Goal: Task Accomplishment & Management: Complete application form

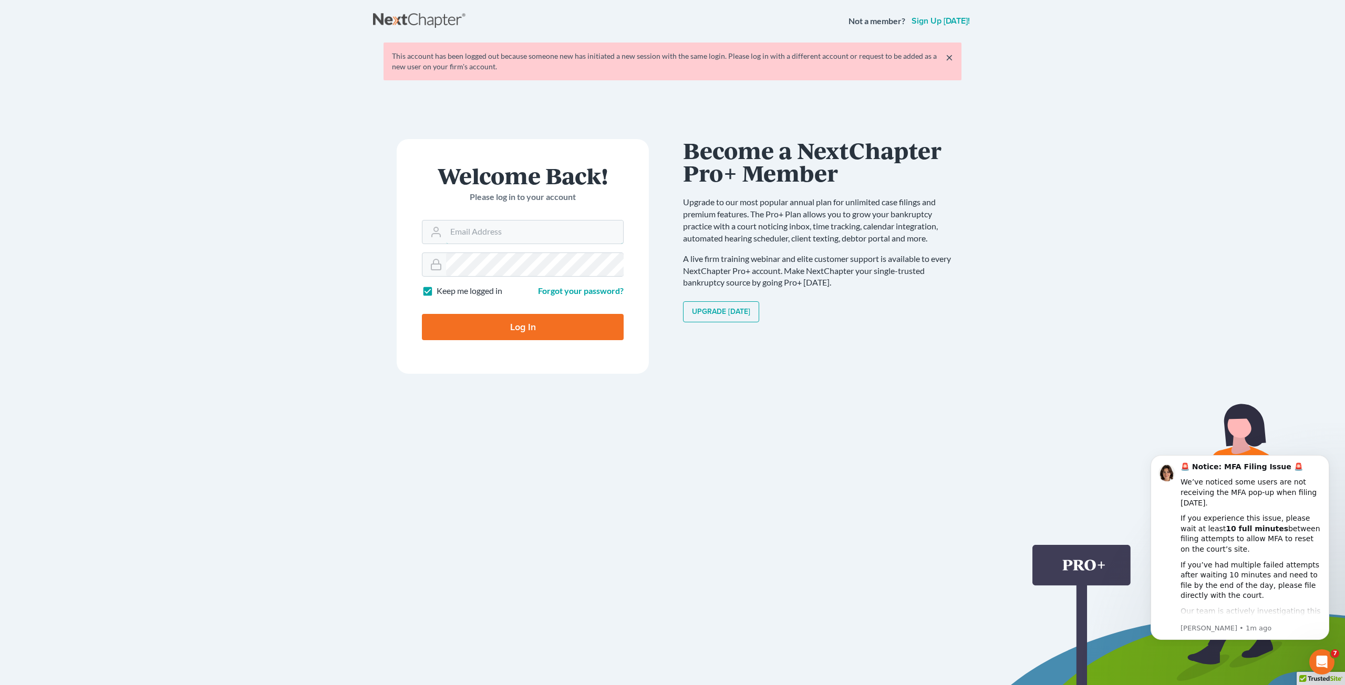
type input "Salvarado@wellerlegalgroup.com"
click at [512, 322] on input "Log In" at bounding box center [523, 327] width 202 height 26
type input "Thinking..."
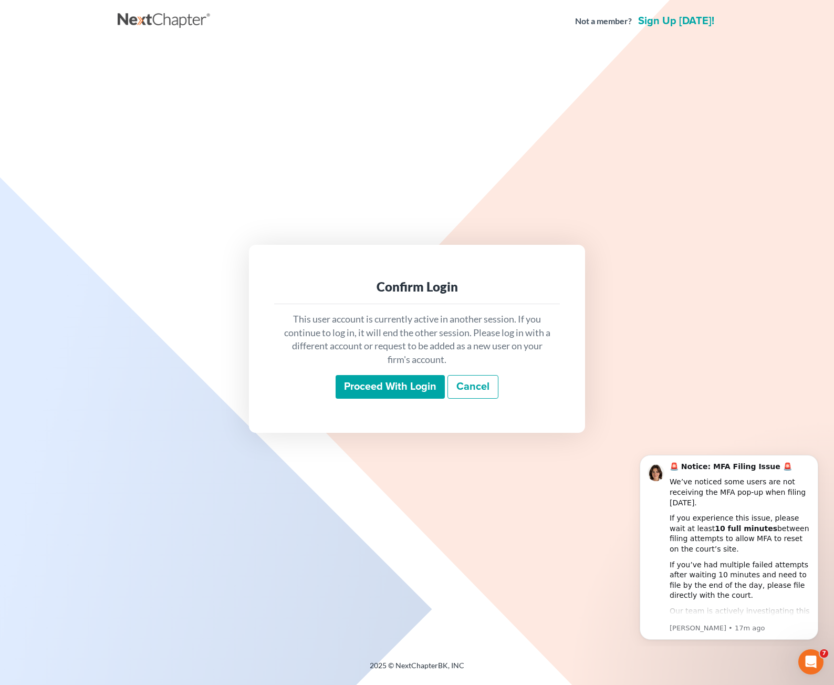
click at [357, 389] on input "Proceed with login" at bounding box center [390, 387] width 109 height 24
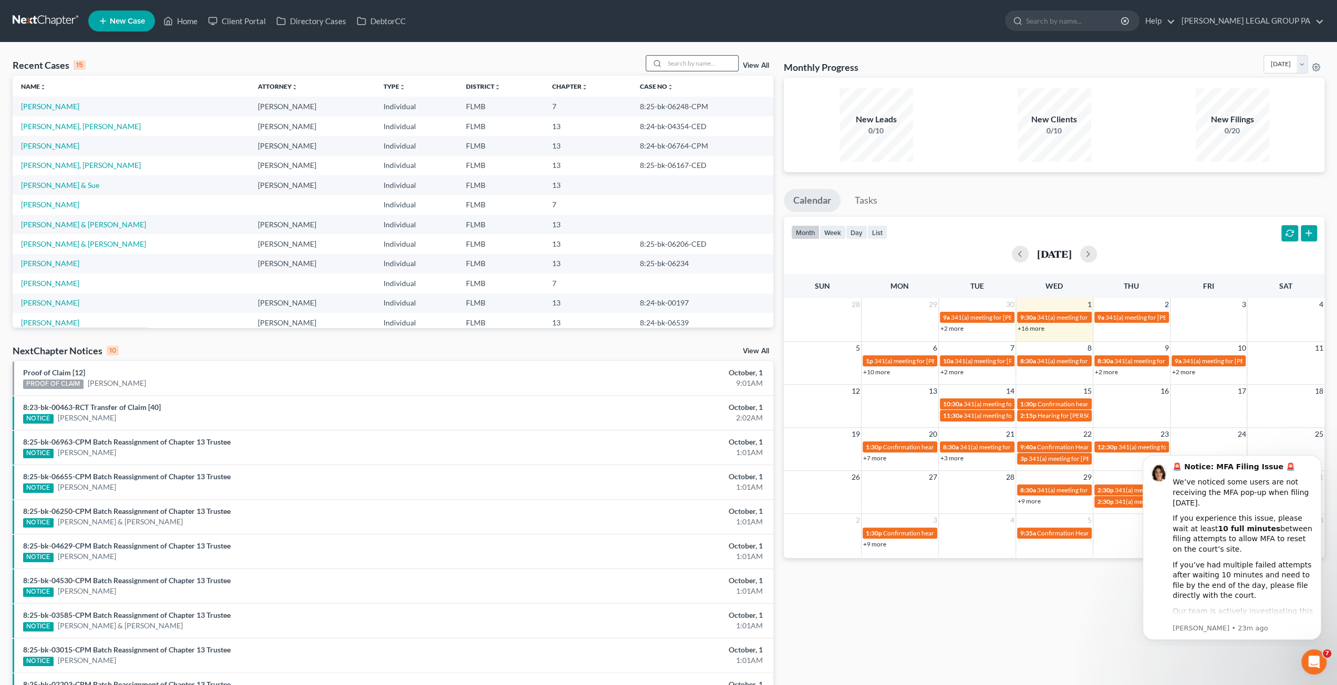
drag, startPoint x: 676, startPoint y: 60, endPoint x: 662, endPoint y: 67, distance: 16.0
click at [676, 60] on input "search" at bounding box center [701, 63] width 74 height 15
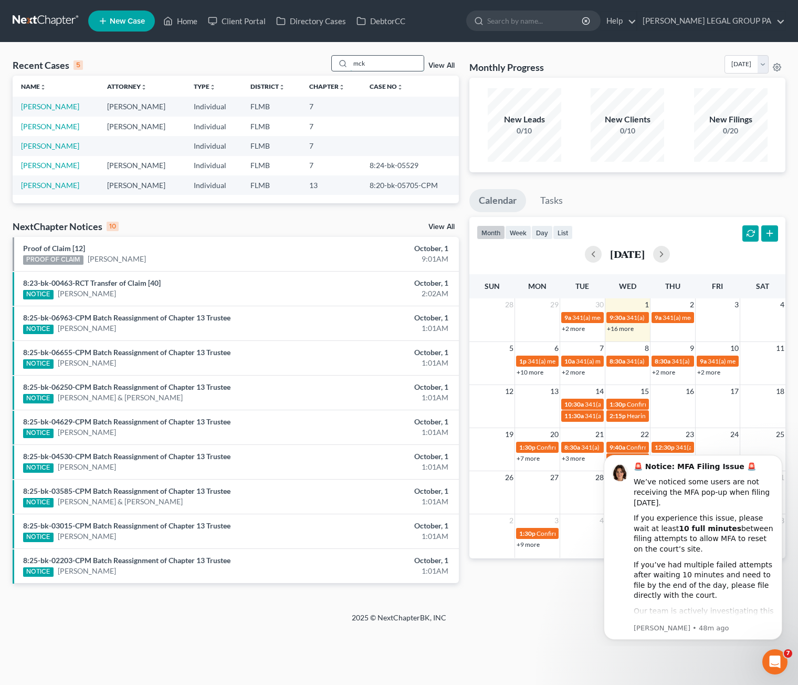
drag, startPoint x: 376, startPoint y: 60, endPoint x: 340, endPoint y: 59, distance: 36.2
click at [340, 59] on div "mck" at bounding box center [377, 63] width 93 height 16
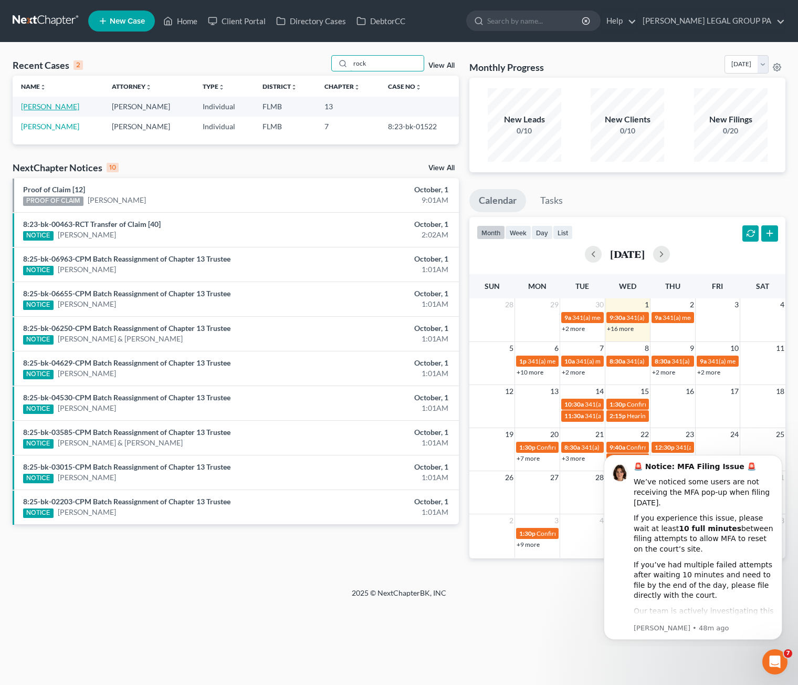
type input "rock"
click at [28, 107] on link "Rock, Ian" at bounding box center [50, 106] width 58 height 9
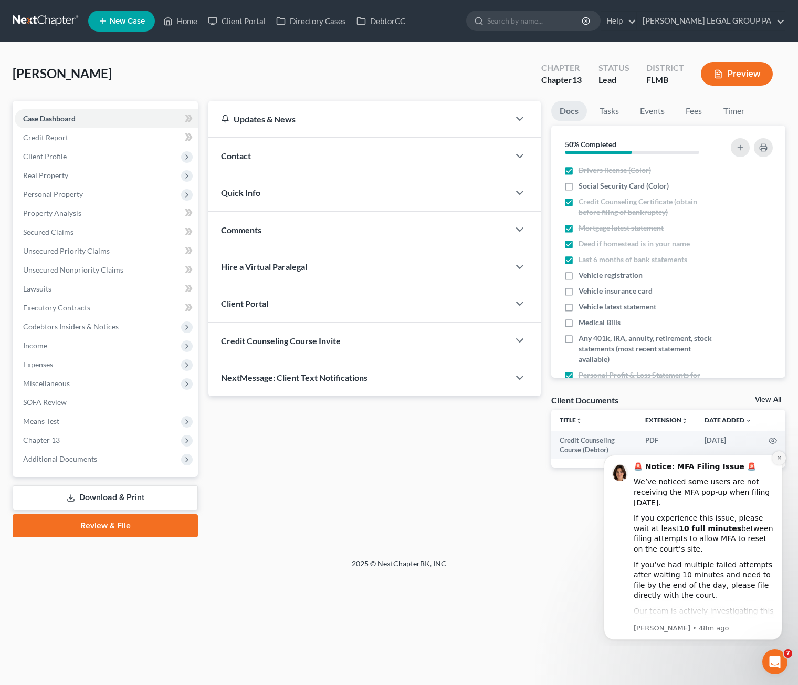
click at [778, 460] on icon "Dismiss notification" at bounding box center [780, 458] width 6 height 6
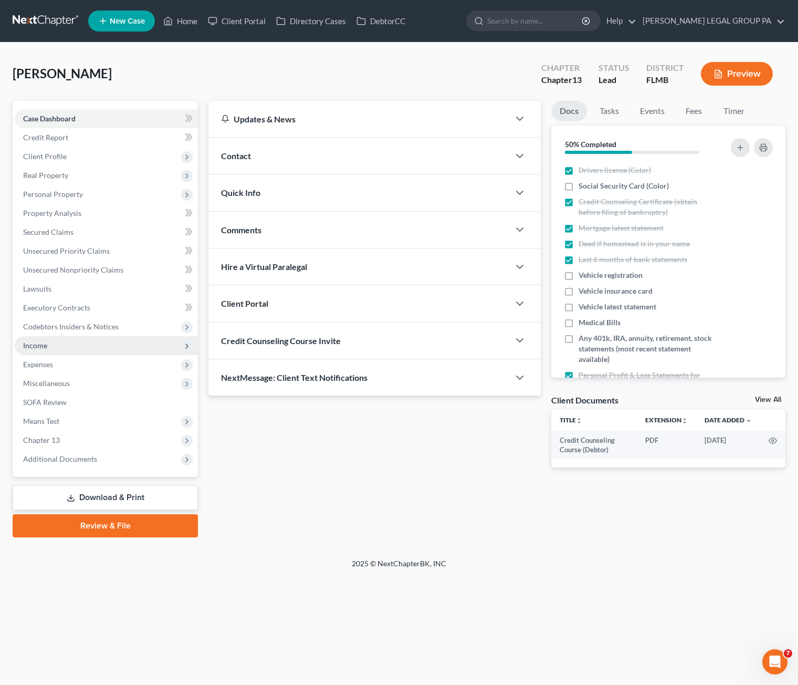
click at [82, 350] on span "Income" at bounding box center [106, 345] width 183 height 19
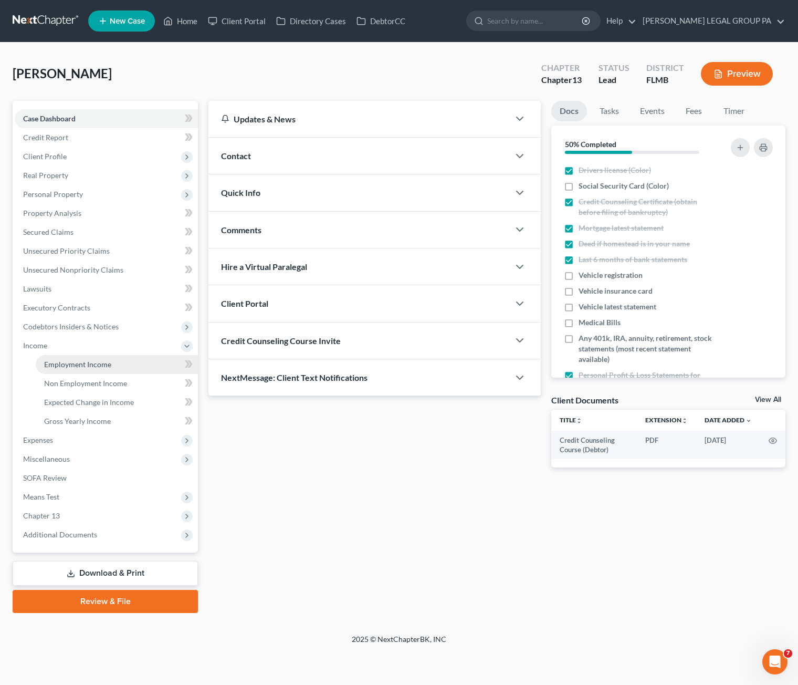
click at [83, 366] on span "Employment Income" at bounding box center [77, 364] width 67 height 9
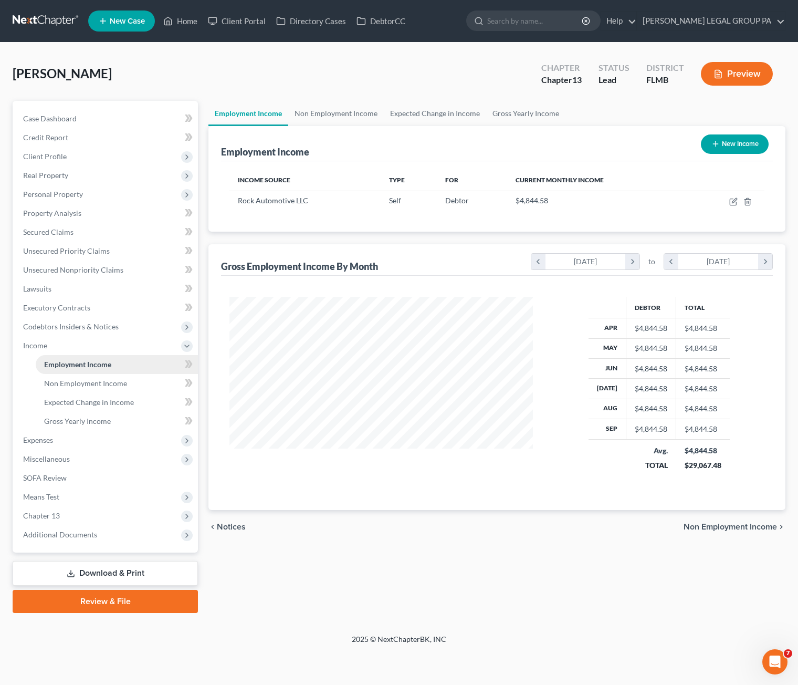
scroll to position [187, 324]
click at [722, 151] on button "New Income" at bounding box center [735, 143] width 68 height 19
select select "0"
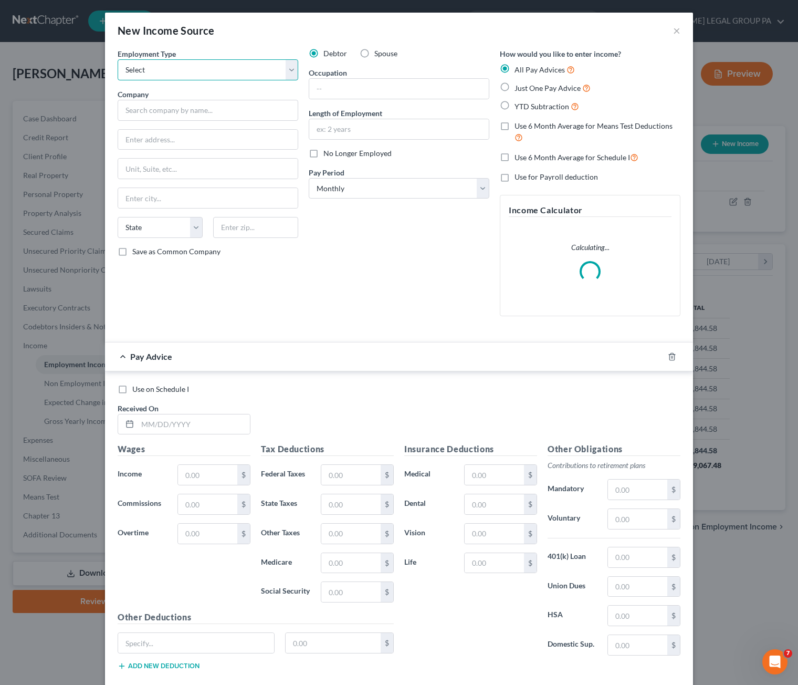
click at [176, 67] on select "Select Full or [DEMOGRAPHIC_DATA] Employment Self Employment" at bounding box center [208, 69] width 181 height 21
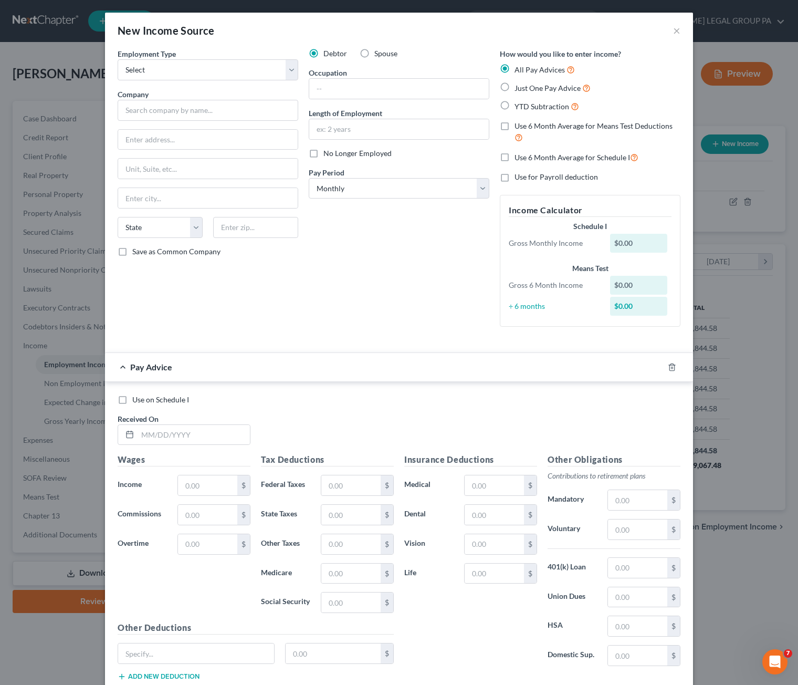
click at [374, 54] on label "Spouse" at bounding box center [385, 53] width 23 height 11
click at [379, 54] on input "Spouse" at bounding box center [382, 51] width 7 height 7
radio input "true"
click at [180, 71] on select "Select Full or [DEMOGRAPHIC_DATA] Employment Self Employment" at bounding box center [208, 69] width 181 height 21
click at [118, 59] on select "Select Full or [DEMOGRAPHIC_DATA] Employment Self Employment" at bounding box center [208, 69] width 181 height 21
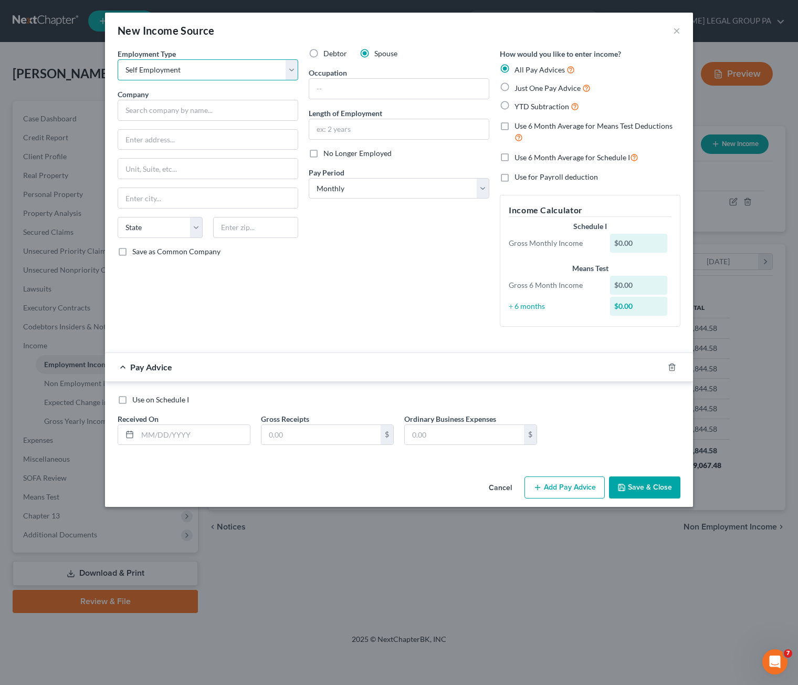
drag, startPoint x: 188, startPoint y: 64, endPoint x: 185, endPoint y: 73, distance: 9.3
click at [188, 64] on select "Select Full or [DEMOGRAPHIC_DATA] Employment Self Employment" at bounding box center [208, 69] width 181 height 21
select select "0"
click at [118, 59] on select "Select Full or [DEMOGRAPHIC_DATA] Employment Self Employment" at bounding box center [208, 69] width 181 height 21
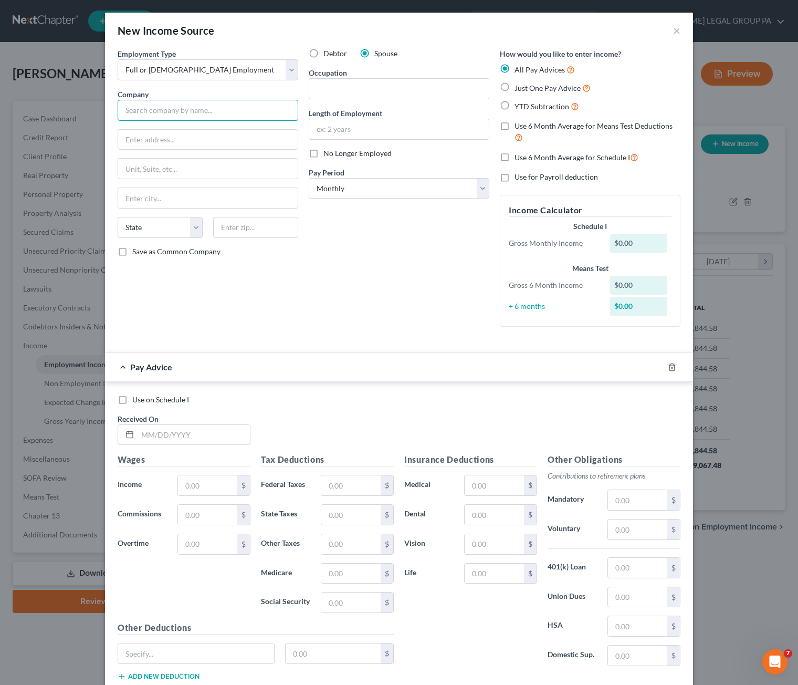
click at [160, 117] on input "text" at bounding box center [208, 110] width 181 height 21
drag, startPoint x: 155, startPoint y: 113, endPoint x: 126, endPoint y: 113, distance: 29.4
click at [155, 113] on input "text" at bounding box center [208, 110] width 181 height 21
click at [148, 109] on input "text" at bounding box center [208, 110] width 181 height 21
paste input "Rock Automotive LLC"
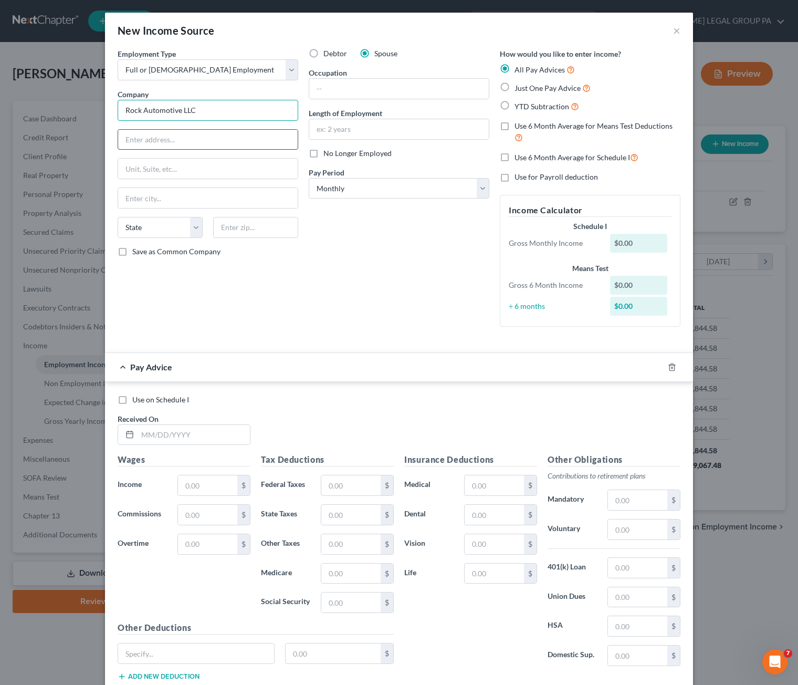
type input "Rock Automotive LLC"
click at [145, 136] on input "text" at bounding box center [208, 140] width 180 height 20
click at [151, 141] on input "text" at bounding box center [208, 140] width 180 height 20
paste input "11520 68th St"
type input "11520 68th St"
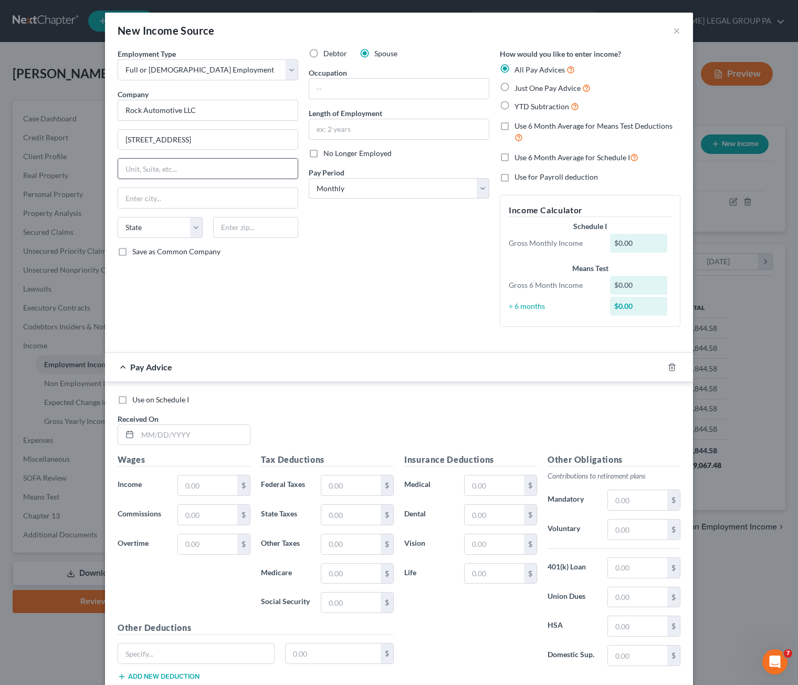
click at [154, 169] on input "text" at bounding box center [208, 169] width 180 height 20
paste input "Ste 1C"
type input "Ste 1C"
click at [259, 233] on input "text" at bounding box center [255, 227] width 85 height 21
type input "33773"
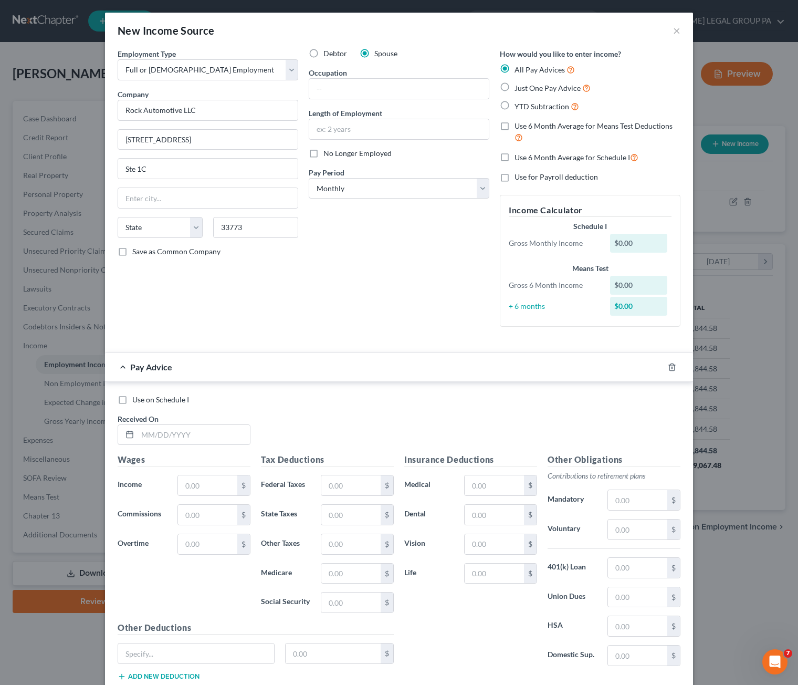
type input "Largo"
select select "9"
click at [315, 255] on div "Debtor Spouse Occupation Length of Employment No Longer Employed Pay Period * S…" at bounding box center [399, 191] width 191 height 287
click at [348, 89] on input "text" at bounding box center [399, 89] width 180 height 20
type input "Secretary"
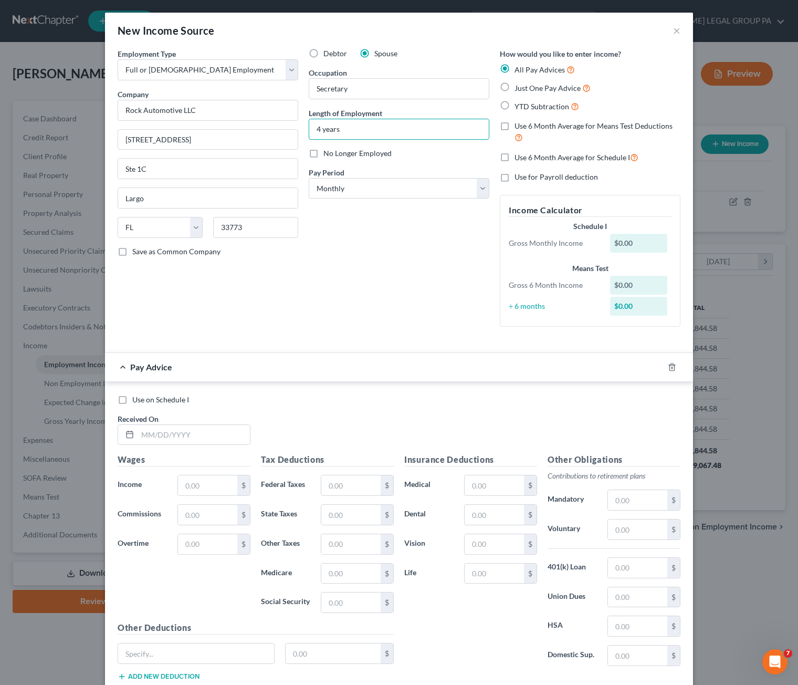
type input "4 years"
click at [515, 85] on label "Just One Pay Advice" at bounding box center [553, 88] width 76 height 12
click at [519, 85] on input "Just One Pay Advice" at bounding box center [522, 85] width 7 height 7
radio input "true"
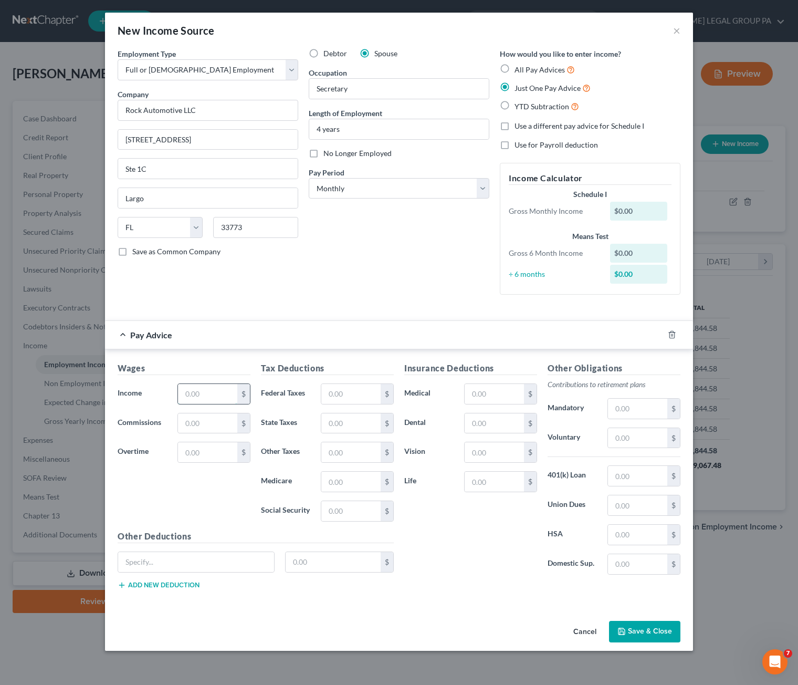
click at [216, 389] on input "text" at bounding box center [207, 394] width 59 height 20
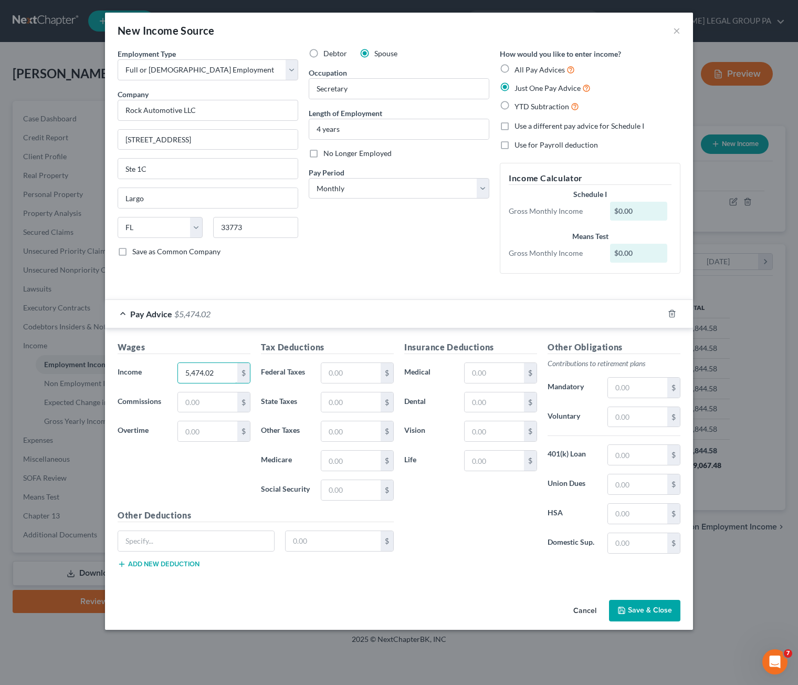
type input "5,474.02"
type input "505.33"
type input "79.37"
type input "339.39"
click at [646, 608] on button "Save & Close" at bounding box center [644, 611] width 71 height 22
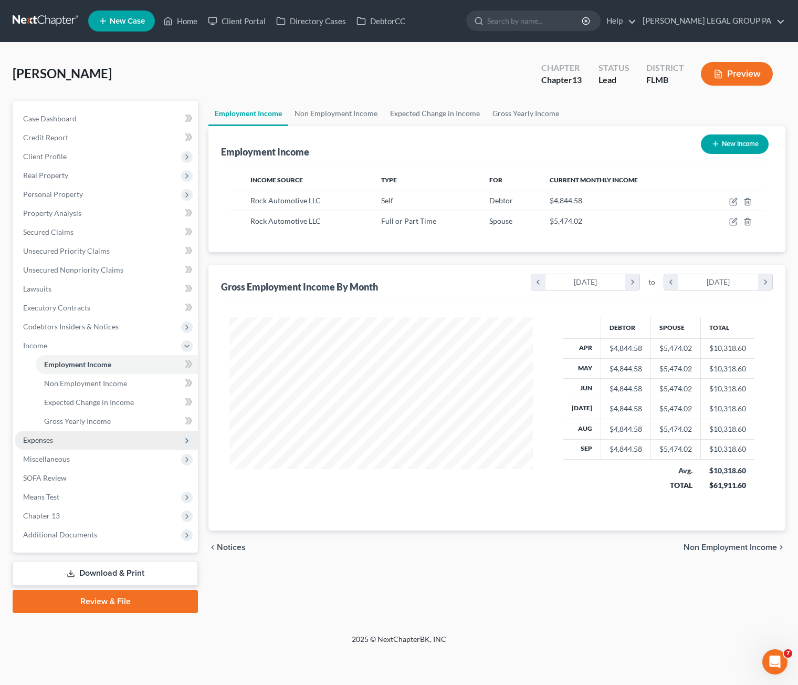
click at [58, 443] on span "Expenses" at bounding box center [106, 440] width 183 height 19
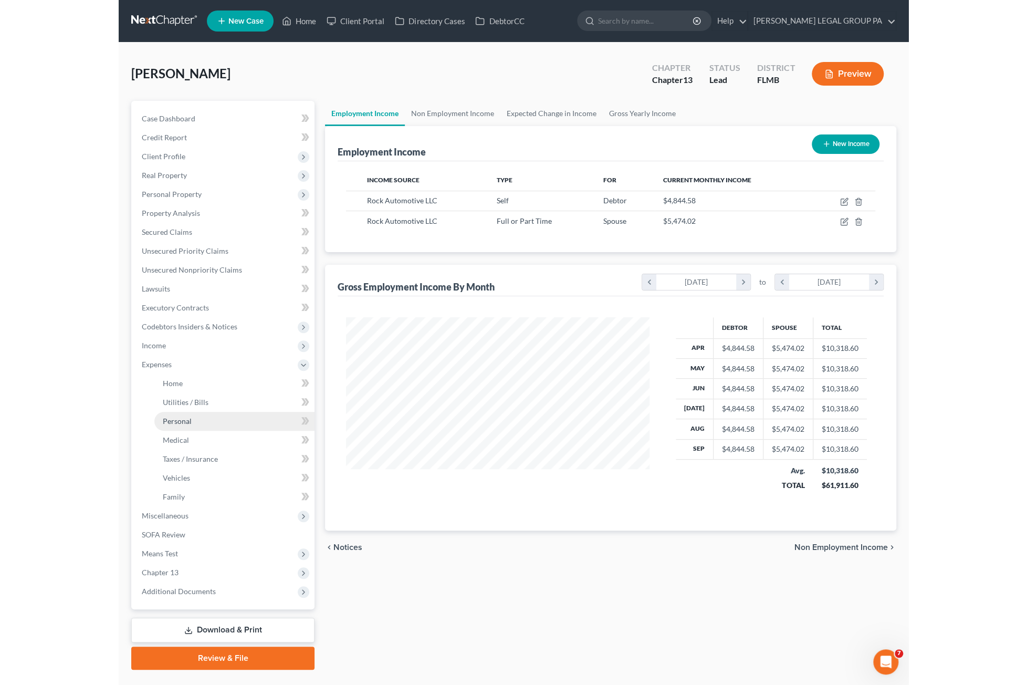
scroll to position [525032, 524898]
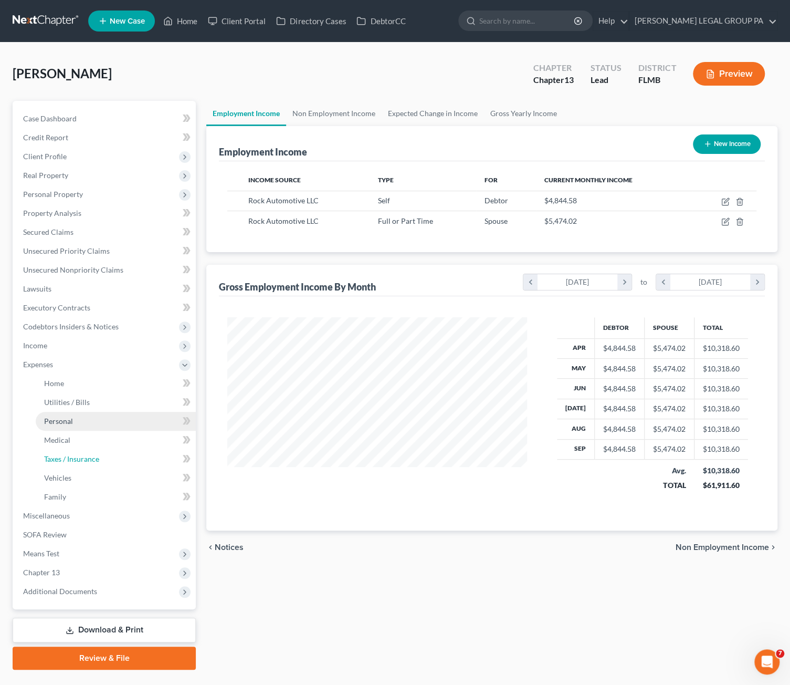
click at [47, 455] on span "Taxes / Insurance" at bounding box center [71, 458] width 55 height 9
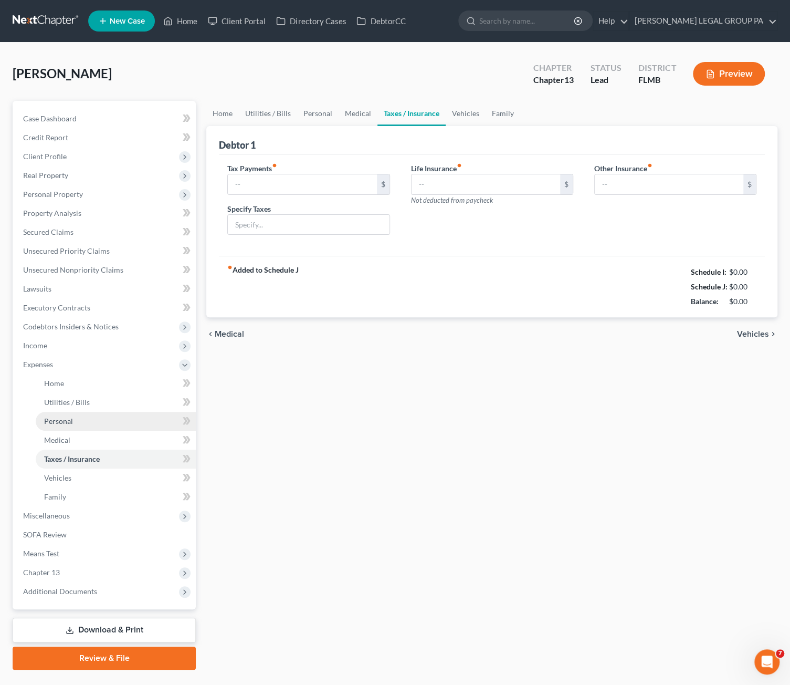
type input "0.00"
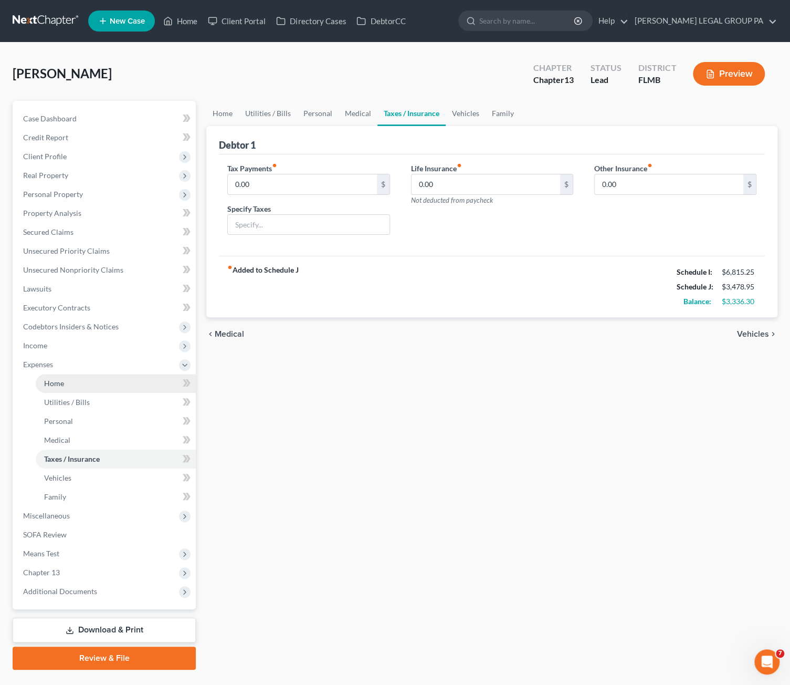
click at [48, 384] on span "Home" at bounding box center [54, 383] width 20 height 9
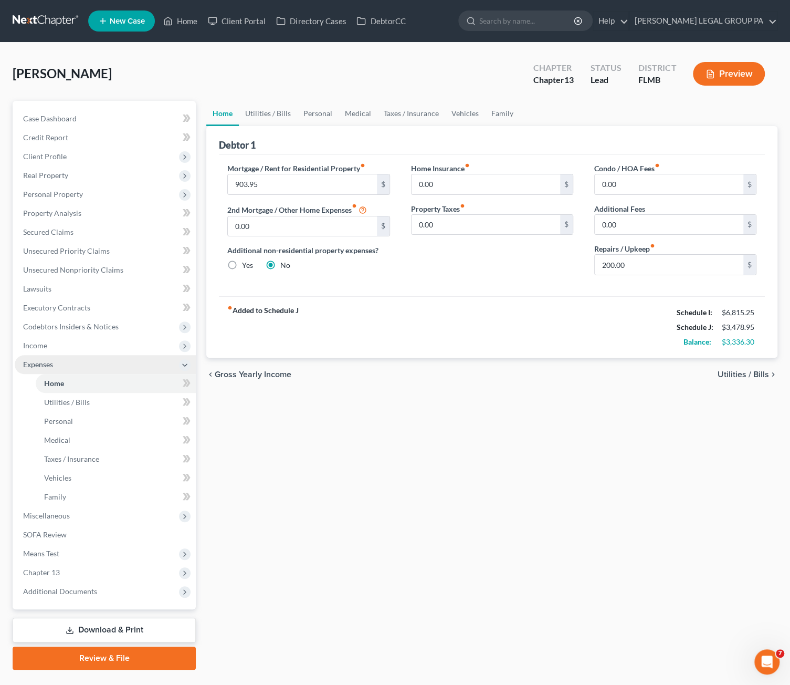
click at [35, 364] on span "Expenses" at bounding box center [38, 364] width 30 height 9
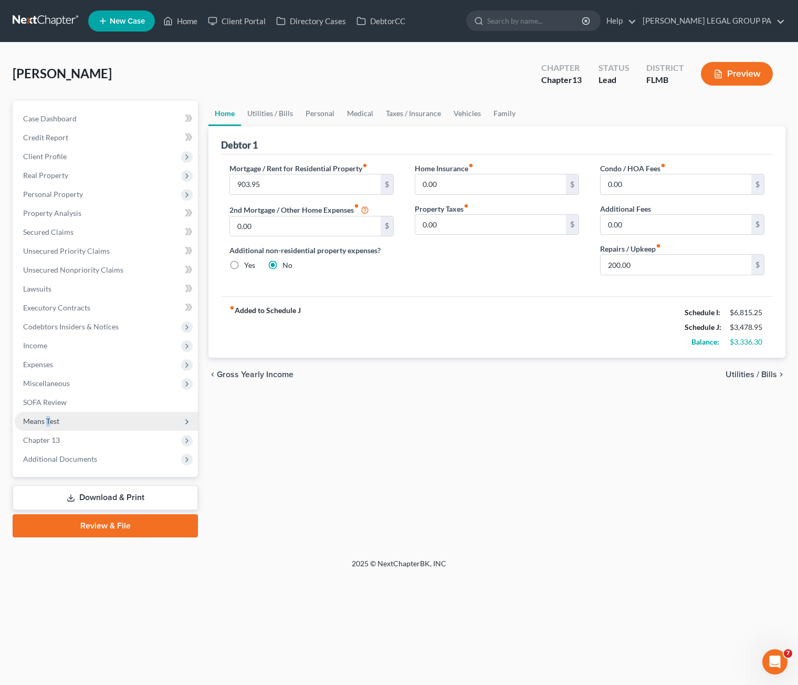
click at [48, 422] on span "Means Test" at bounding box center [41, 420] width 36 height 9
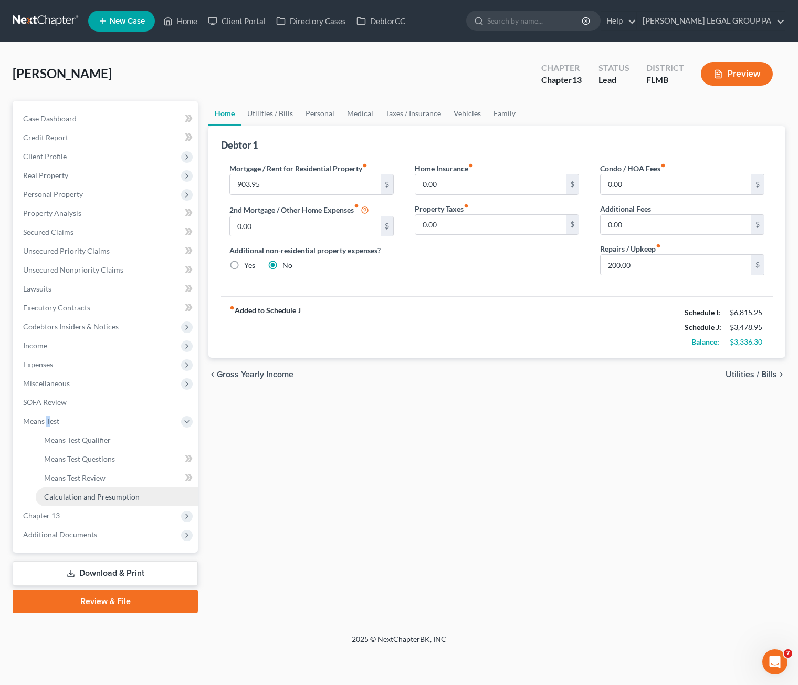
click at [79, 498] on span "Calculation and Presumption" at bounding box center [92, 496] width 96 height 9
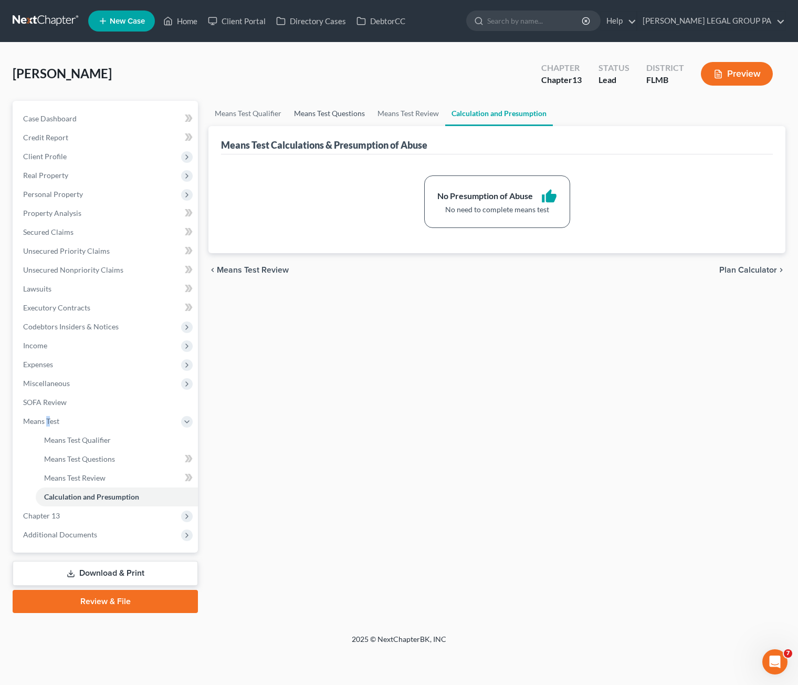
click at [333, 111] on link "Means Test Questions" at bounding box center [330, 113] width 84 height 25
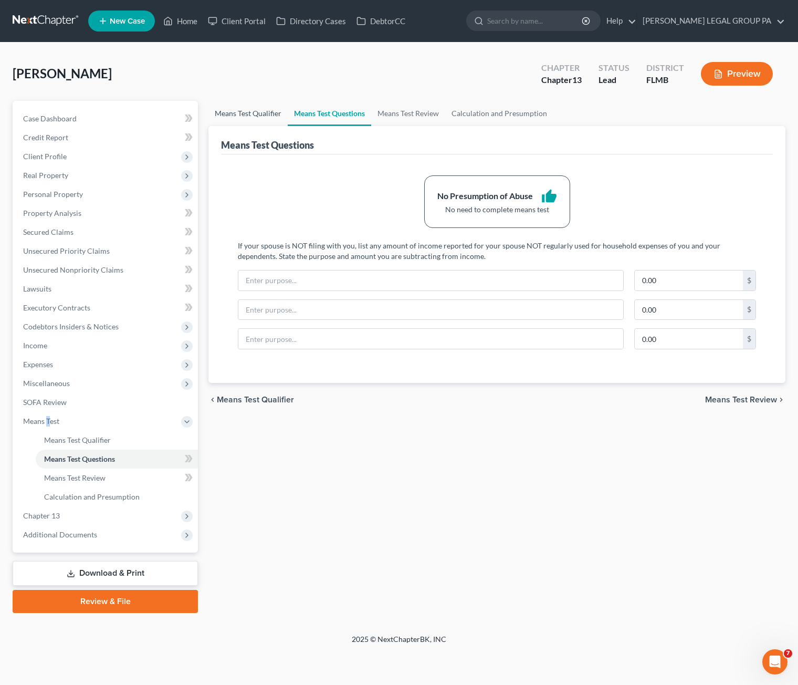
click at [255, 114] on link "Means Test Qualifier" at bounding box center [248, 113] width 79 height 25
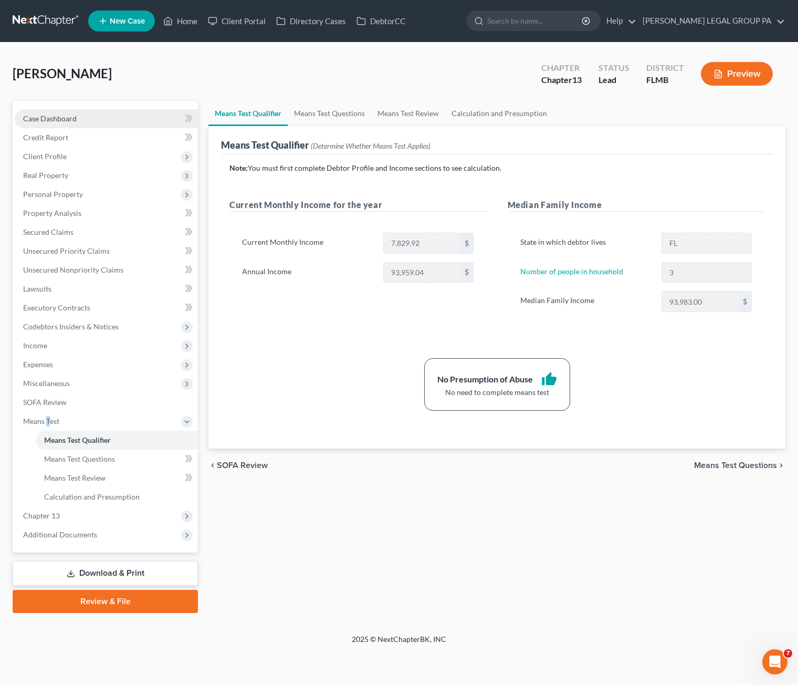
click at [41, 114] on span "Case Dashboard" at bounding box center [50, 118] width 54 height 9
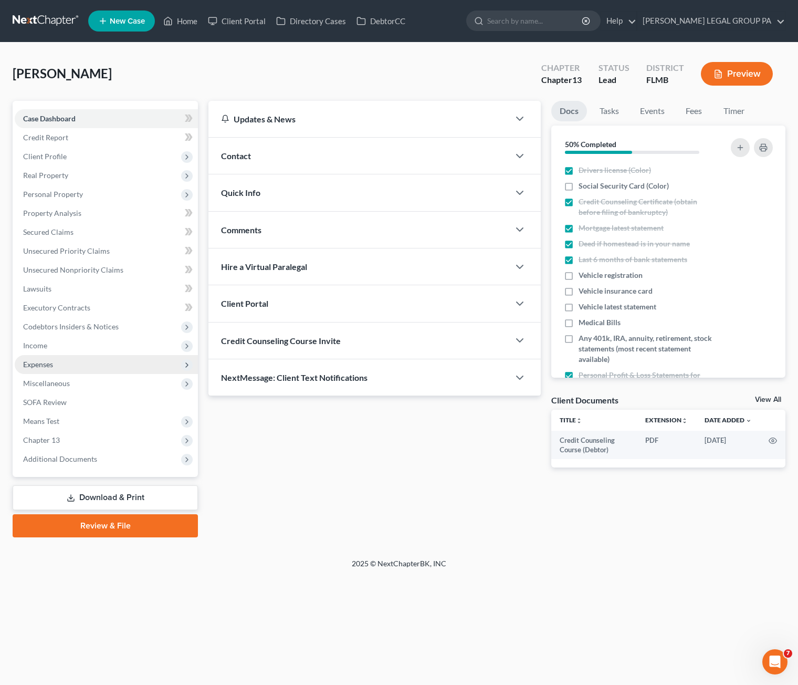
click at [39, 366] on span "Expenses" at bounding box center [38, 364] width 30 height 9
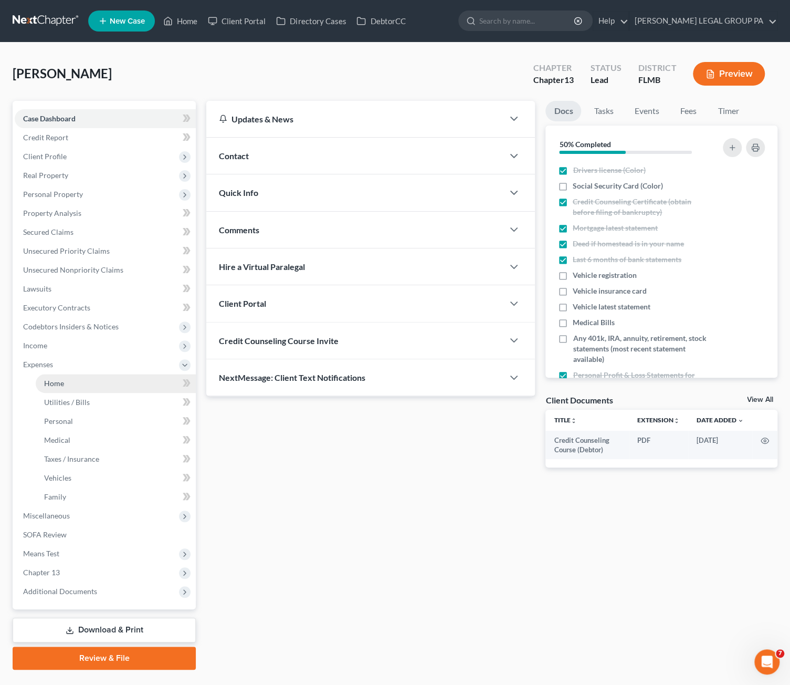
click at [40, 378] on link "Home" at bounding box center [116, 383] width 160 height 19
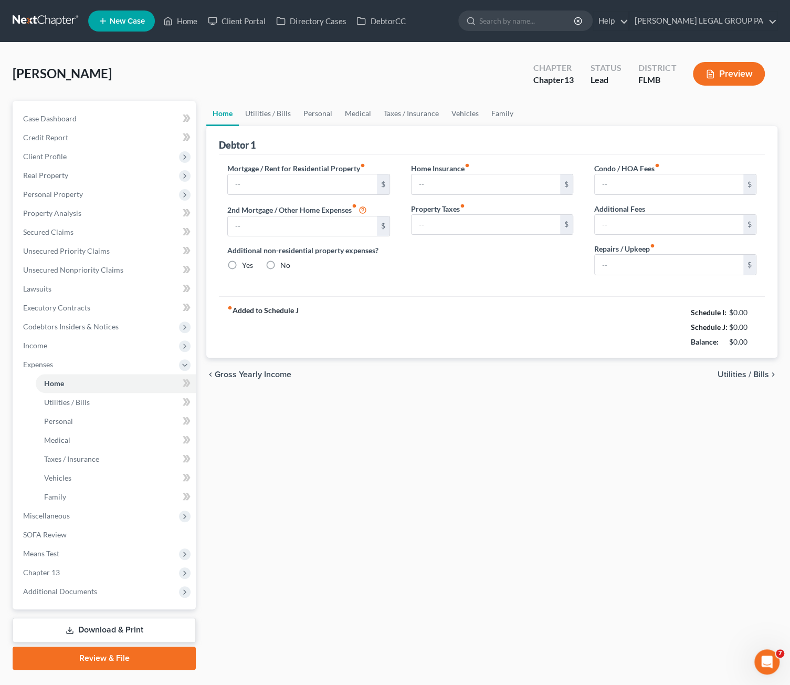
type input "903.95"
type input "0.00"
radio input "true"
type input "0.00"
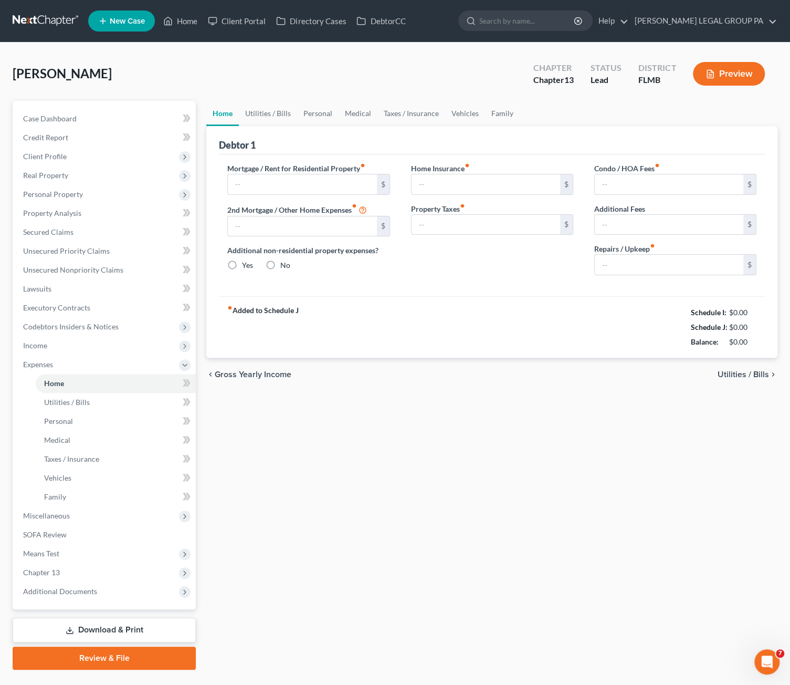
type input "0.00"
type input "200.00"
click at [255, 116] on link "Utilities / Bills" at bounding box center [268, 113] width 58 height 25
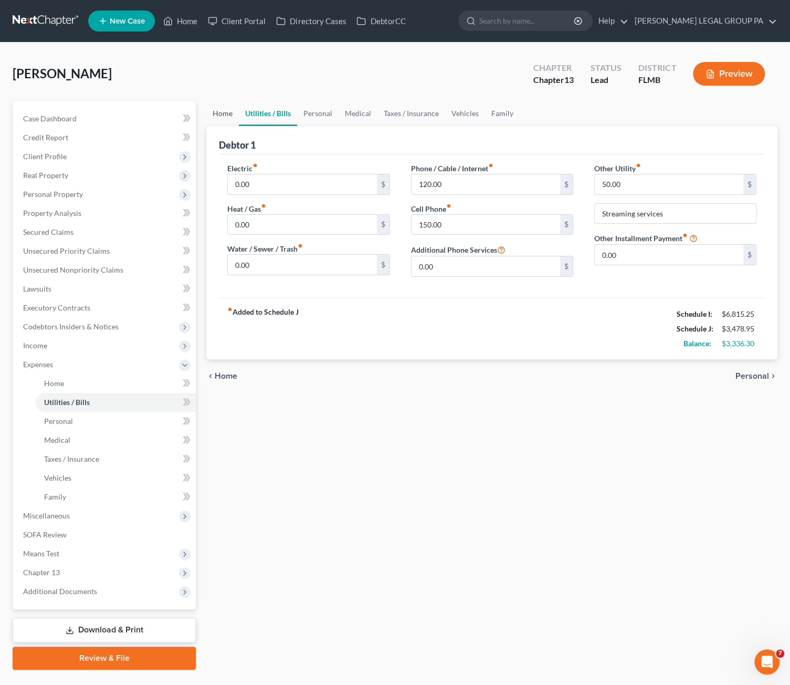
click at [231, 118] on link "Home" at bounding box center [222, 113] width 33 height 25
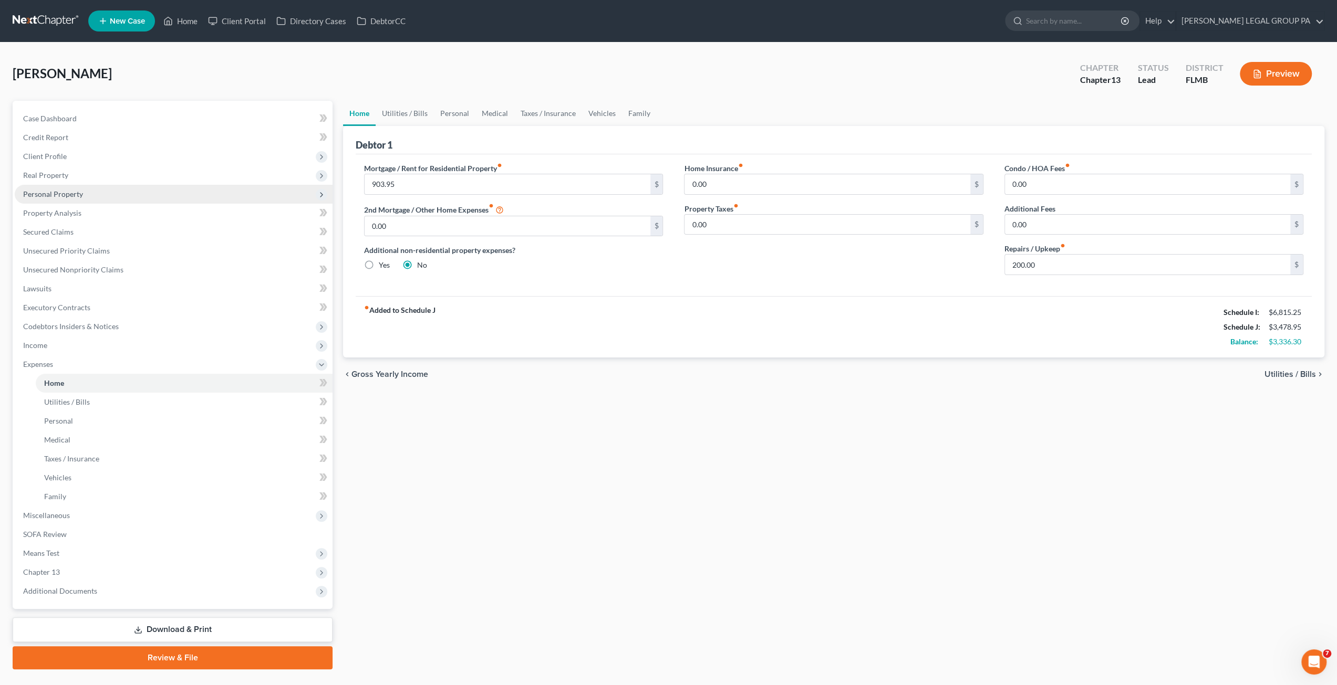
click at [39, 194] on span "Personal Property" at bounding box center [53, 194] width 60 height 9
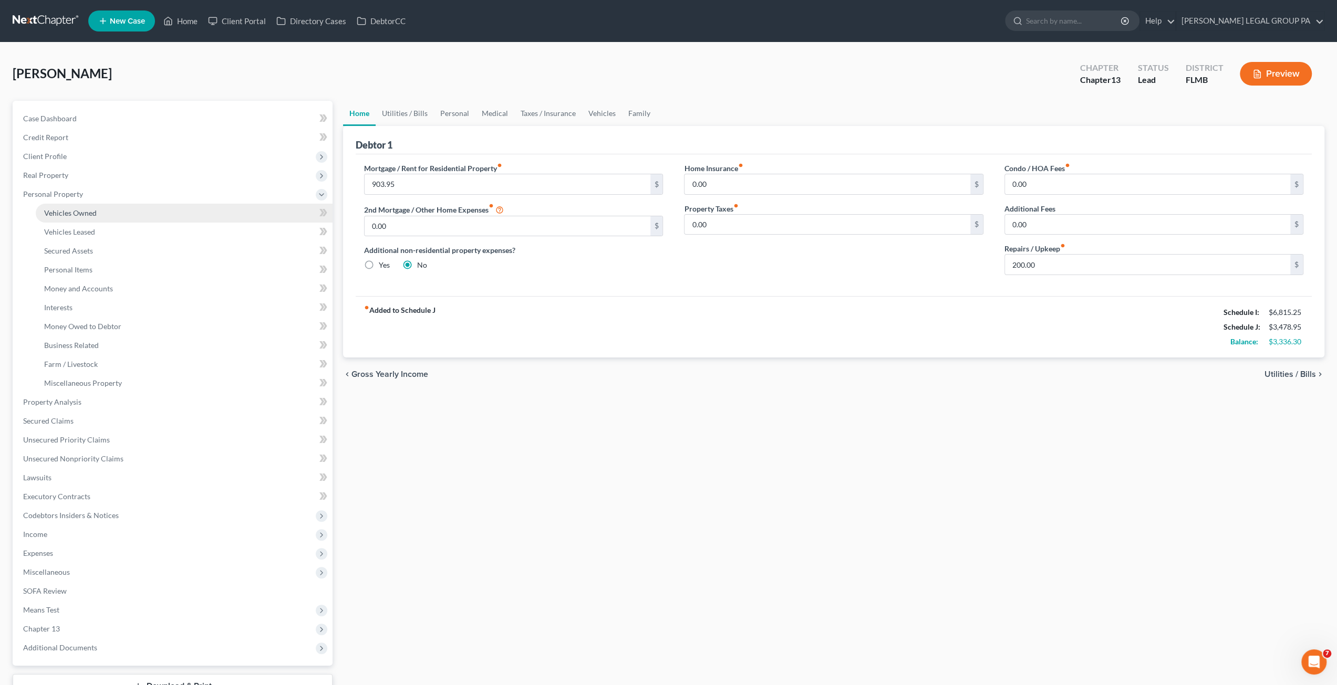
click at [86, 214] on span "Vehicles Owned" at bounding box center [70, 213] width 53 height 9
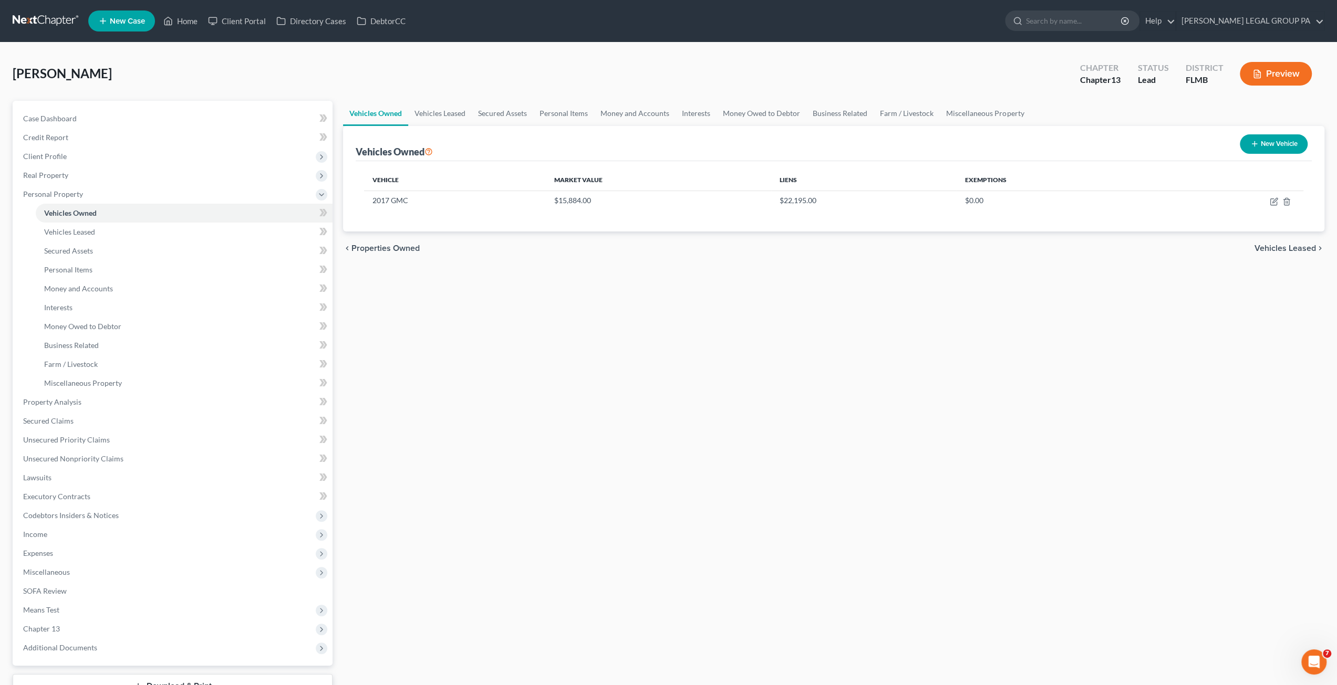
click at [834, 145] on button "New Vehicle" at bounding box center [1274, 143] width 68 height 19
select select "0"
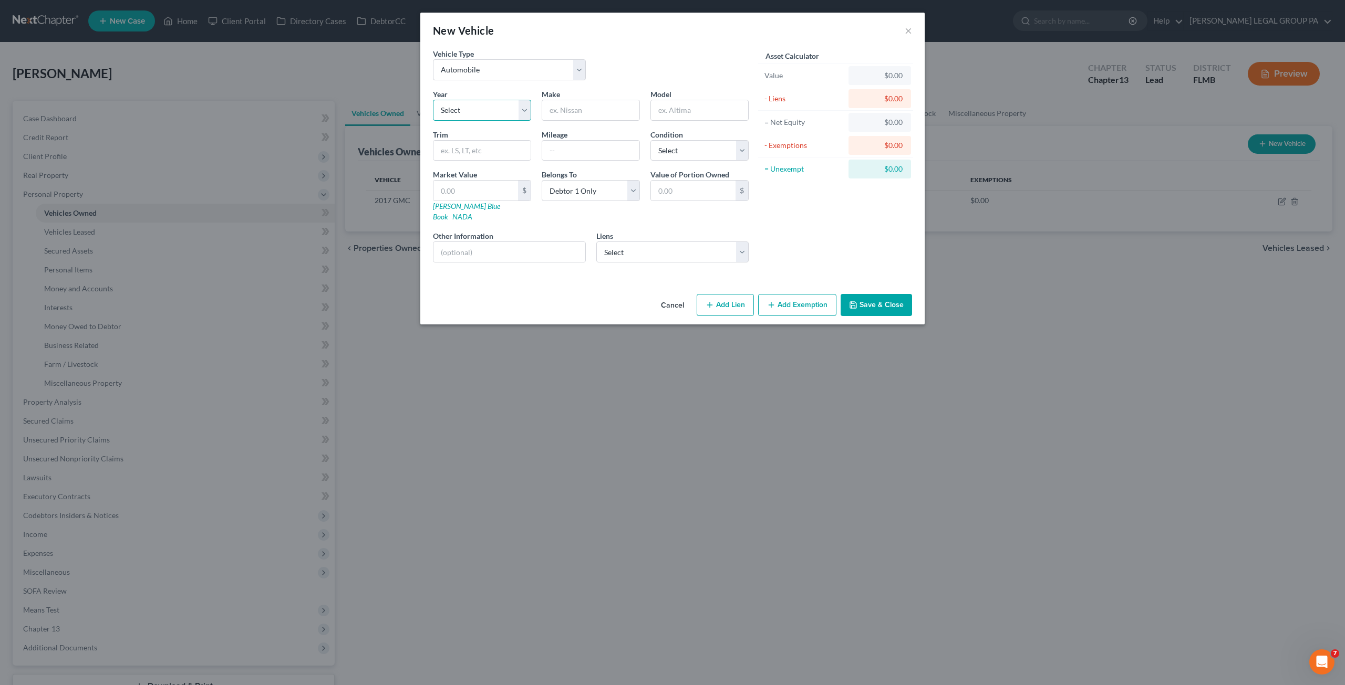
click at [449, 111] on select "Select 2026 2025 2024 2023 2022 2021 2020 2019 2018 2017 2016 2015 2014 2013 20…" at bounding box center [482, 110] width 98 height 21
click at [571, 179] on label "Belongs To *" at bounding box center [559, 174] width 35 height 11
click at [571, 186] on select "Select Debtor 1 Only Debtor 2 Only Debtor 1 And Debtor 2 Only At Least One Of T…" at bounding box center [591, 190] width 98 height 21
select select "3"
click at [542, 180] on select "Select Debtor 1 Only Debtor 2 Only Debtor 1 And Debtor 2 Only At Least One Of T…" at bounding box center [591, 190] width 98 height 21
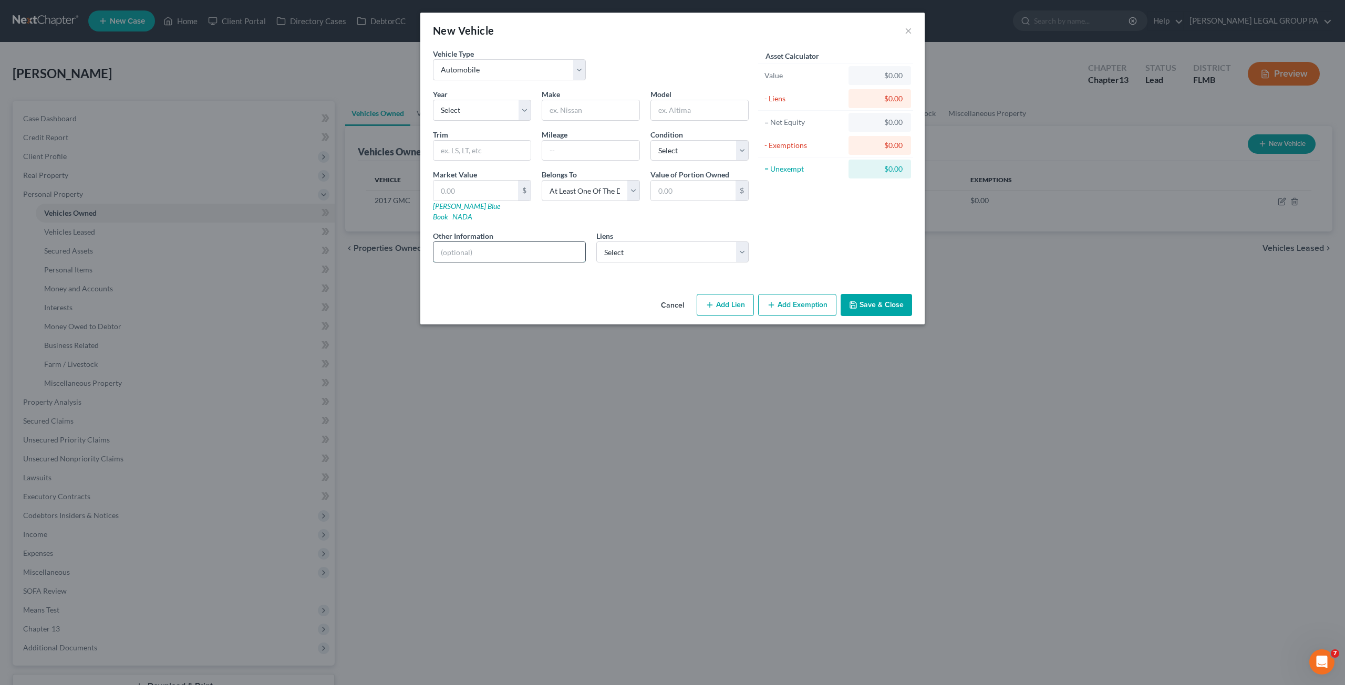
click at [478, 242] on input "text" at bounding box center [509, 252] width 152 height 20
paste input "VIN: KMHLP4AG4PU395245"
type input "VIN: KMHLP4AG4PU395245"
click at [499, 110] on select "Select 2026 2025 2024 2023 2022 2021 2020 2019 2018 2017 2016 2015 2014 2013 20…" at bounding box center [482, 110] width 98 height 21
select select "3"
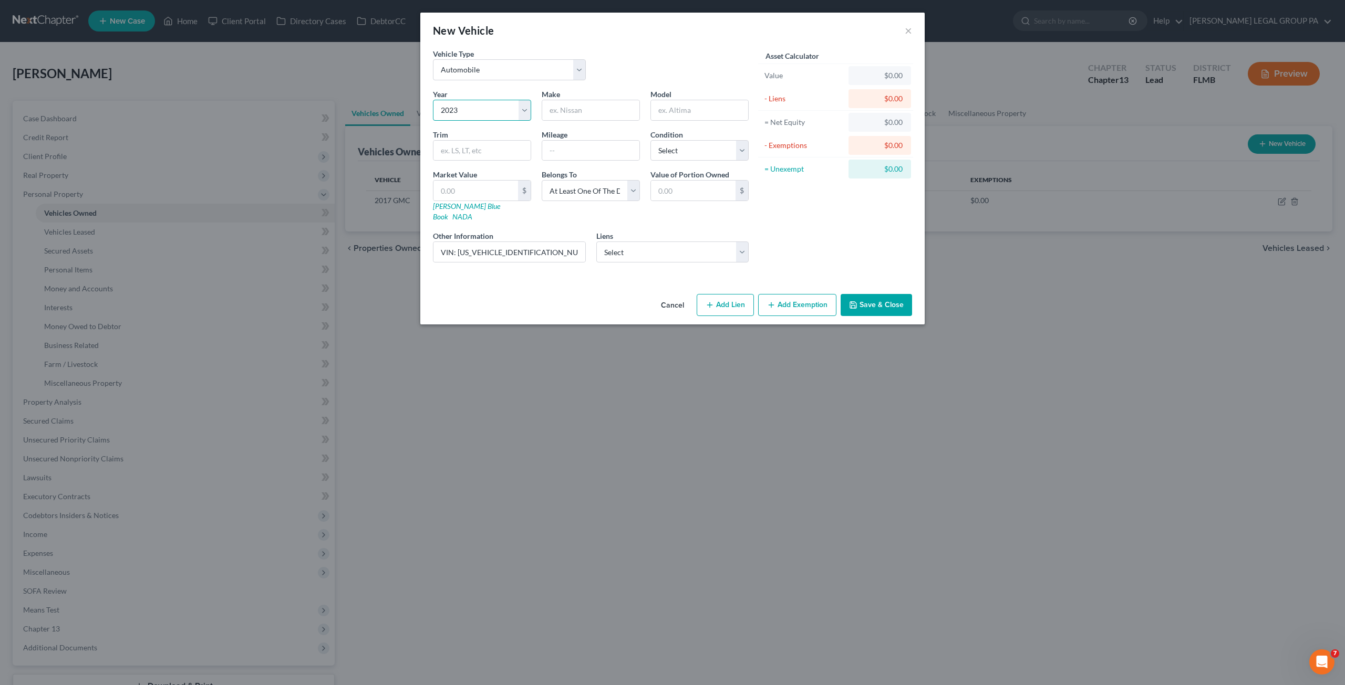
click at [433, 100] on select "Select 2026 2025 2024 2023 2022 2021 2020 2019 2018 2017 2016 2015 2014 2013 20…" at bounding box center [482, 110] width 98 height 21
click at [586, 112] on input "text" at bounding box center [590, 110] width 97 height 20
type input "h"
type input "Hyundai"
type input "Elantra"
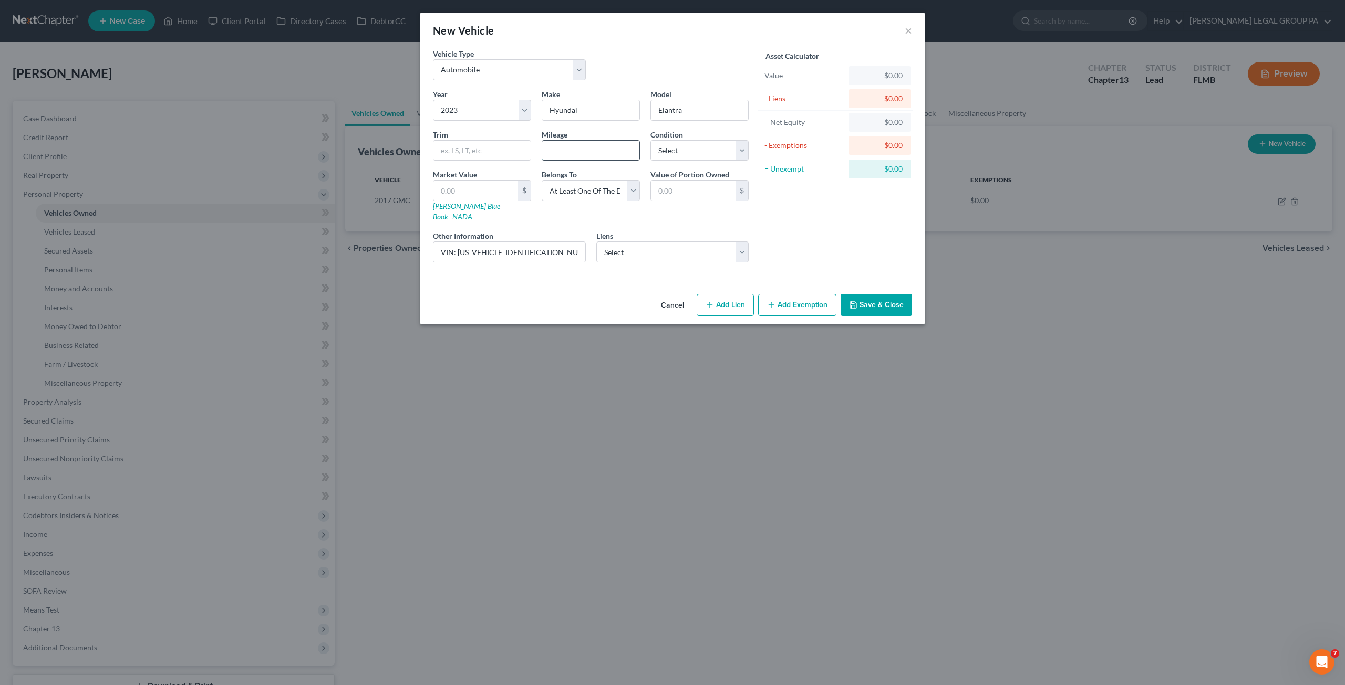
click at [579, 149] on input "text" at bounding box center [590, 151] width 97 height 20
click at [580, 151] on input "text" at bounding box center [590, 151] width 97 height 20
type input "39352"
drag, startPoint x: 533, startPoint y: 217, endPoint x: 522, endPoint y: 216, distance: 11.1
click at [533, 217] on div "Year Select 2026 2025 2024 2023 2022 2021 2020 2019 2018 2017 2016 2015 2014 20…" at bounding box center [591, 180] width 326 height 182
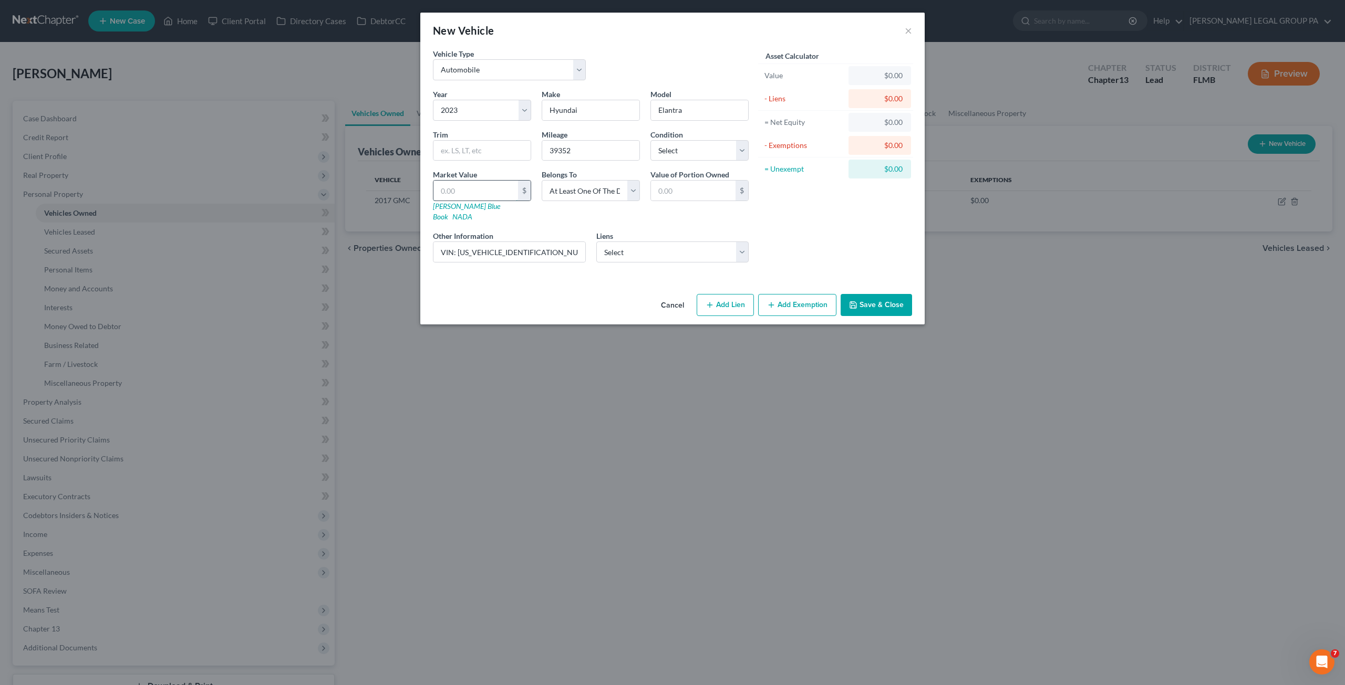
click at [450, 190] on input "text" at bounding box center [475, 191] width 85 height 20
click at [680, 155] on select "Select Excellent Very Good Good Fair Poor" at bounding box center [699, 150] width 98 height 21
select select "1"
click at [650, 140] on select "Select Excellent Very Good Good Fair Poor" at bounding box center [699, 150] width 98 height 21
click at [645, 245] on select "Select Hyundai Finc - $13,466.00" at bounding box center [672, 252] width 153 height 21
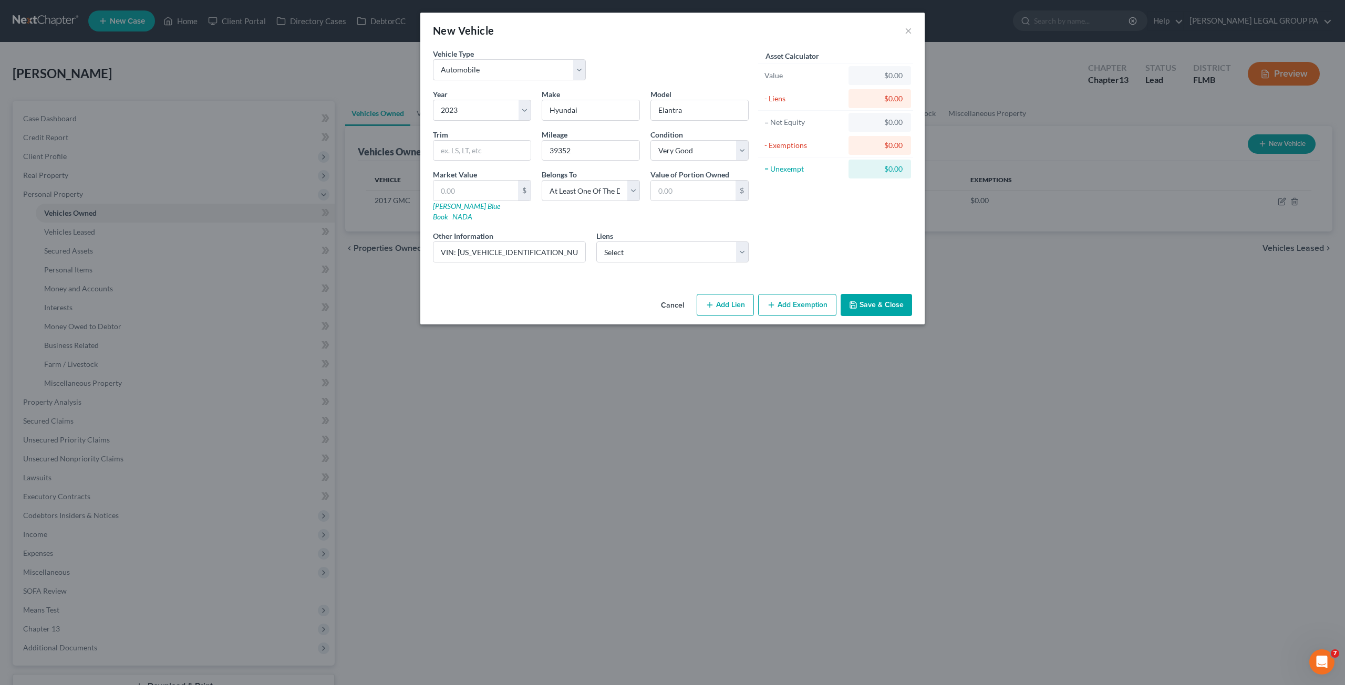
select select "4"
select select "0"
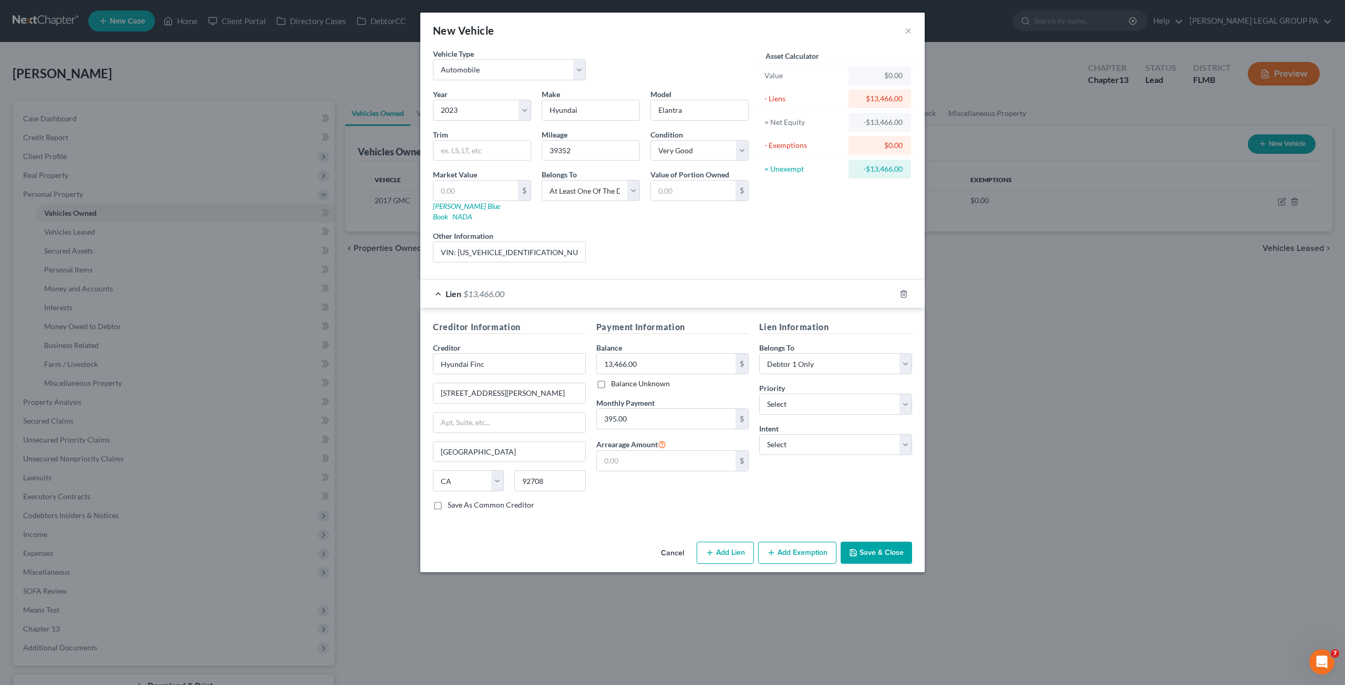
click at [795, 226] on div "Asset Calculator Value $0.00 - Liens $13,466.00 = Net Equity -$13,466.00 - Exem…" at bounding box center [835, 159] width 163 height 223
click at [793, 394] on select "Select 1st 2nd 3rd 4th 5th 6th 7th 8th 9th 10th 11th 12th 13th 14th 15th 16th 1…" at bounding box center [835, 404] width 153 height 21
select select "0"
click at [759, 394] on select "Select 1st 2nd 3rd 4th 5th 6th 7th 8th 9th 10th 11th 12th 13th 14th 15th 16th 1…" at bounding box center [835, 404] width 153 height 21
click at [792, 434] on select "Select Surrender Redeem Reaffirm Avoid Other" at bounding box center [835, 444] width 153 height 21
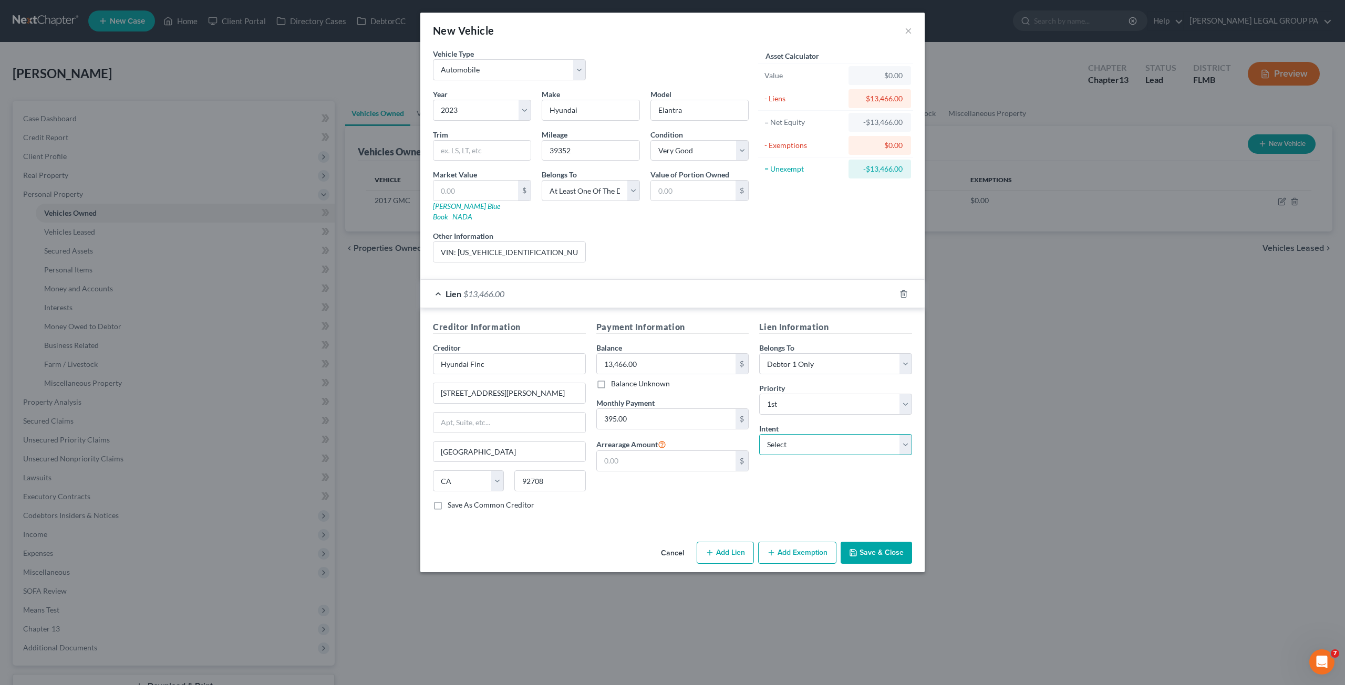
select select "2"
click at [759, 434] on select "Select Surrender Redeem Reaffirm Avoid Other" at bounding box center [835, 444] width 153 height 21
click at [834, 542] on button "Save & Close" at bounding box center [875, 553] width 71 height 22
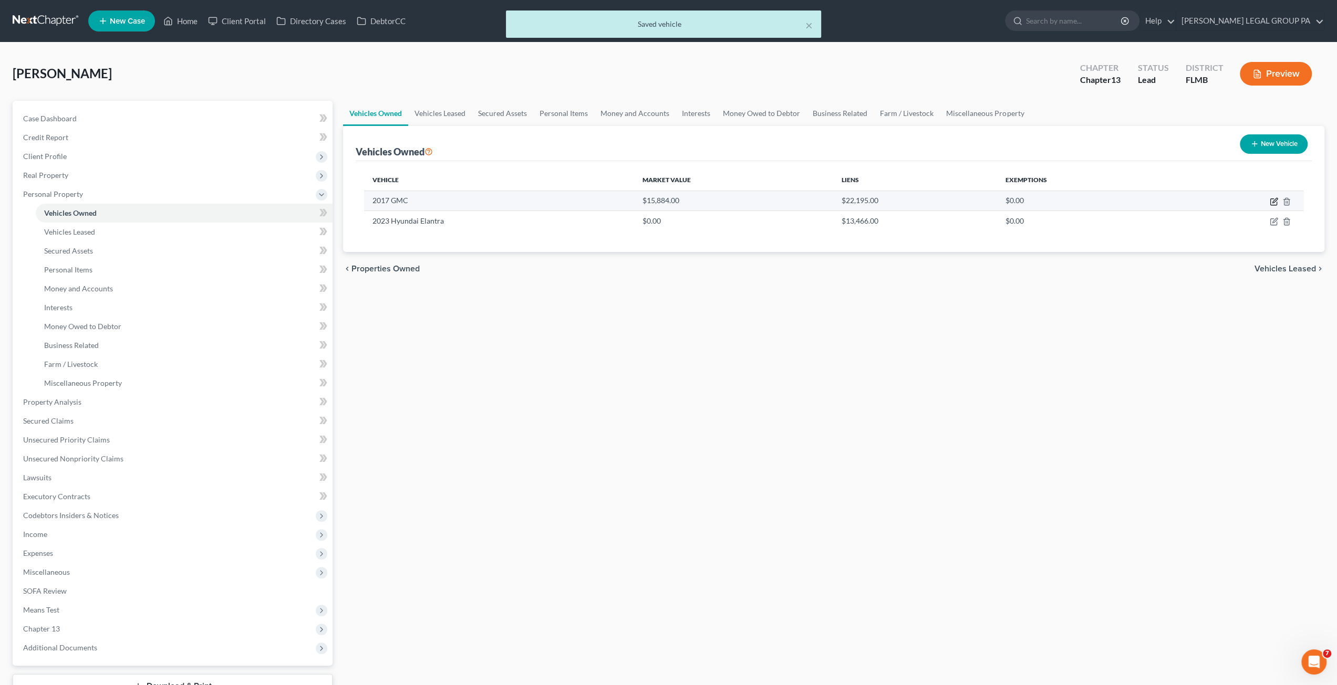
click at [834, 201] on icon "button" at bounding box center [1274, 200] width 5 height 5
select select "0"
select select "9"
select select "2"
select select "0"
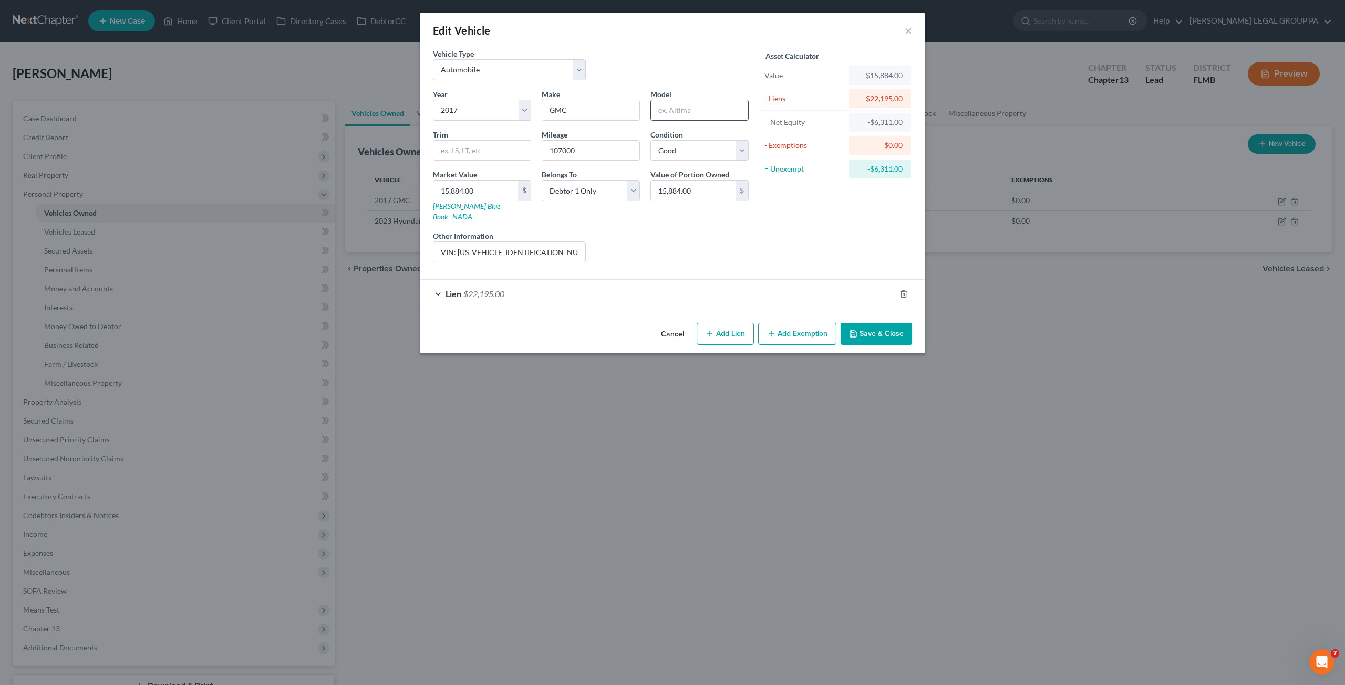
click at [679, 111] on input "text" at bounding box center [699, 110] width 97 height 20
type input "Yukon XL"
click at [834, 323] on button "Save & Close" at bounding box center [875, 334] width 71 height 22
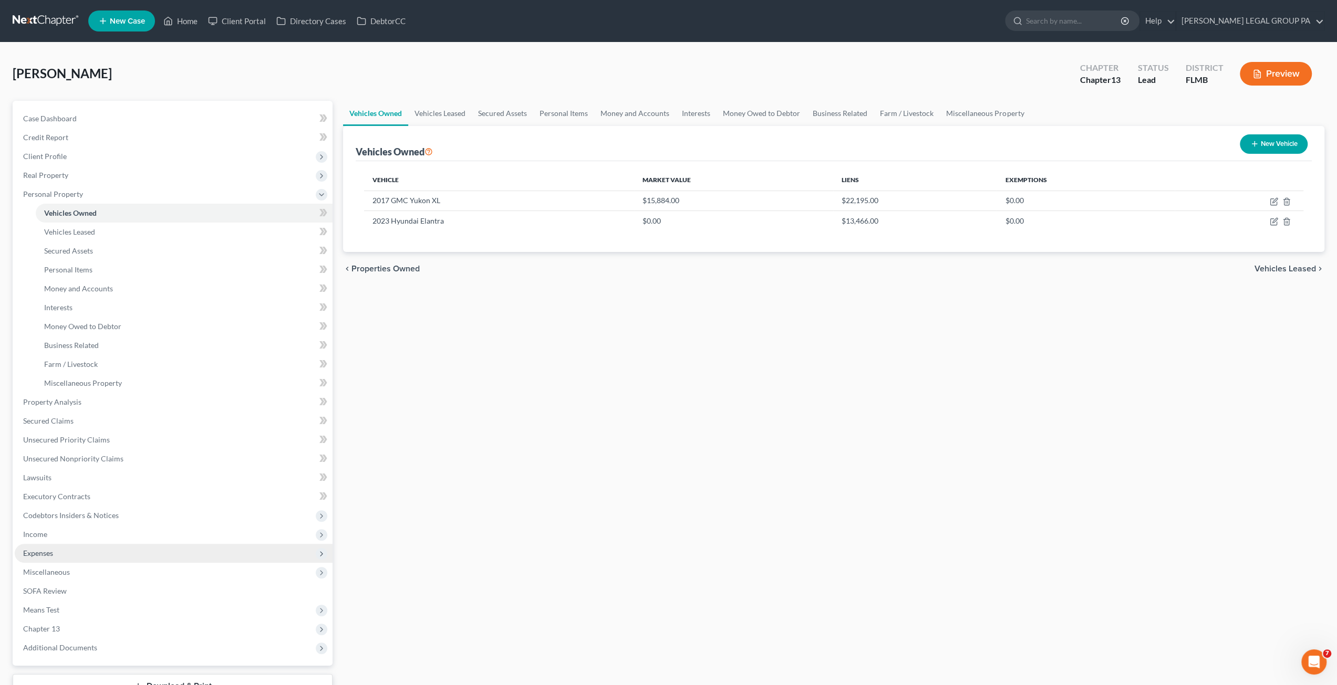
click at [46, 552] on span "Expenses" at bounding box center [38, 553] width 30 height 9
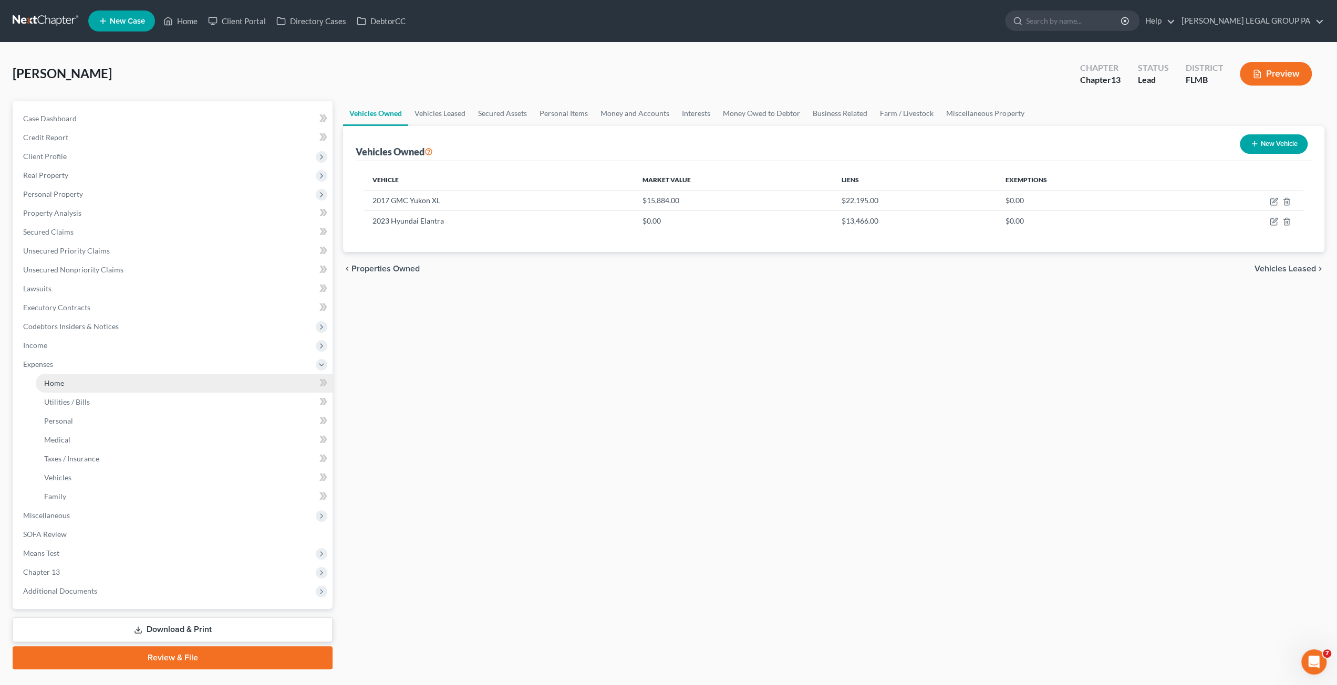
click at [60, 383] on span "Home" at bounding box center [54, 383] width 20 height 9
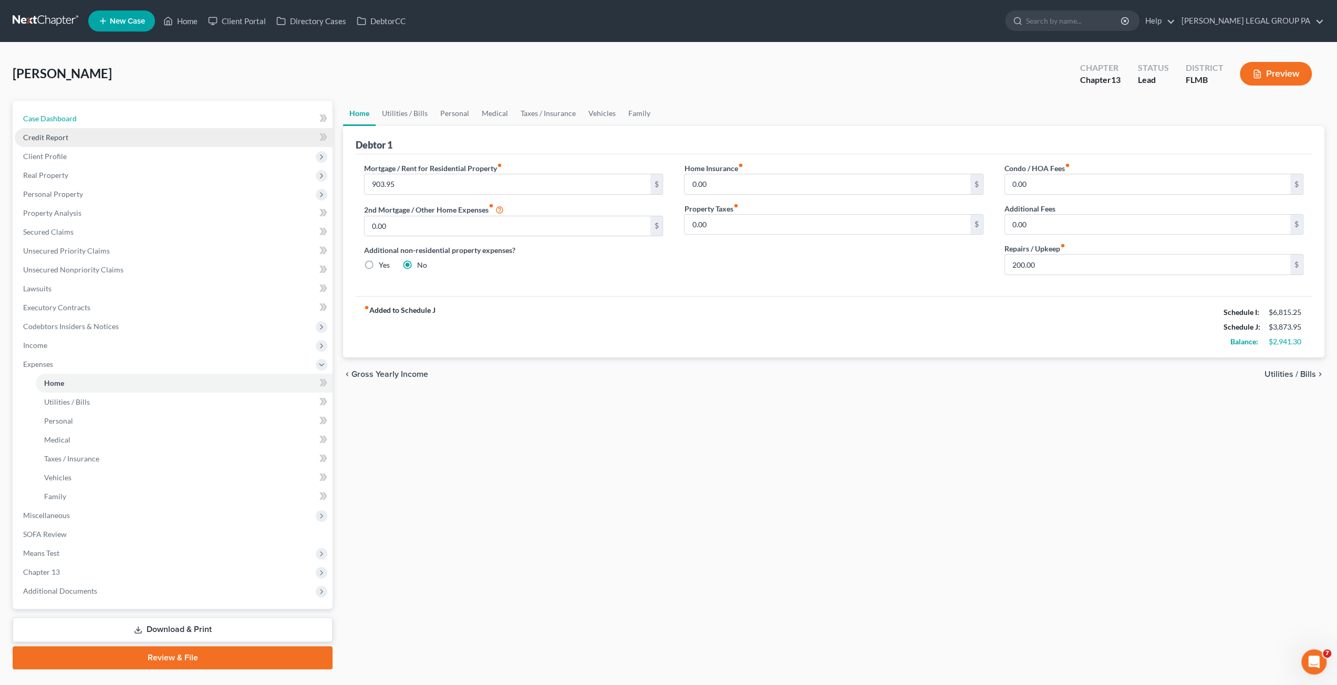
drag, startPoint x: 48, startPoint y: 114, endPoint x: 87, endPoint y: 131, distance: 42.3
click at [48, 114] on span "Case Dashboard" at bounding box center [50, 118] width 54 height 9
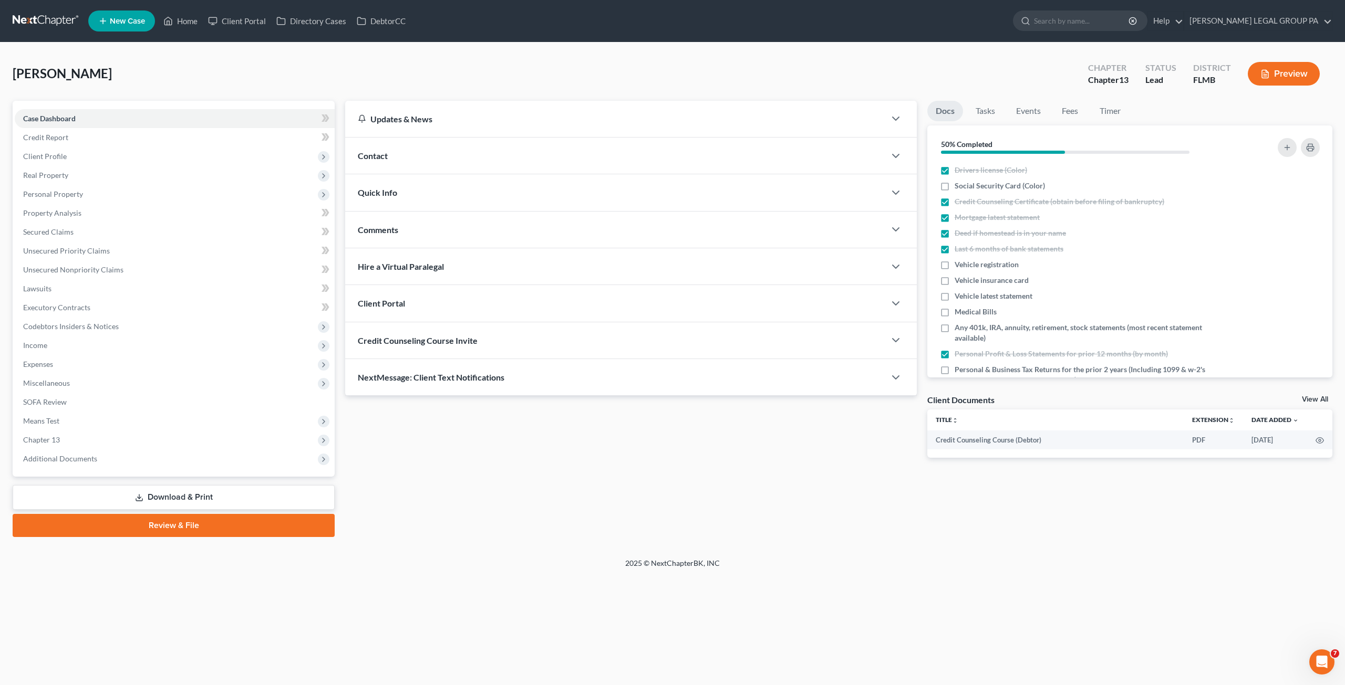
click at [408, 300] on div "Client Portal" at bounding box center [615, 303] width 540 height 36
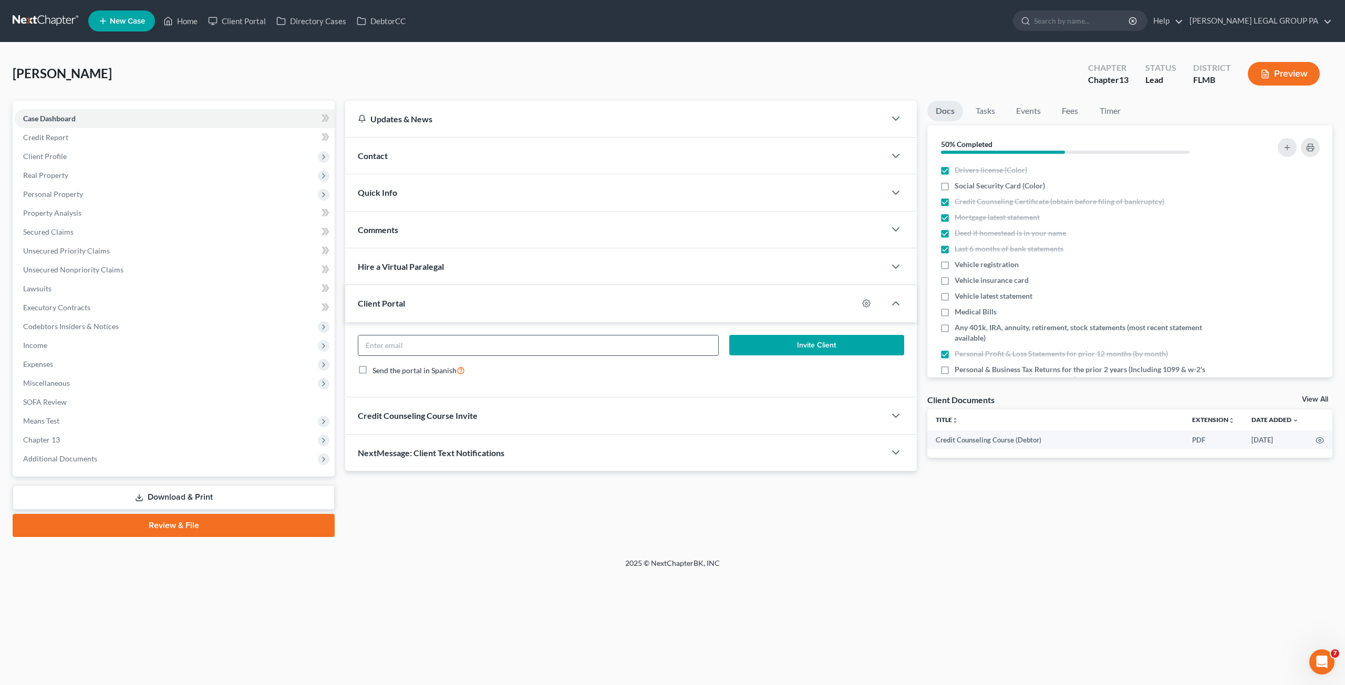
drag, startPoint x: 434, startPoint y: 353, endPoint x: 433, endPoint y: 341, distance: 12.2
click at [434, 353] on input "email" at bounding box center [538, 346] width 360 height 20
click at [433, 341] on input "email" at bounding box center [538, 346] width 360 height 20
paste input "rockautomotiverepair@yahoo.com"
type input "rockautomotiverepair@yahoo.com"
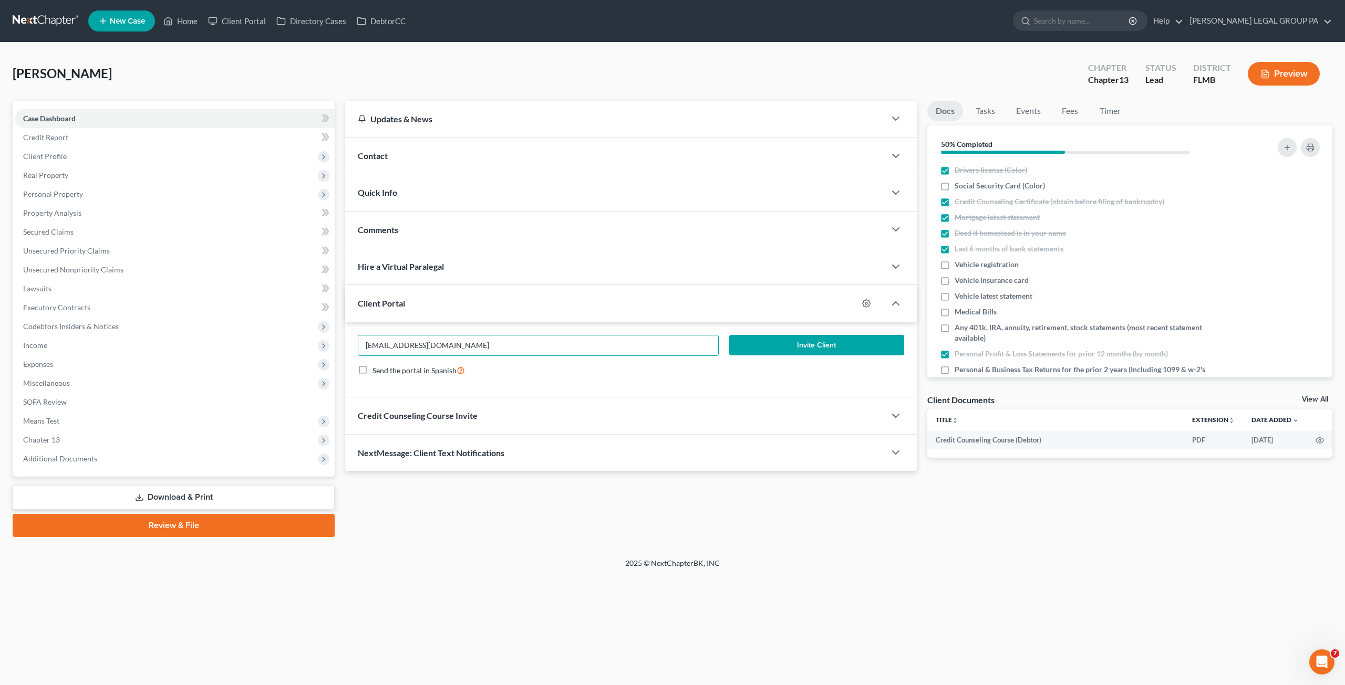
click at [805, 337] on button "Invite Client" at bounding box center [816, 345] width 175 height 21
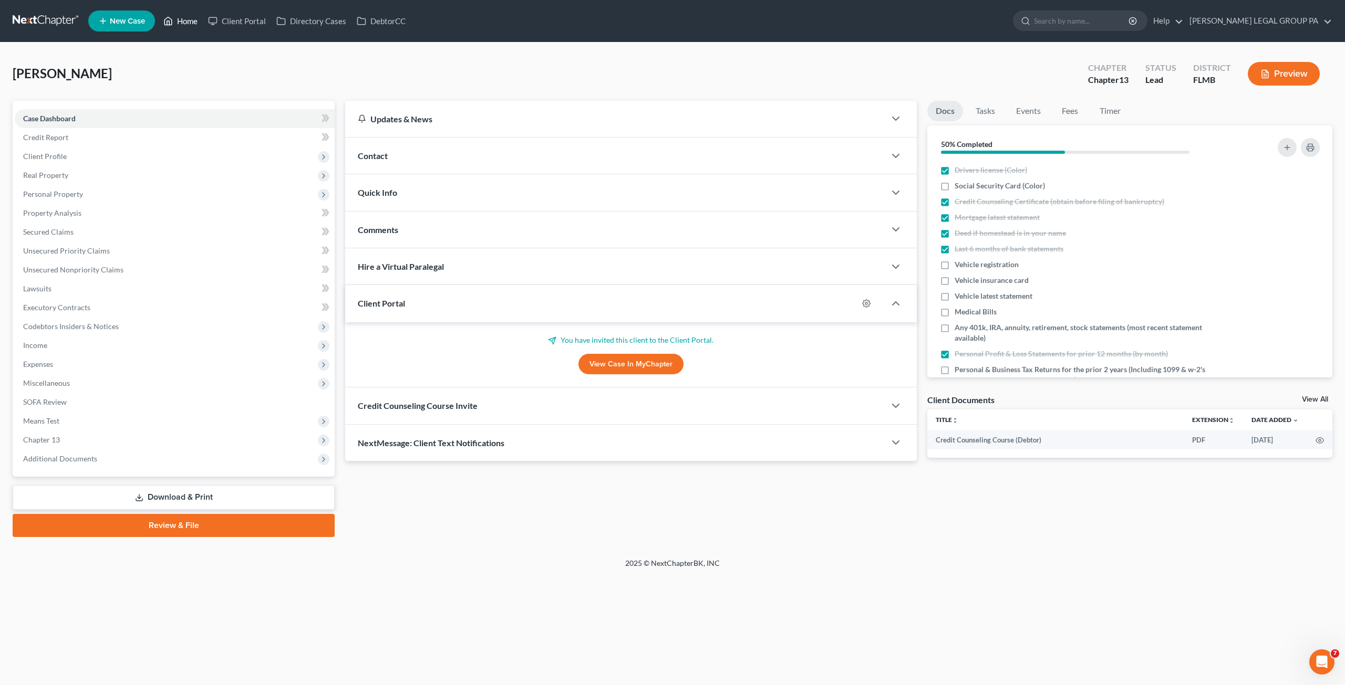
drag, startPoint x: 195, startPoint y: 23, endPoint x: 202, endPoint y: 23, distance: 6.3
click at [195, 23] on link "Home" at bounding box center [180, 21] width 45 height 19
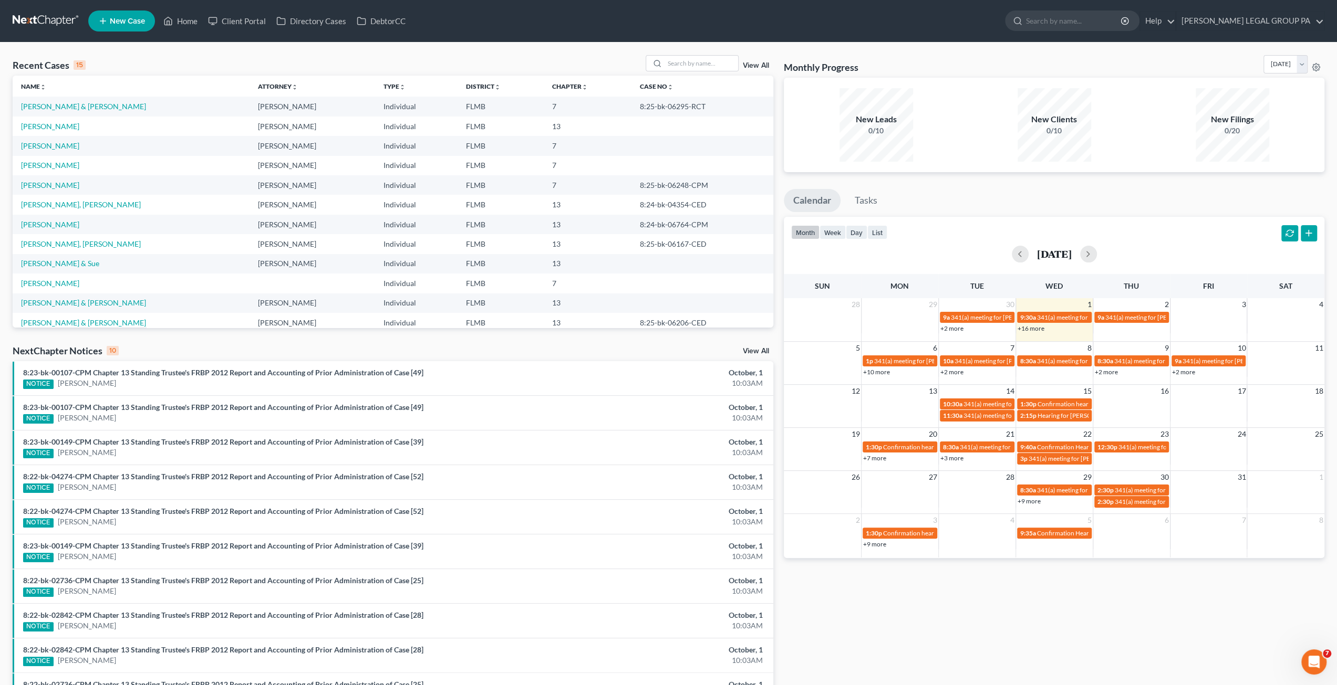
click at [834, 371] on link "+2 more" at bounding box center [1106, 372] width 23 height 8
click at [834, 344] on span at bounding box center [1202, 347] width 8 height 7
click at [709, 62] on input "search" at bounding box center [701, 63] width 74 height 15
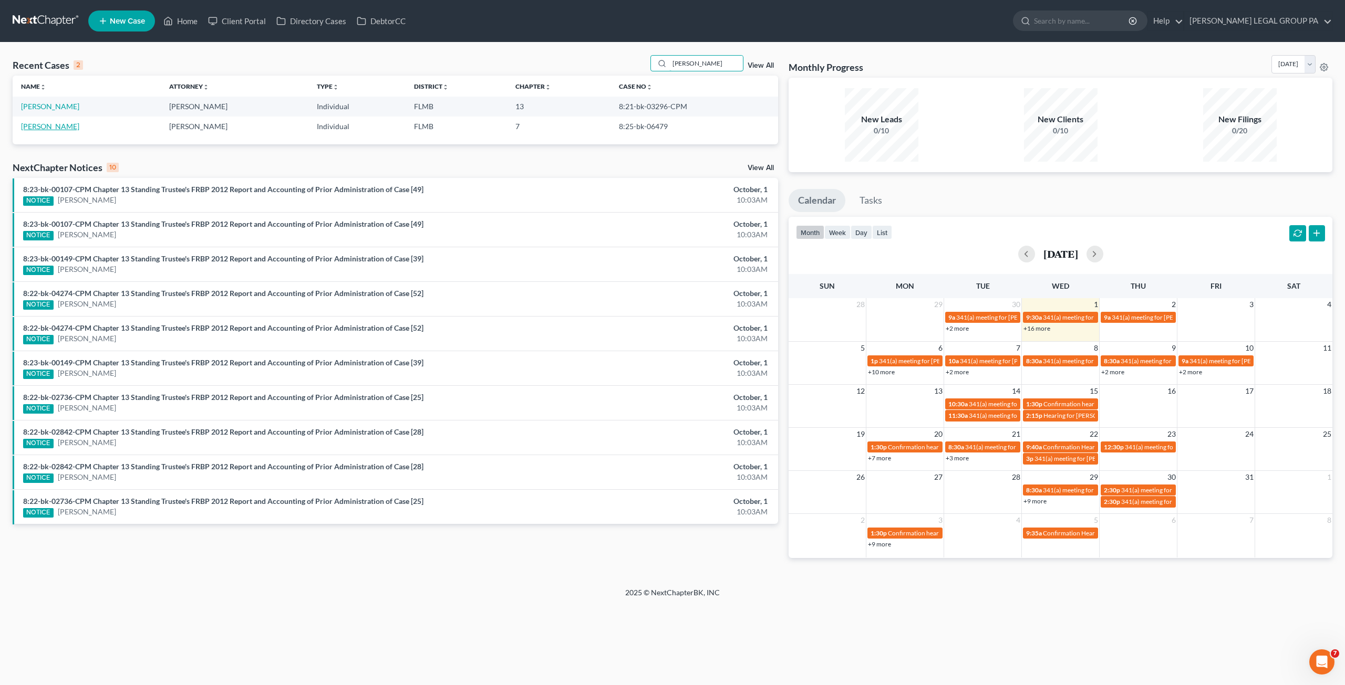
type input "pardo"
click at [56, 129] on link "Pardo, Migdania" at bounding box center [50, 126] width 58 height 9
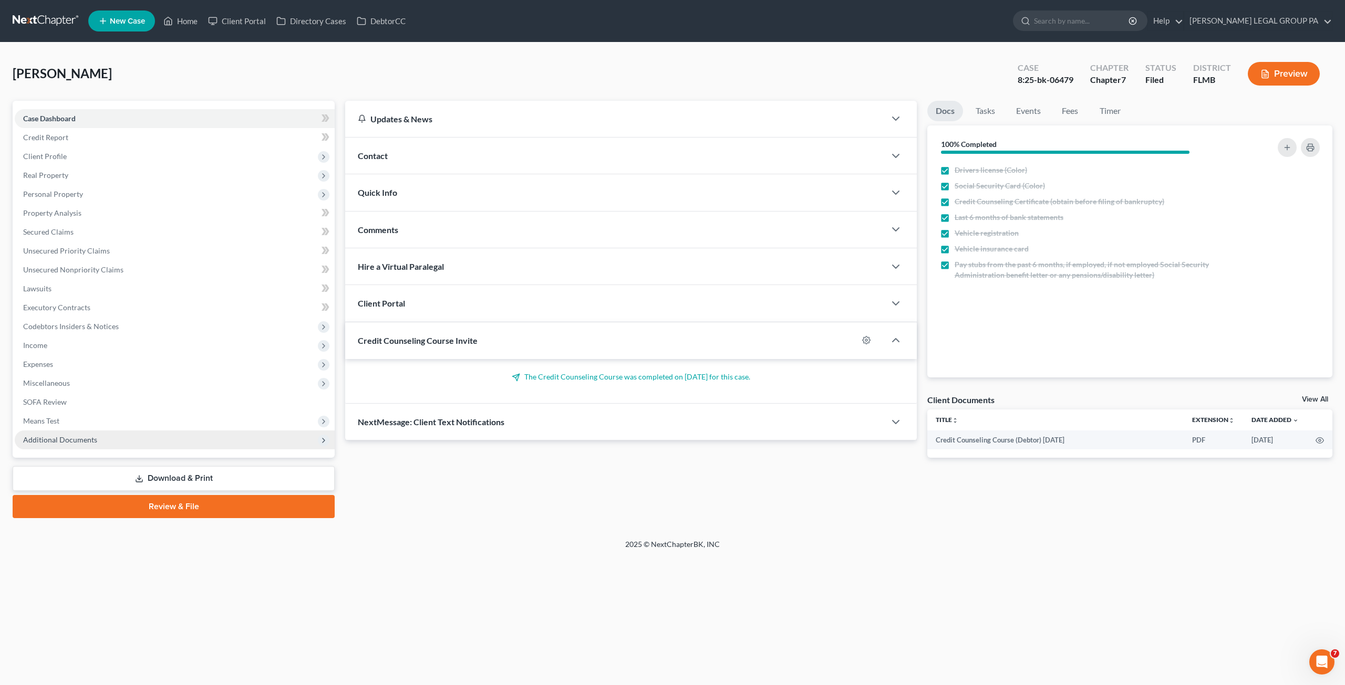
click at [56, 442] on span "Additional Documents" at bounding box center [60, 439] width 74 height 9
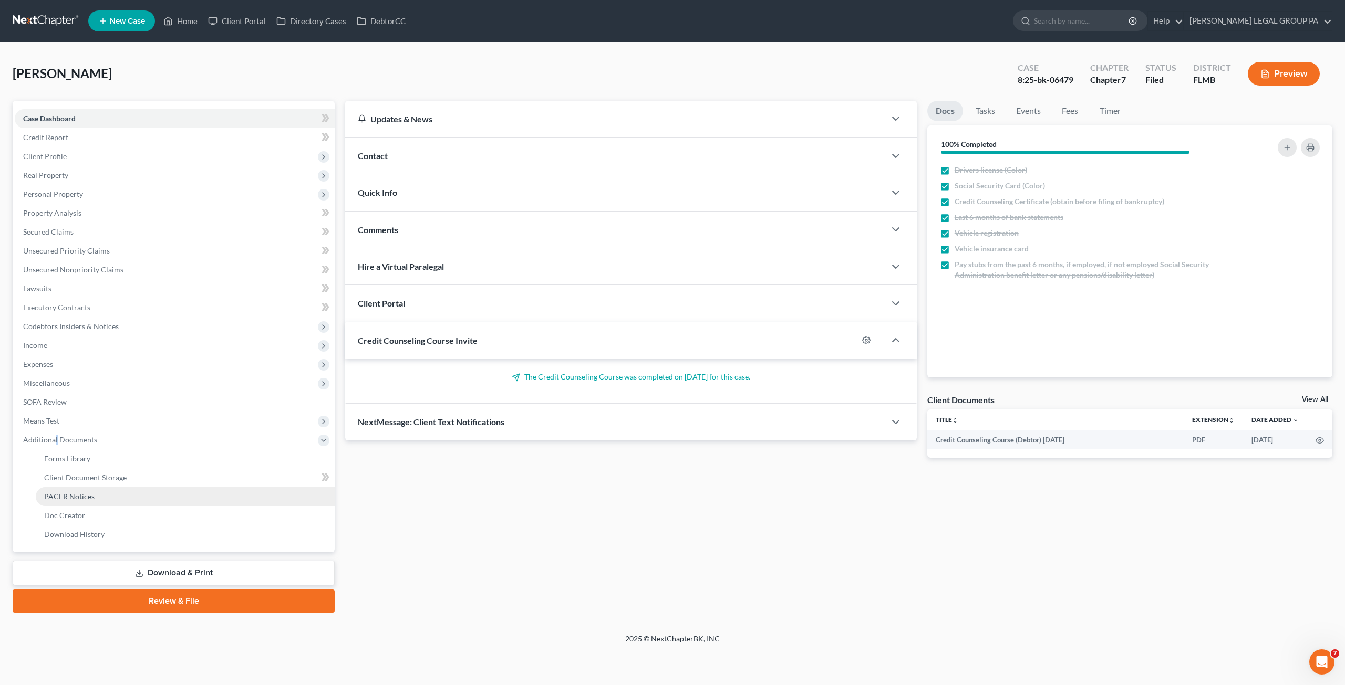
click at [80, 496] on span "PACER Notices" at bounding box center [69, 496] width 50 height 9
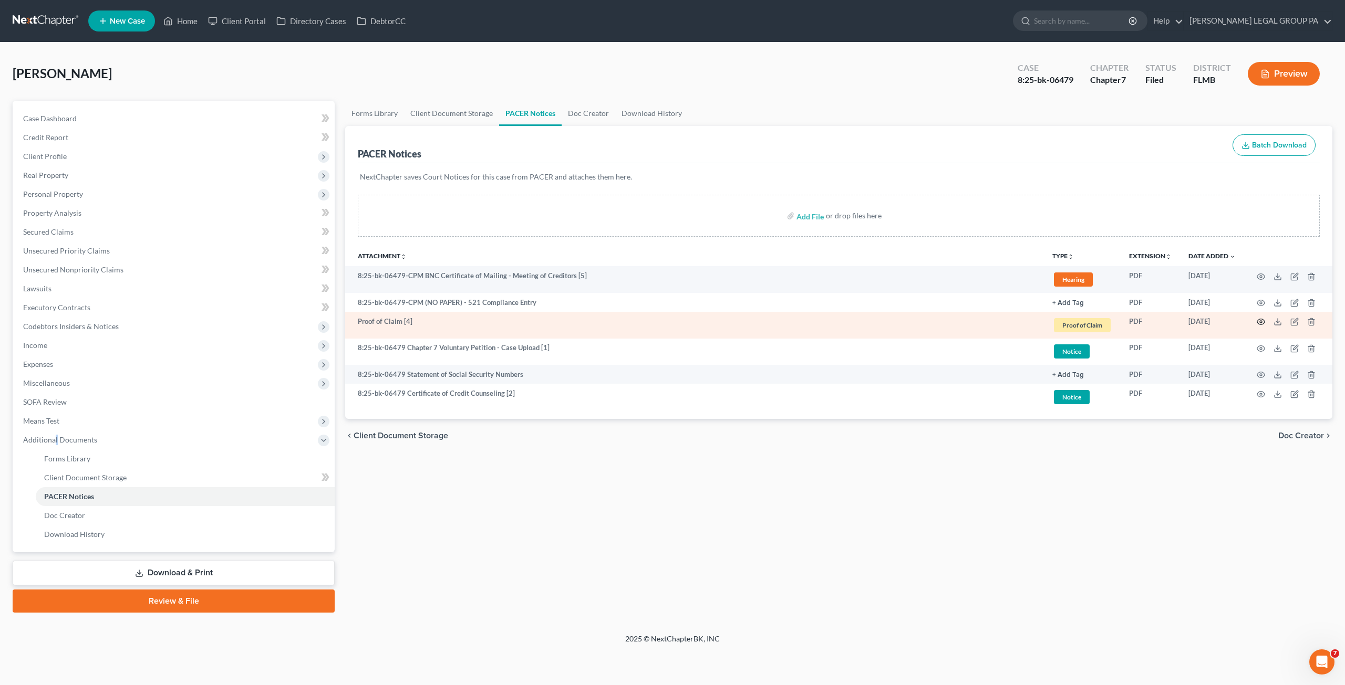
click at [834, 321] on circle "button" at bounding box center [1260, 322] width 2 height 2
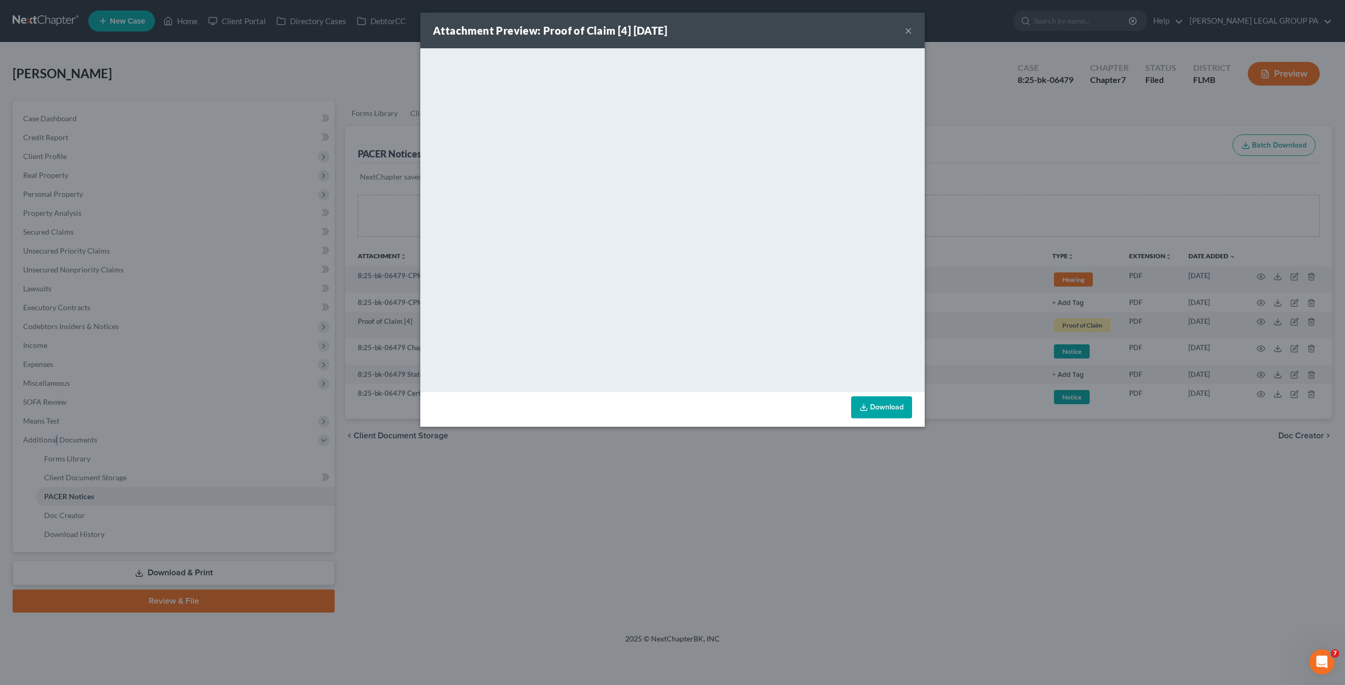
click at [834, 31] on button "×" at bounding box center [907, 30] width 7 height 13
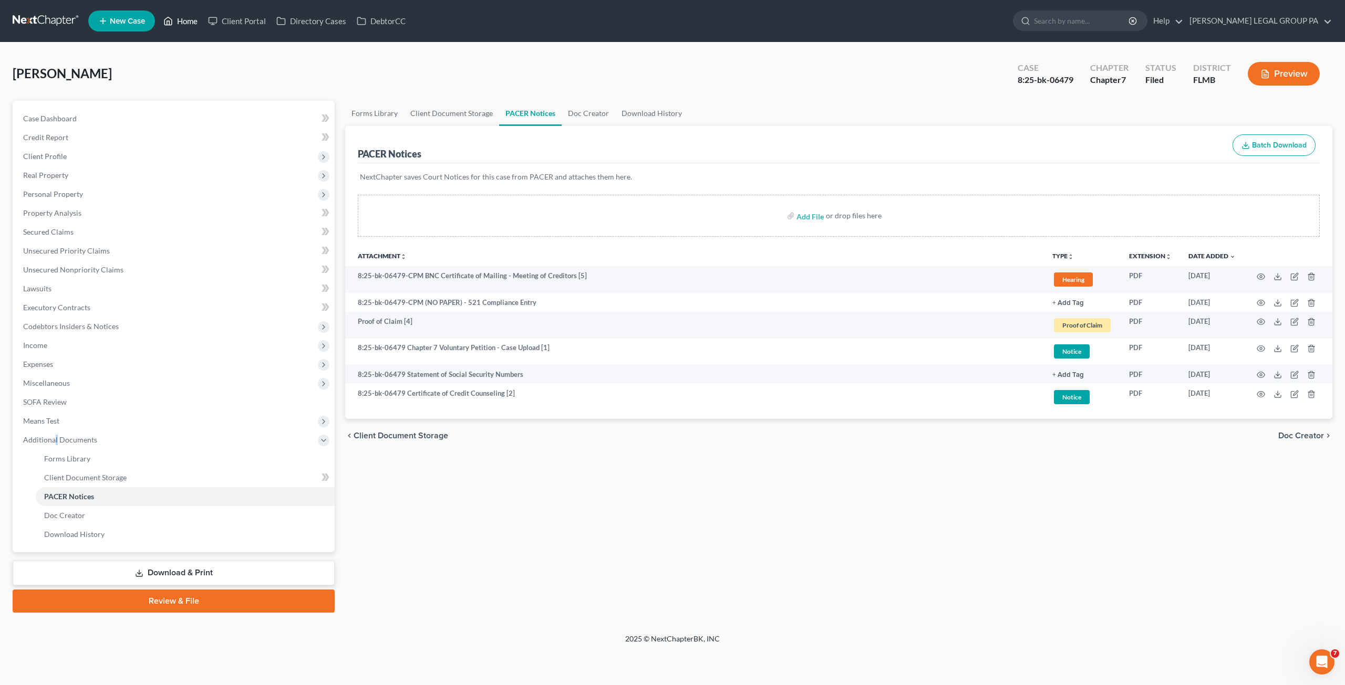
click at [190, 17] on link "Home" at bounding box center [180, 21] width 45 height 19
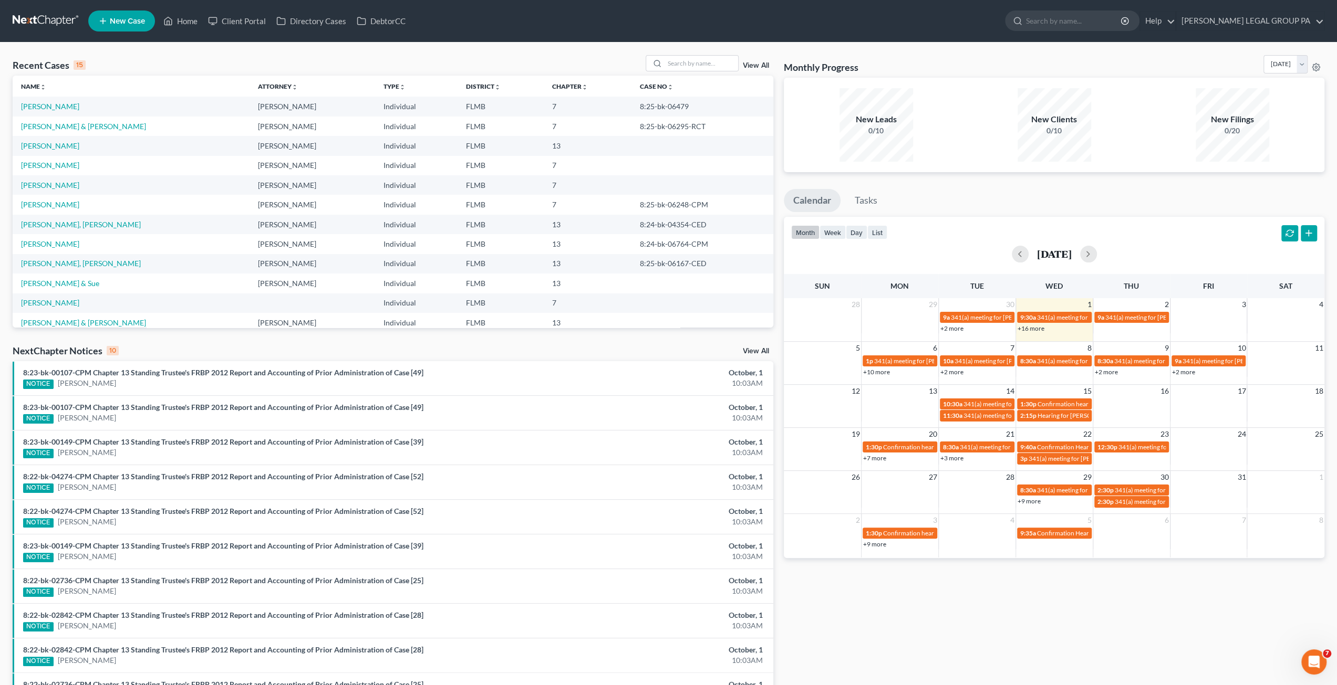
click at [834, 371] on link "+2 more" at bounding box center [1106, 372] width 23 height 8
click at [834, 359] on span "341(a) meeting for [PERSON_NAME]" at bounding box center [1232, 361] width 101 height 8
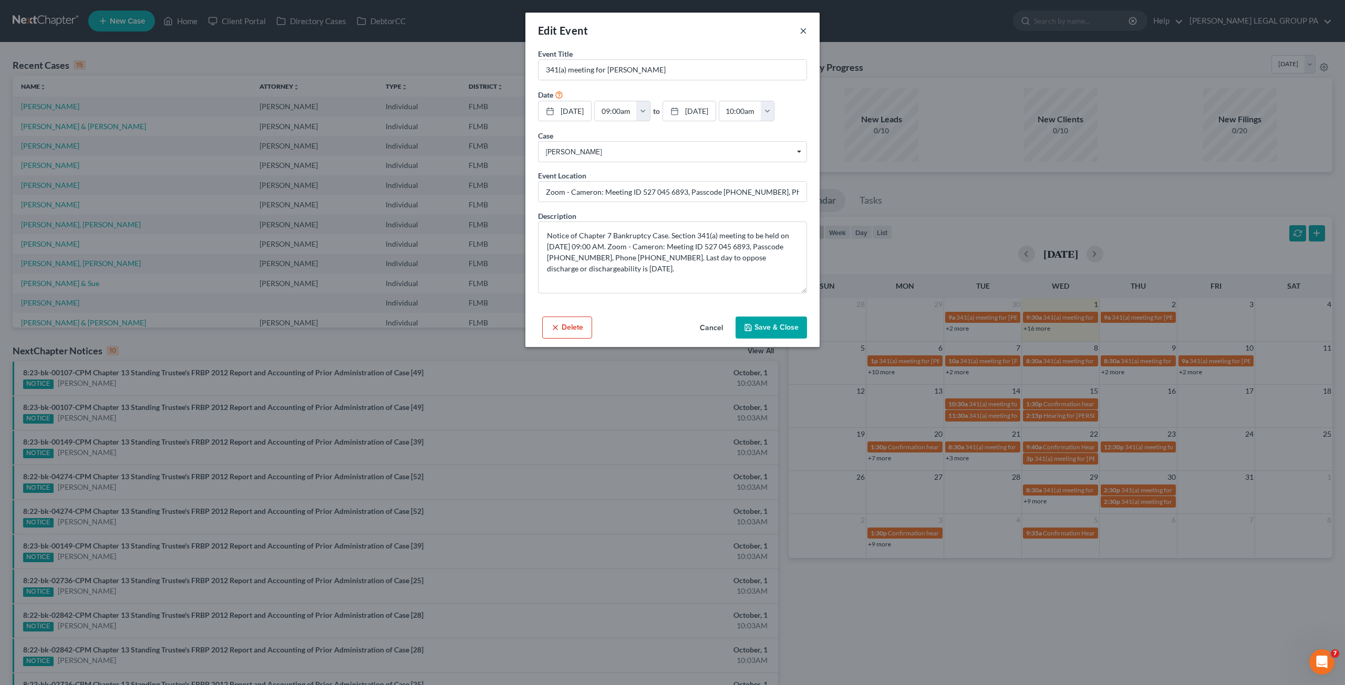
click at [799, 30] on button "×" at bounding box center [802, 30] width 7 height 13
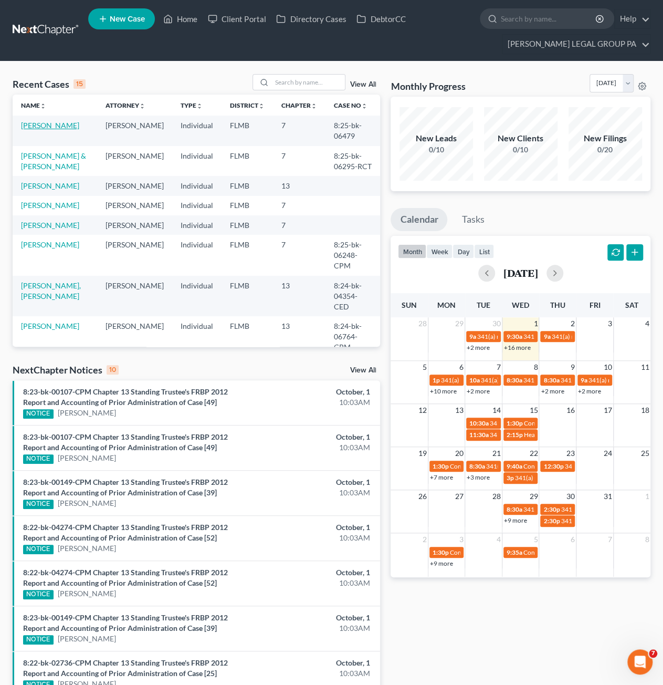
click at [54, 128] on link "Pardo, Migdania" at bounding box center [50, 125] width 58 height 9
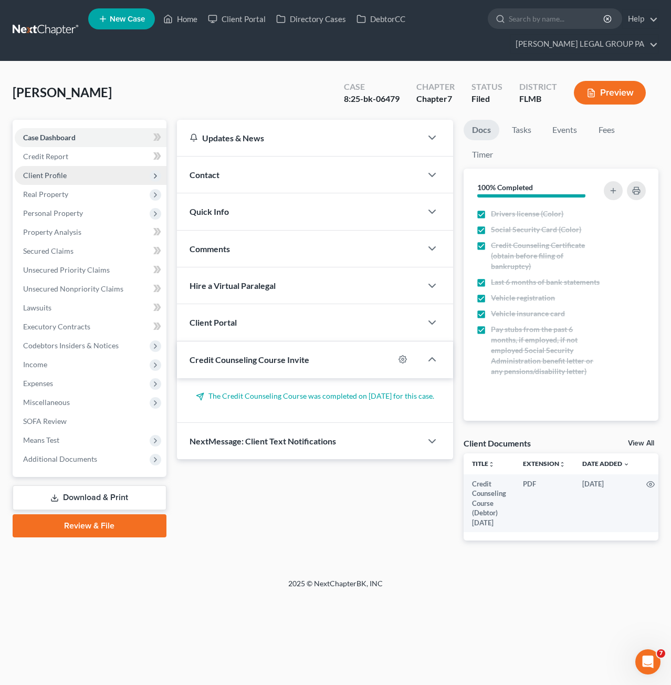
click at [48, 175] on span "Client Profile" at bounding box center [45, 175] width 44 height 9
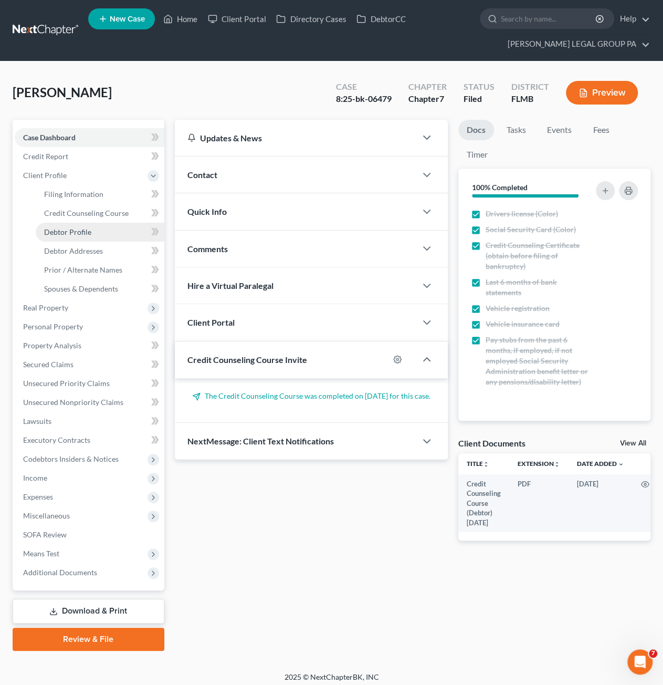
click at [61, 226] on link "Debtor Profile" at bounding box center [100, 232] width 129 height 19
select select "4"
select select "0"
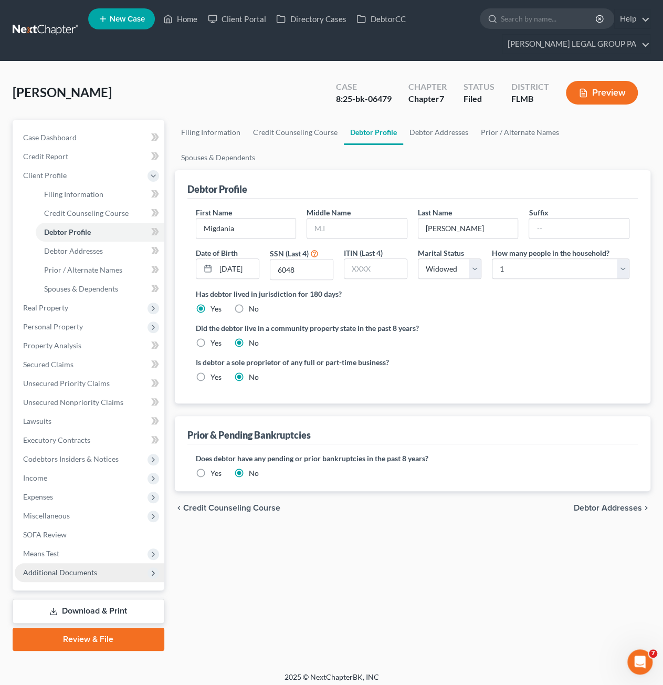
click at [70, 574] on span "Additional Documents" at bounding box center [60, 572] width 74 height 9
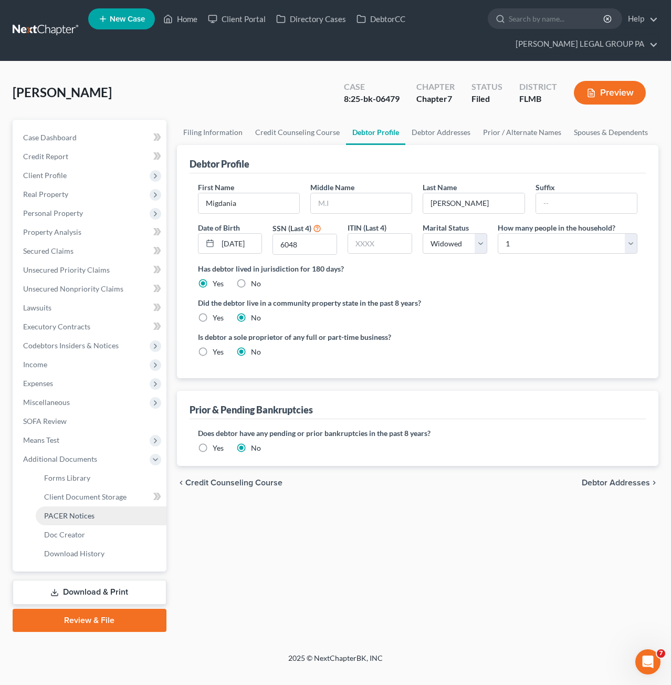
click at [69, 514] on span "PACER Notices" at bounding box center [69, 515] width 50 height 9
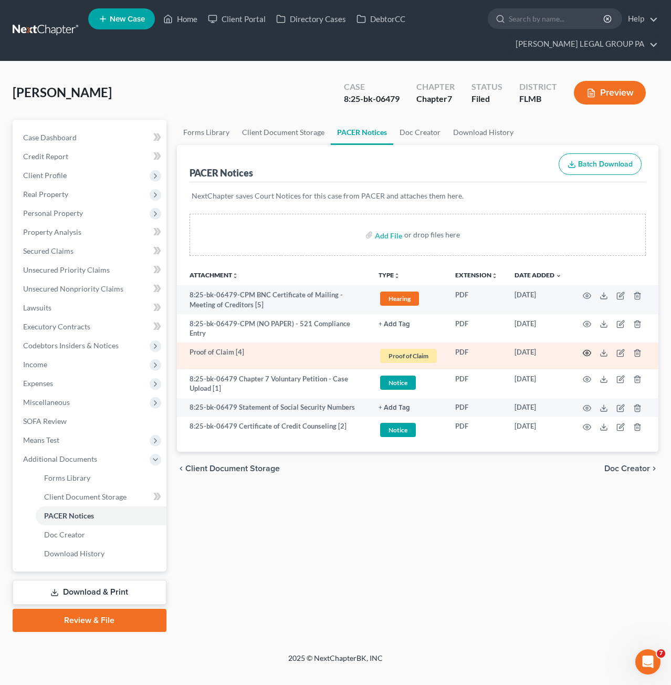
click at [585, 349] on icon "button" at bounding box center [587, 353] width 8 height 8
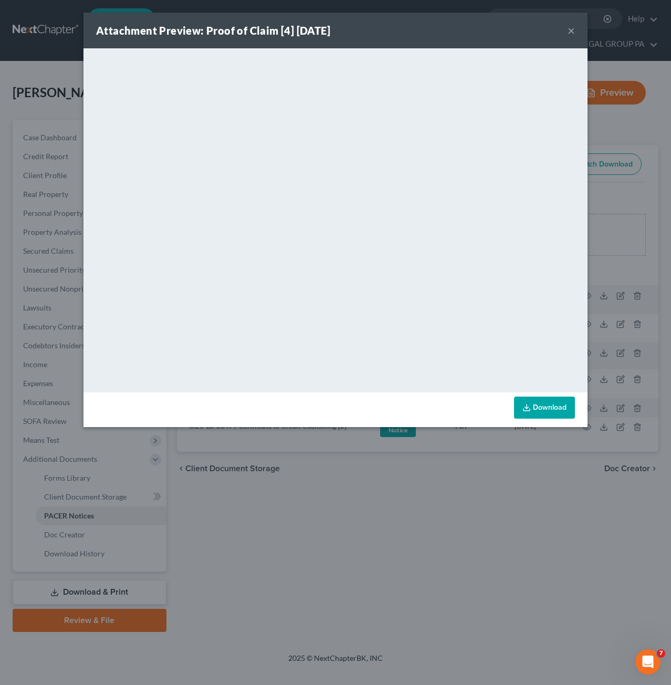
click at [566, 33] on div "Attachment Preview: Proof of Claim [4] 09/09/2025 ×" at bounding box center [336, 31] width 504 height 36
click at [573, 28] on button "×" at bounding box center [571, 30] width 7 height 13
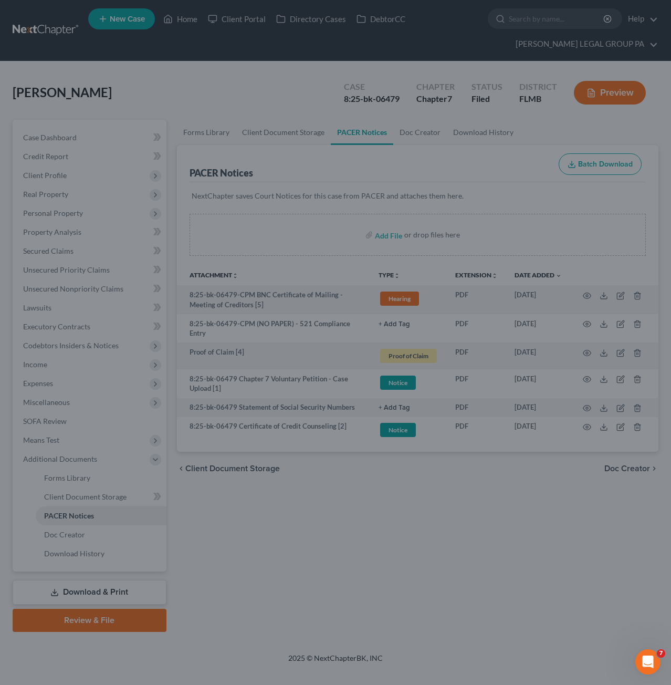
click at [572, 28] on div "Attachment Preview: Proof of Claim [4] 09/09/2025 × <object ng-attr-data='https…" at bounding box center [335, 342] width 671 height 685
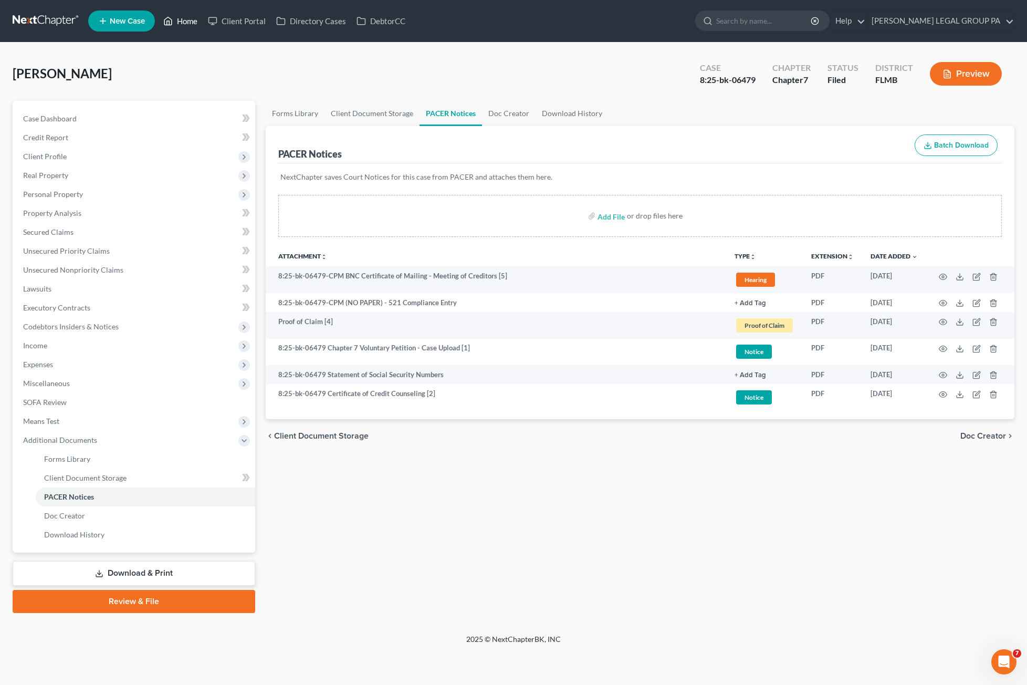
click at [181, 28] on link "Home" at bounding box center [180, 21] width 45 height 19
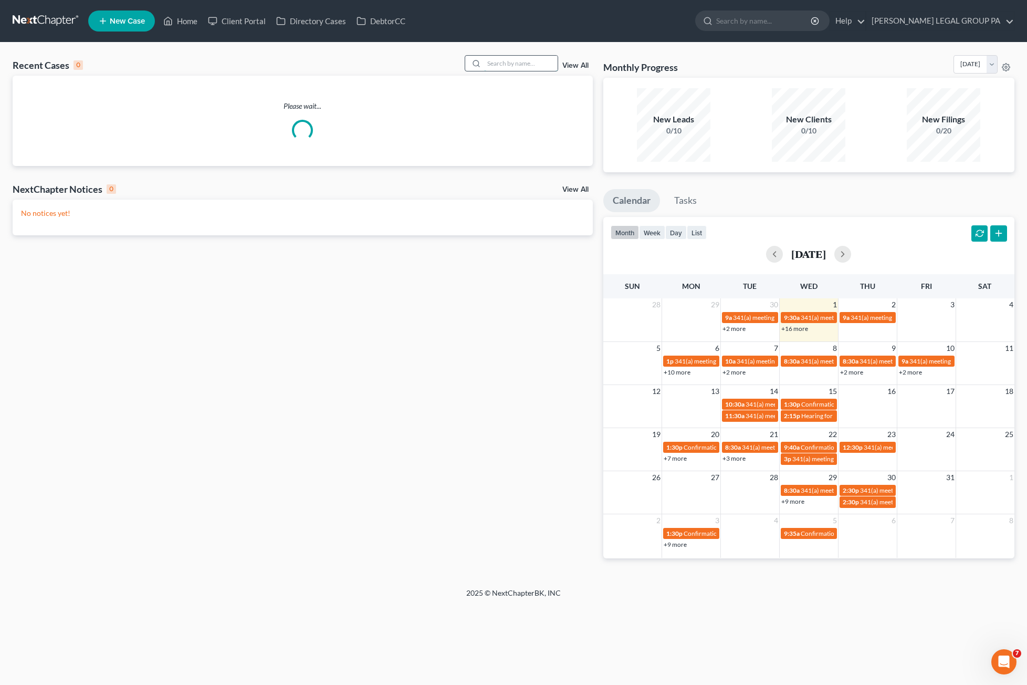
click at [524, 67] on input "search" at bounding box center [521, 63] width 74 height 15
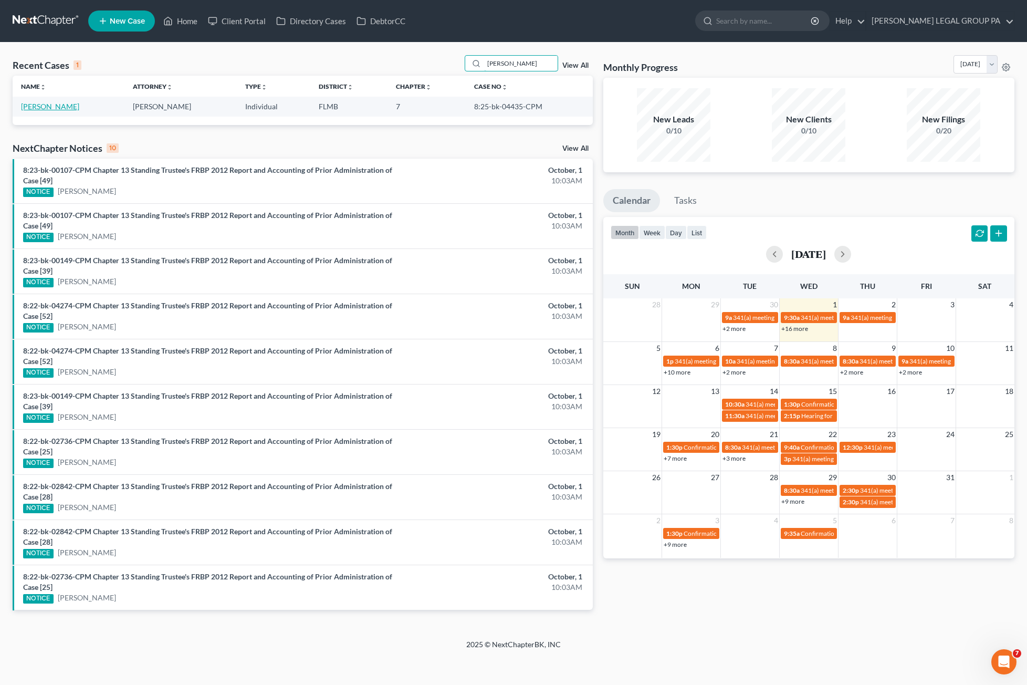
type input "parsons"
click at [61, 103] on link "[PERSON_NAME]" at bounding box center [50, 106] width 58 height 9
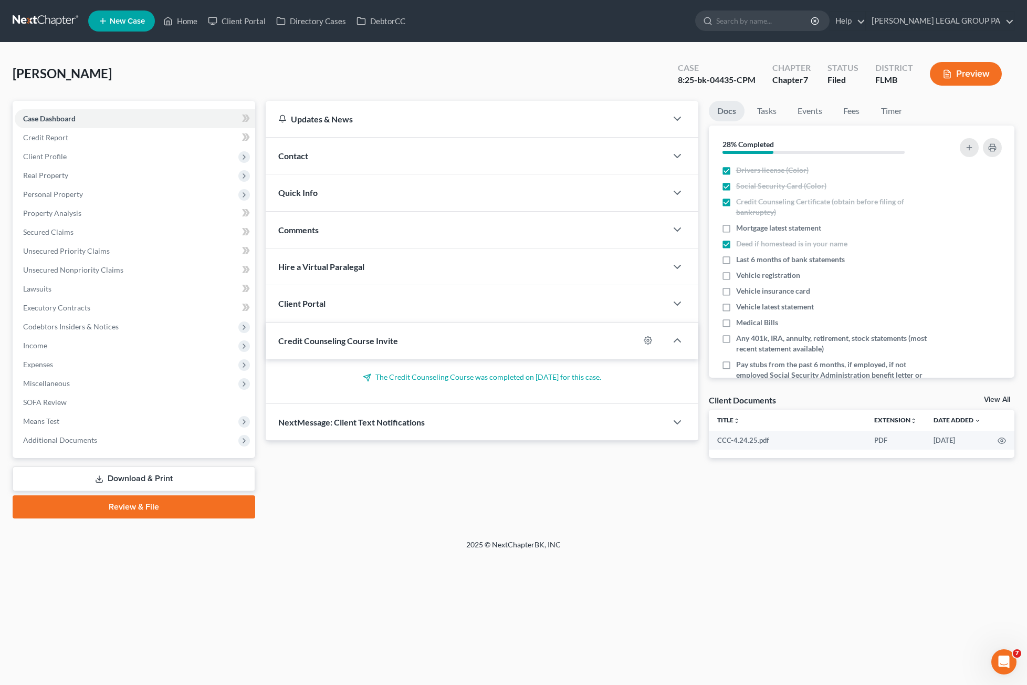
drag, startPoint x: 103, startPoint y: 444, endPoint x: 95, endPoint y: 462, distance: 19.7
click at [103, 444] on span "Additional Documents" at bounding box center [135, 440] width 241 height 19
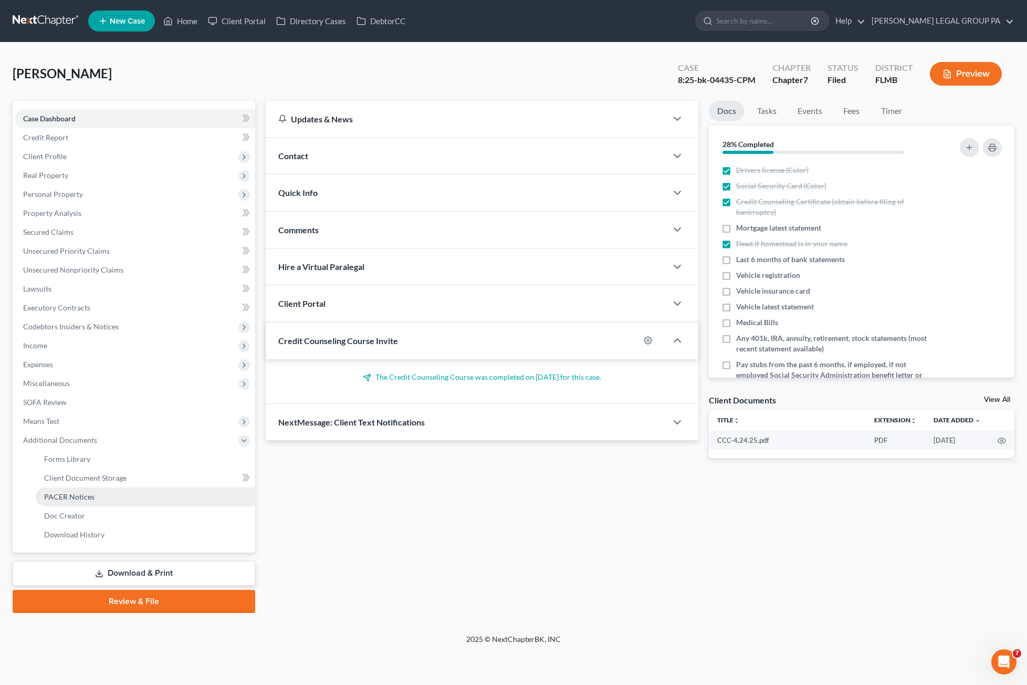
click at [76, 502] on link "PACER Notices" at bounding box center [146, 496] width 220 height 19
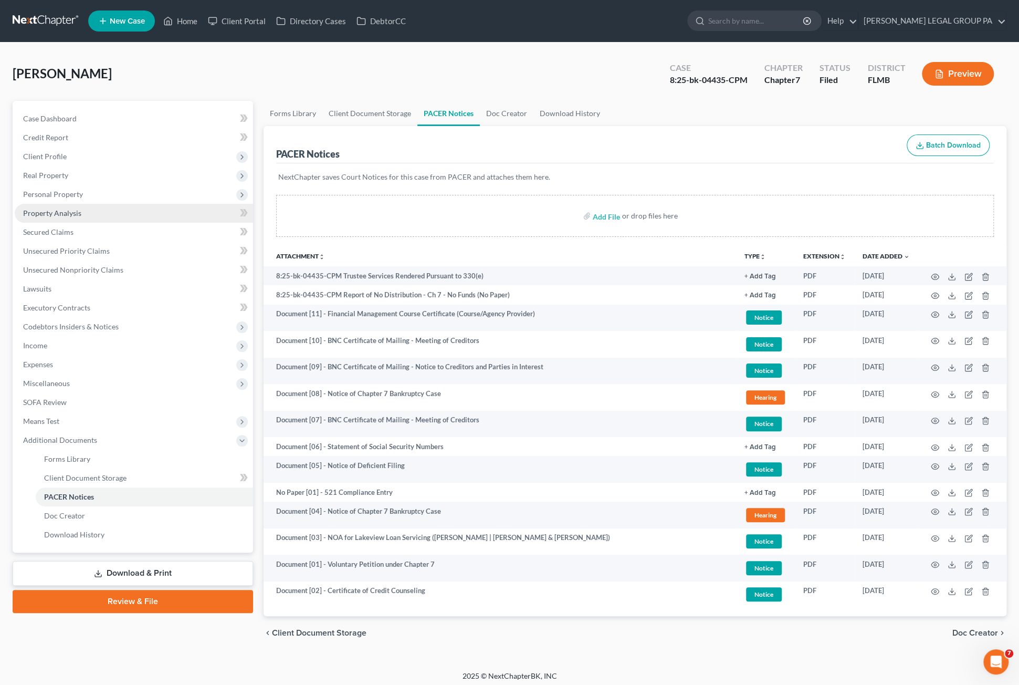
click at [65, 214] on span "Property Analysis" at bounding box center [52, 213] width 58 height 9
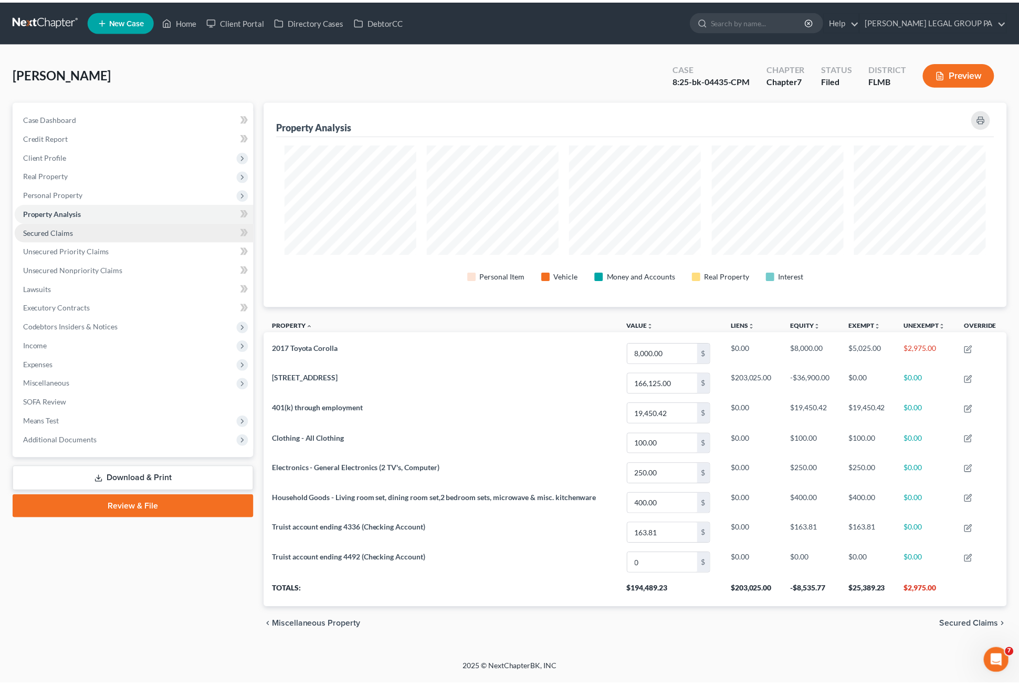
scroll to position [205, 749]
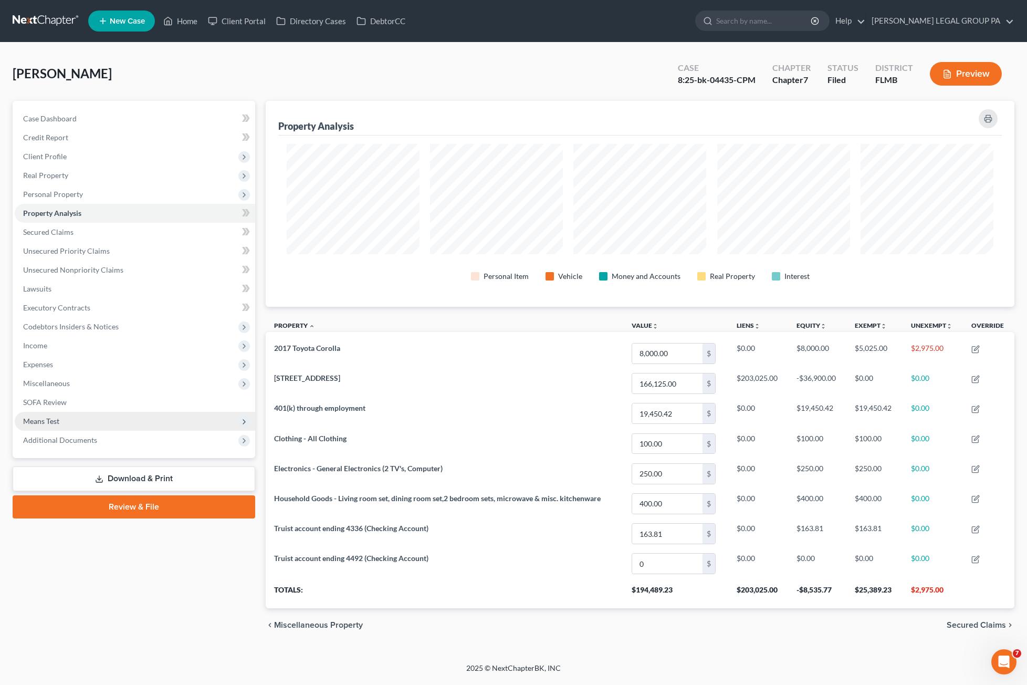
click at [48, 414] on span "Means Test" at bounding box center [135, 421] width 241 height 19
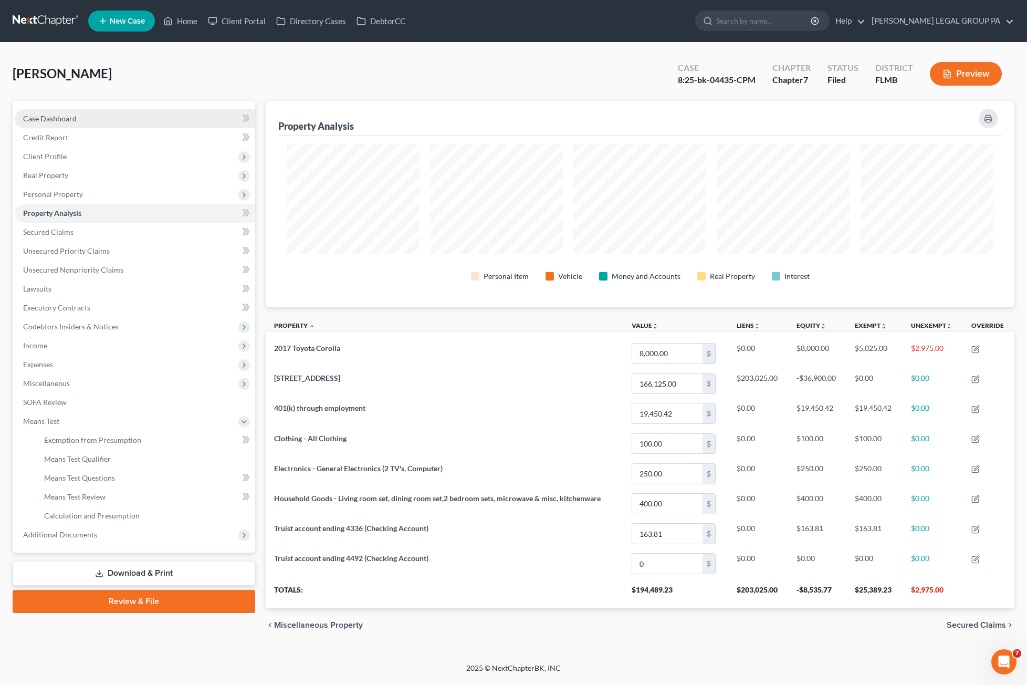
click at [57, 114] on span "Case Dashboard" at bounding box center [50, 118] width 54 height 9
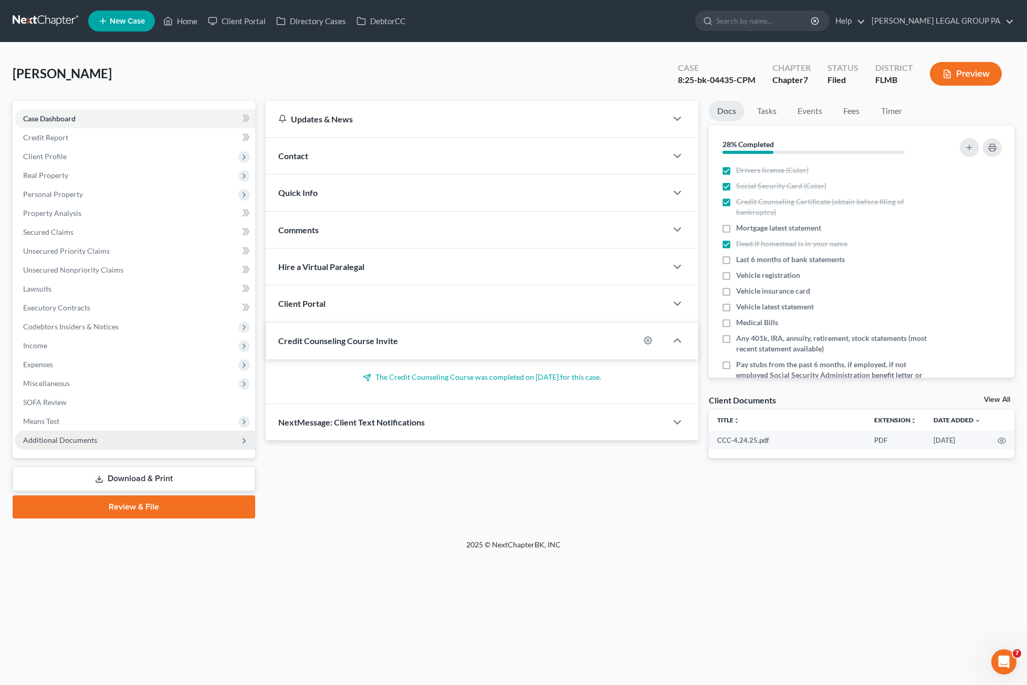
click at [65, 442] on span "Additional Documents" at bounding box center [60, 439] width 74 height 9
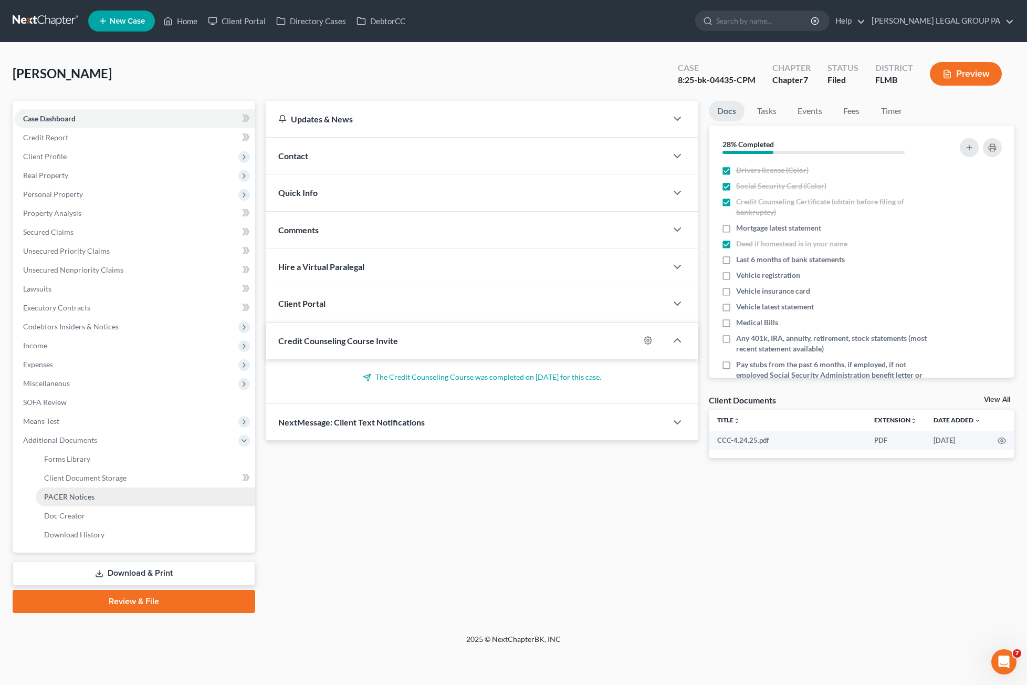
click at [71, 490] on link "PACER Notices" at bounding box center [146, 496] width 220 height 19
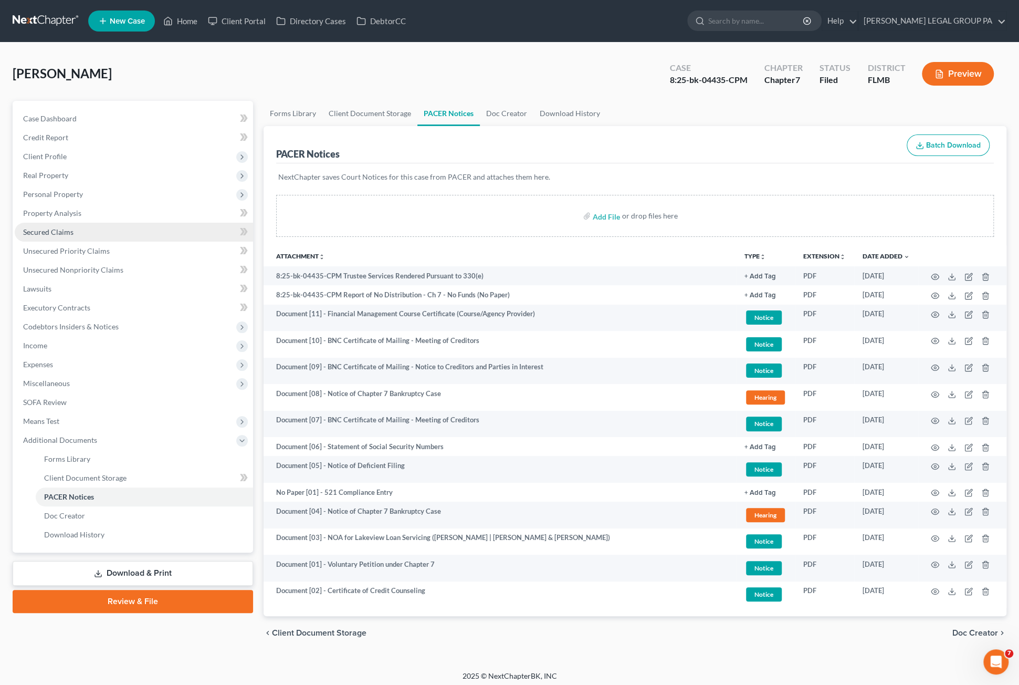
click at [56, 235] on span "Secured Claims" at bounding box center [48, 231] width 50 height 9
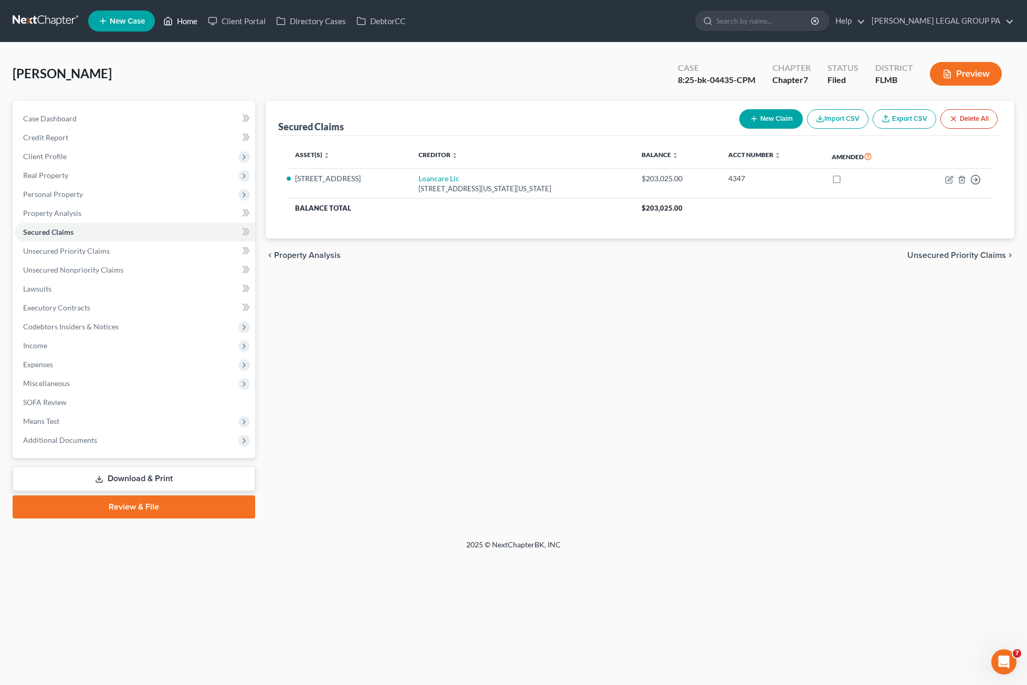
click at [192, 17] on link "Home" at bounding box center [180, 21] width 45 height 19
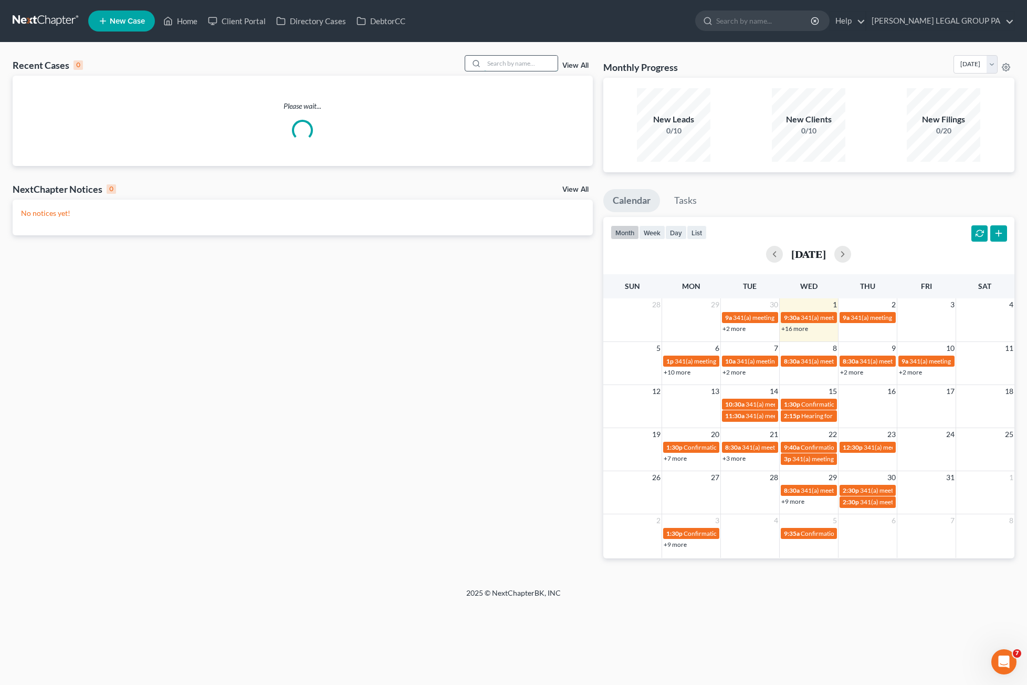
click at [497, 69] on input "search" at bounding box center [521, 63] width 74 height 15
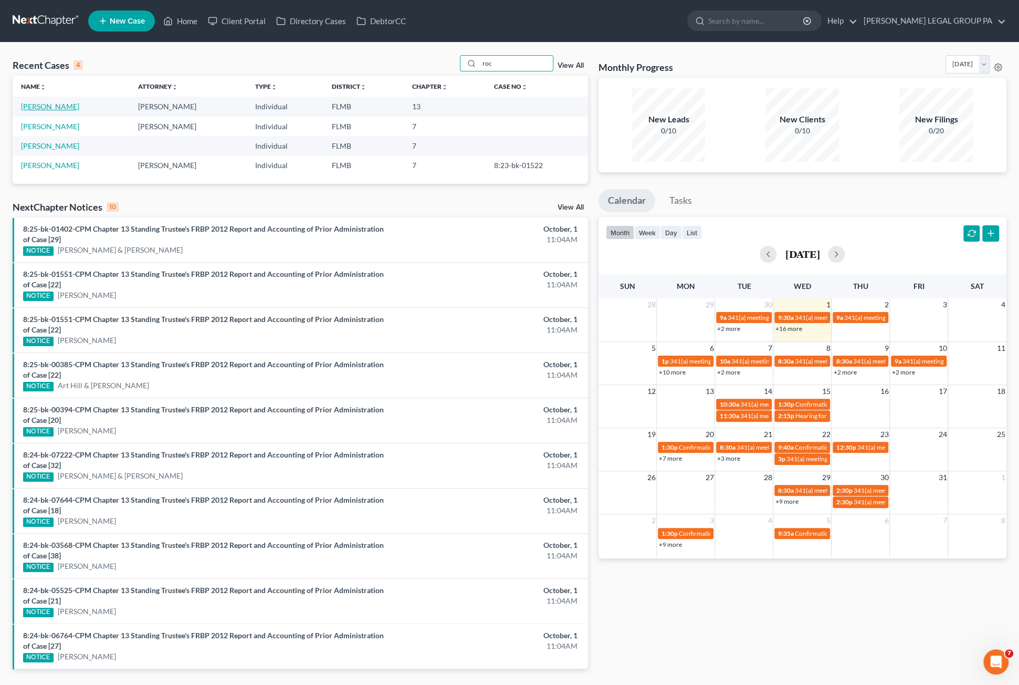
type input "roc"
click at [30, 105] on link "Rock, Ian" at bounding box center [50, 106] width 58 height 9
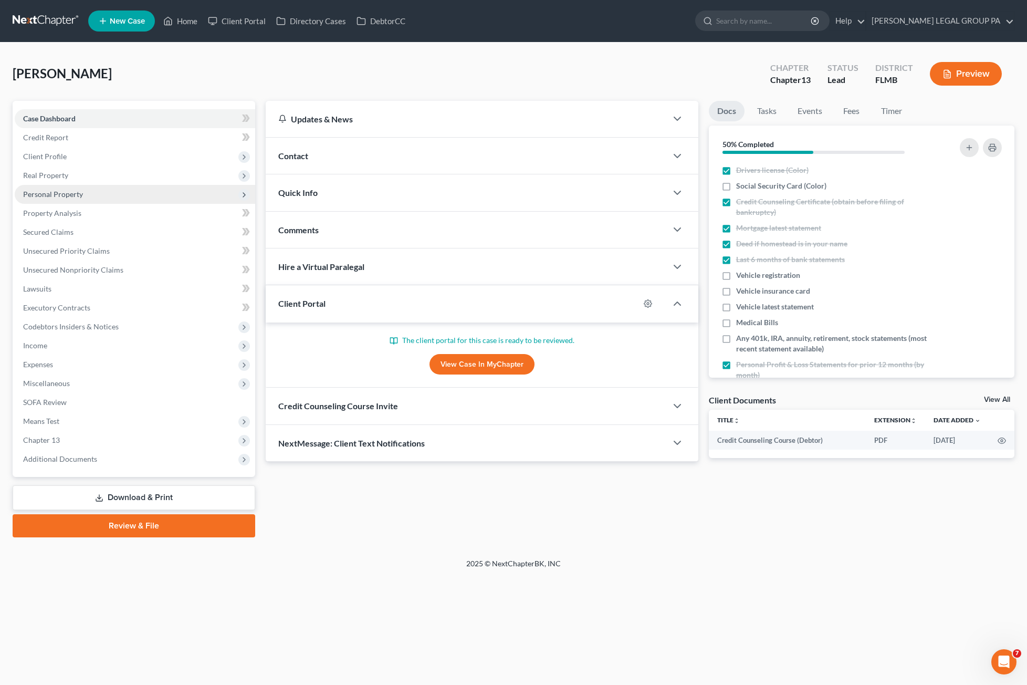
click at [57, 196] on span "Personal Property" at bounding box center [53, 194] width 60 height 9
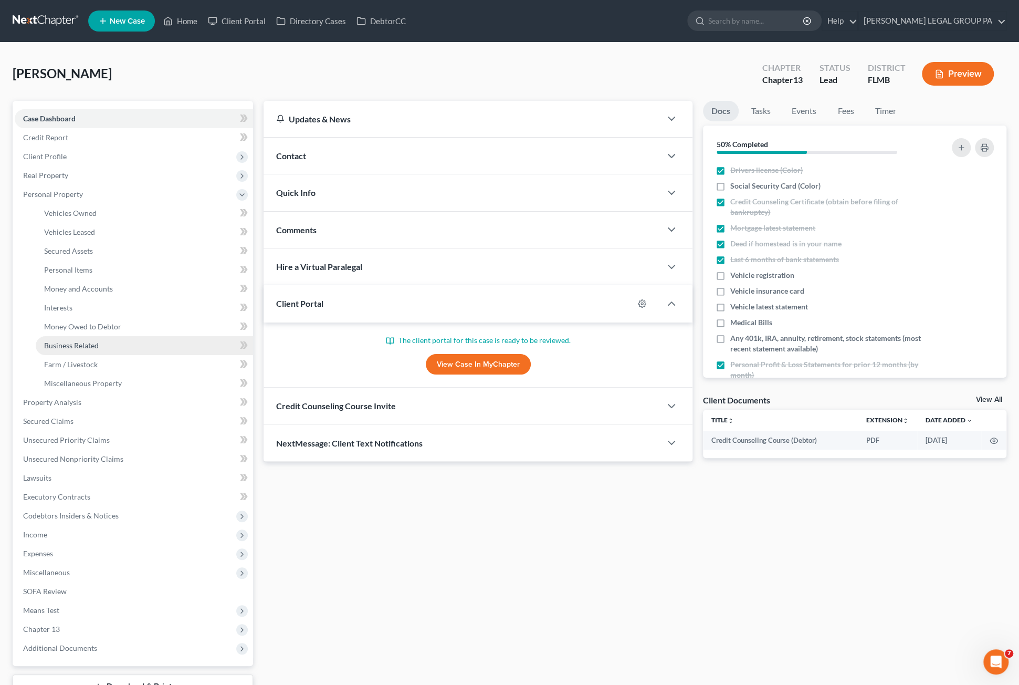
click at [81, 341] on span "Business Related" at bounding box center [71, 345] width 55 height 9
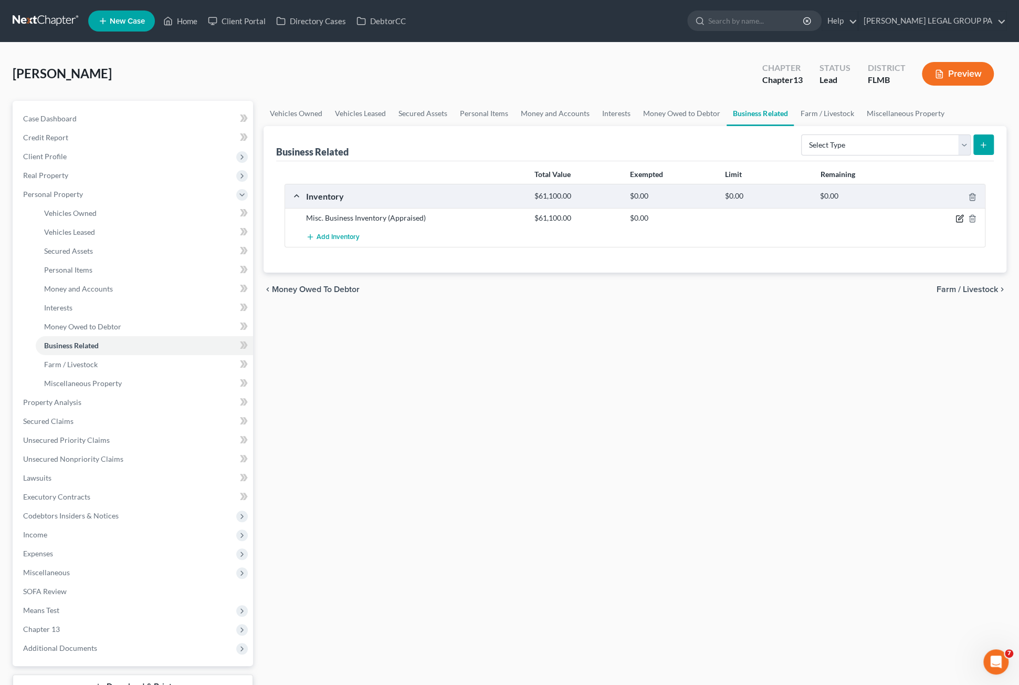
click at [834, 215] on div at bounding box center [948, 218] width 76 height 11
click at [834, 216] on icon "button" at bounding box center [959, 219] width 6 height 6
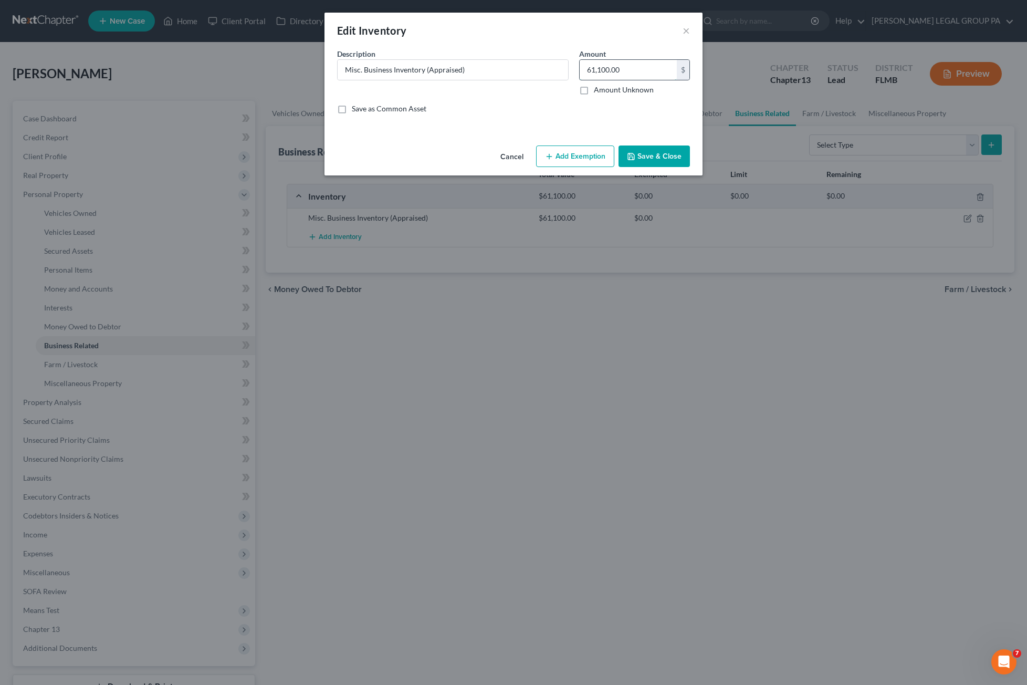
click at [638, 68] on input "61,100.00" at bounding box center [628, 70] width 97 height 20
type input "63,626.00"
click at [639, 160] on button "Save & Close" at bounding box center [654, 156] width 71 height 22
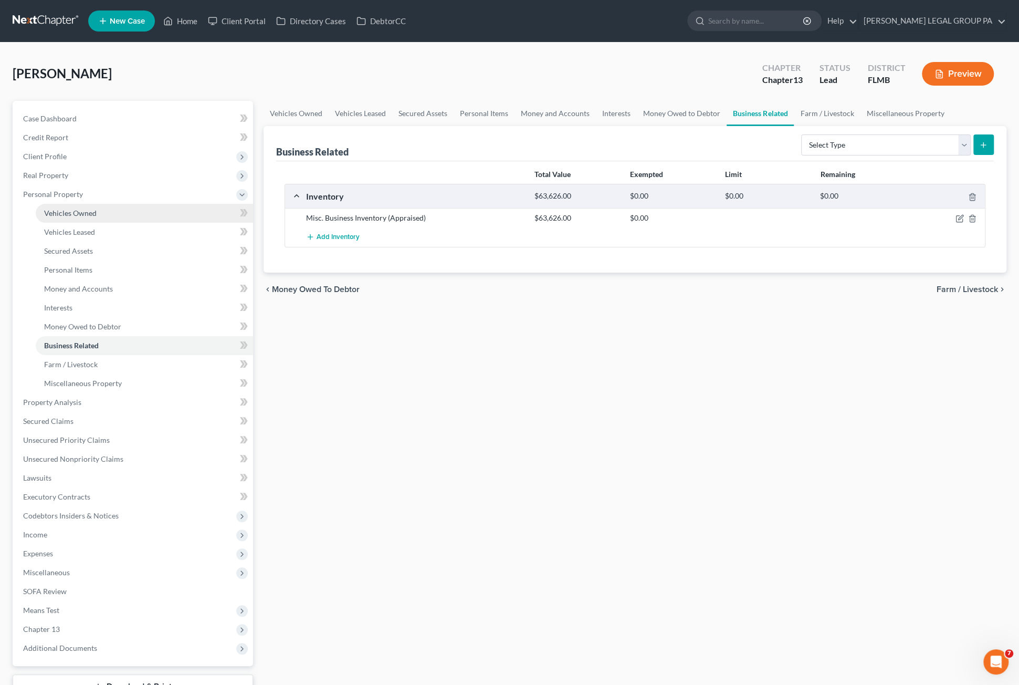
click at [56, 217] on link "Vehicles Owned" at bounding box center [144, 213] width 217 height 19
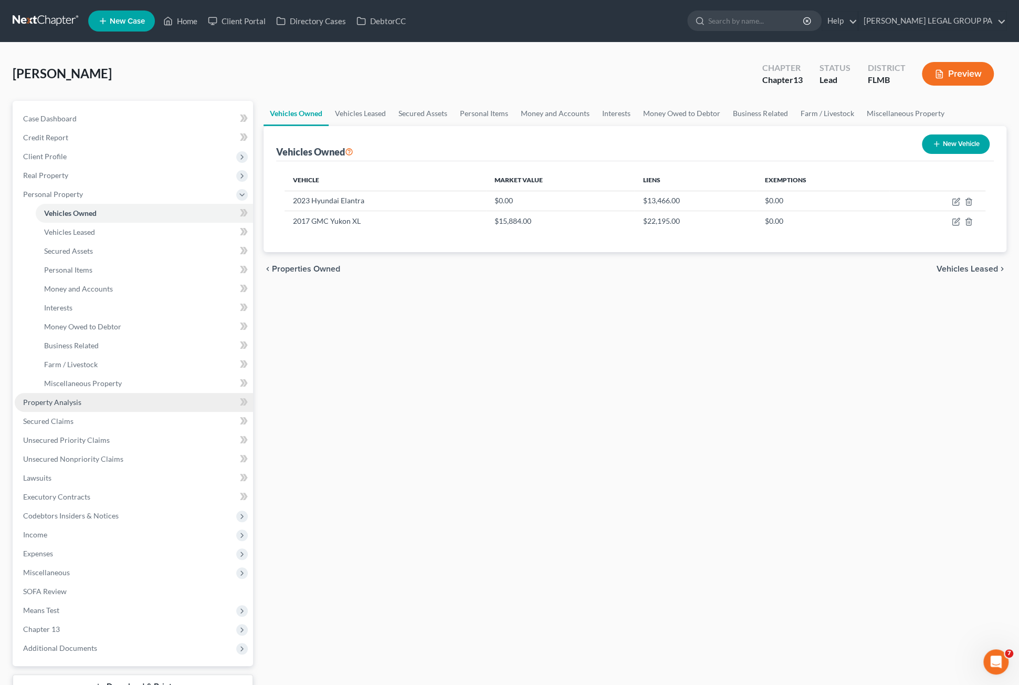
click at [71, 407] on link "Property Analysis" at bounding box center [134, 402] width 238 height 19
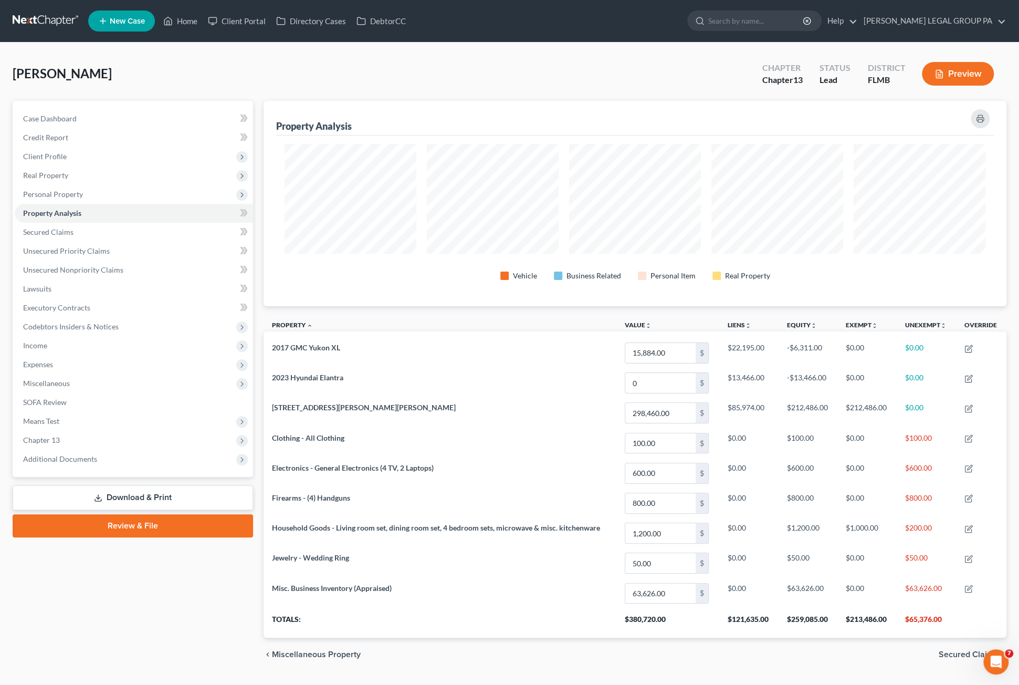
scroll to position [205, 743]
click at [56, 192] on span "Personal Property" at bounding box center [53, 194] width 60 height 9
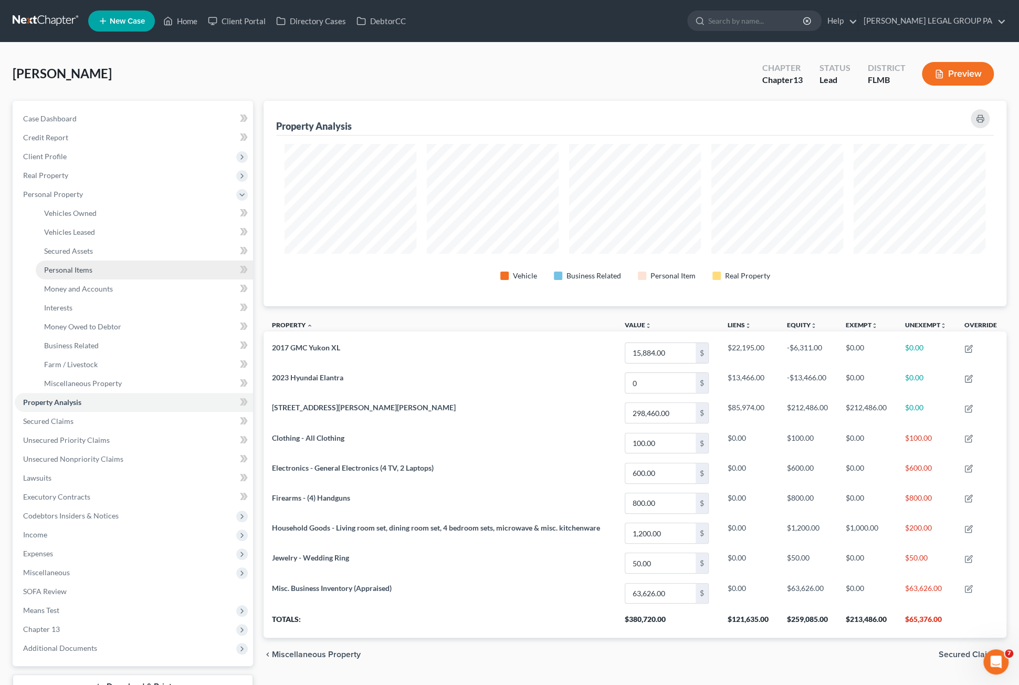
click at [75, 267] on span "Personal Items" at bounding box center [68, 269] width 48 height 9
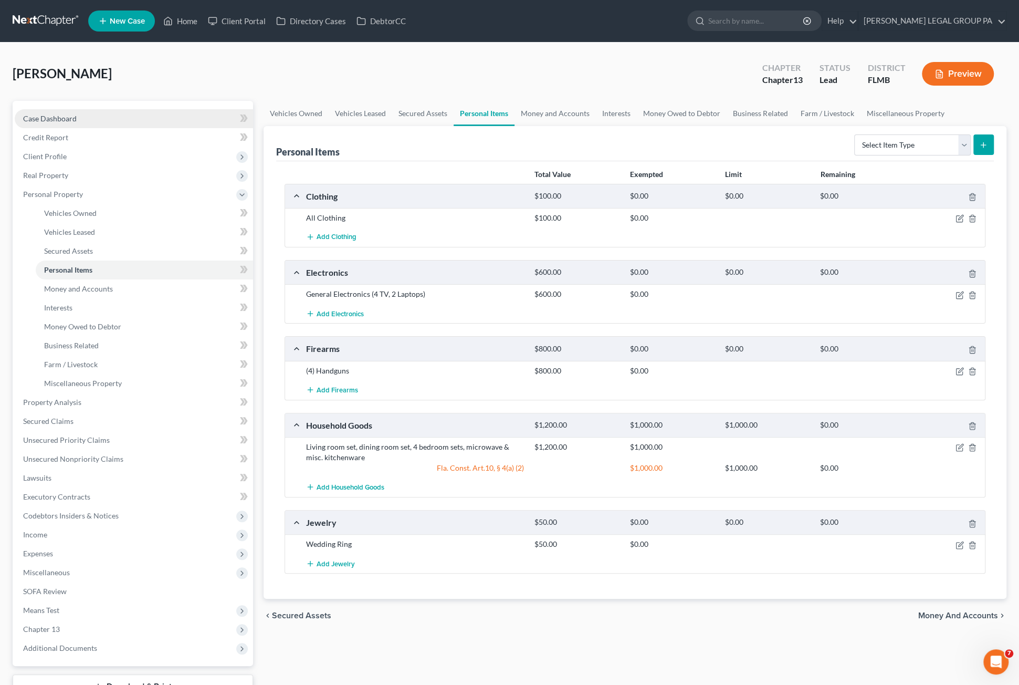
click at [59, 114] on span "Case Dashboard" at bounding box center [50, 118] width 54 height 9
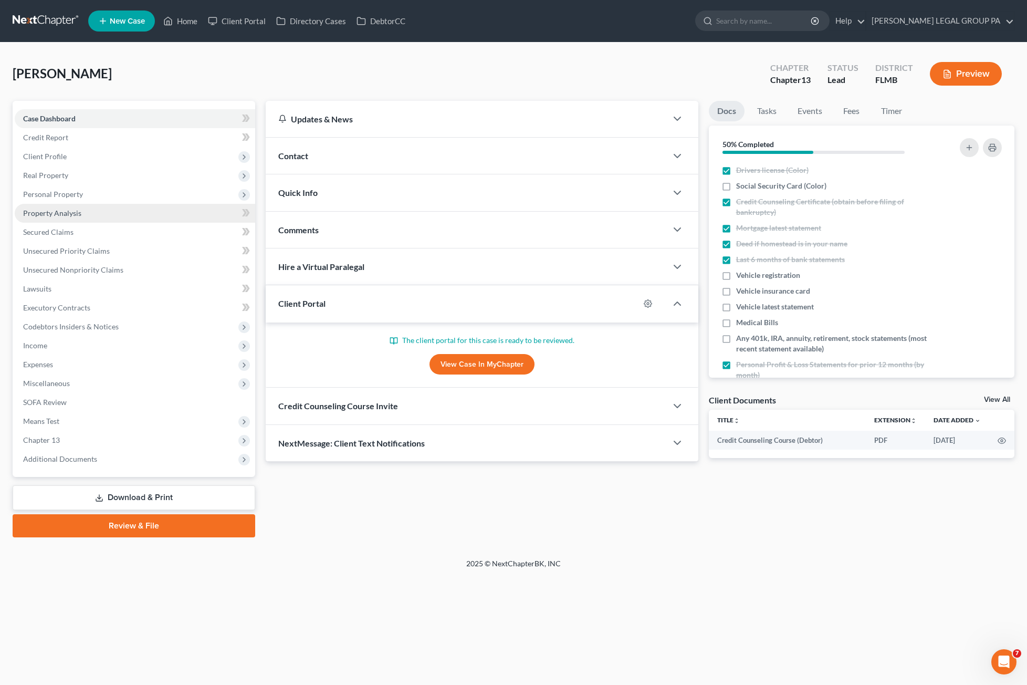
click at [64, 214] on span "Property Analysis" at bounding box center [52, 213] width 58 height 9
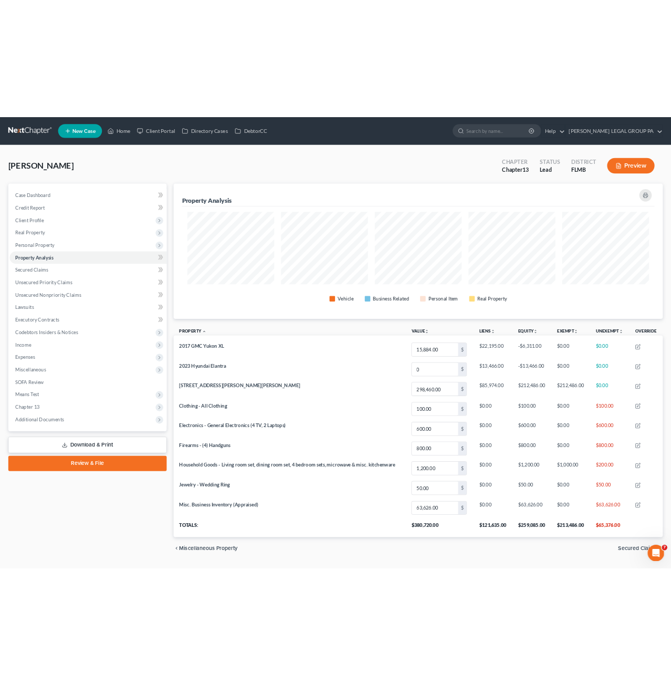
scroll to position [205, 743]
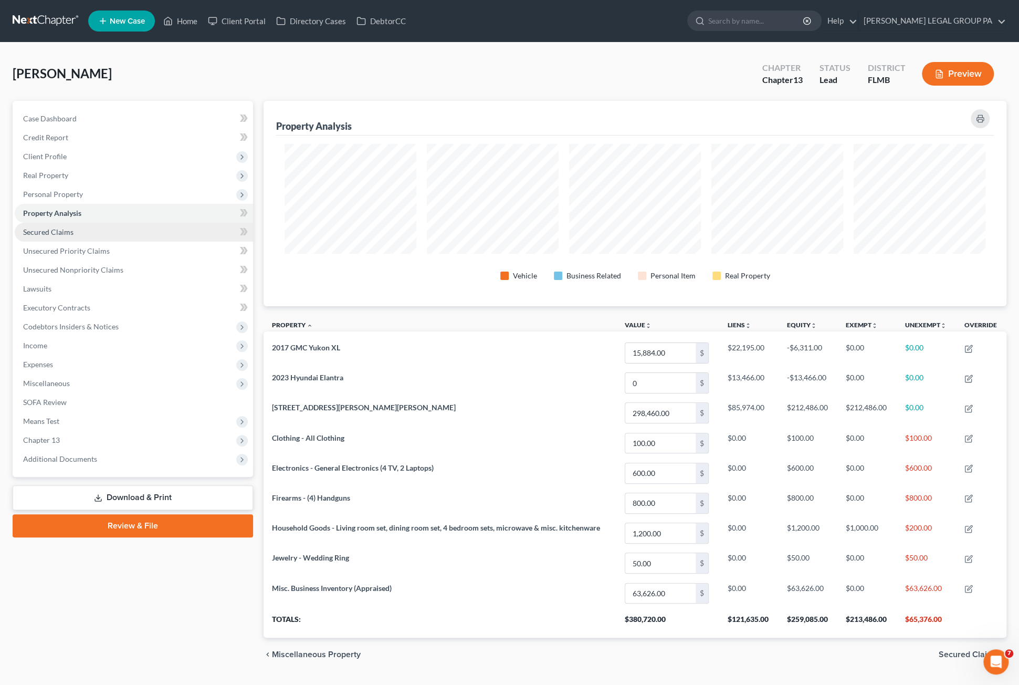
click at [51, 236] on link "Secured Claims" at bounding box center [134, 232] width 238 height 19
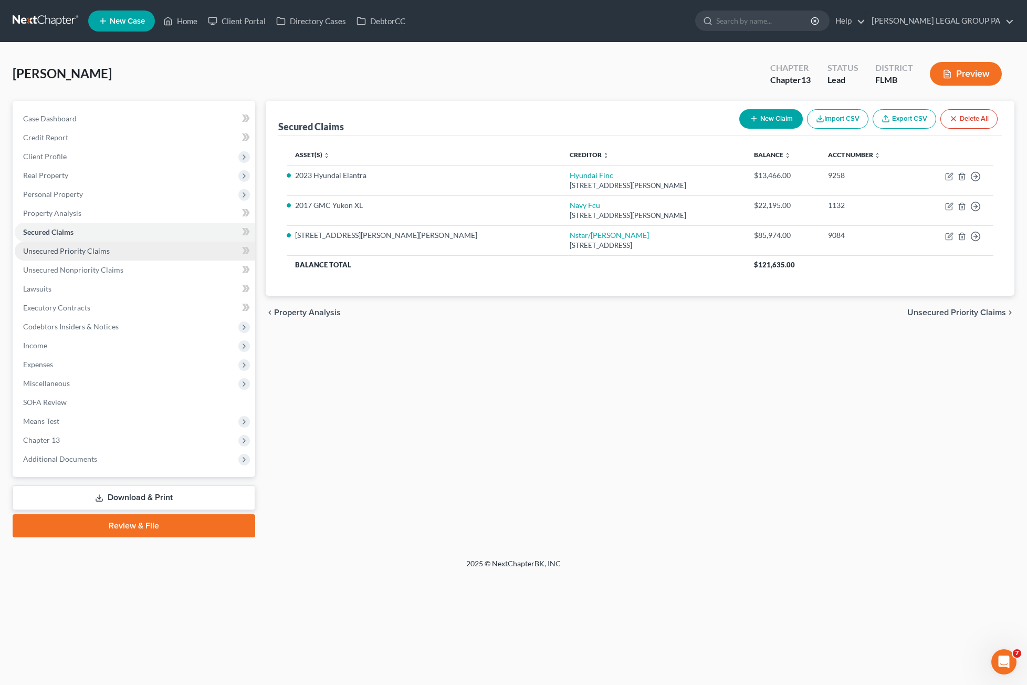
click at [72, 249] on span "Unsecured Priority Claims" at bounding box center [66, 250] width 87 height 9
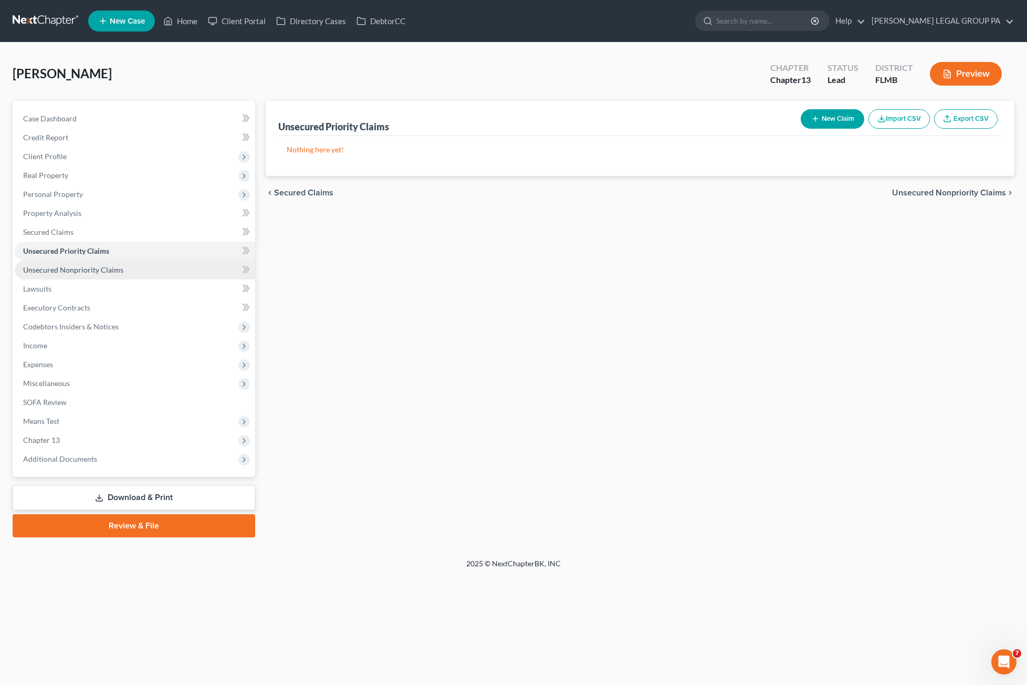
click at [68, 268] on span "Unsecured Nonpriority Claims" at bounding box center [73, 269] width 100 height 9
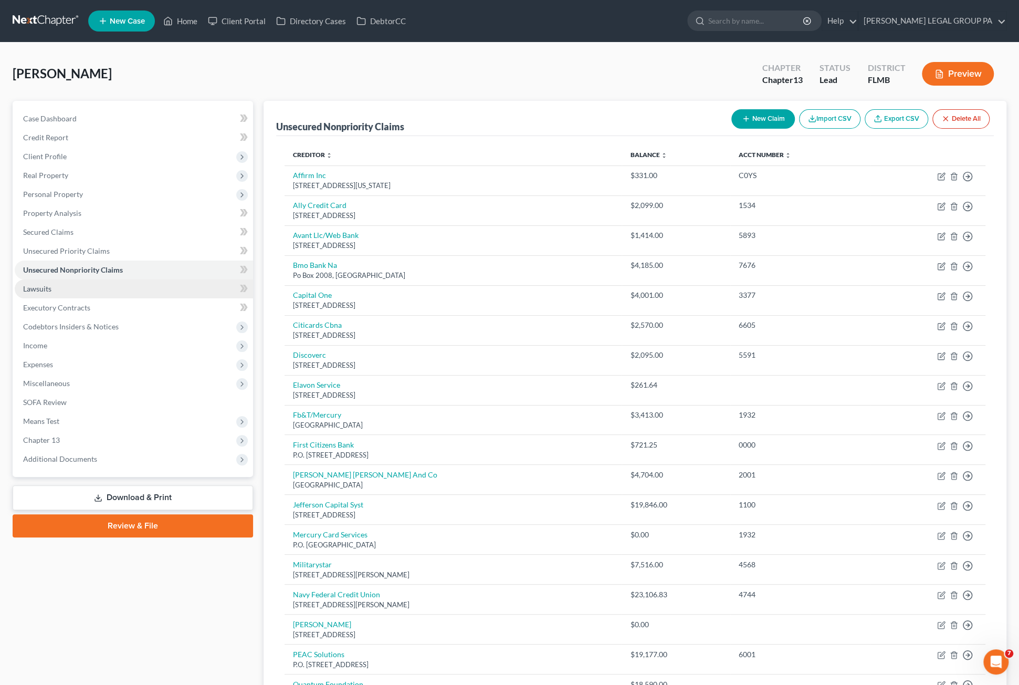
click at [59, 287] on link "Lawsuits" at bounding box center [134, 288] width 238 height 19
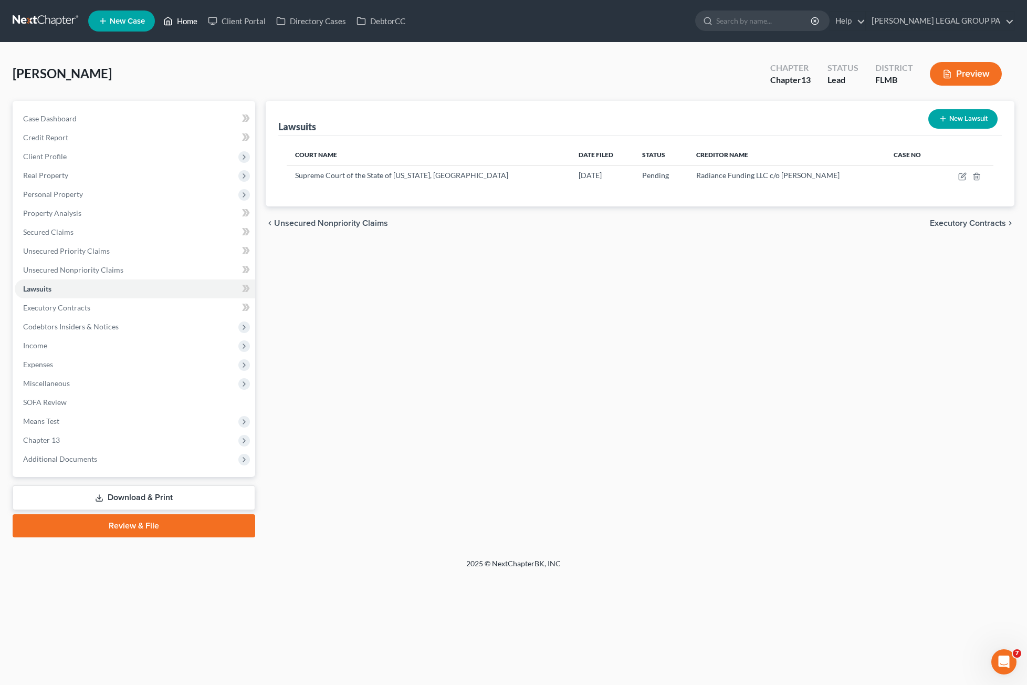
drag, startPoint x: 175, startPoint y: 18, endPoint x: 140, endPoint y: 28, distance: 36.7
click at [175, 18] on link "Home" at bounding box center [180, 21] width 45 height 19
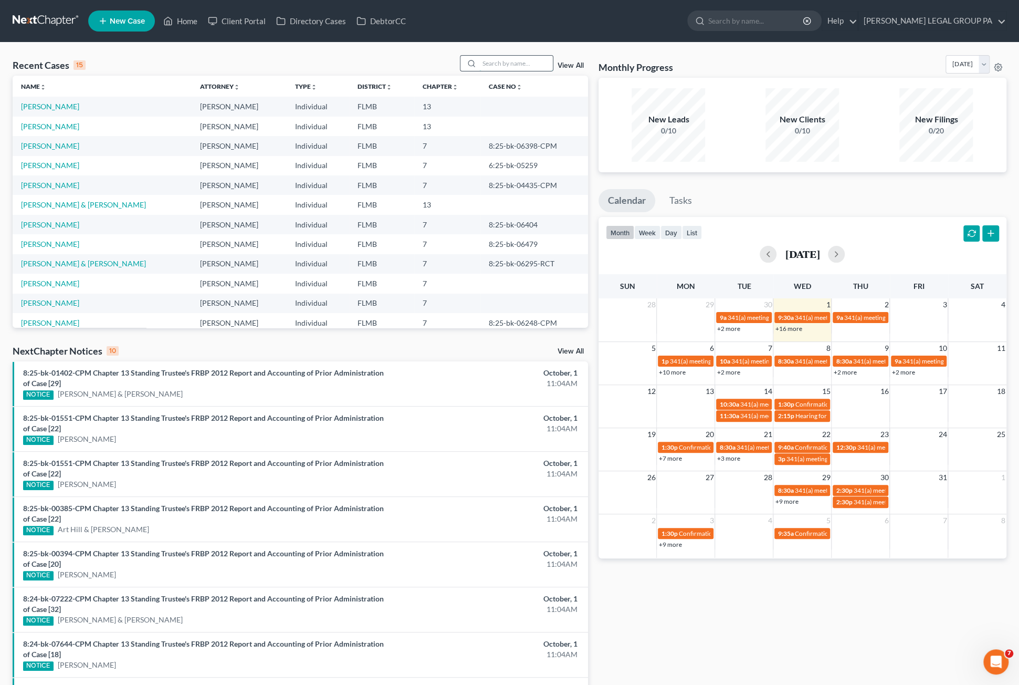
click at [513, 62] on input "search" at bounding box center [517, 63] width 74 height 15
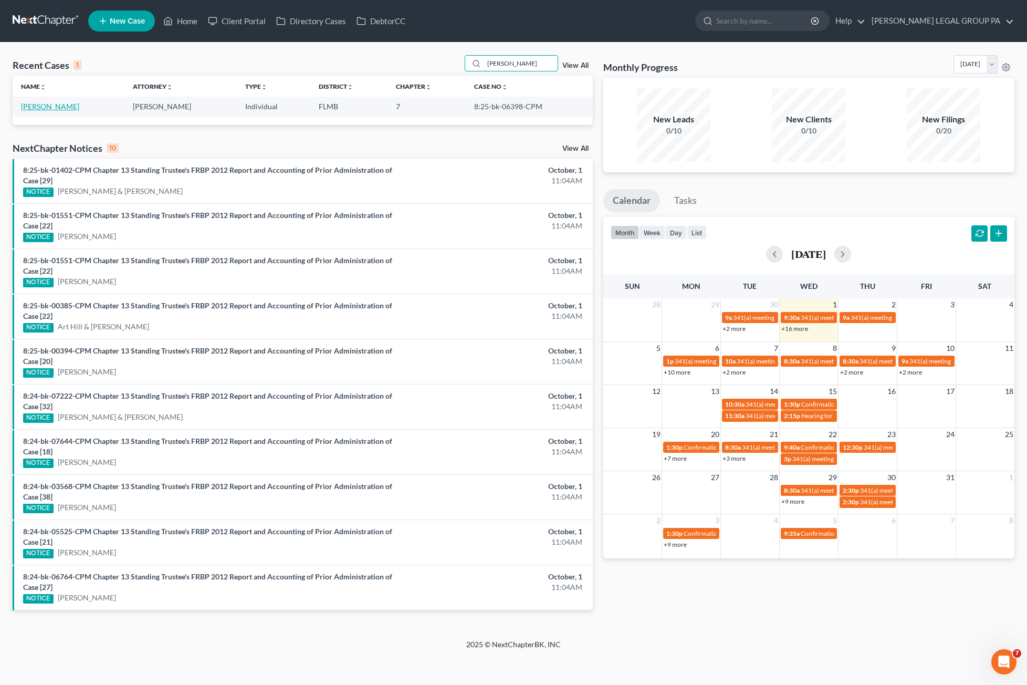
type input "cavender"
click at [59, 107] on link "Cavender, Felicia" at bounding box center [50, 106] width 58 height 9
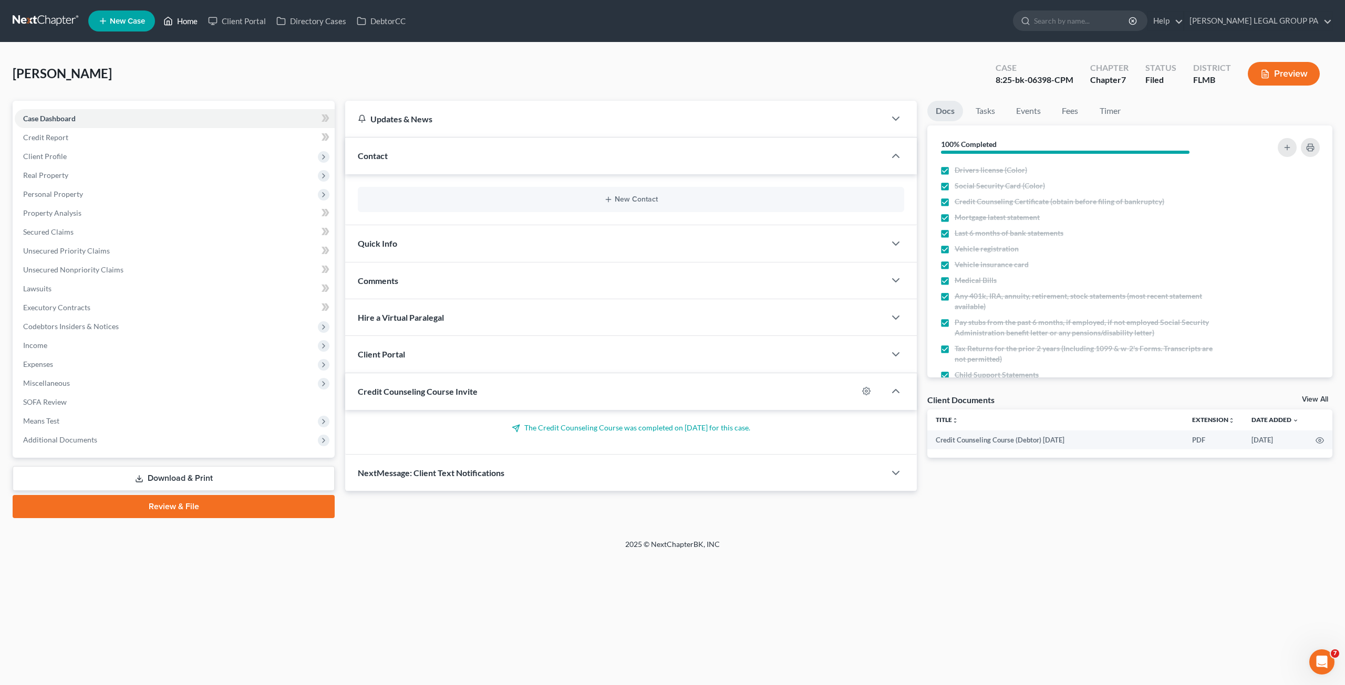
click at [186, 26] on link "Home" at bounding box center [180, 21] width 45 height 19
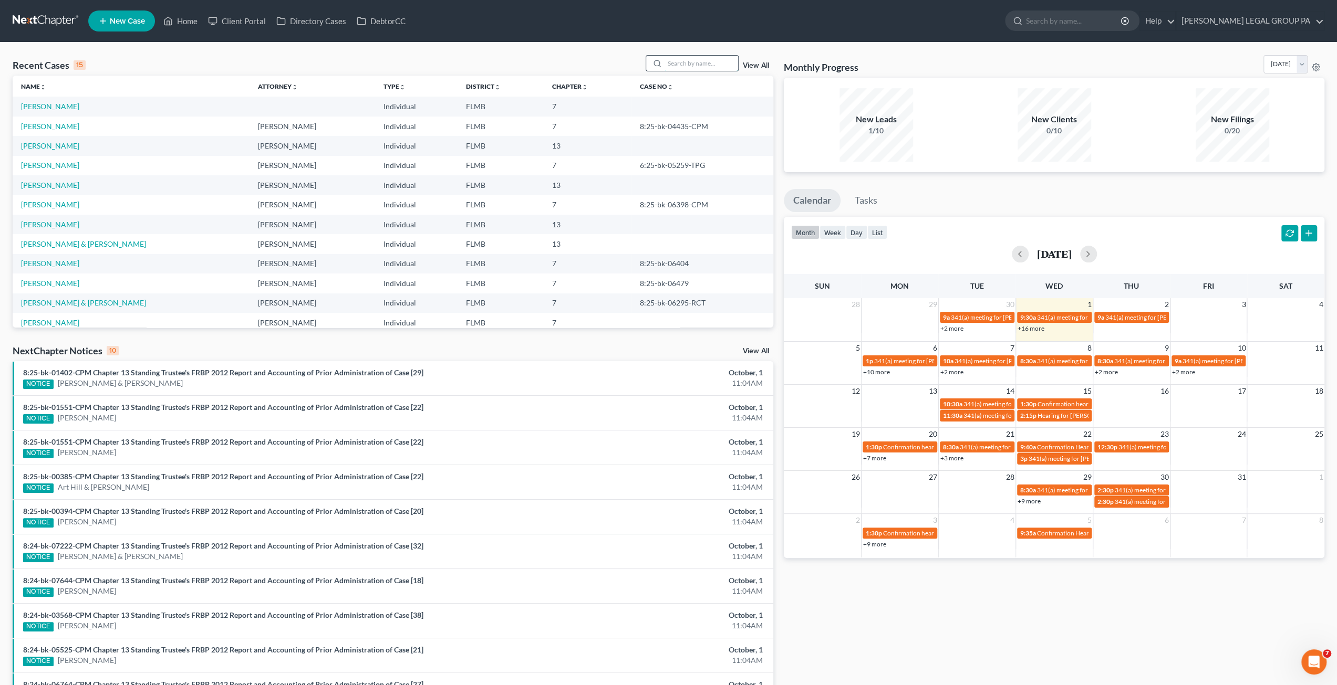
click at [688, 65] on input "search" at bounding box center [701, 63] width 74 height 15
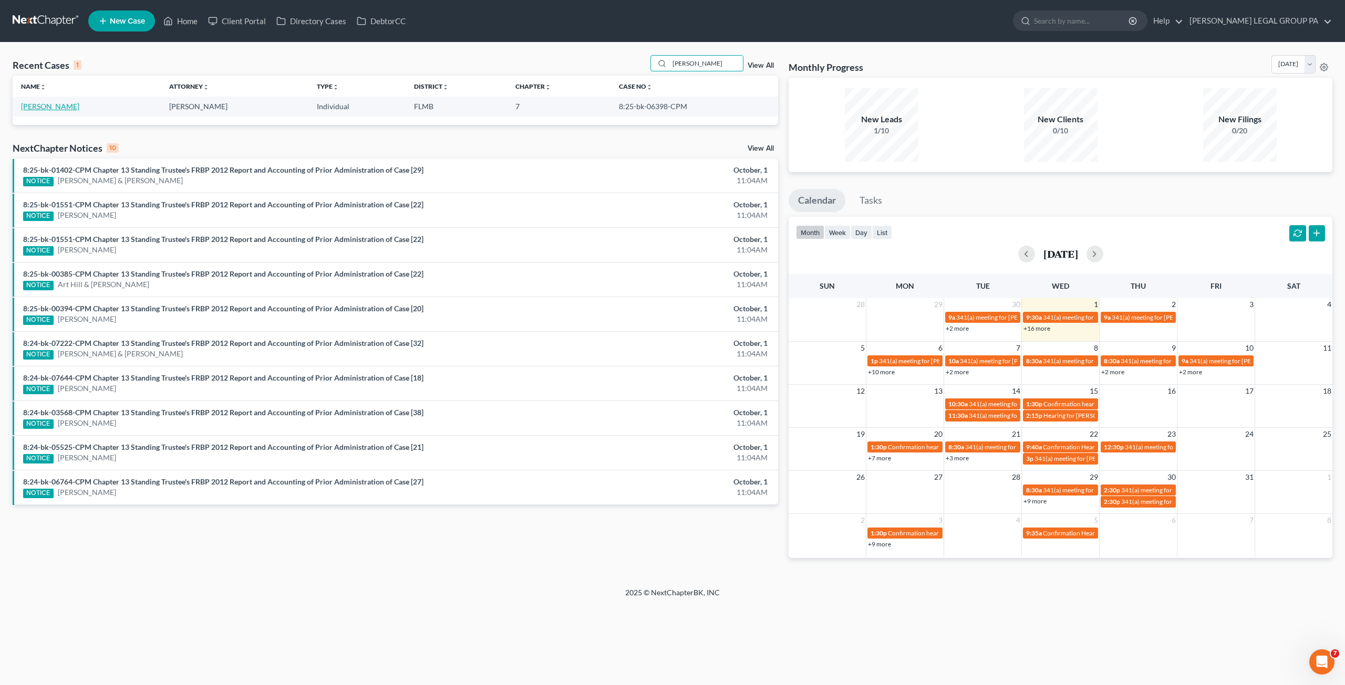
type input "cavender"
click at [53, 107] on link "Cavender, Felicia" at bounding box center [50, 106] width 58 height 9
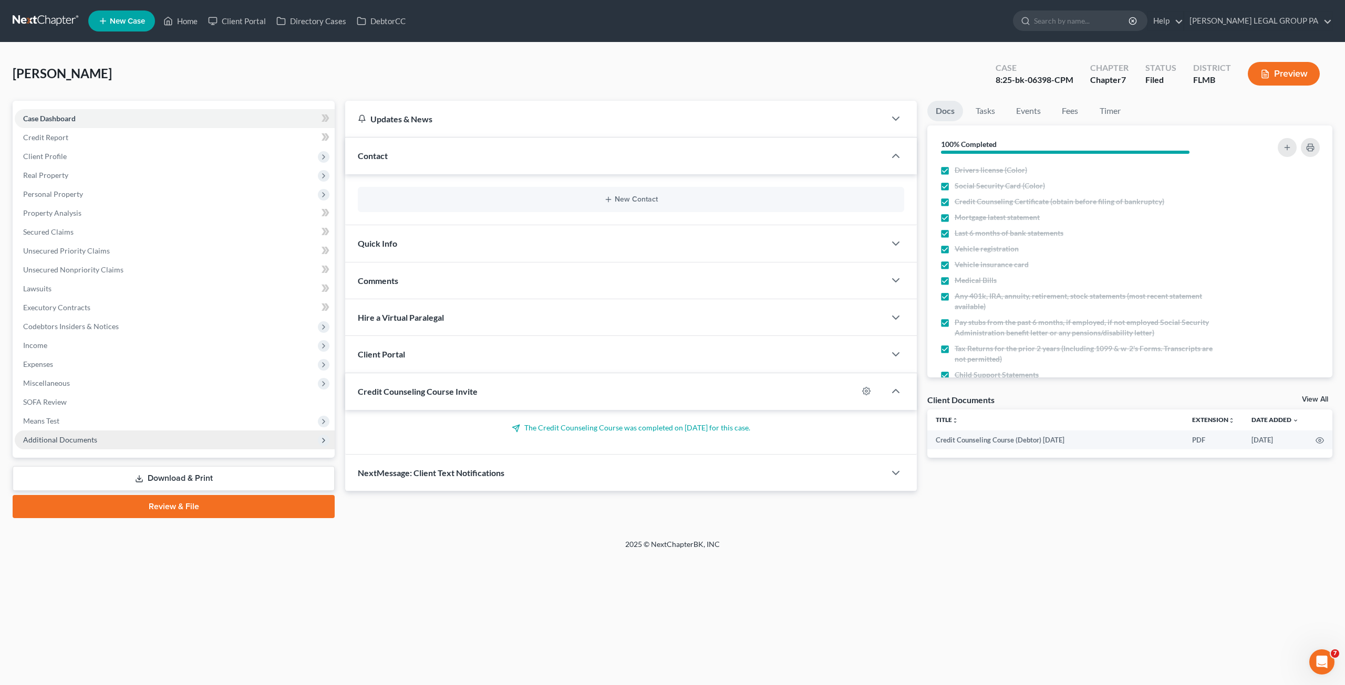
click at [51, 434] on span "Additional Documents" at bounding box center [175, 440] width 320 height 19
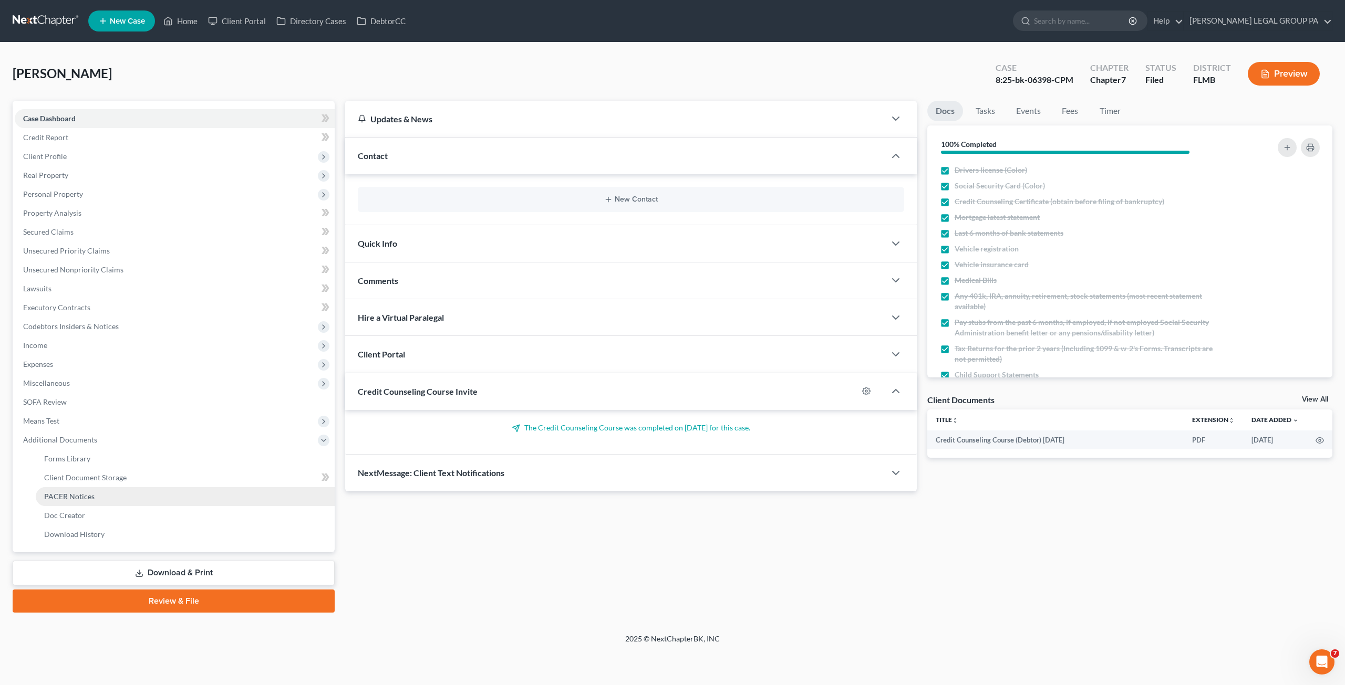
click at [70, 488] on link "PACER Notices" at bounding box center [185, 496] width 299 height 19
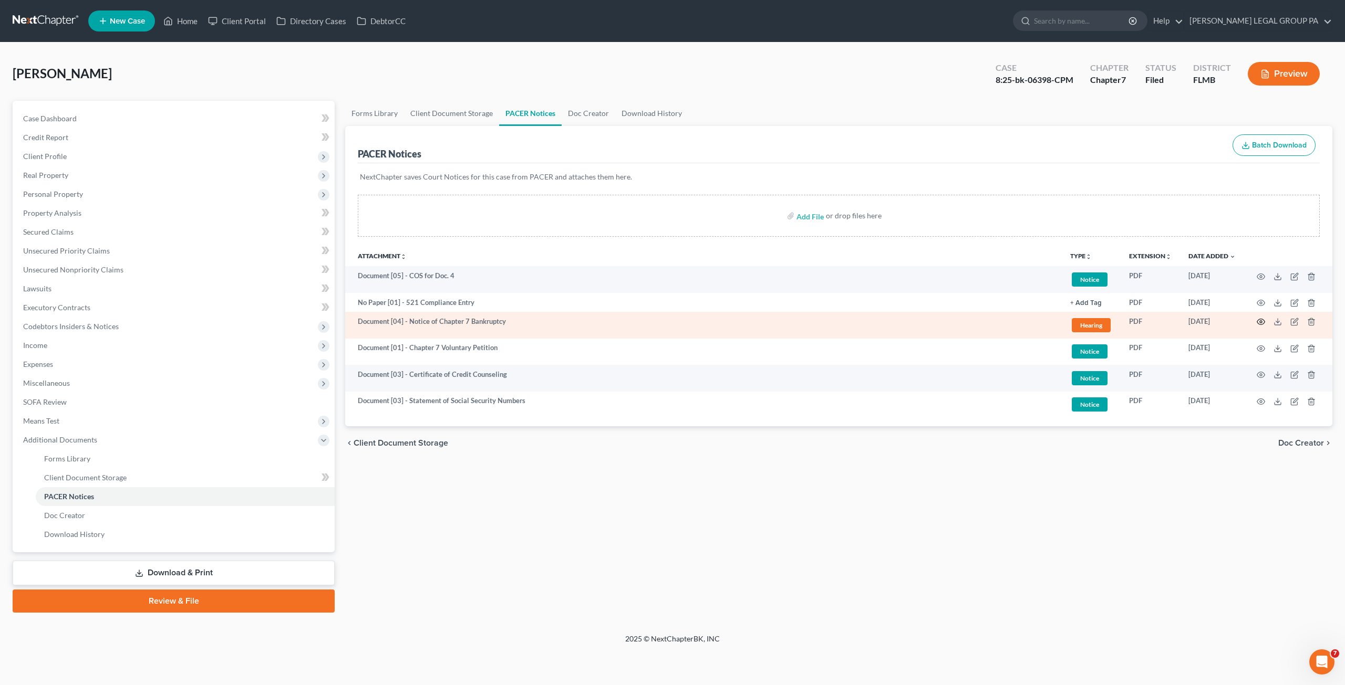
click at [834, 317] on td at bounding box center [1288, 325] width 88 height 27
click at [834, 323] on icon "button" at bounding box center [1260, 322] width 8 height 8
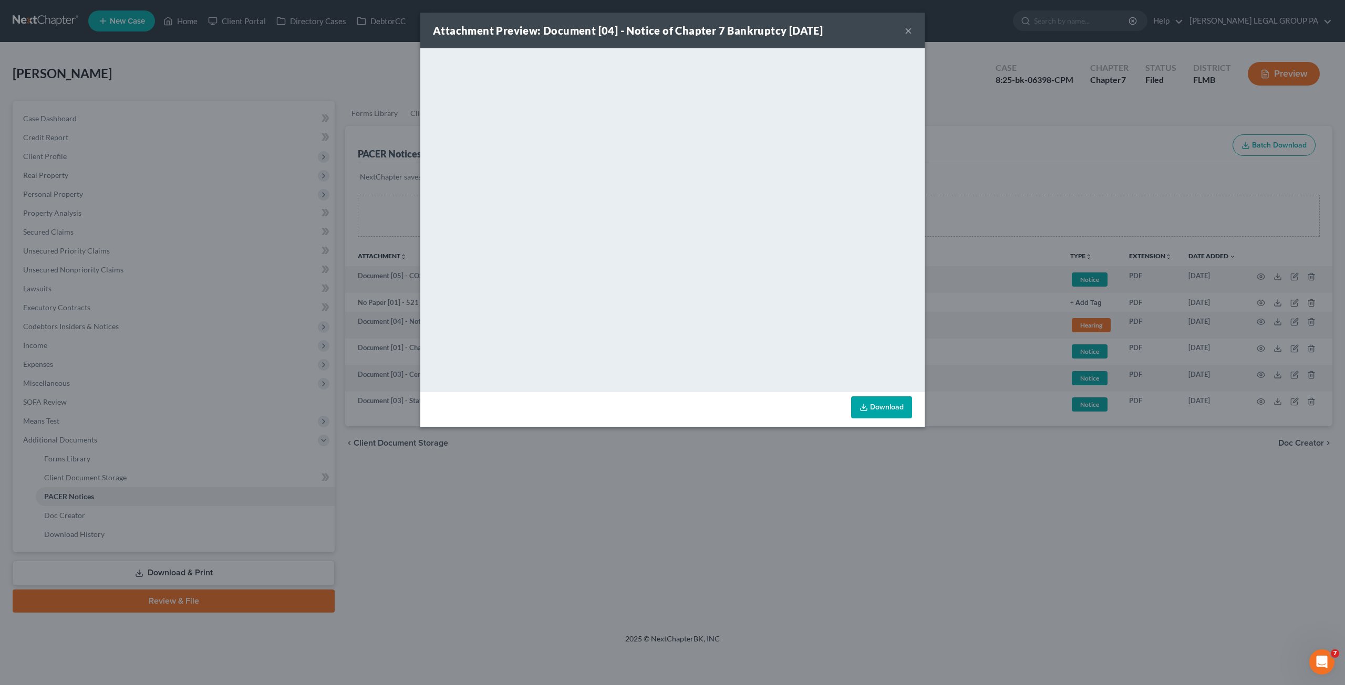
click at [834, 27] on div "Attachment Preview: Document [04] - Notice of Chapter 7 Bankruptcy 09/04/2025 ×" at bounding box center [672, 31] width 504 height 36
click at [834, 26] on button "×" at bounding box center [907, 30] width 7 height 13
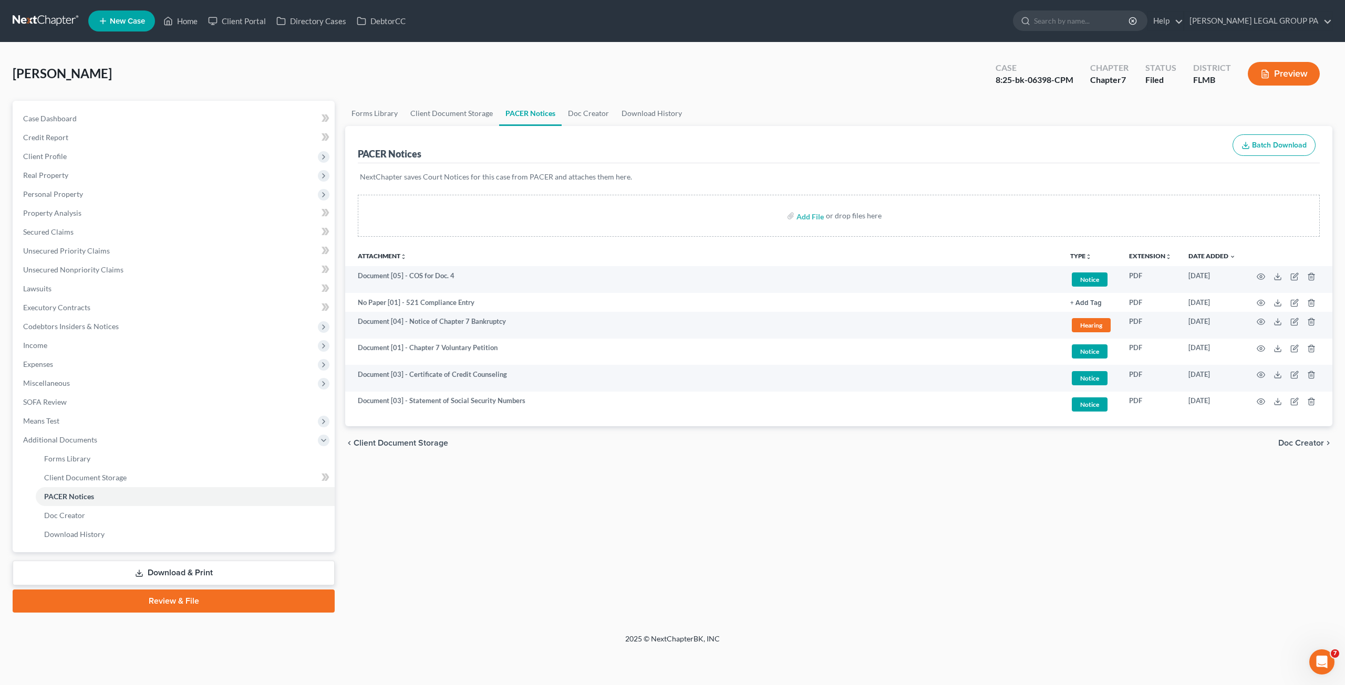
click at [834, 85] on div "8:25-bk-06398-CPM" at bounding box center [1034, 80] width 78 height 12
click at [834, 81] on div "8:25-bk-06398-CPM" at bounding box center [1034, 80] width 78 height 12
drag, startPoint x: 993, startPoint y: 75, endPoint x: 1076, endPoint y: 76, distance: 82.5
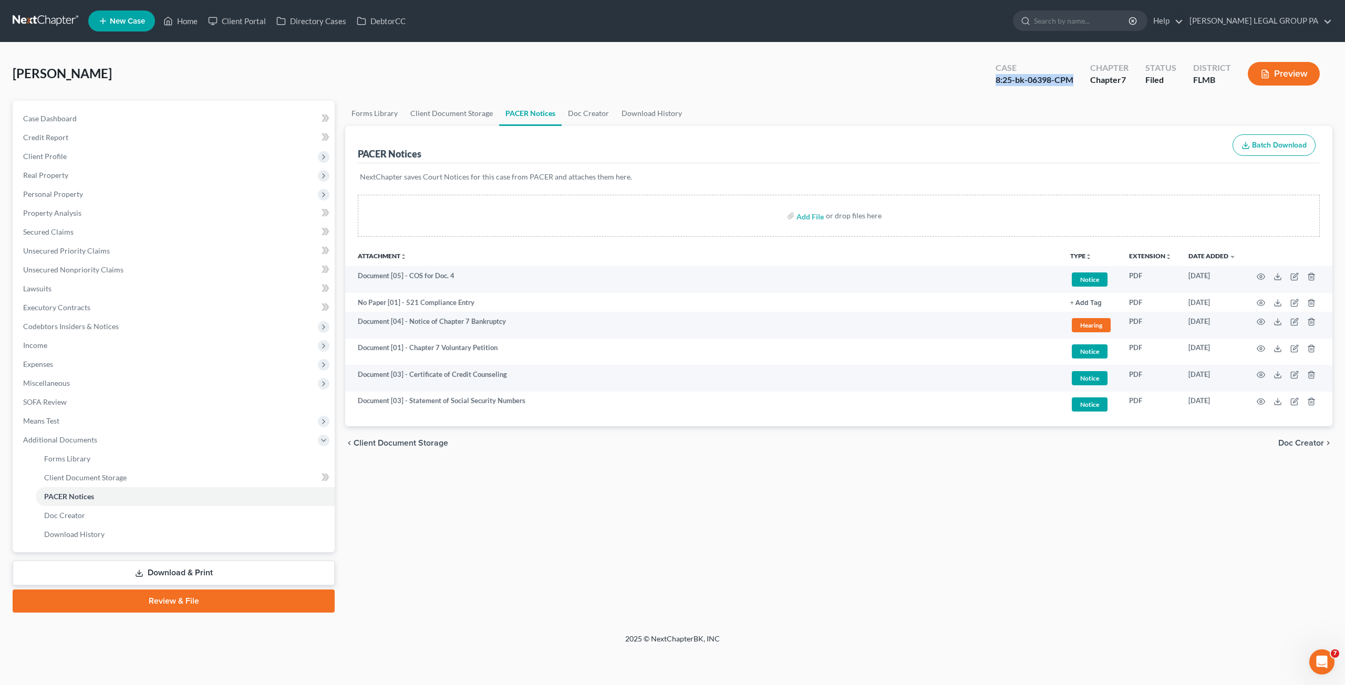
click at [834, 76] on div "Case 8:25-bk-06398-CPM" at bounding box center [1034, 74] width 95 height 31
copy div "8:25-bk-06398-CPM"
click at [185, 19] on link "Home" at bounding box center [180, 21] width 45 height 19
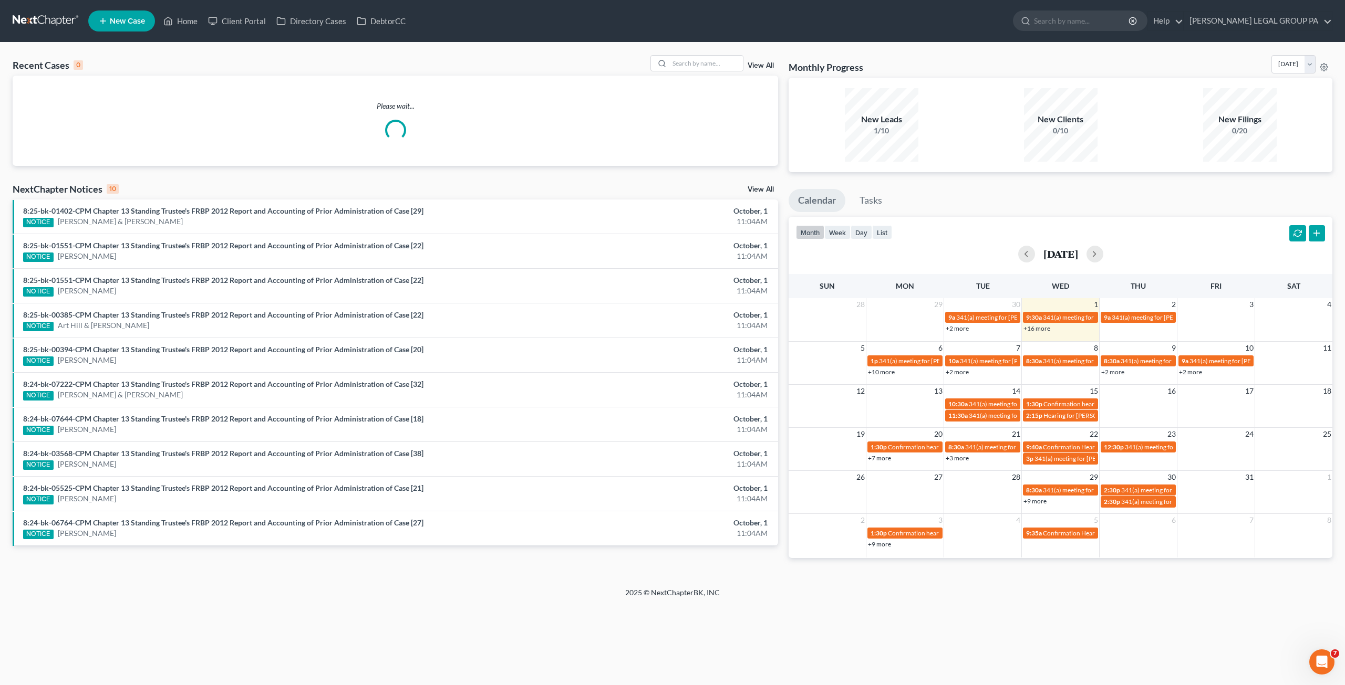
click at [761, 189] on link "View All" at bounding box center [760, 189] width 26 height 7
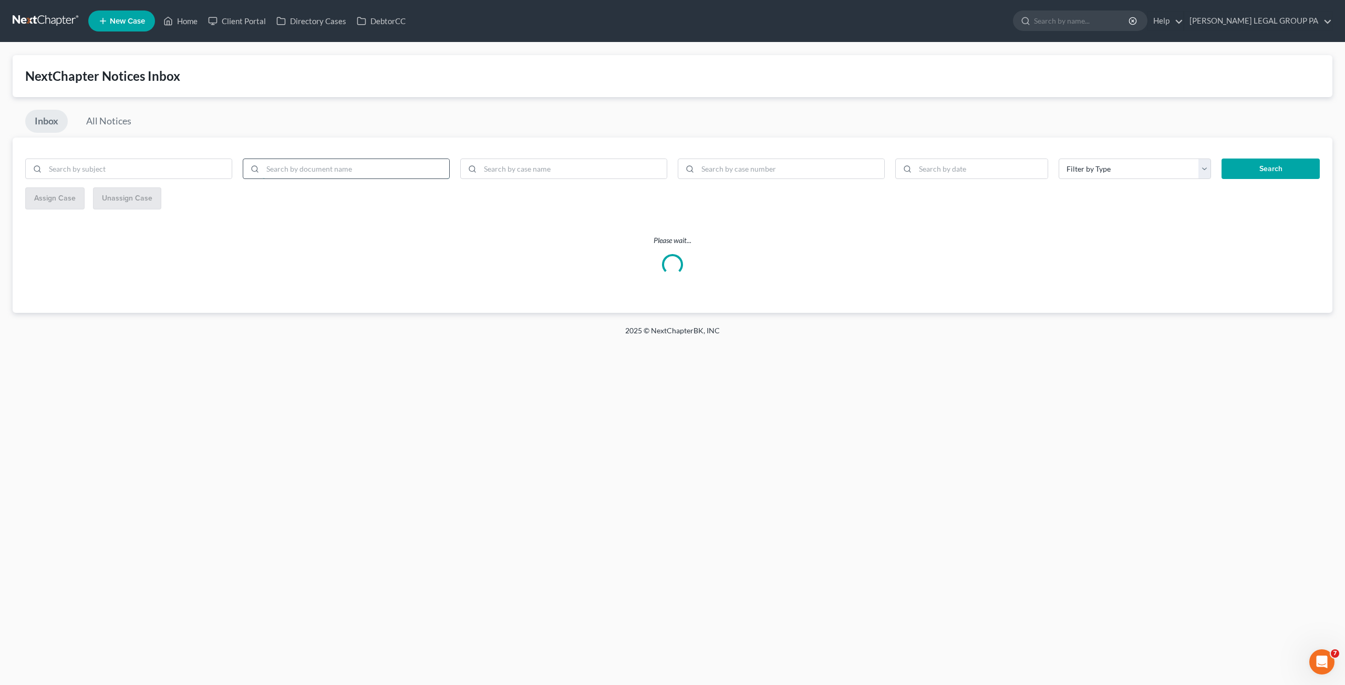
click at [319, 164] on input "search" at bounding box center [356, 169] width 186 height 20
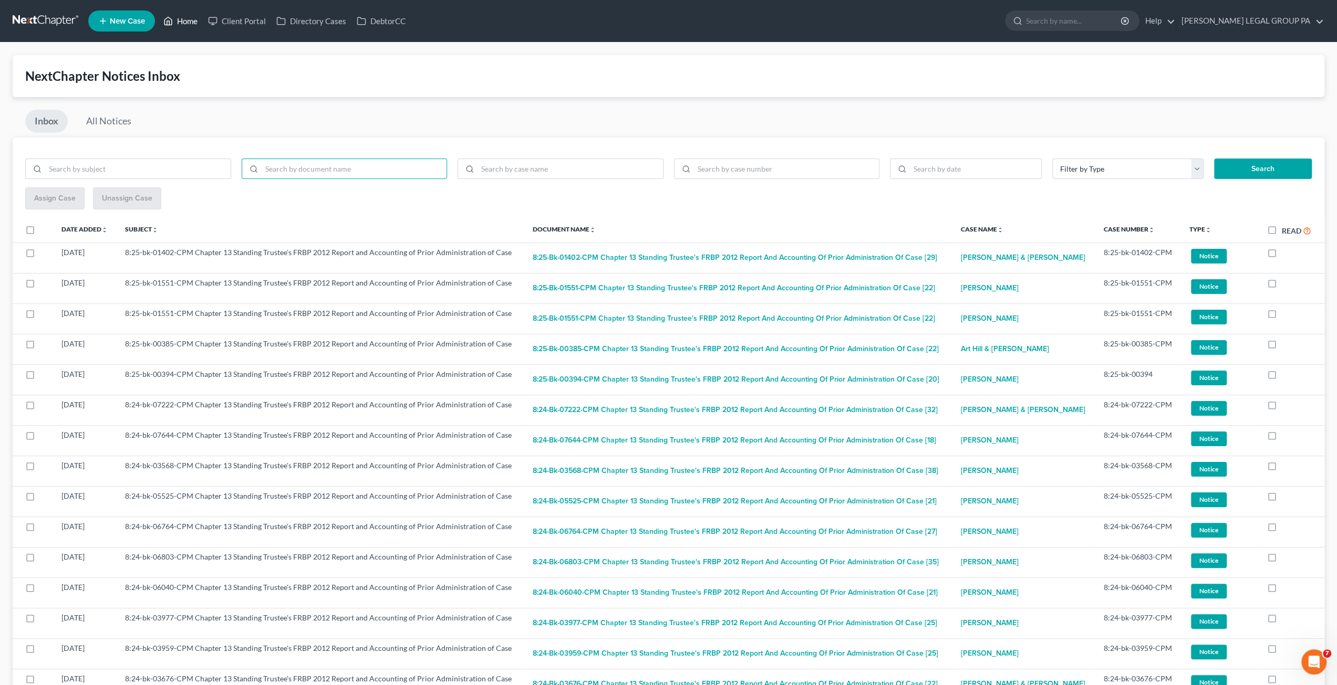
drag, startPoint x: 181, startPoint y: 24, endPoint x: 239, endPoint y: 49, distance: 63.5
click at [181, 24] on link "Home" at bounding box center [180, 21] width 45 height 19
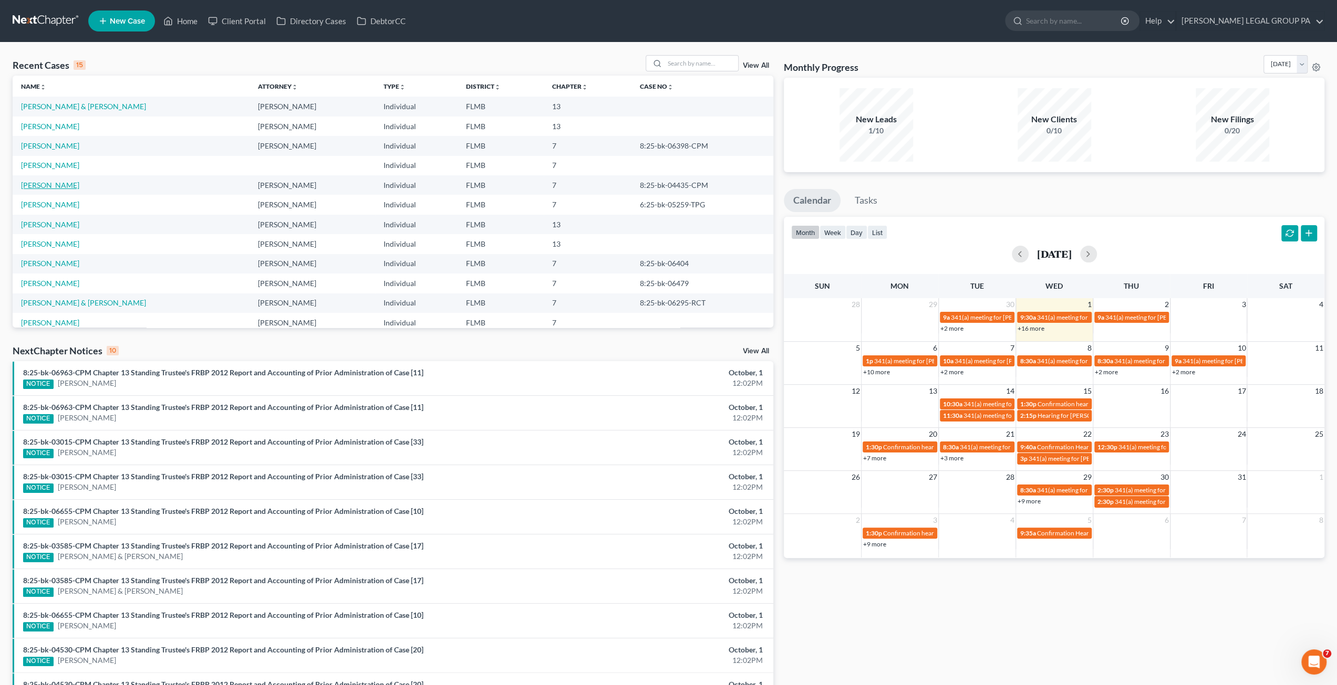
click at [51, 185] on link "[PERSON_NAME]" at bounding box center [50, 185] width 58 height 9
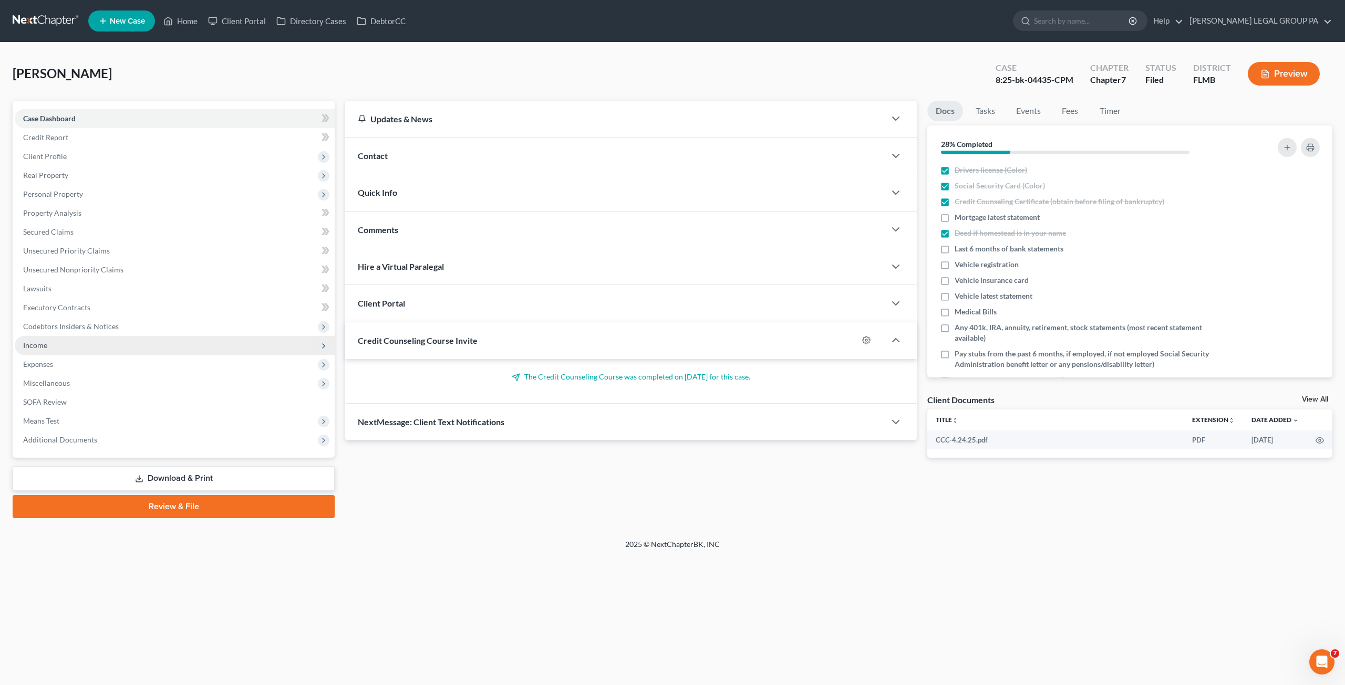
click at [41, 344] on span "Income" at bounding box center [35, 345] width 24 height 9
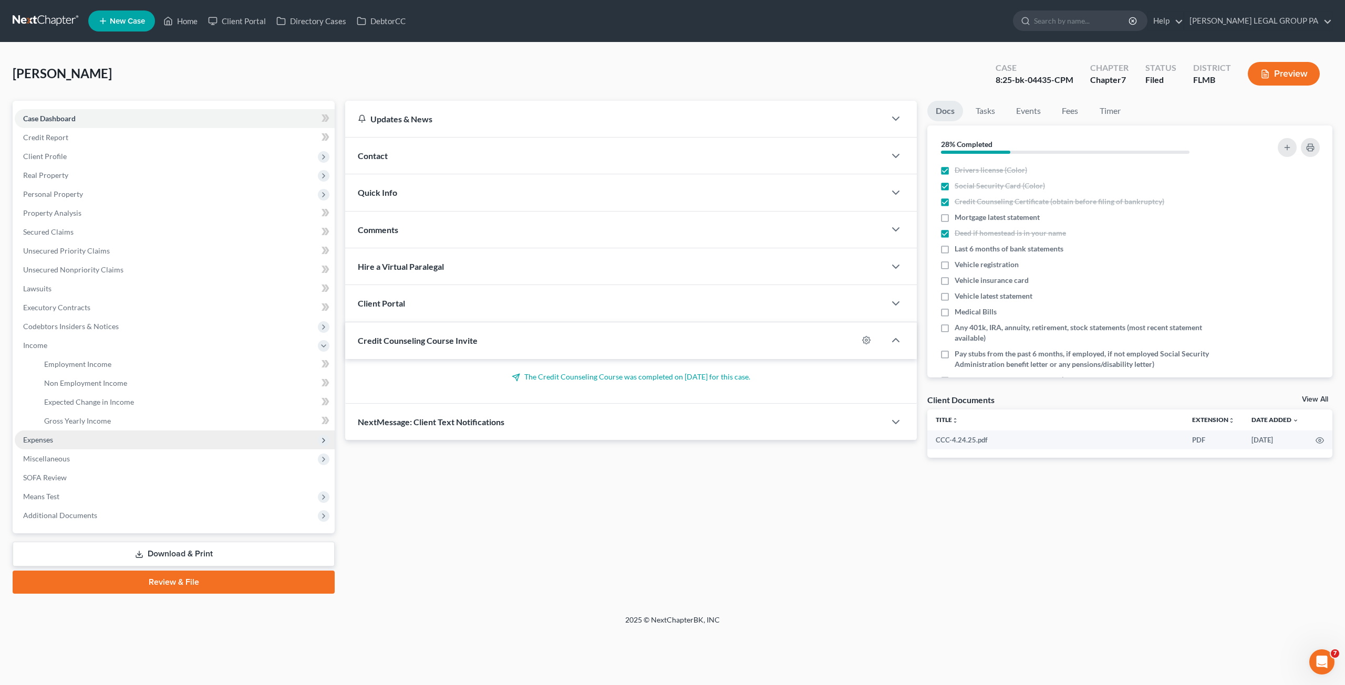
click at [51, 438] on span "Expenses" at bounding box center [38, 439] width 30 height 9
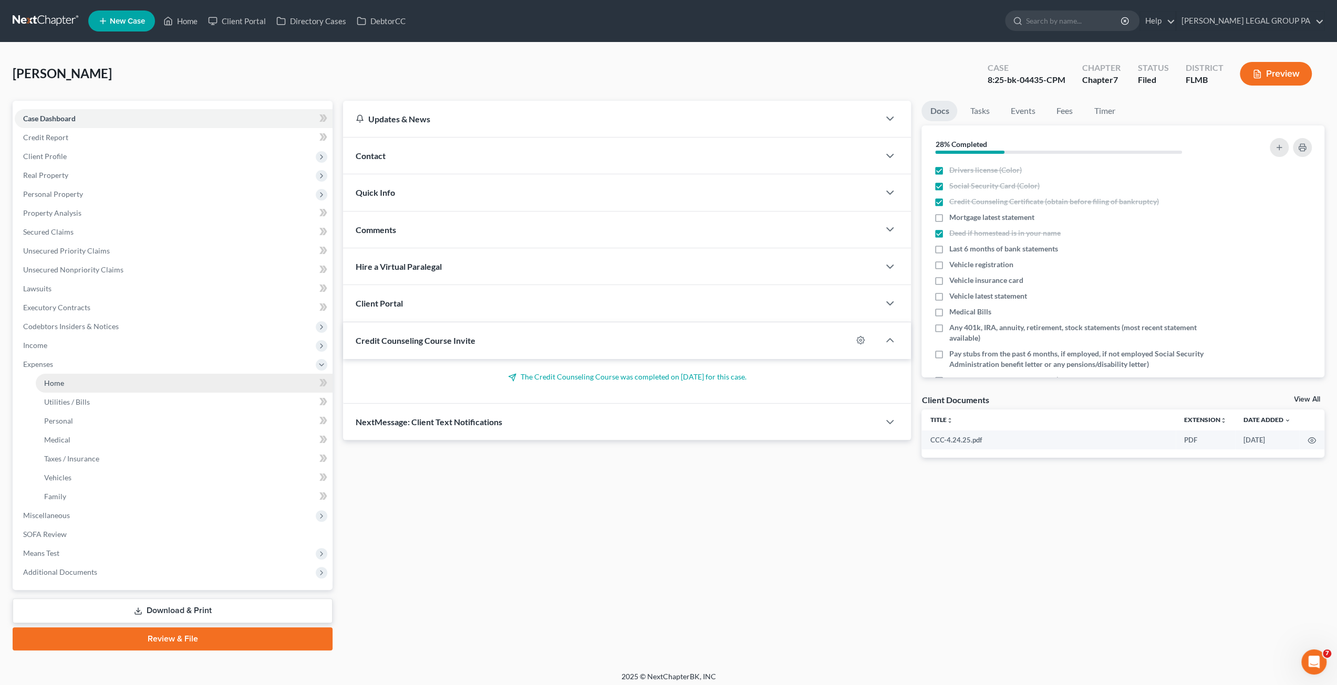
click at [68, 384] on link "Home" at bounding box center [184, 383] width 297 height 19
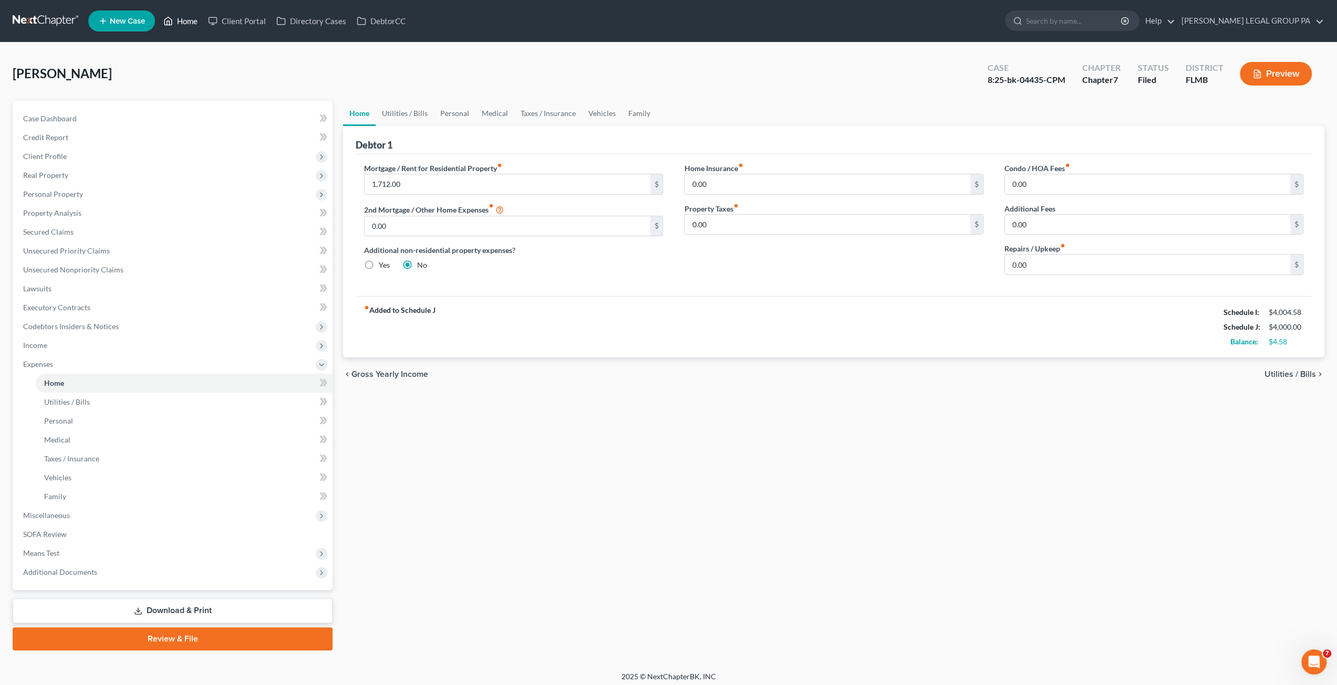
click at [168, 28] on link "Home" at bounding box center [180, 21] width 45 height 19
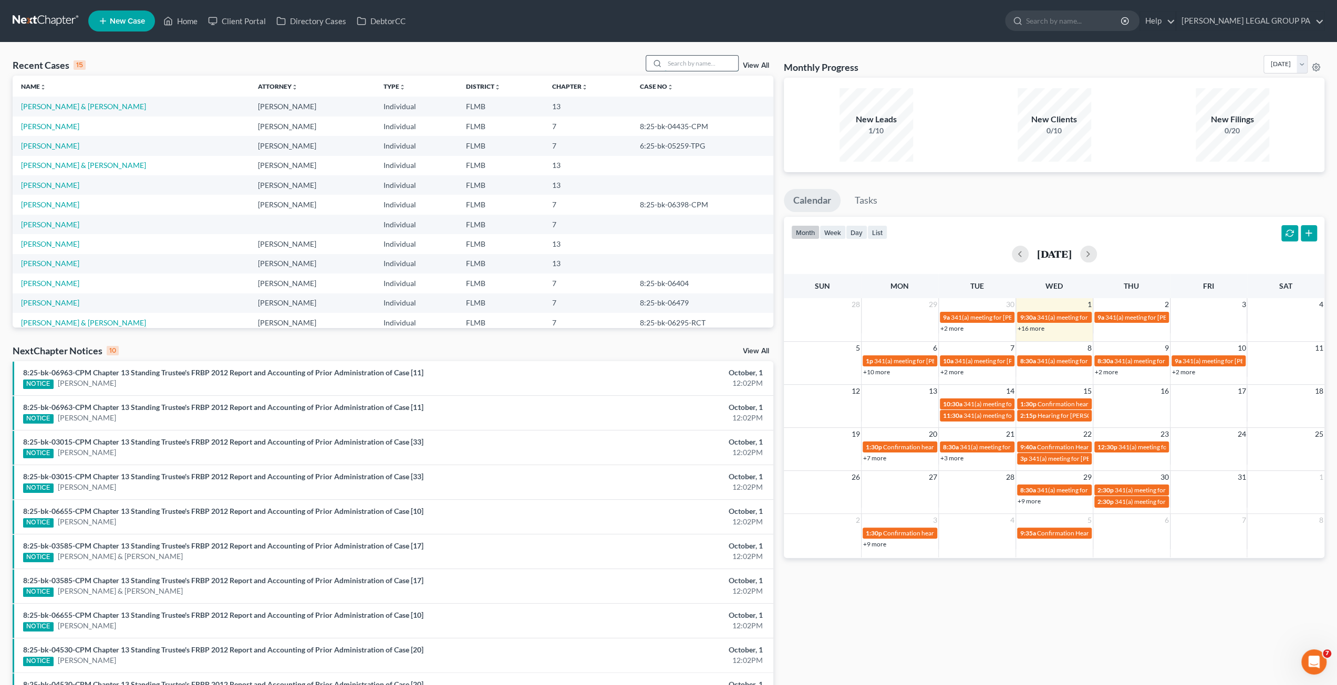
click at [706, 62] on input "search" at bounding box center [701, 63] width 74 height 15
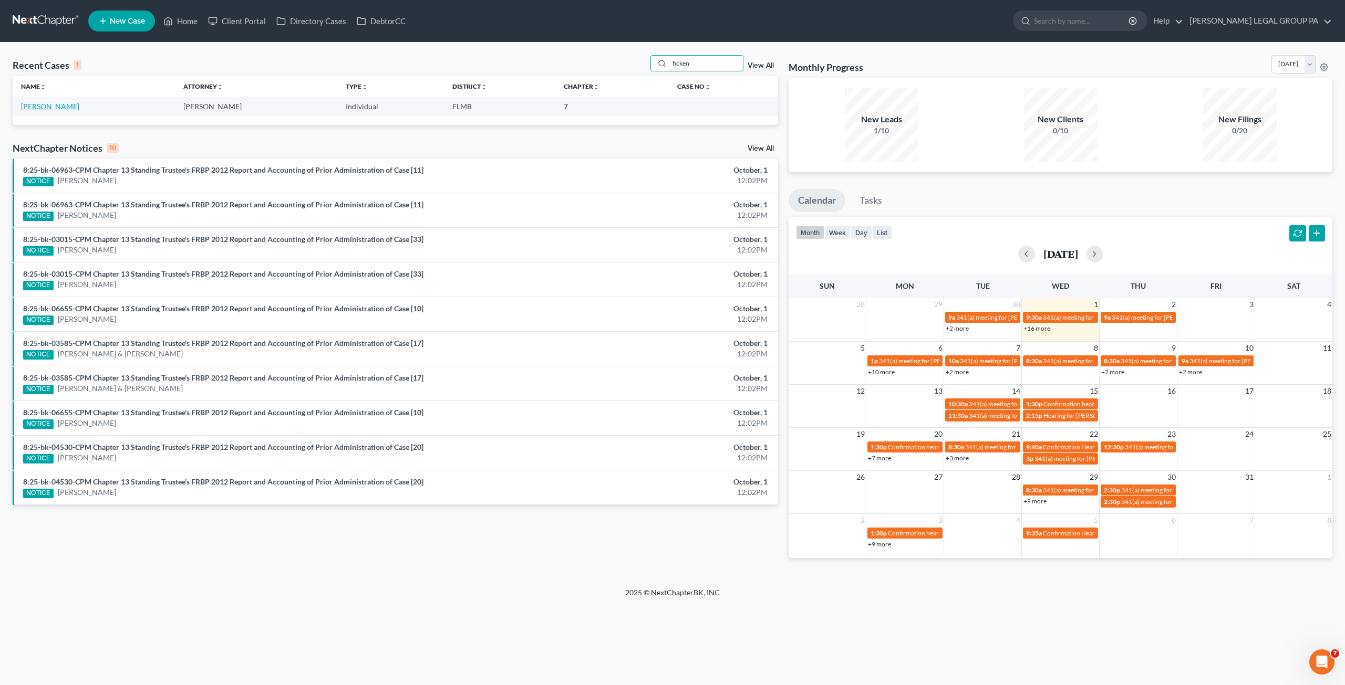
type input "ficken"
click at [47, 109] on link "Ficken, Crystal" at bounding box center [50, 106] width 58 height 9
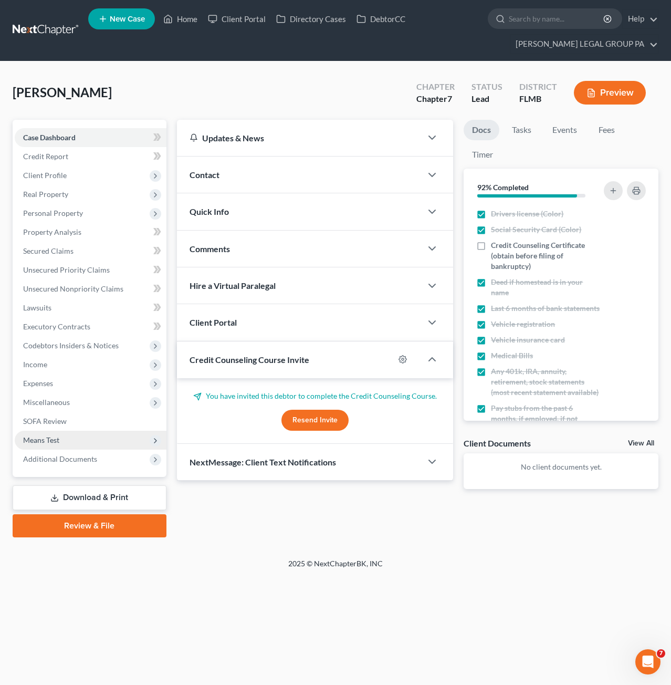
drag, startPoint x: 155, startPoint y: 98, endPoint x: 71, endPoint y: 435, distance: 347.6
click at [155, 98] on div "Ficken, Crystal Upgraded Chapter Chapter 7 Status Lead District FLMB Preview" at bounding box center [336, 97] width 646 height 46
click at [53, 384] on span "Expenses" at bounding box center [38, 383] width 30 height 9
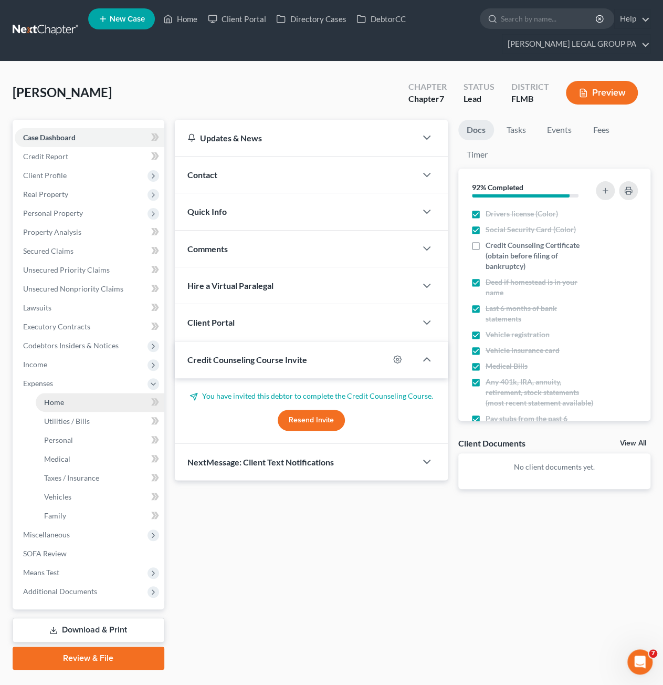
click at [68, 397] on link "Home" at bounding box center [100, 402] width 129 height 19
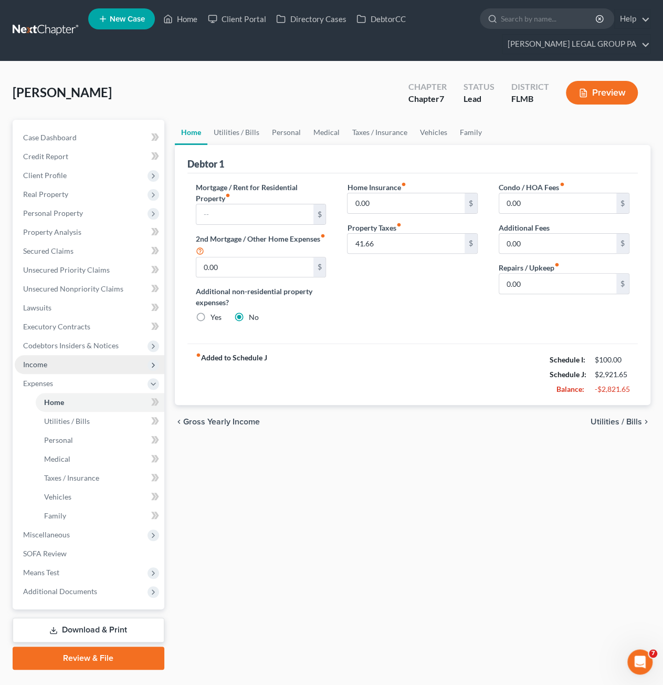
click at [44, 362] on span "Income" at bounding box center [35, 364] width 24 height 9
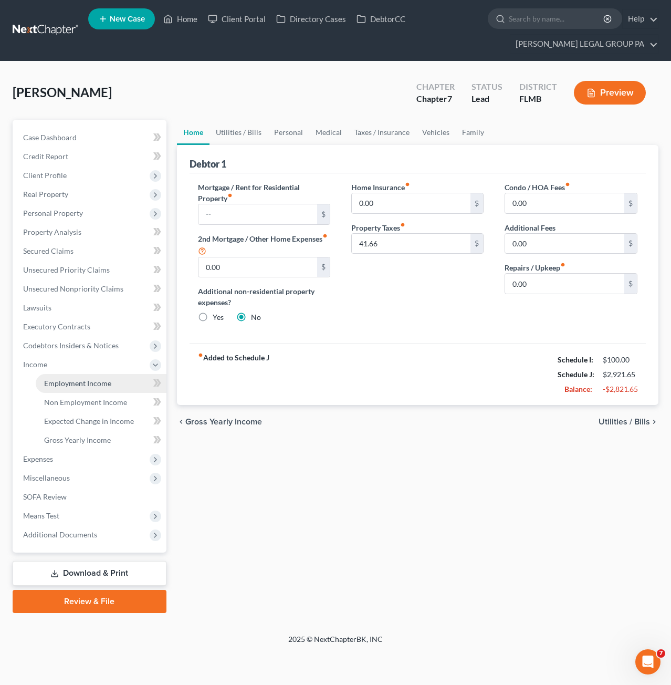
click at [56, 379] on span "Employment Income" at bounding box center [77, 383] width 67 height 9
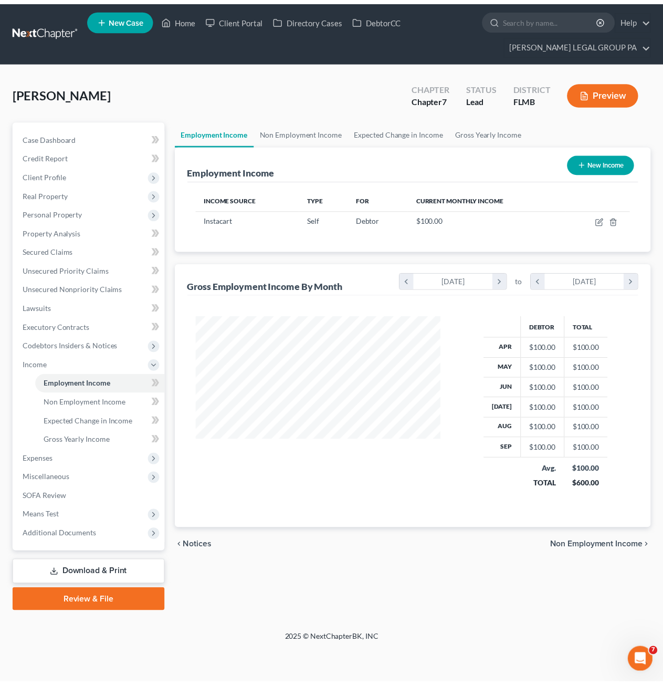
scroll to position [187, 269]
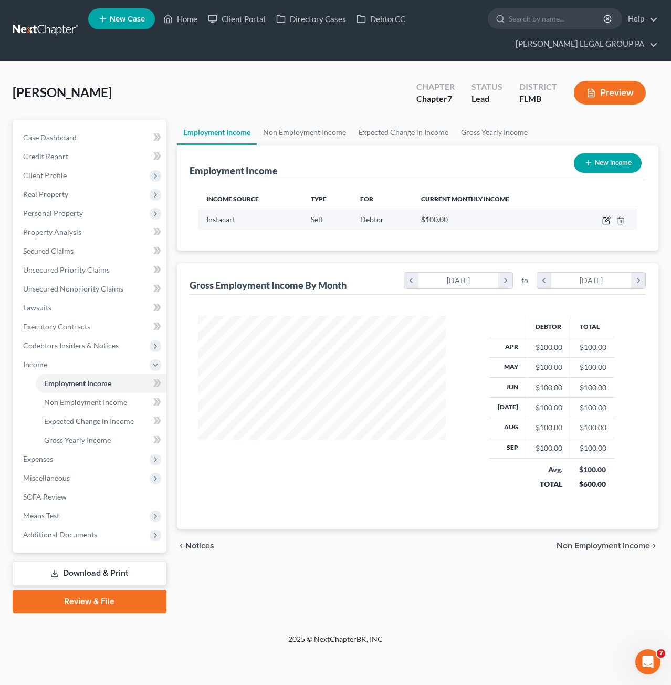
click at [605, 222] on icon "button" at bounding box center [606, 220] width 8 height 8
select select "1"
select select "4"
select select "0"
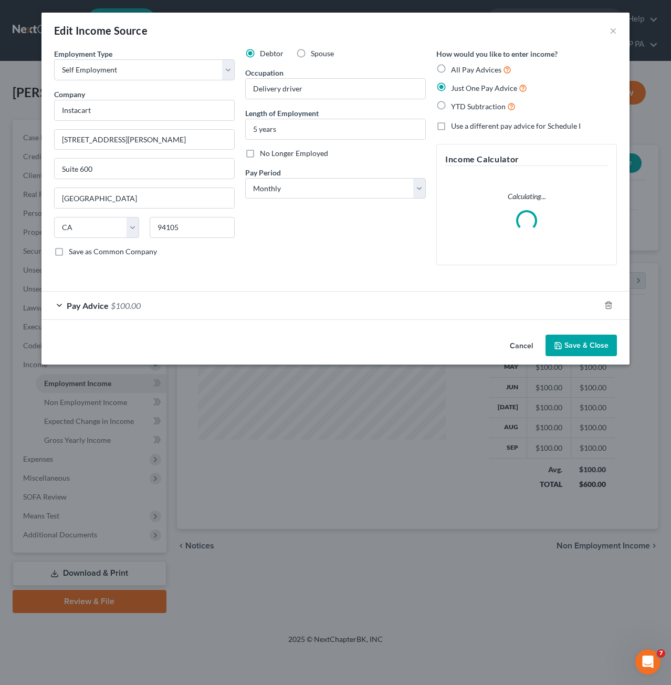
drag, startPoint x: 138, startPoint y: 305, endPoint x: 131, endPoint y: 315, distance: 11.8
click at [138, 305] on span "$100.00" at bounding box center [126, 305] width 30 height 10
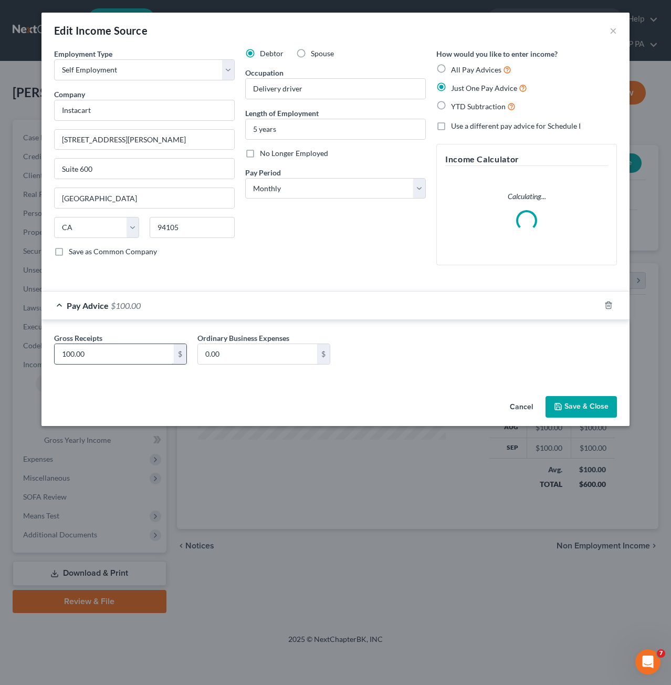
click at [91, 357] on input "100.00" at bounding box center [114, 354] width 119 height 20
type input "775.77"
click at [470, 348] on div "Gross Receipts 775.77 $ Ordinary Business Expenses 0.00 $" at bounding box center [336, 352] width 574 height 40
click at [598, 402] on button "Save & Close" at bounding box center [581, 407] width 71 height 22
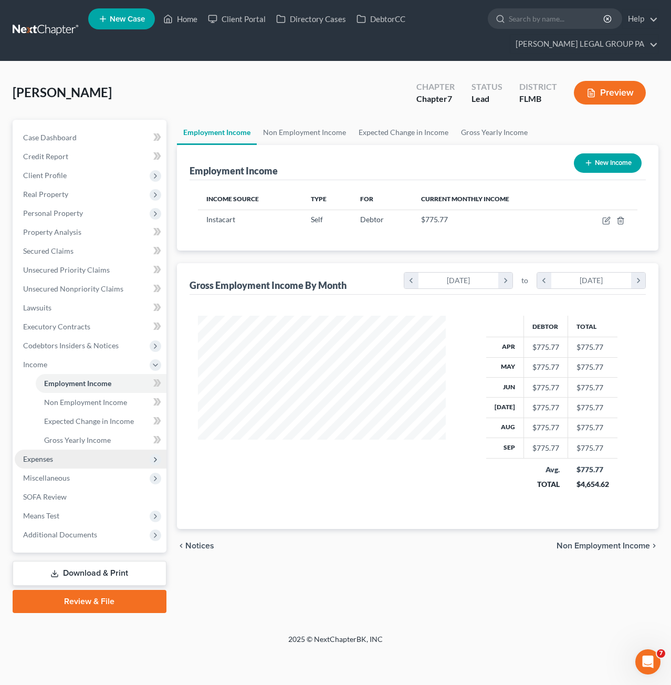
click at [50, 464] on span "Expenses" at bounding box center [91, 459] width 152 height 19
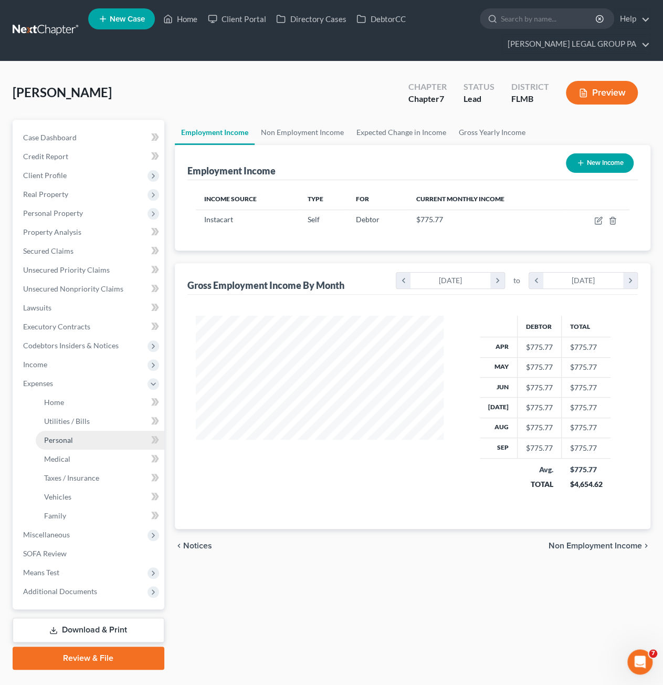
scroll to position [525032, 524953]
click at [54, 465] on link "Medical" at bounding box center [100, 459] width 129 height 19
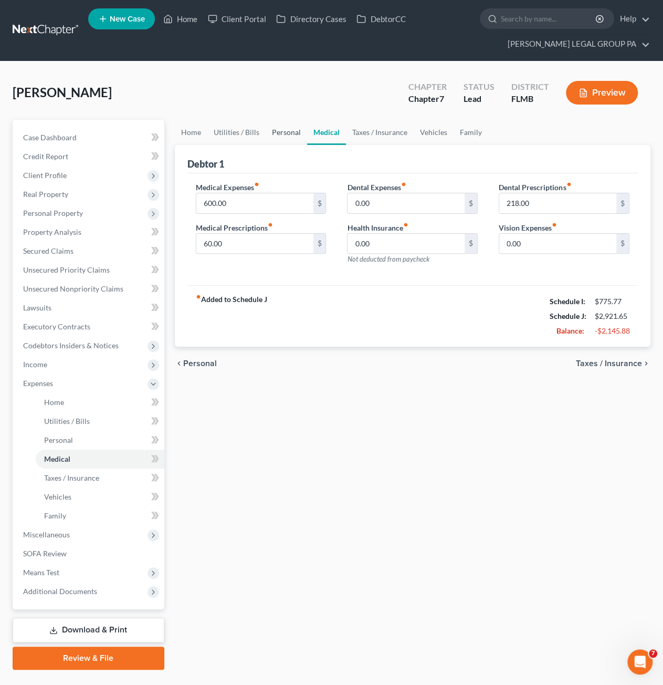
click at [284, 124] on link "Personal" at bounding box center [286, 132] width 41 height 25
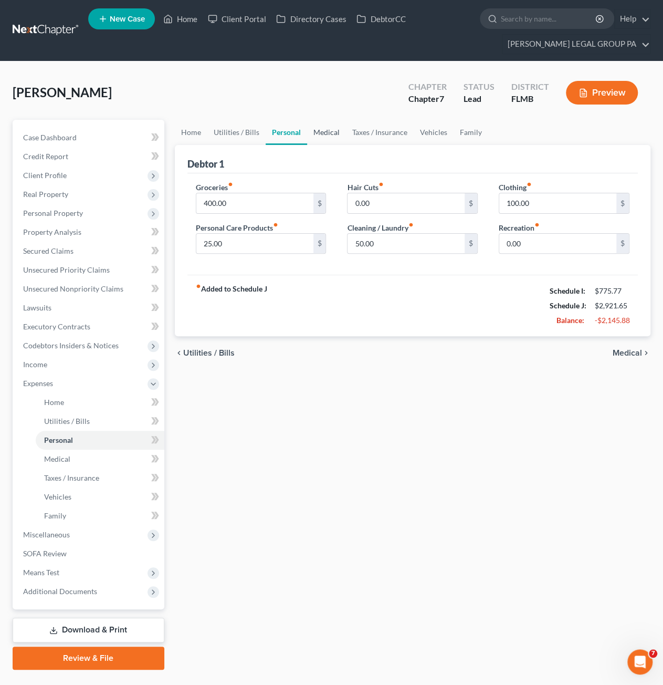
click at [325, 132] on link "Medical" at bounding box center [326, 132] width 39 height 25
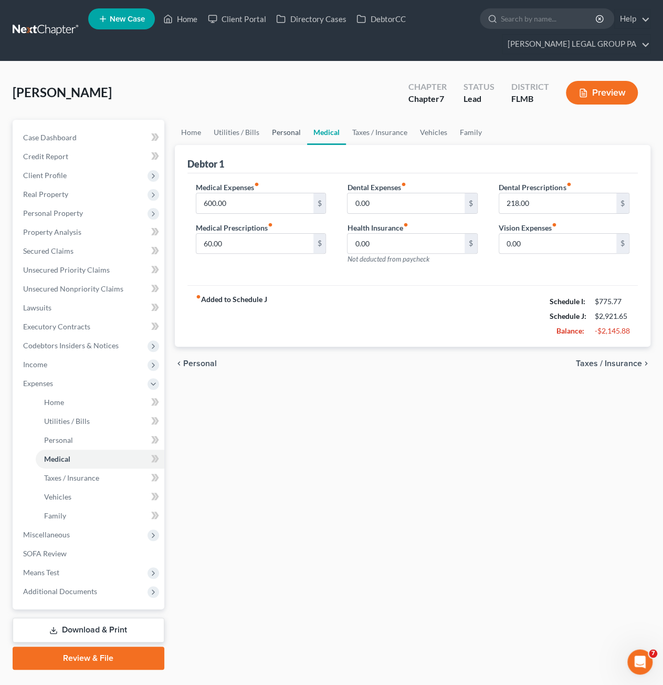
click at [286, 133] on link "Personal" at bounding box center [286, 132] width 41 height 25
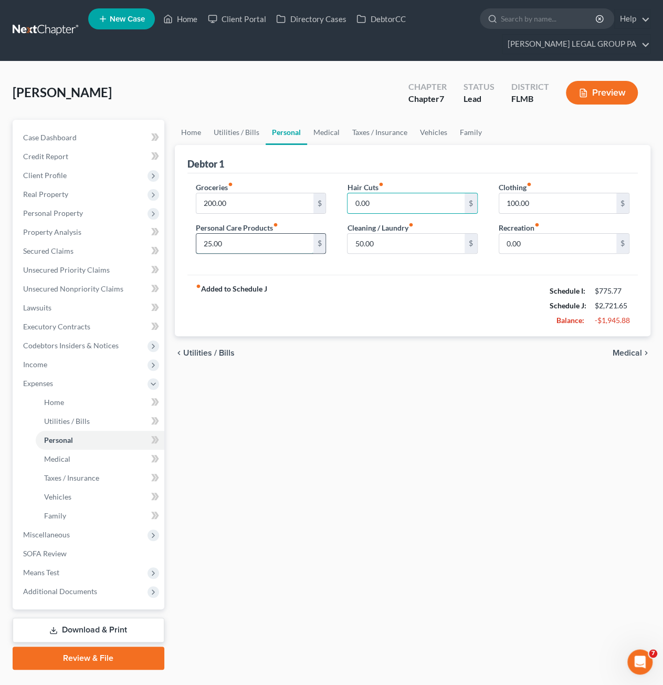
click at [278, 242] on input "25.00" at bounding box center [254, 244] width 117 height 20
click at [237, 202] on input "200.00" at bounding box center [254, 203] width 117 height 20
type input "250.00"
click at [213, 130] on link "Utilities / Bills" at bounding box center [236, 132] width 58 height 25
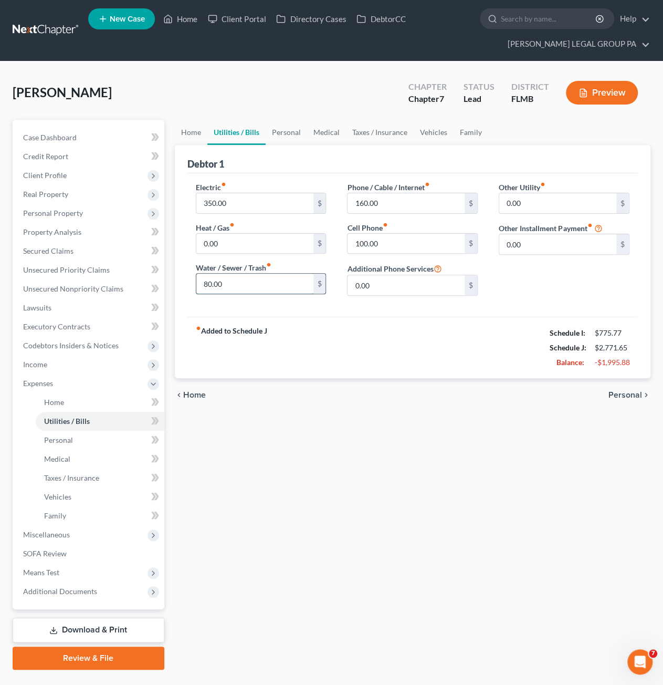
click at [241, 288] on input "80.00" at bounding box center [254, 284] width 117 height 20
type input "70.00"
click at [441, 211] on input "160.00" at bounding box center [406, 203] width 117 height 20
type input "158.00"
click at [426, 135] on link "Vehicles" at bounding box center [434, 132] width 40 height 25
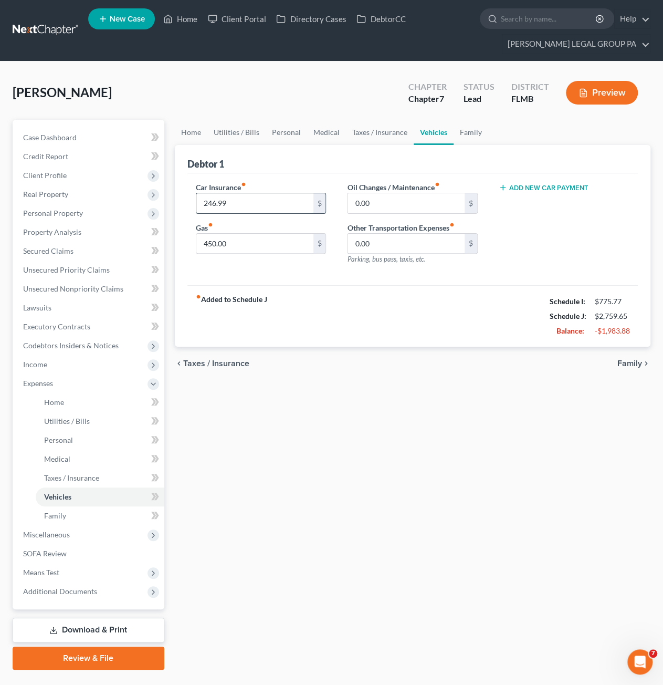
click at [245, 202] on input "246.99" at bounding box center [254, 203] width 117 height 20
click at [279, 131] on link "Personal" at bounding box center [286, 132] width 41 height 25
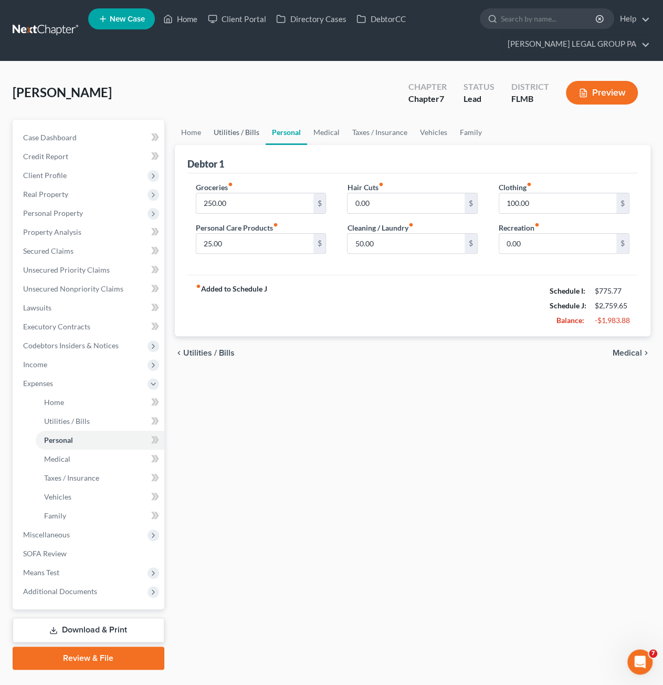
click at [247, 126] on link "Utilities / Bills" at bounding box center [236, 132] width 58 height 25
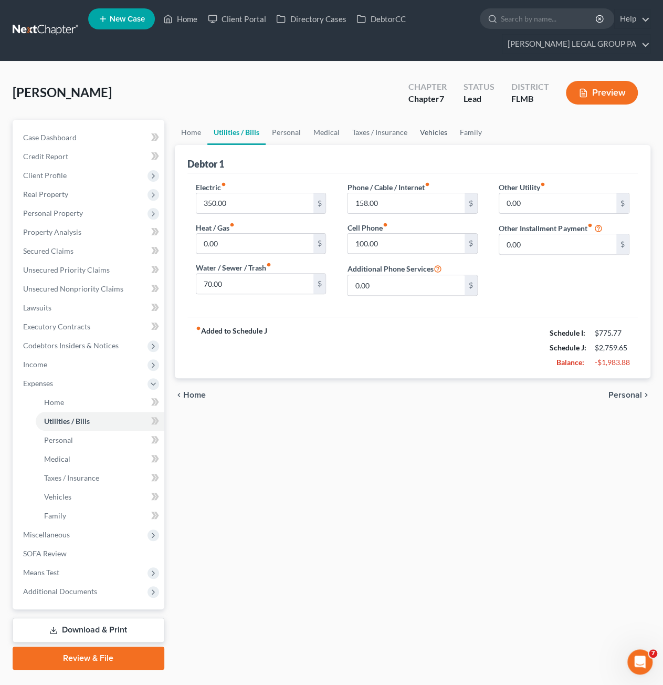
click at [429, 132] on link "Vehicles" at bounding box center [434, 132] width 40 height 25
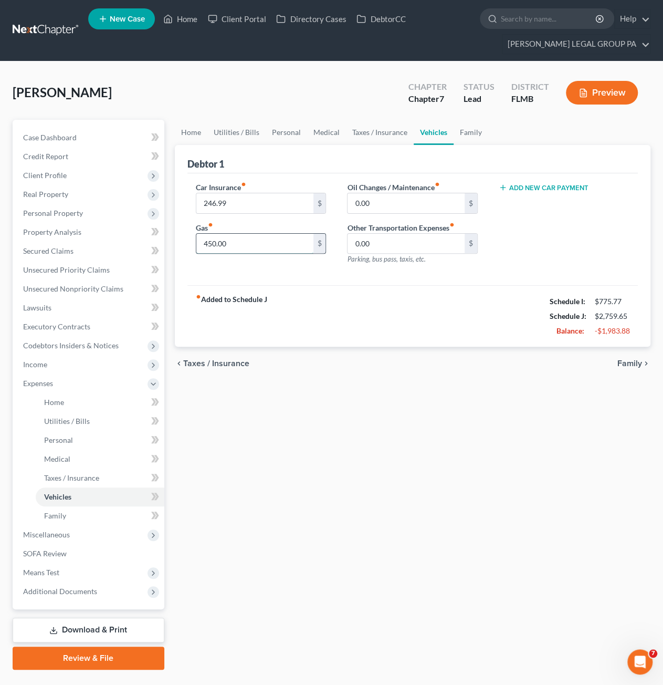
click at [238, 249] on input "450.00" at bounding box center [254, 244] width 117 height 20
type input "300.00"
click at [324, 135] on link "Medical" at bounding box center [326, 132] width 39 height 25
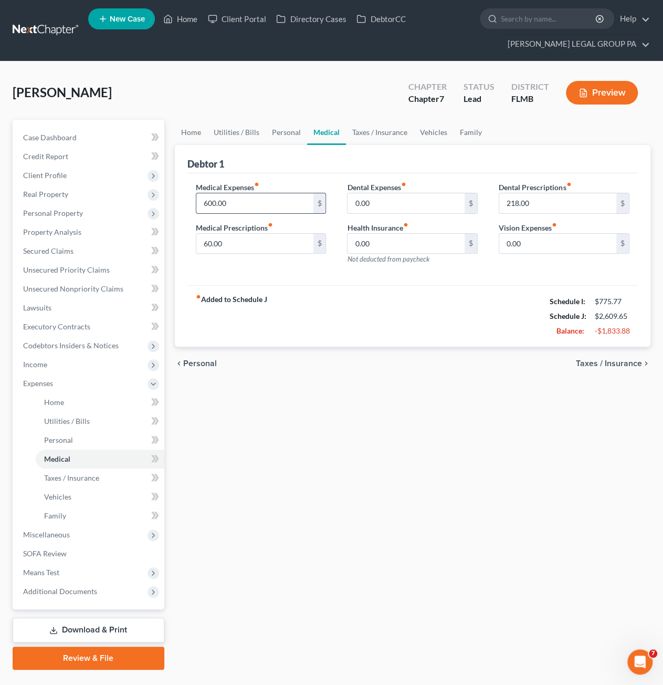
click at [223, 202] on input "600.00" at bounding box center [254, 203] width 117 height 20
type input "200.00"
click at [443, 316] on div "fiber_manual_record Added to Schedule J Schedule I: $775.77 Schedule J: $2,209.…" at bounding box center [413, 315] width 451 height 61
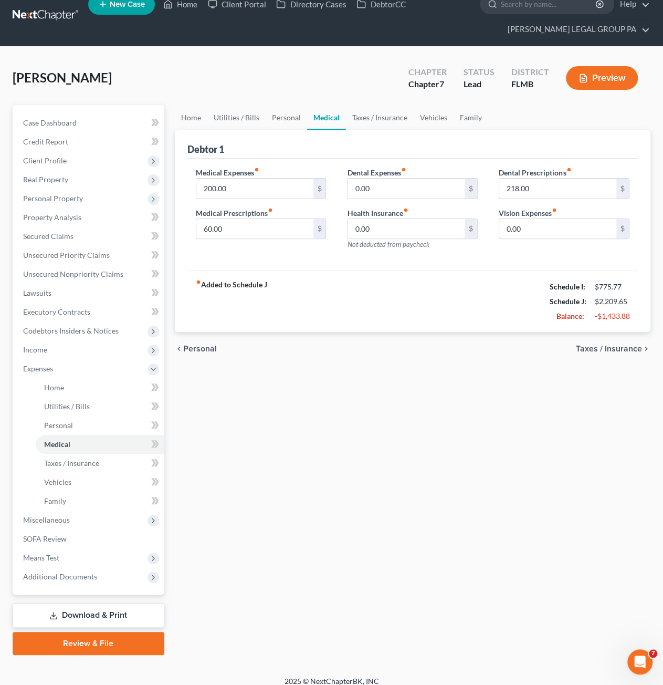
scroll to position [23, 0]
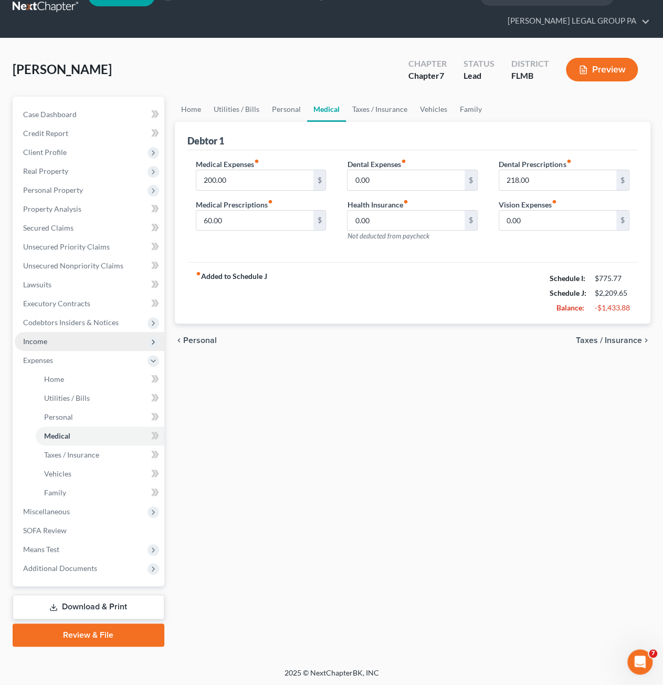
click at [39, 337] on span "Income" at bounding box center [35, 341] width 24 height 9
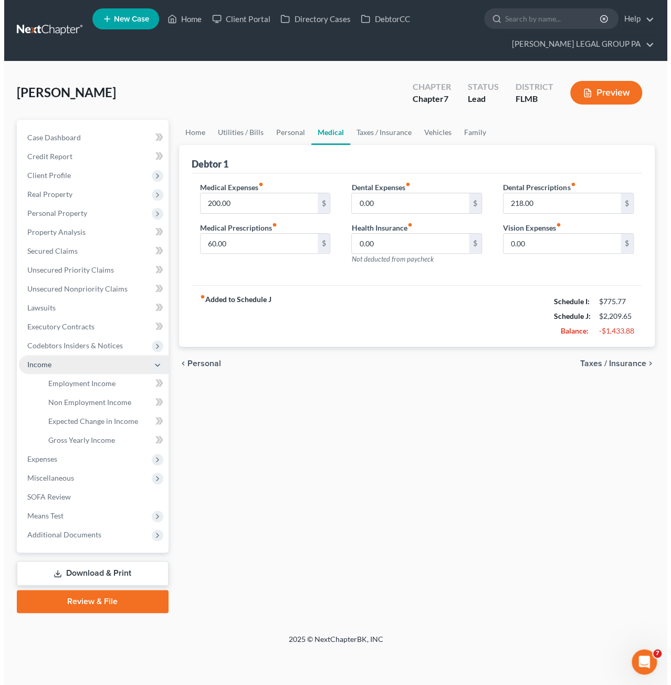
scroll to position [0, 0]
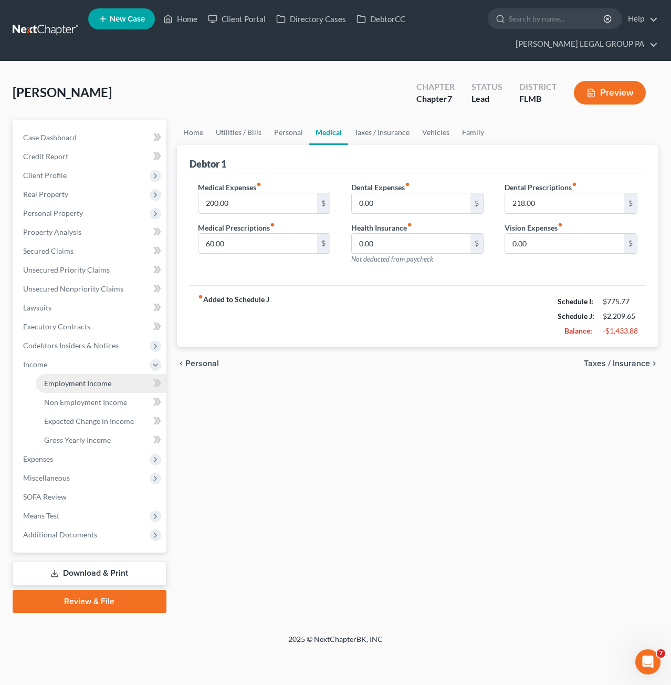
click at [79, 378] on link "Employment Income" at bounding box center [101, 383] width 131 height 19
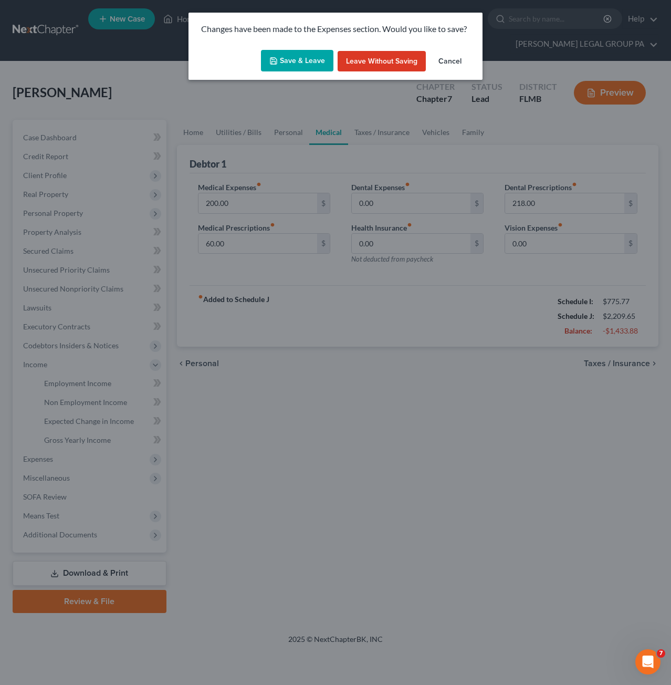
click at [307, 60] on button "Save & Leave" at bounding box center [297, 61] width 72 height 22
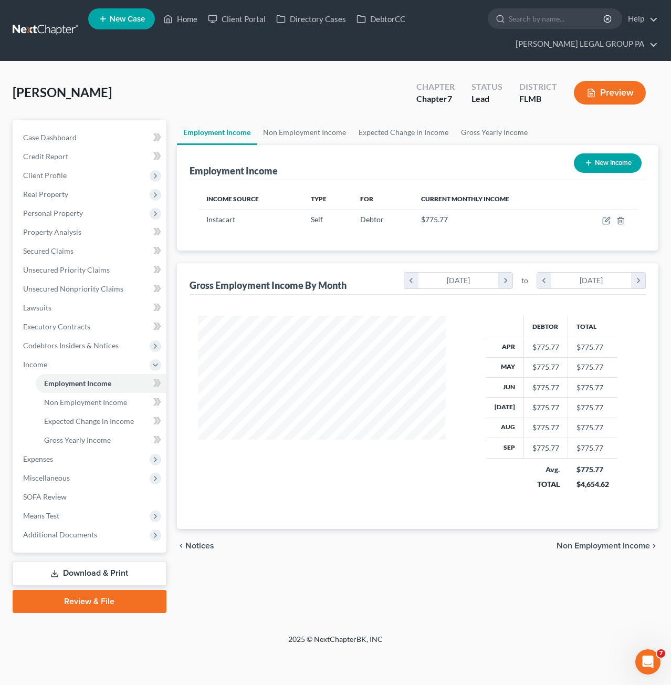
scroll to position [187, 269]
click at [605, 218] on icon "button" at bounding box center [606, 220] width 8 height 8
select select "1"
select select "4"
select select "0"
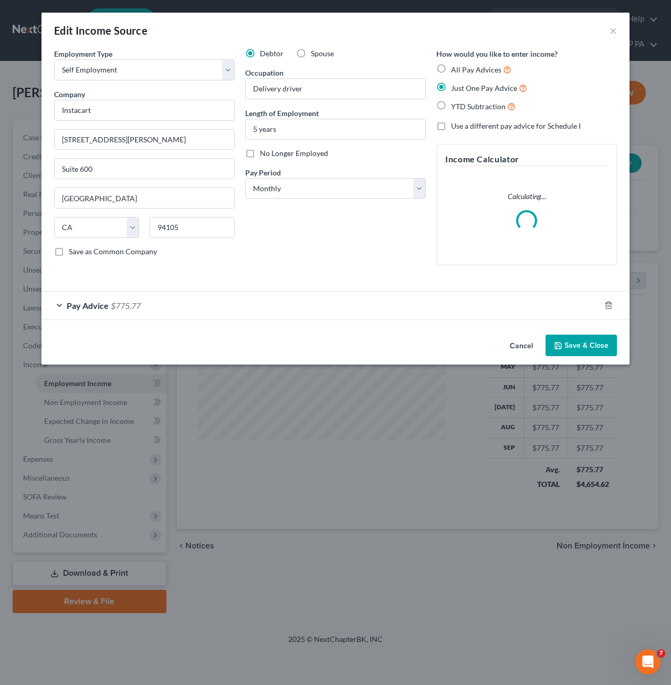
click at [568, 346] on button "Save & Close" at bounding box center [581, 346] width 71 height 22
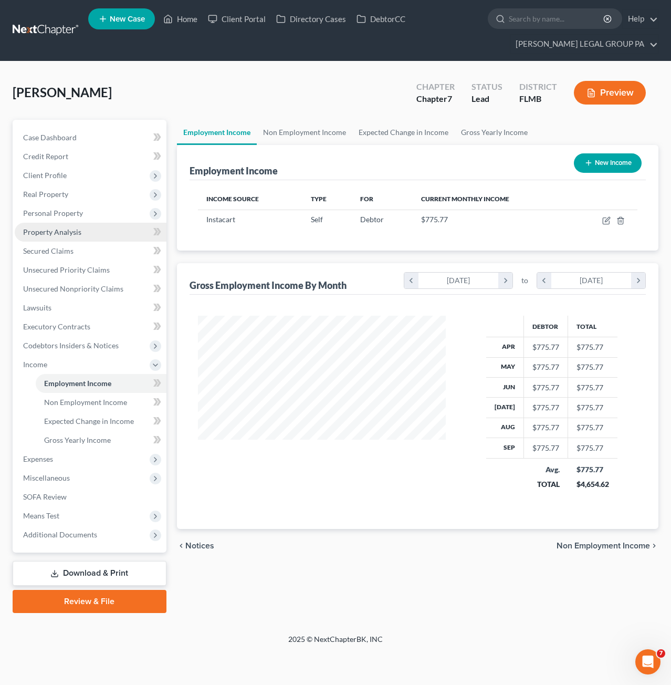
click at [60, 236] on link "Property Analysis" at bounding box center [91, 232] width 152 height 19
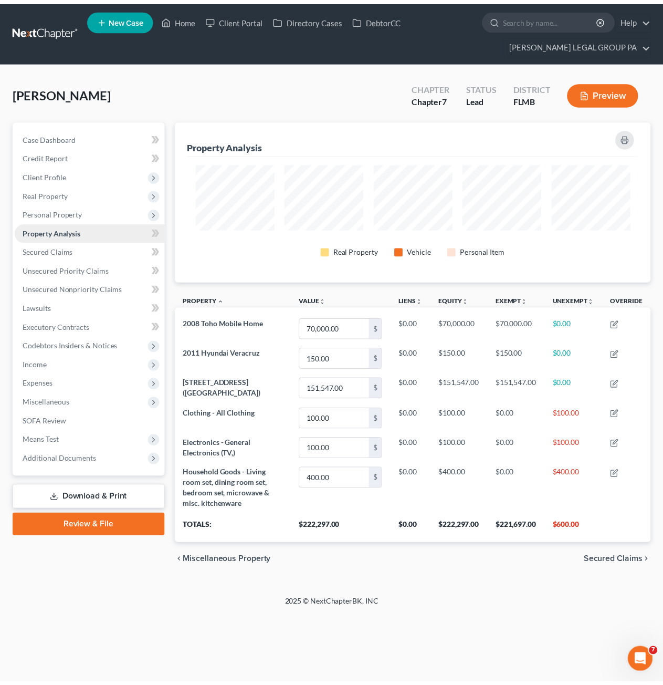
scroll to position [161, 482]
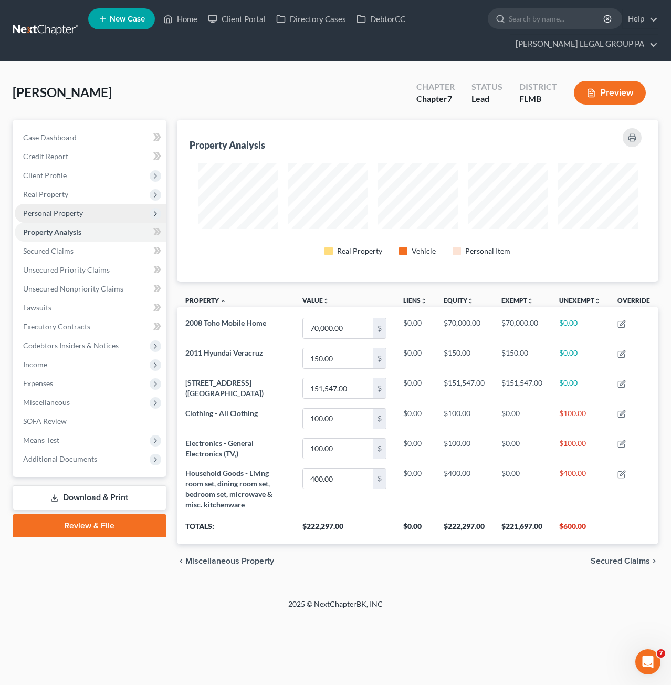
click at [49, 217] on span "Personal Property" at bounding box center [91, 213] width 152 height 19
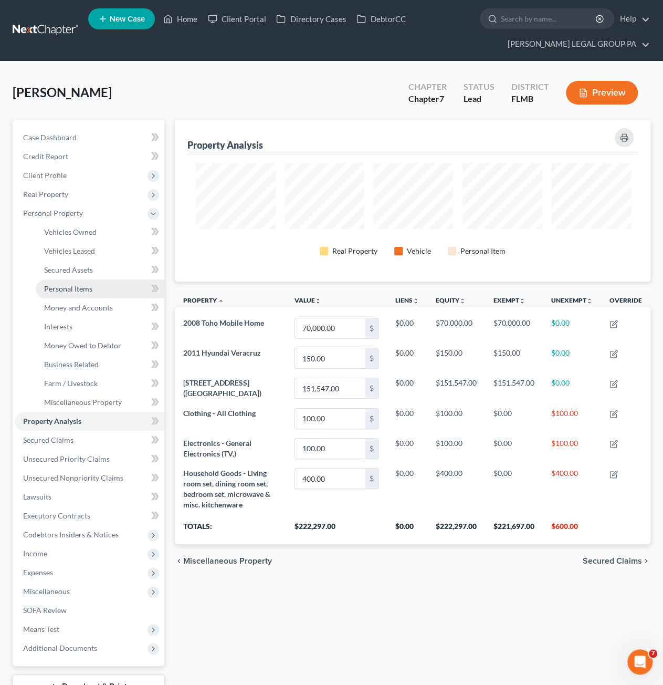
scroll to position [525059, 524743]
click at [63, 289] on span "Personal Items" at bounding box center [68, 288] width 48 height 9
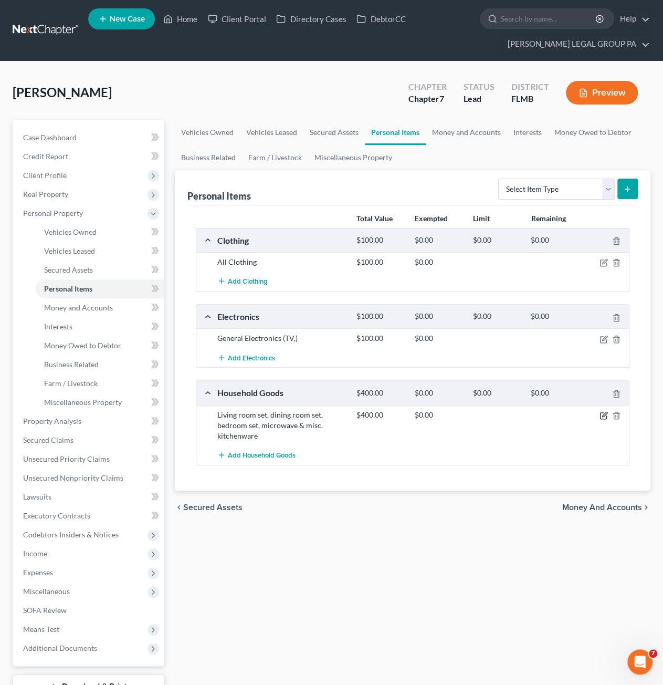
click at [604, 411] on icon "button" at bounding box center [604, 415] width 8 height 8
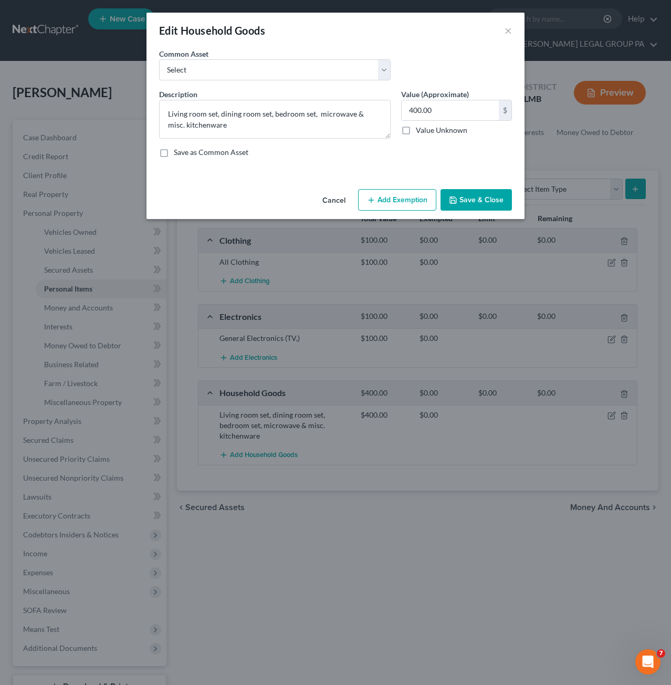
click at [398, 194] on button "Add Exemption" at bounding box center [397, 200] width 78 height 22
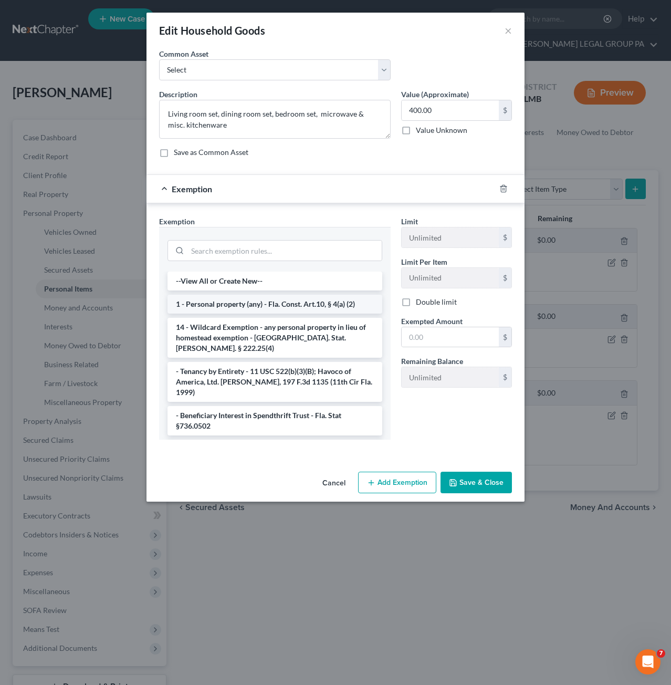
click at [224, 304] on li "1 - Personal property (any) - Fla. Const. Art.10, § 4(a) (2)" at bounding box center [275, 304] width 215 height 19
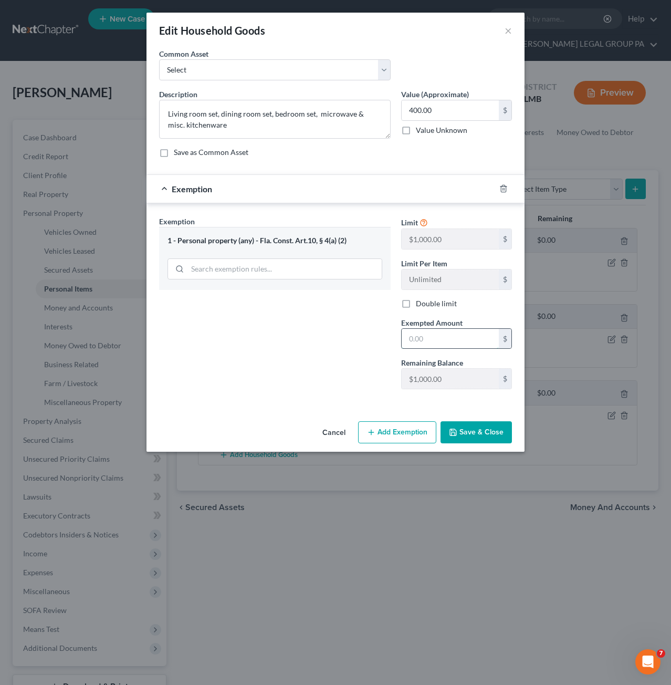
click at [435, 335] on input "text" at bounding box center [450, 339] width 97 height 20
type input "400.00"
click at [472, 428] on button "Save & Close" at bounding box center [476, 432] width 71 height 22
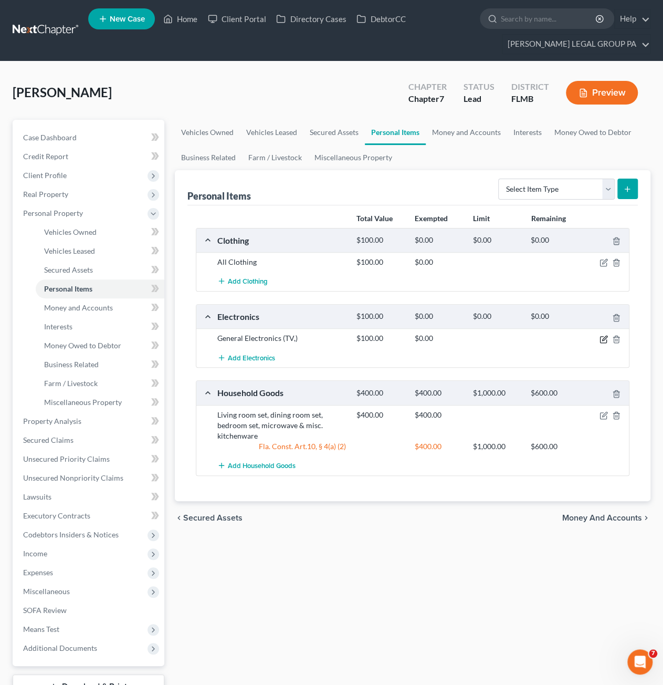
click at [603, 336] on icon "button" at bounding box center [604, 339] width 8 height 8
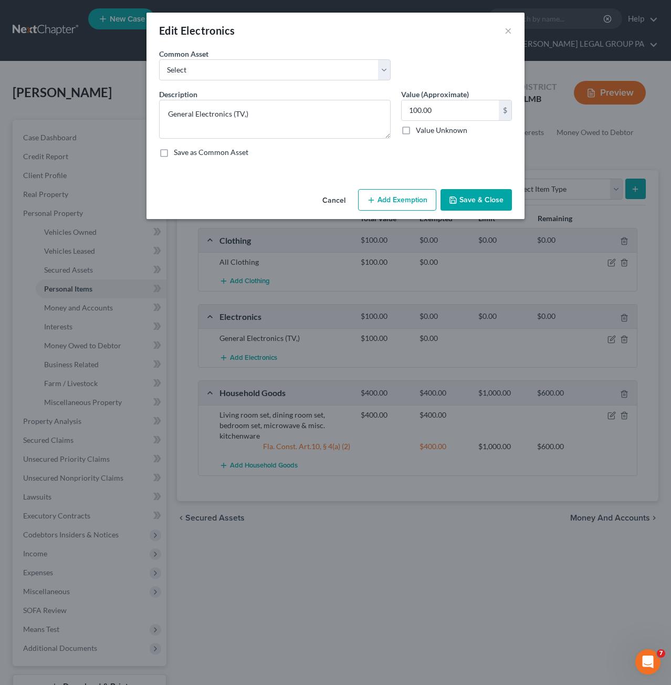
click at [406, 198] on button "Add Exemption" at bounding box center [397, 200] width 78 height 22
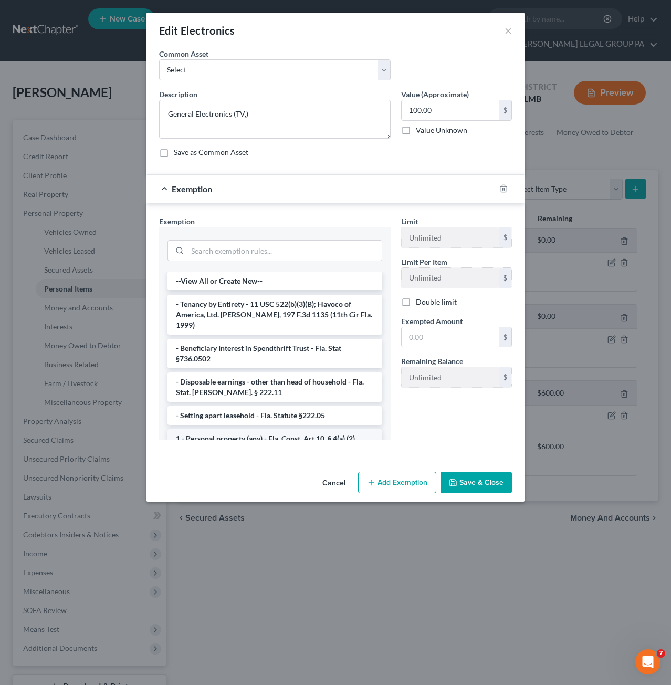
click at [200, 429] on li "1 - Personal property (any) - Fla. Const. Art.10, § 4(a) (2)" at bounding box center [275, 438] width 215 height 19
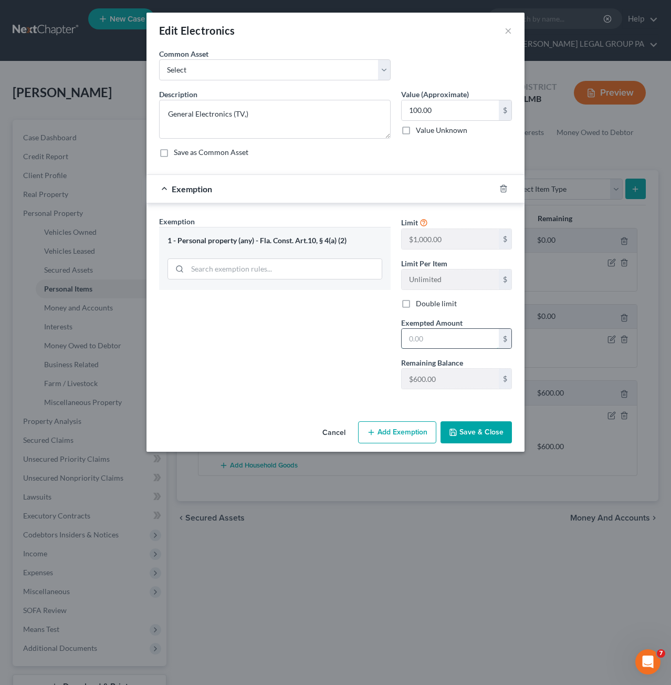
click at [437, 330] on input "text" at bounding box center [450, 339] width 97 height 20
type input "100.00"
click at [459, 427] on button "Save & Close" at bounding box center [476, 432] width 71 height 22
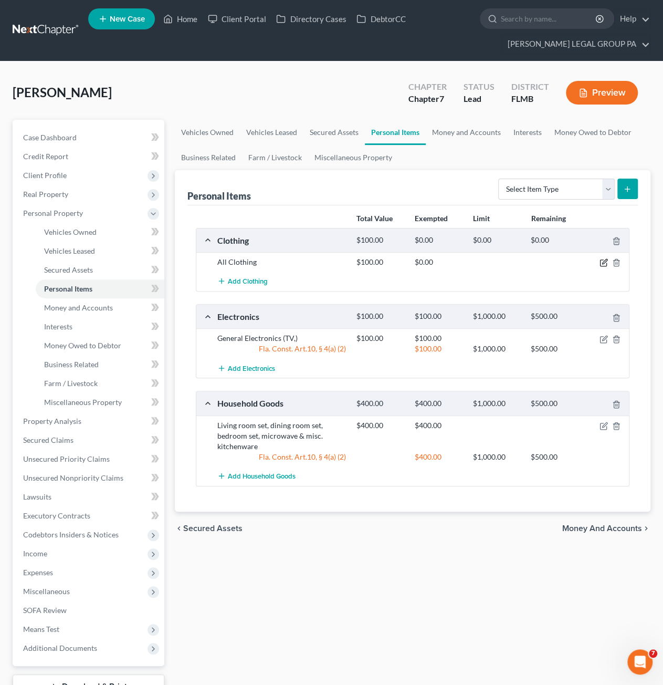
click at [604, 259] on icon "button" at bounding box center [604, 262] width 8 height 8
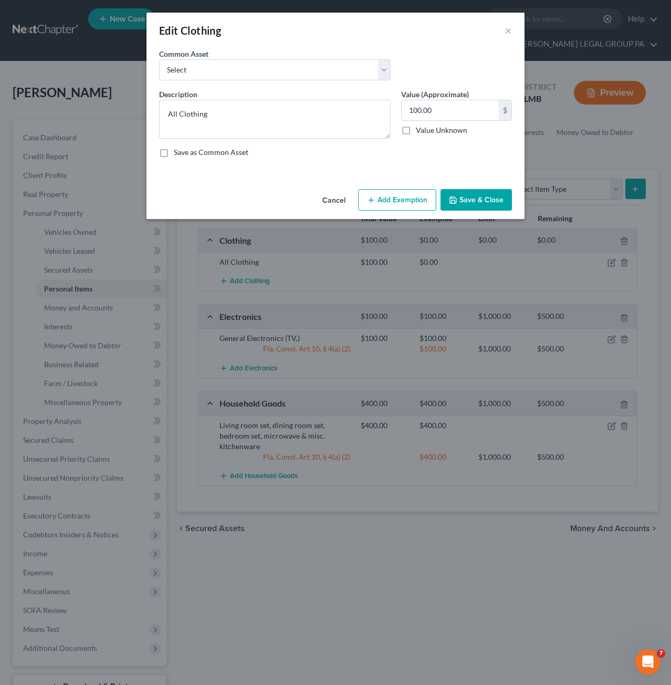
click at [377, 197] on button "Add Exemption" at bounding box center [397, 200] width 78 height 22
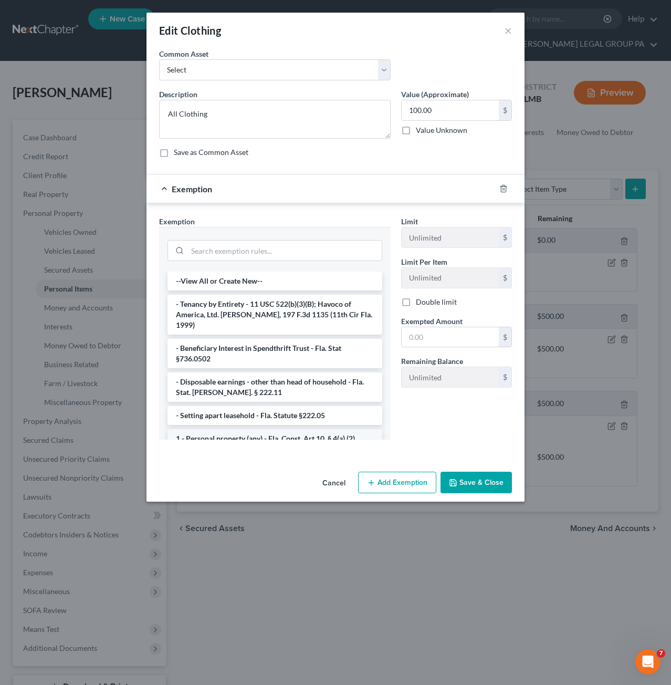
click at [194, 429] on li "1 - Personal property (any) - Fla. Const. Art.10, § 4(a) (2)" at bounding box center [275, 438] width 215 height 19
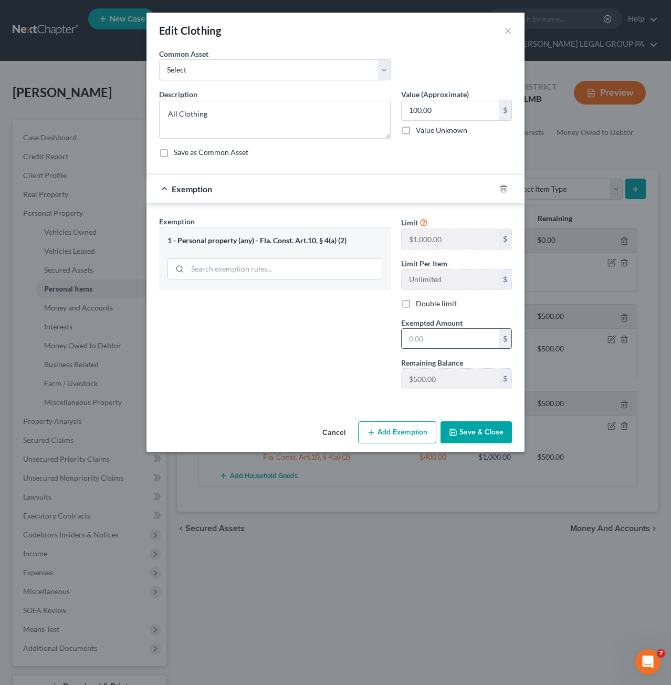
click at [423, 343] on input "text" at bounding box center [450, 339] width 97 height 20
type input "100.00"
click at [474, 415] on div "Edit Clothing × An exemption set must first be selected from the Filing Informa…" at bounding box center [336, 232] width 378 height 439
click at [474, 430] on button "Save & Close" at bounding box center [476, 432] width 71 height 22
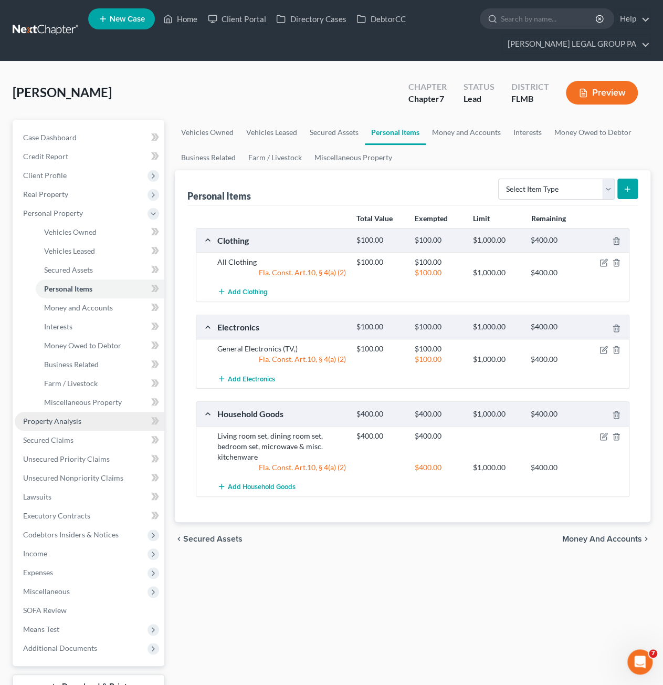
click at [80, 421] on span "Property Analysis" at bounding box center [52, 420] width 58 height 9
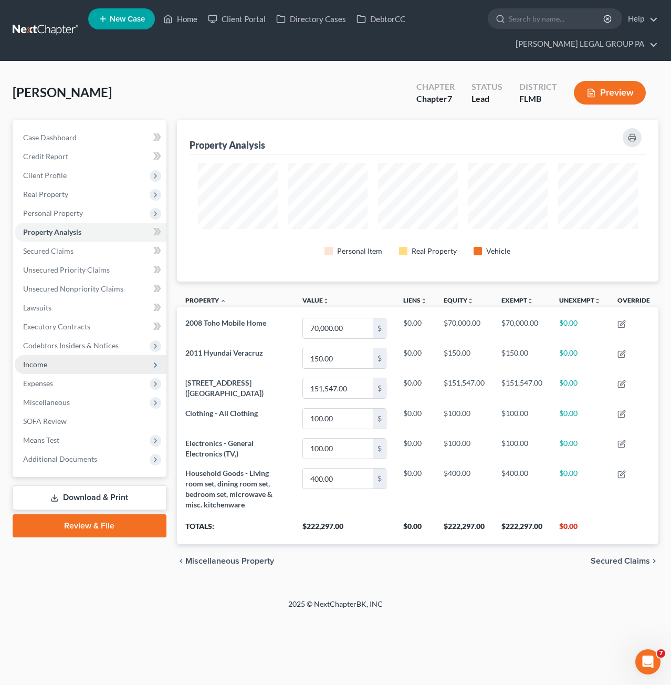
click at [54, 358] on span "Income" at bounding box center [91, 364] width 152 height 19
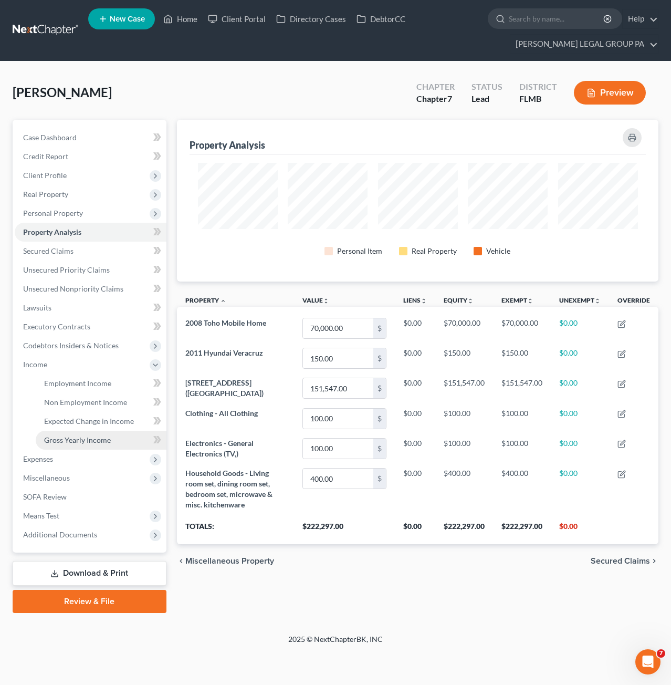
click at [79, 431] on link "Gross Yearly Income" at bounding box center [101, 440] width 131 height 19
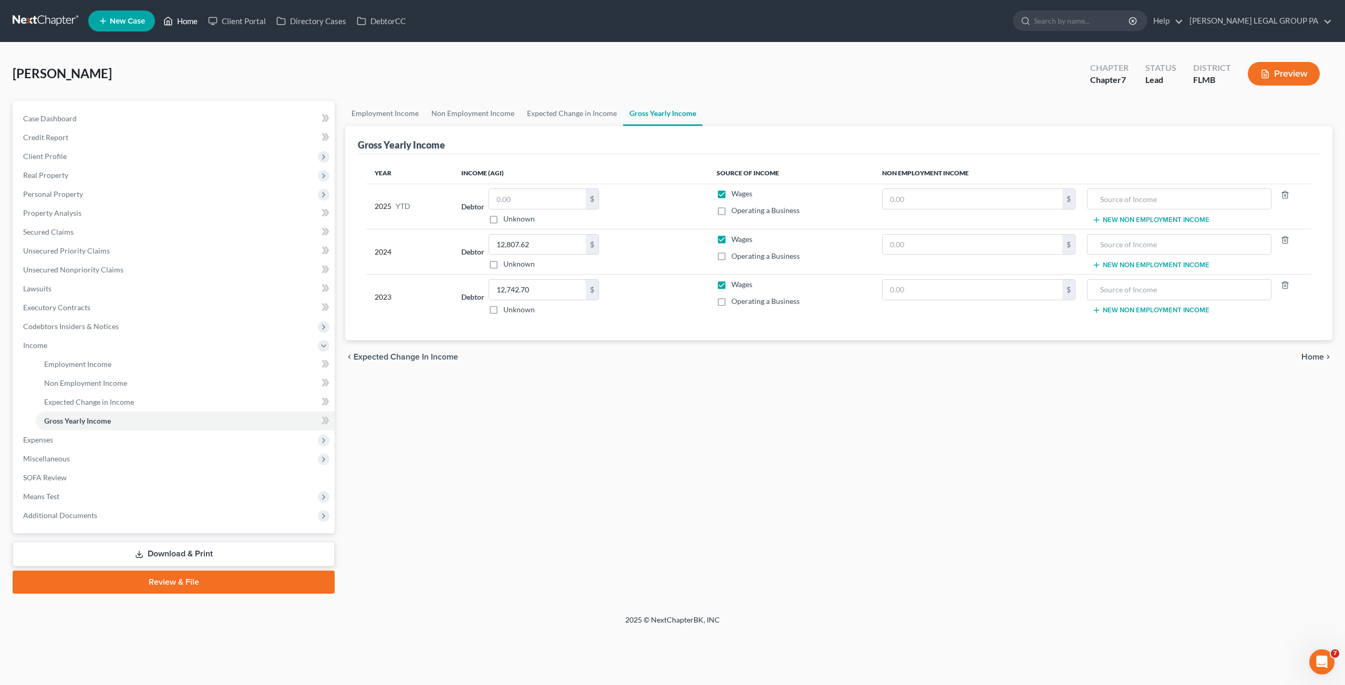
click at [193, 17] on link "Home" at bounding box center [180, 21] width 45 height 19
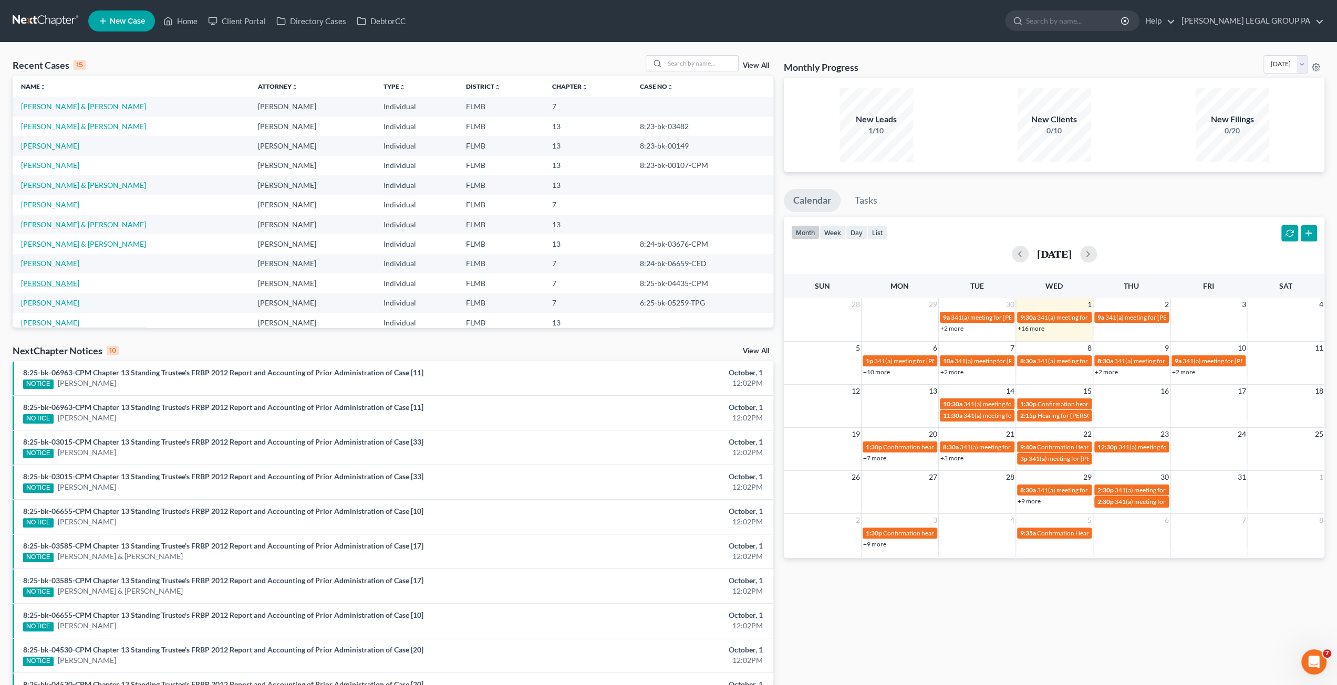
click at [55, 279] on link "[PERSON_NAME]" at bounding box center [50, 283] width 58 height 9
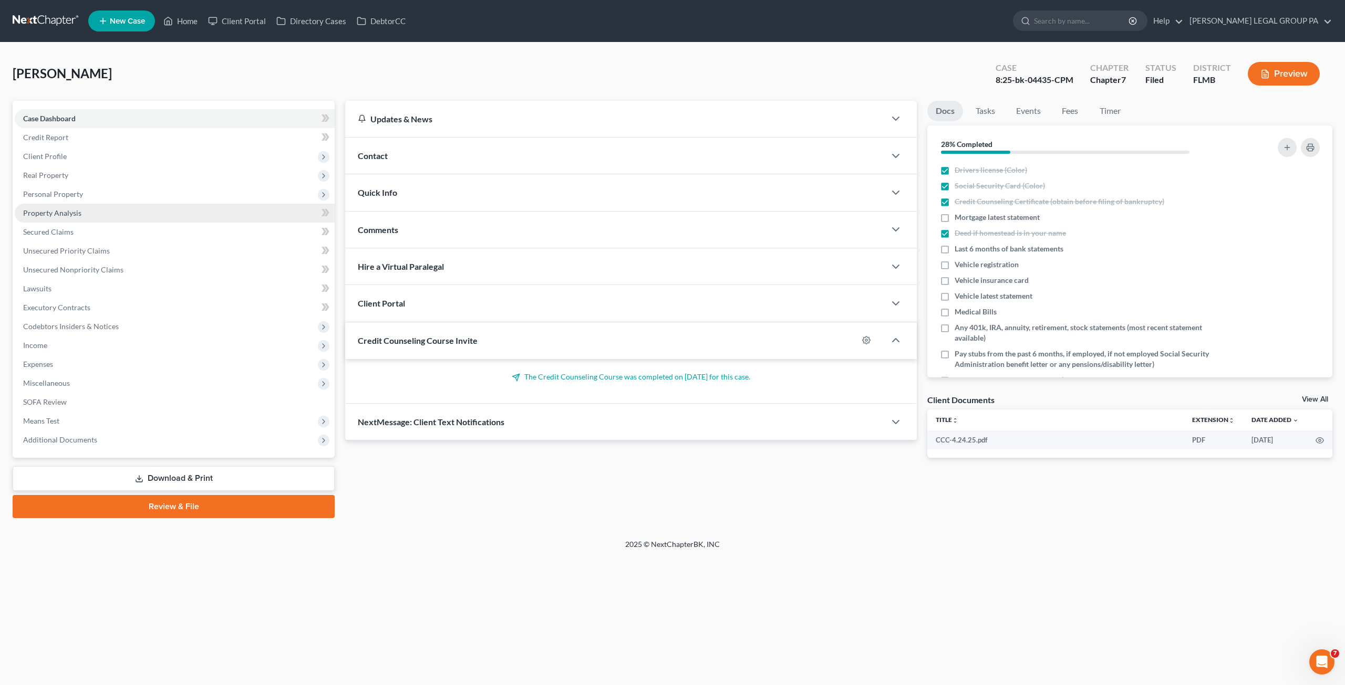
click at [82, 218] on link "Property Analysis" at bounding box center [175, 213] width 320 height 19
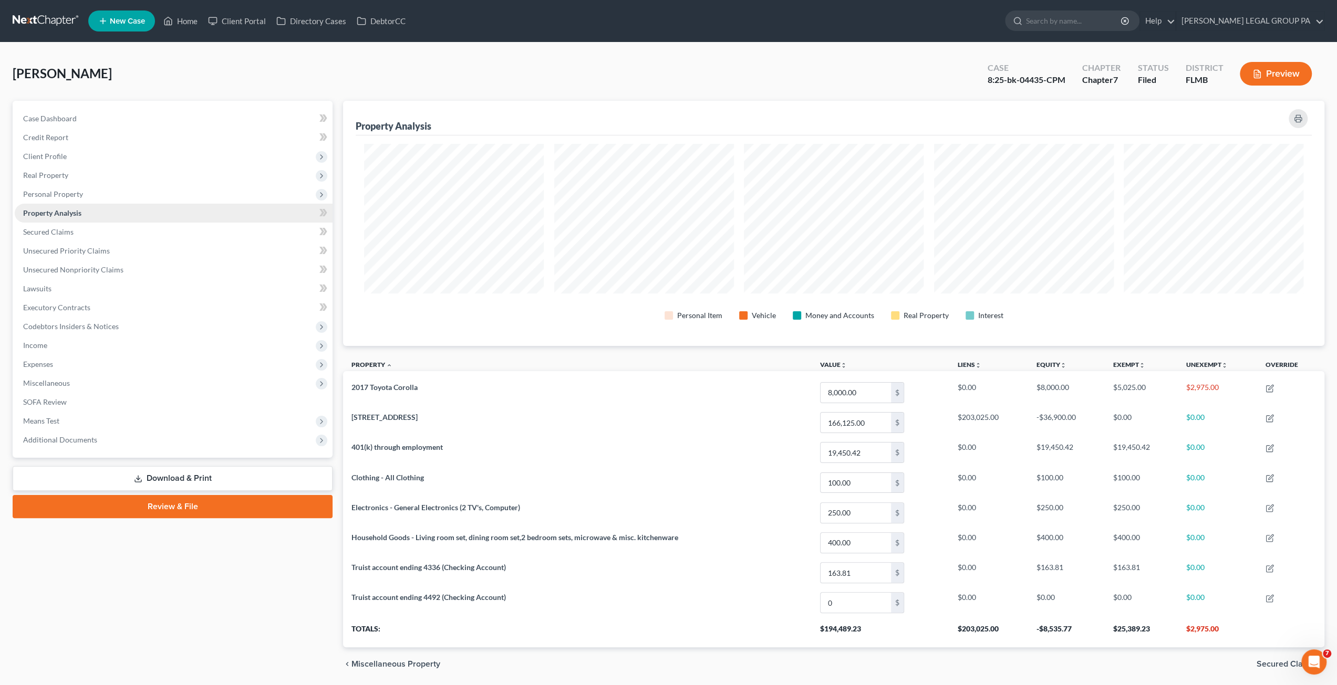
scroll to position [245, 981]
click at [47, 17] on link at bounding box center [46, 21] width 67 height 19
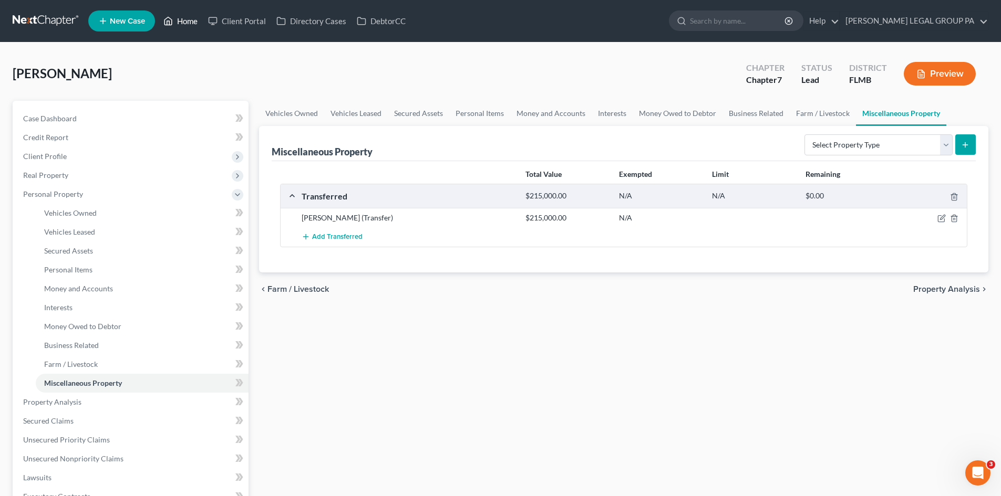
click at [164, 18] on icon at bounding box center [167, 21] width 9 height 13
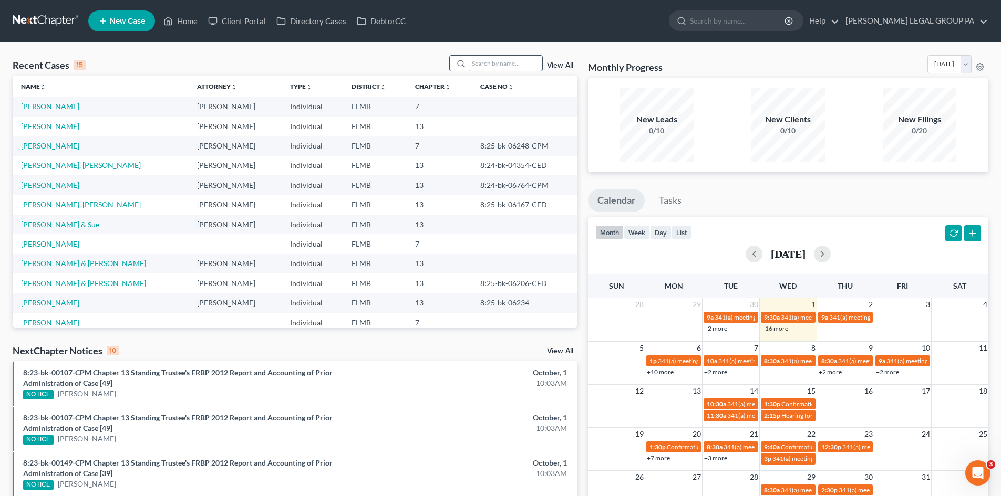
click at [497, 66] on input "search" at bounding box center [505, 63] width 74 height 15
click at [36, 129] on link "Rock, Ian" at bounding box center [50, 126] width 58 height 9
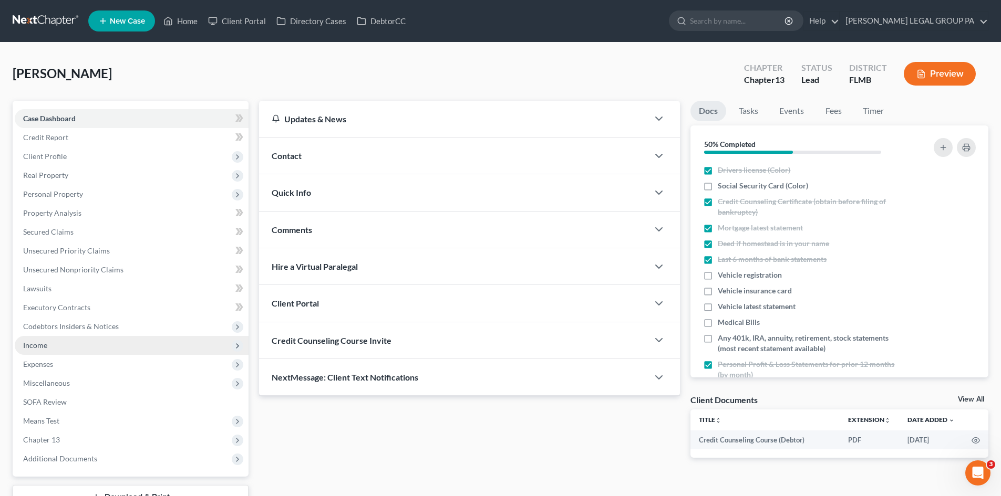
click at [45, 346] on span "Income" at bounding box center [35, 345] width 24 height 9
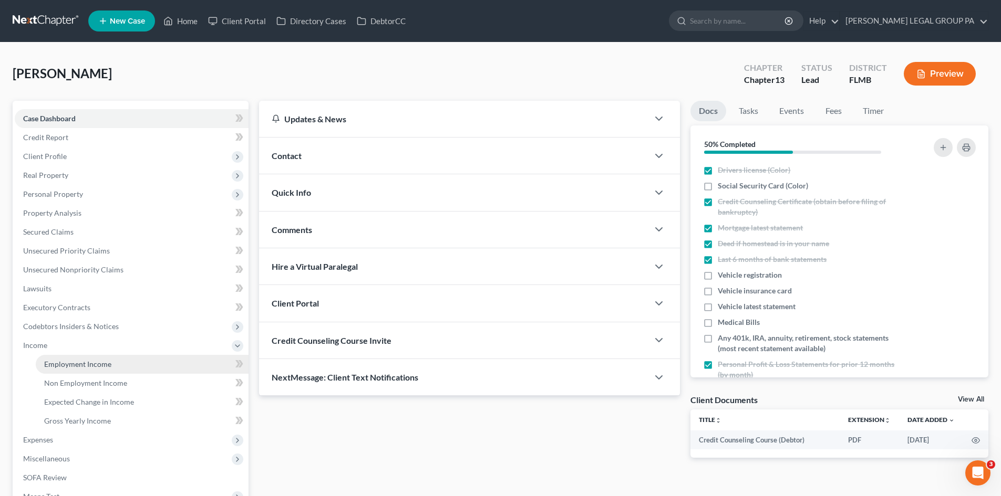
click at [48, 360] on span "Employment Income" at bounding box center [77, 364] width 67 height 9
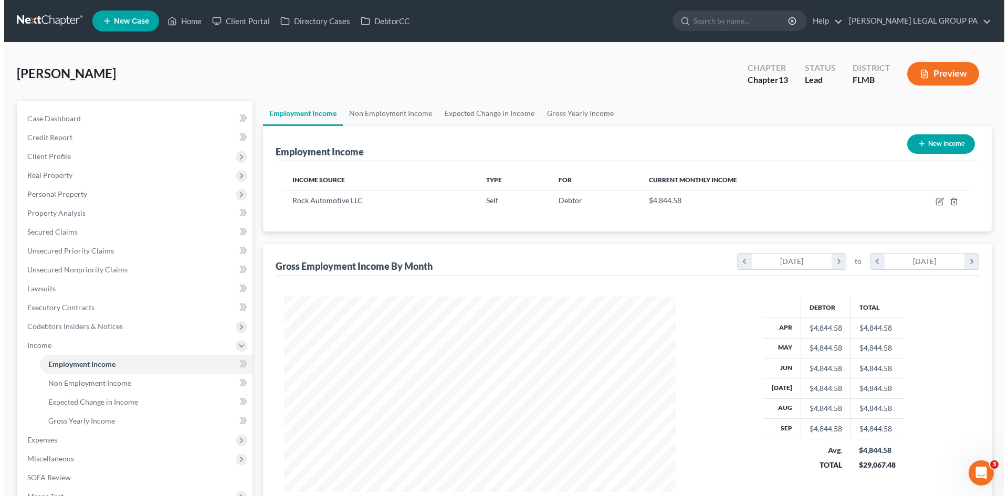
scroll to position [196, 413]
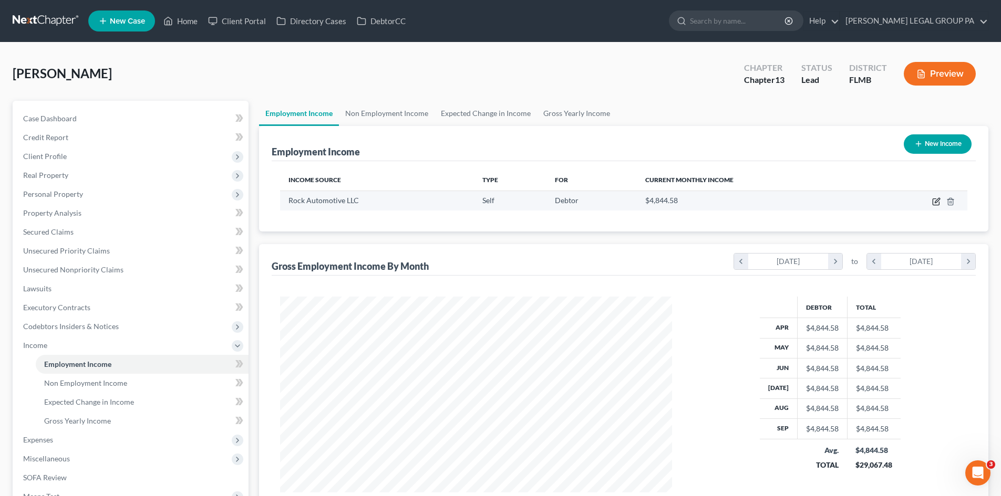
click at [935, 201] on icon "button" at bounding box center [936, 201] width 8 height 8
select select "1"
select select "9"
select select "0"
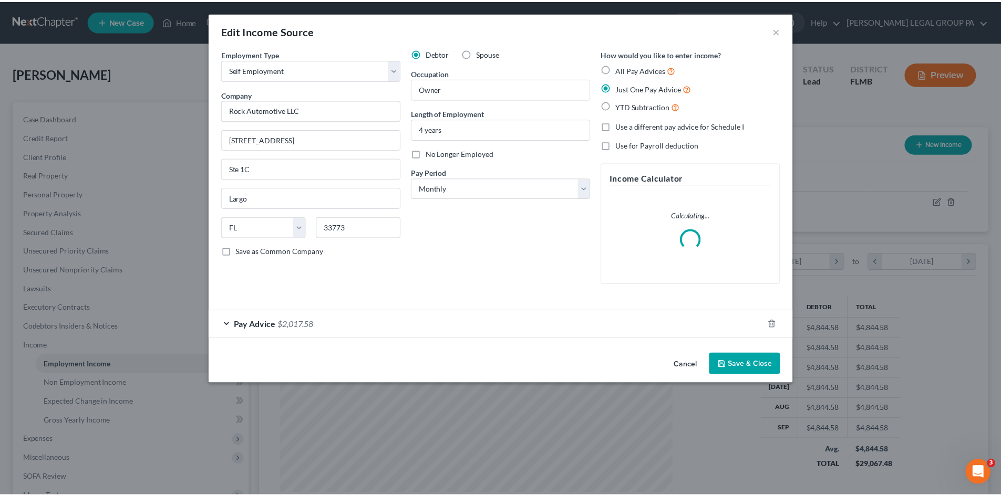
scroll to position [197, 416]
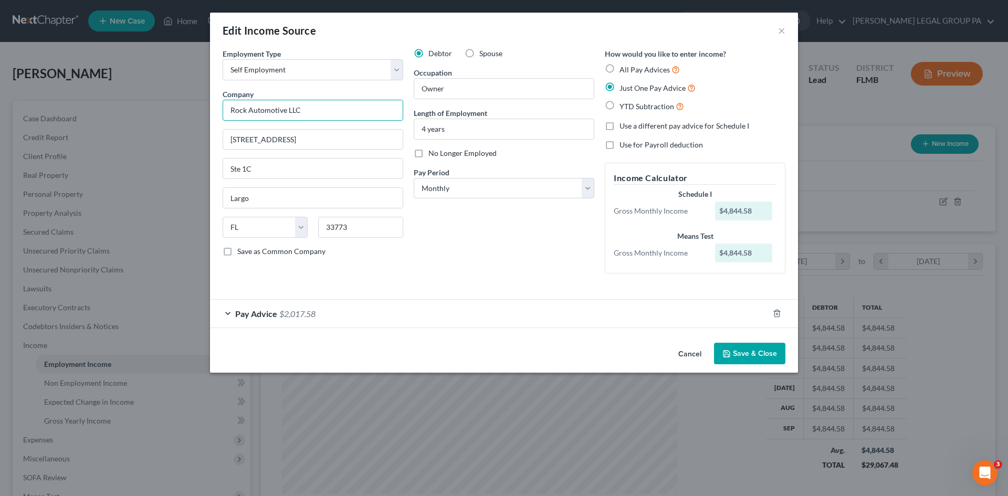
drag, startPoint x: 310, startPoint y: 106, endPoint x: 225, endPoint y: 107, distance: 85.6
click at [225, 107] on input "Rock Automotive LLC" at bounding box center [313, 110] width 181 height 21
drag, startPoint x: 289, startPoint y: 142, endPoint x: 195, endPoint y: 141, distance: 94.0
click at [195, 141] on div "Edit Income Source × Employment Type * Select Full or Part Time Employment Self…" at bounding box center [504, 248] width 1008 height 496
drag, startPoint x: 258, startPoint y: 168, endPoint x: 204, endPoint y: 167, distance: 54.1
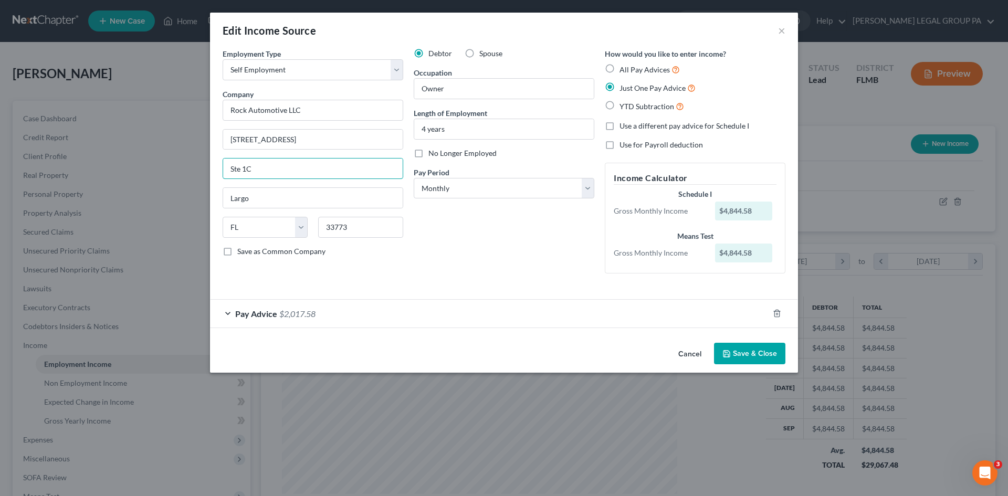
click at [184, 165] on div "Edit Income Source × Employment Type * Select Full or Part Time Employment Self…" at bounding box center [504, 248] width 1008 height 496
click at [782, 27] on button "×" at bounding box center [781, 30] width 7 height 13
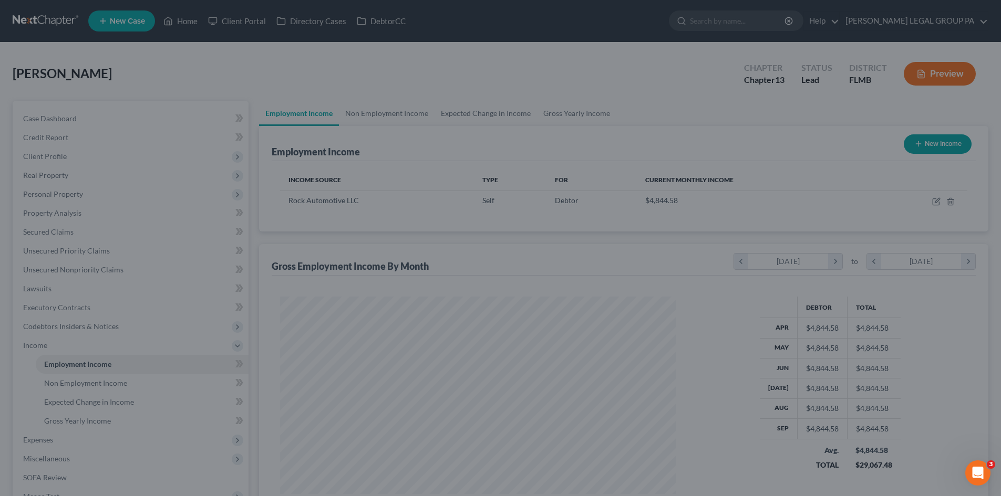
scroll to position [525023, 524806]
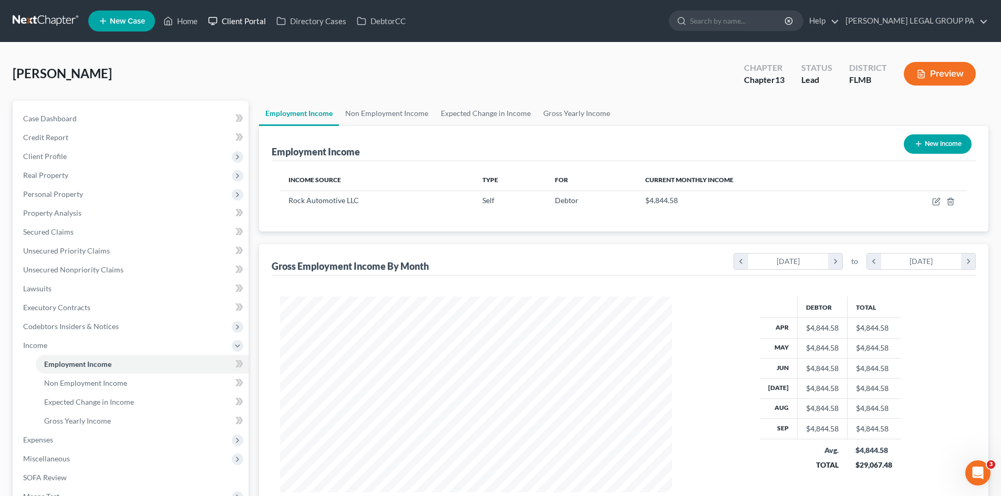
scroll to position [196, 413]
click at [182, 19] on link "Home" at bounding box center [180, 21] width 45 height 19
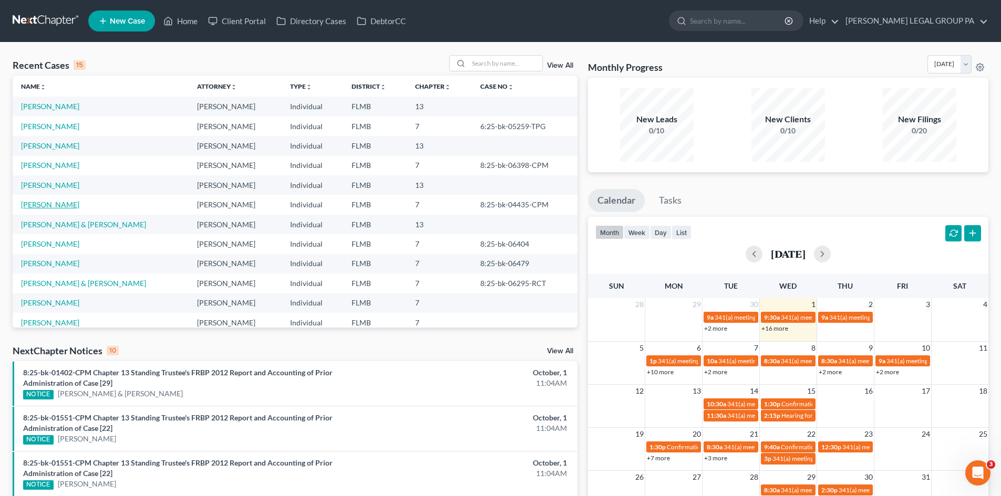
click at [41, 202] on link "[PERSON_NAME]" at bounding box center [50, 204] width 58 height 9
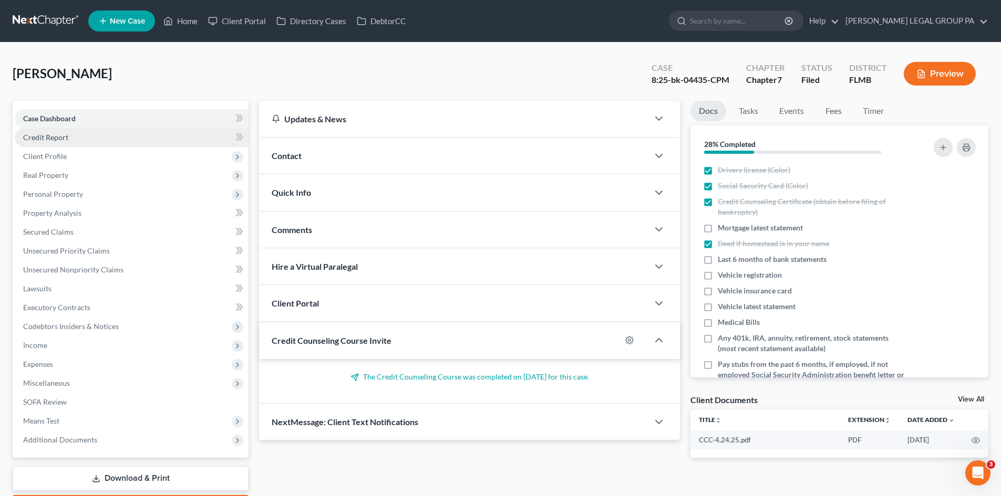
click at [57, 140] on span "Credit Report" at bounding box center [45, 137] width 45 height 9
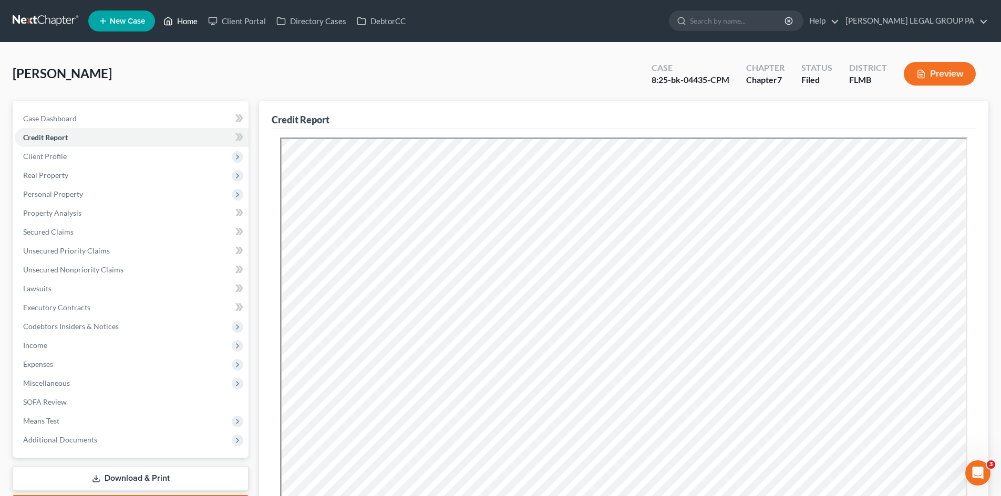
click at [191, 18] on link "Home" at bounding box center [180, 21] width 45 height 19
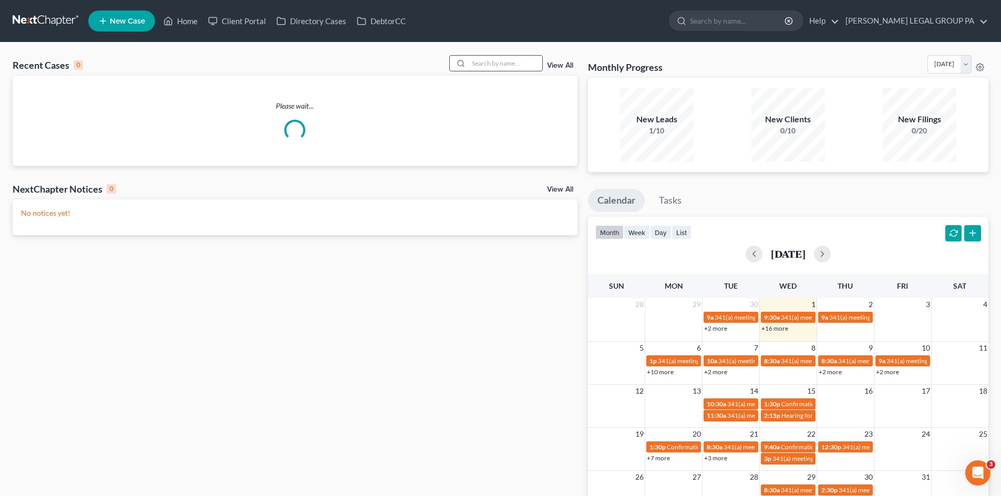
click at [480, 60] on input "search" at bounding box center [505, 63] width 74 height 15
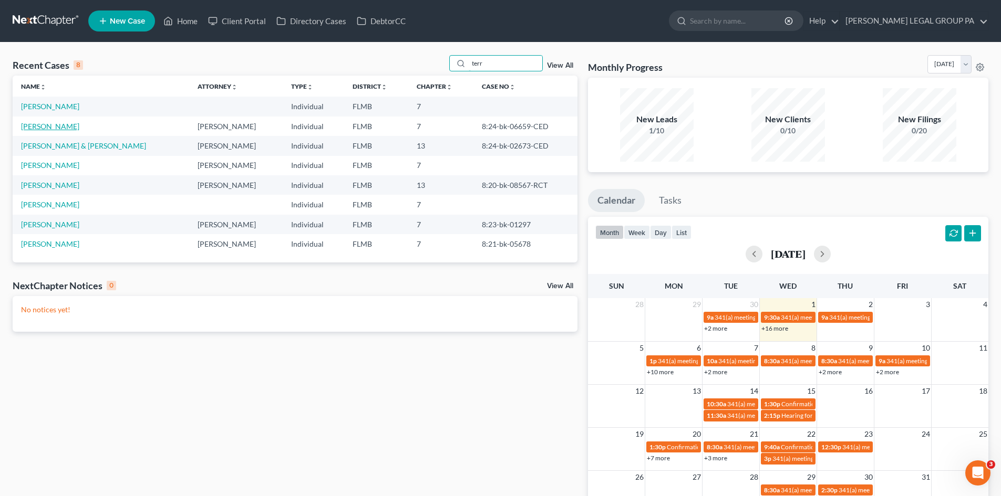
type input "terr"
click at [44, 128] on link "[PERSON_NAME]" at bounding box center [50, 126] width 58 height 9
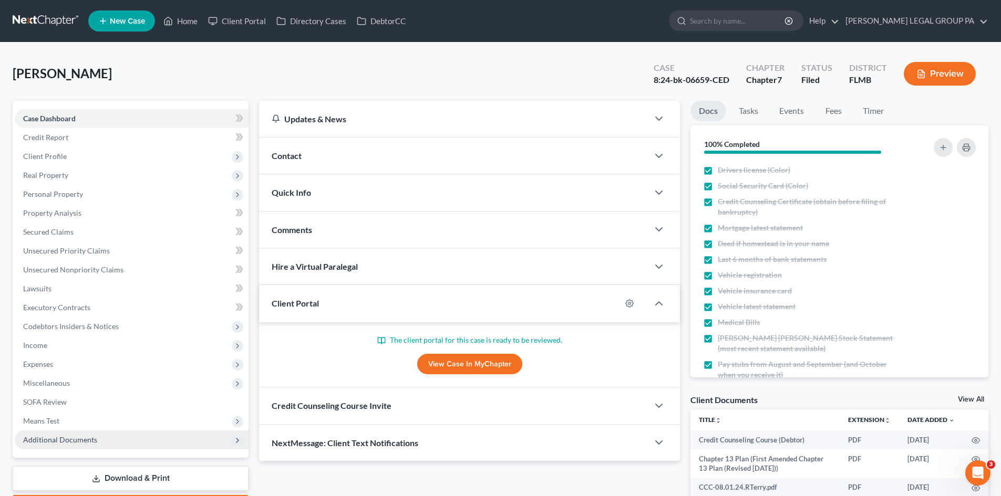
click at [43, 441] on span "Additional Documents" at bounding box center [60, 439] width 74 height 9
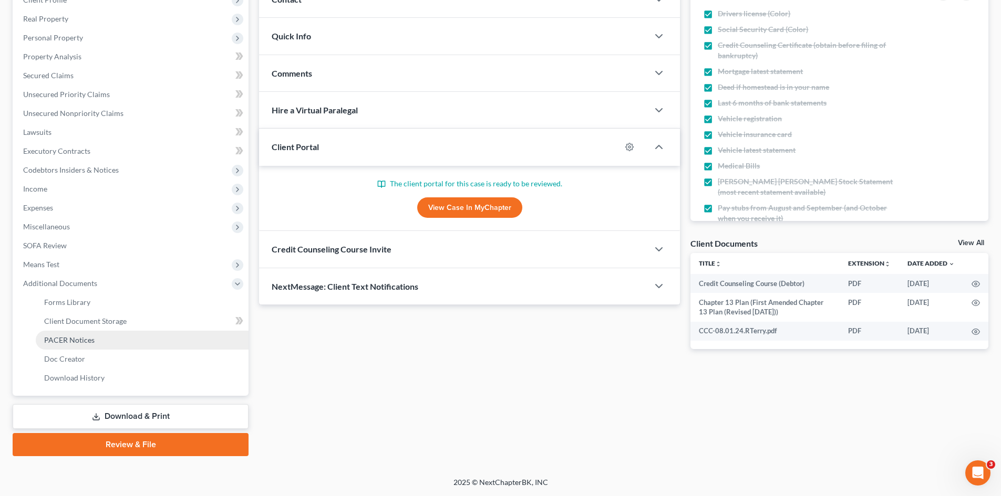
click at [69, 343] on span "PACER Notices" at bounding box center [69, 340] width 50 height 9
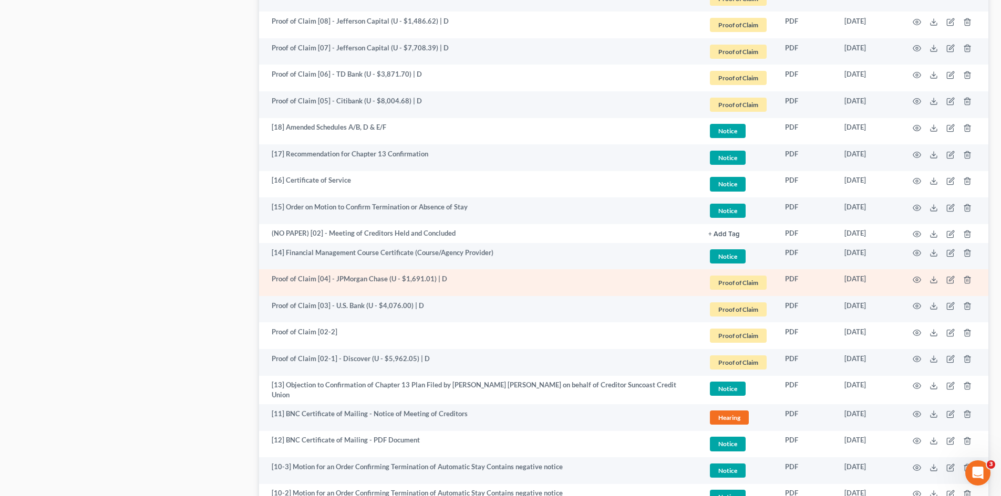
scroll to position [788, 0]
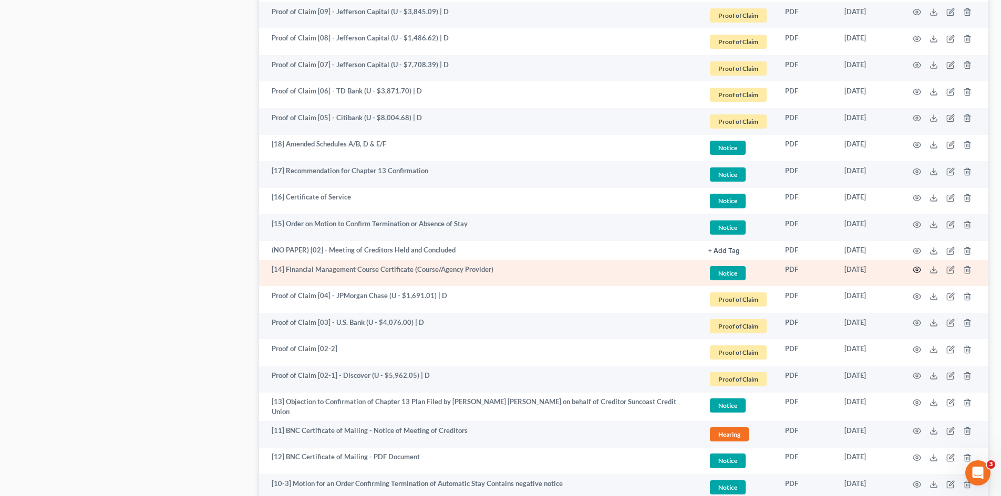
click at [913, 272] on icon "button" at bounding box center [916, 270] width 8 height 8
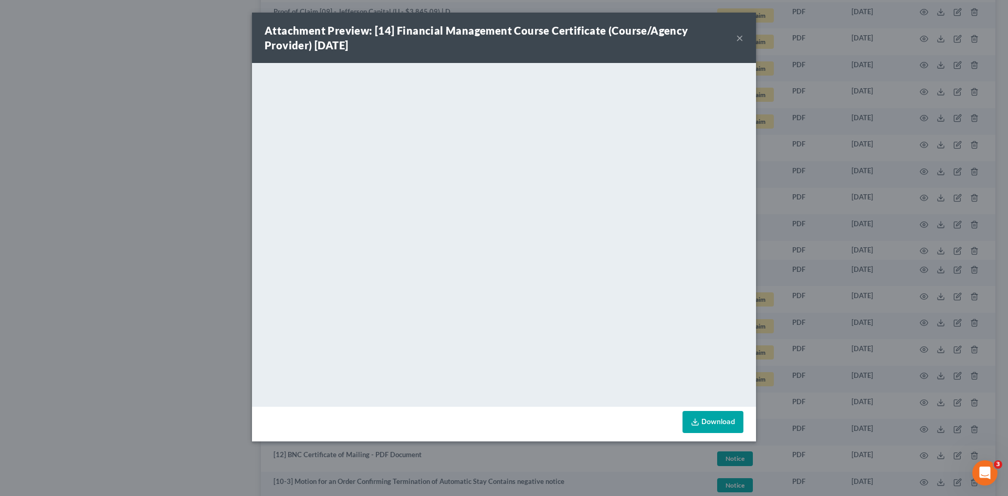
click at [737, 33] on button "×" at bounding box center [739, 38] width 7 height 13
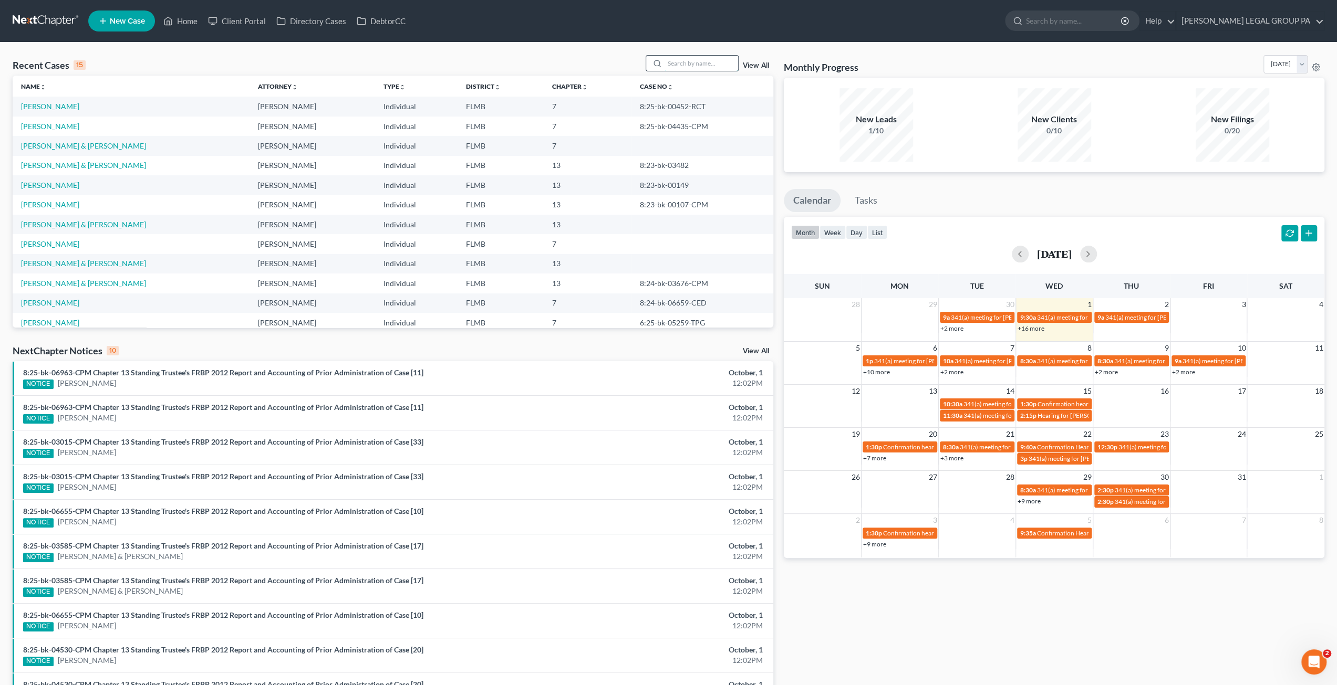
click at [678, 65] on input "search" at bounding box center [701, 63] width 74 height 15
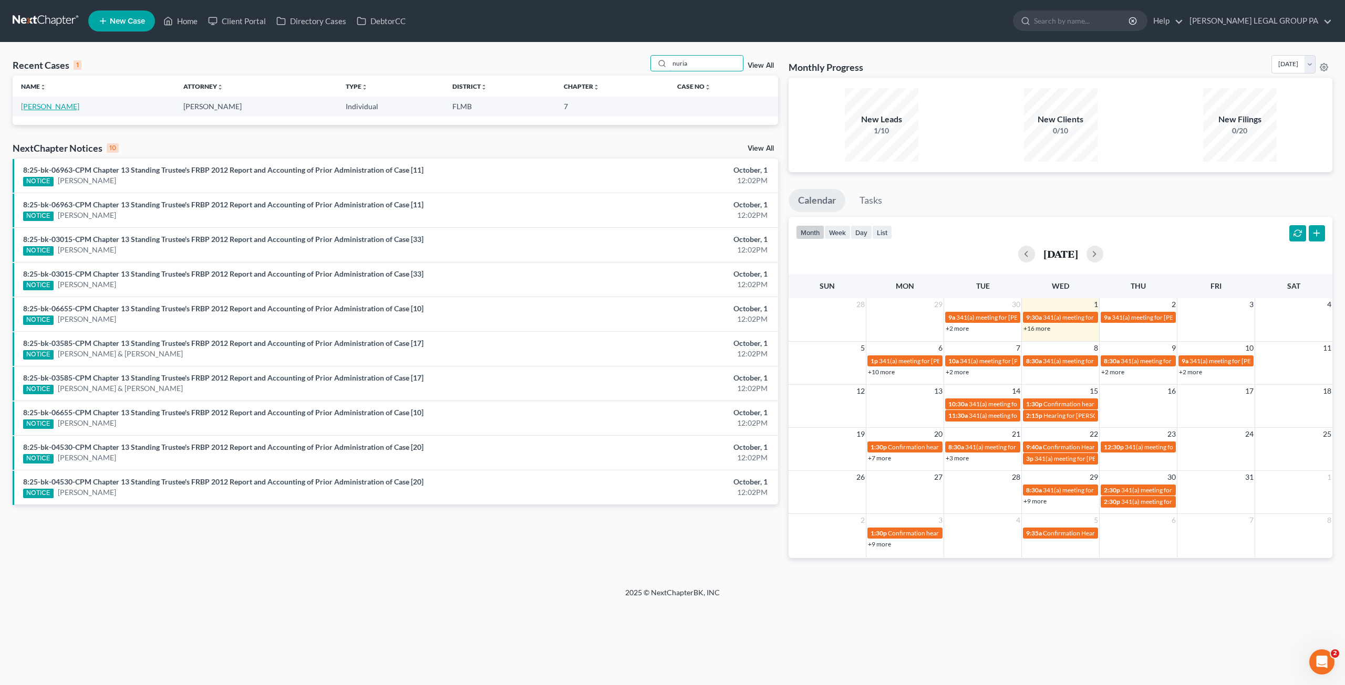
type input "nuria"
click at [38, 108] on link "[PERSON_NAME]" at bounding box center [50, 106] width 58 height 9
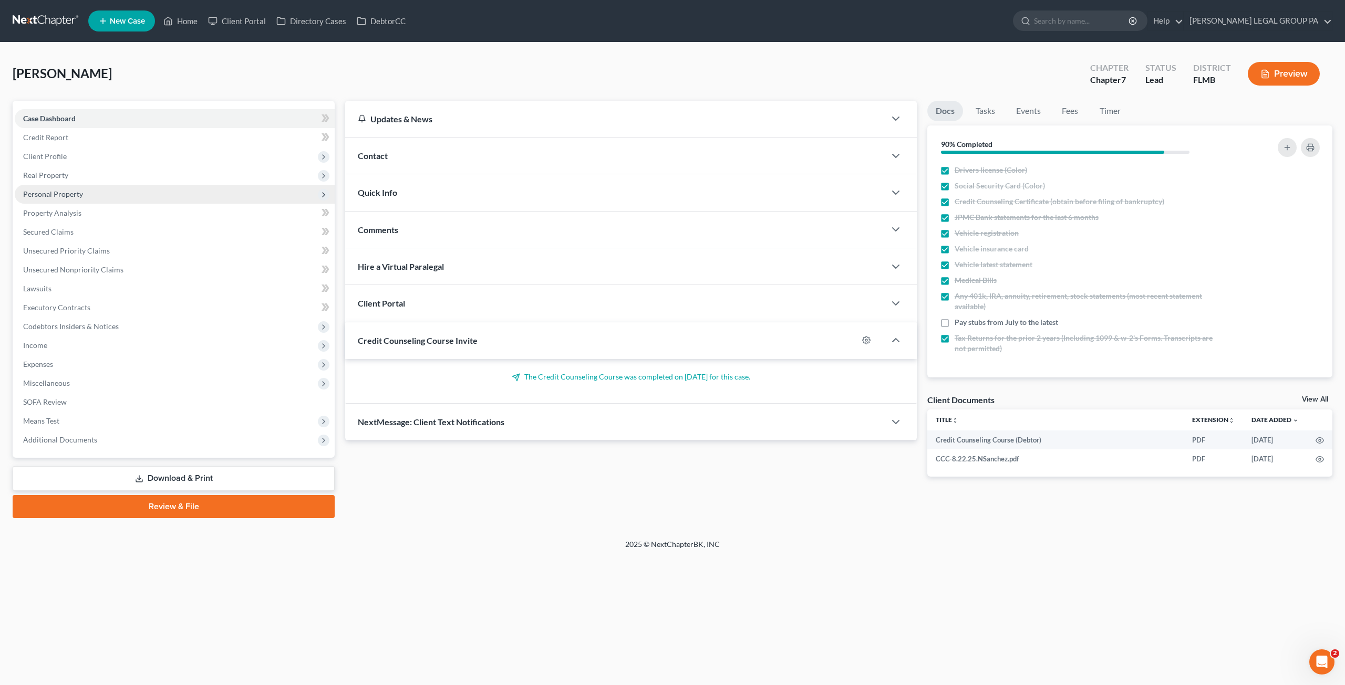
click at [34, 193] on span "Personal Property" at bounding box center [53, 194] width 60 height 9
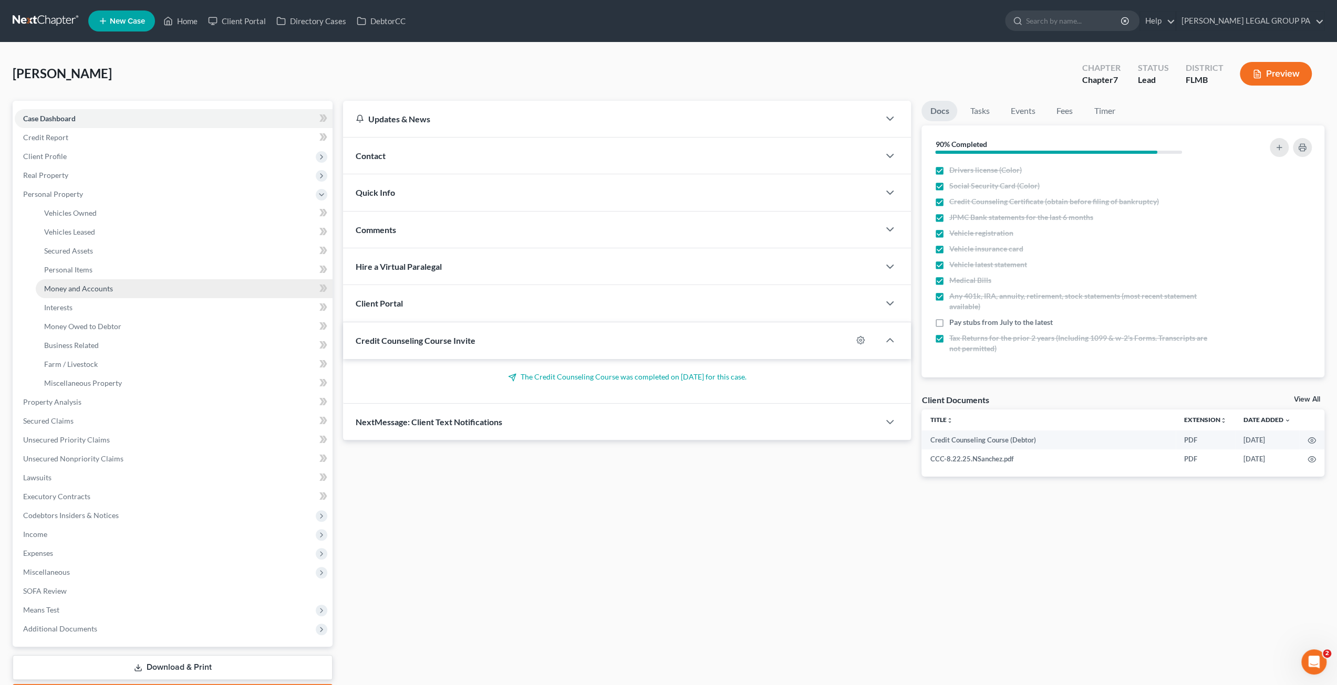
click at [68, 283] on link "Money and Accounts" at bounding box center [184, 288] width 297 height 19
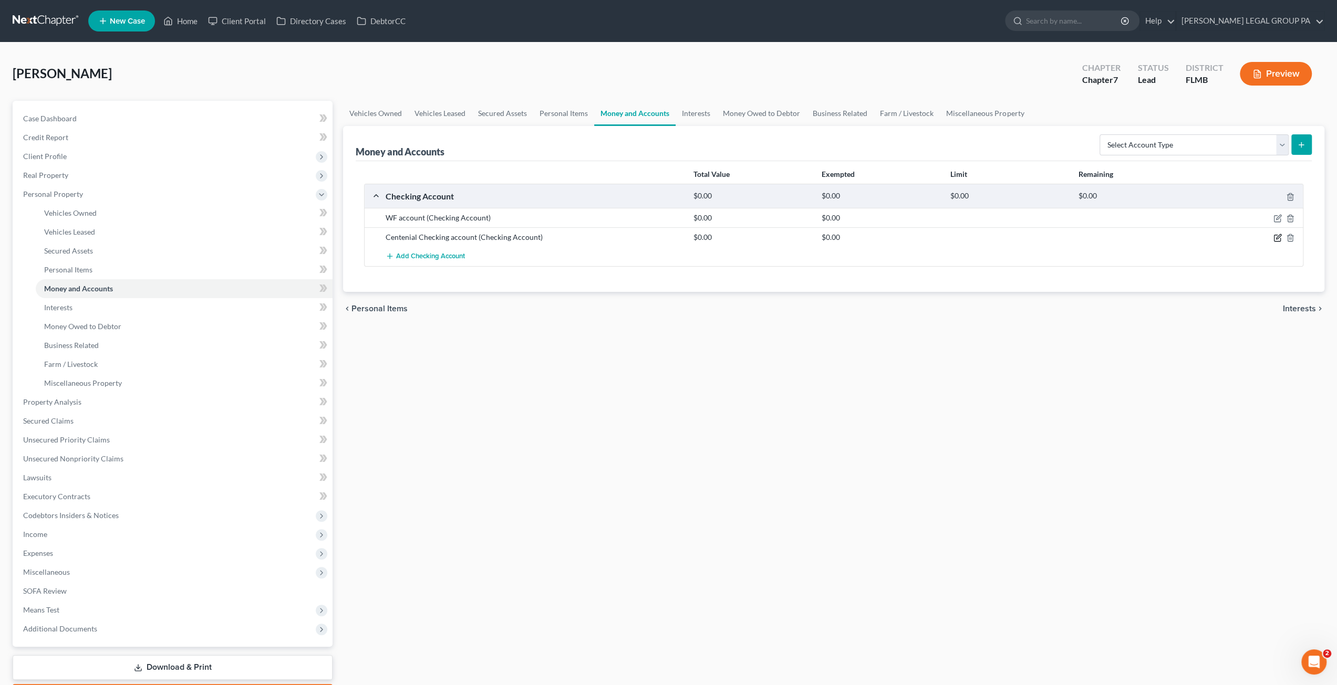
click at [1278, 239] on icon "button" at bounding box center [1277, 238] width 8 height 8
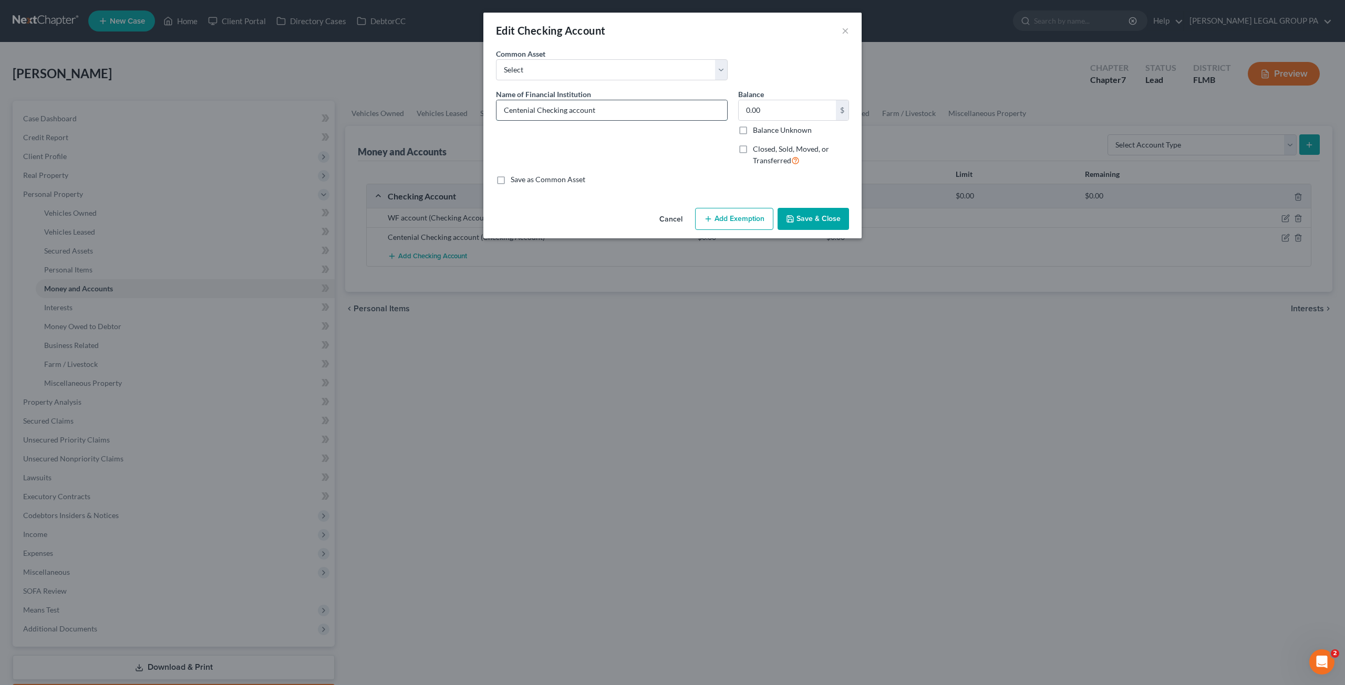
click at [618, 114] on input "Centenial Checking account" at bounding box center [611, 110] width 231 height 20
type input "Centenial Checking account 4469"
click at [792, 109] on input "0.00" at bounding box center [786, 110] width 97 height 20
type input "2,081.09"
click at [810, 224] on button "Save & Close" at bounding box center [812, 219] width 71 height 22
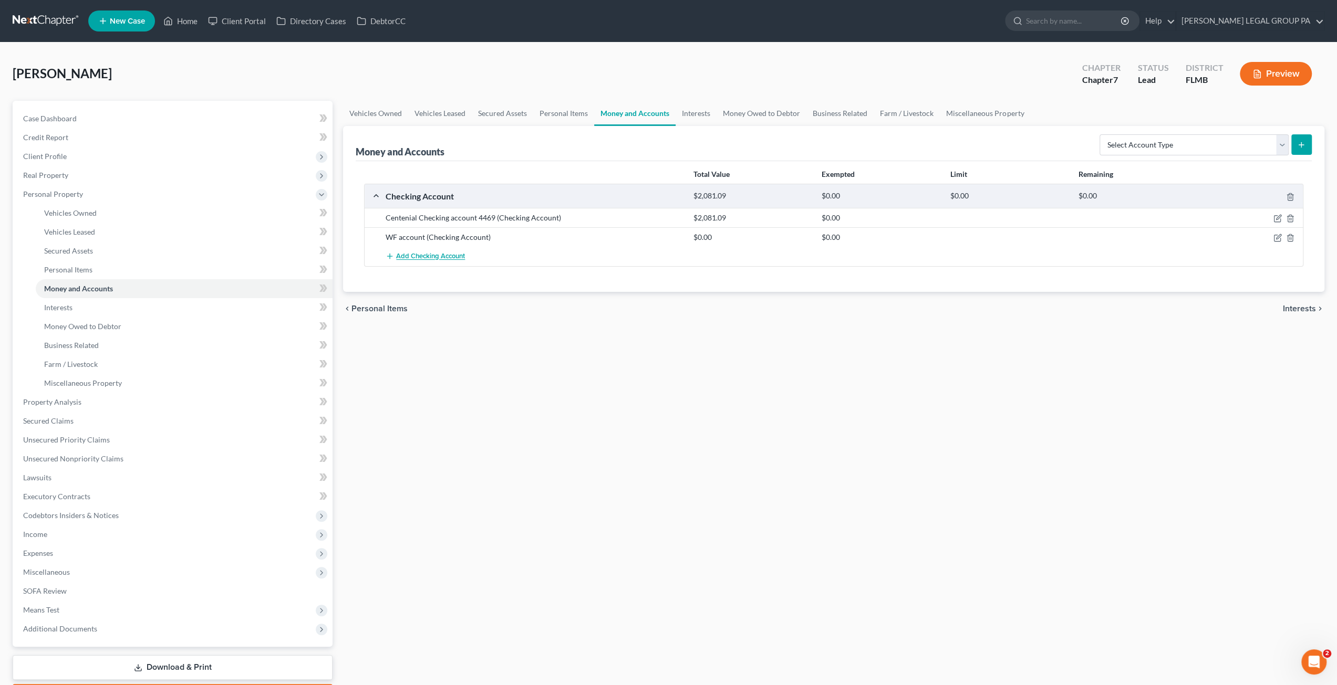
click at [429, 256] on span "Add Checking Account" at bounding box center [430, 257] width 69 height 8
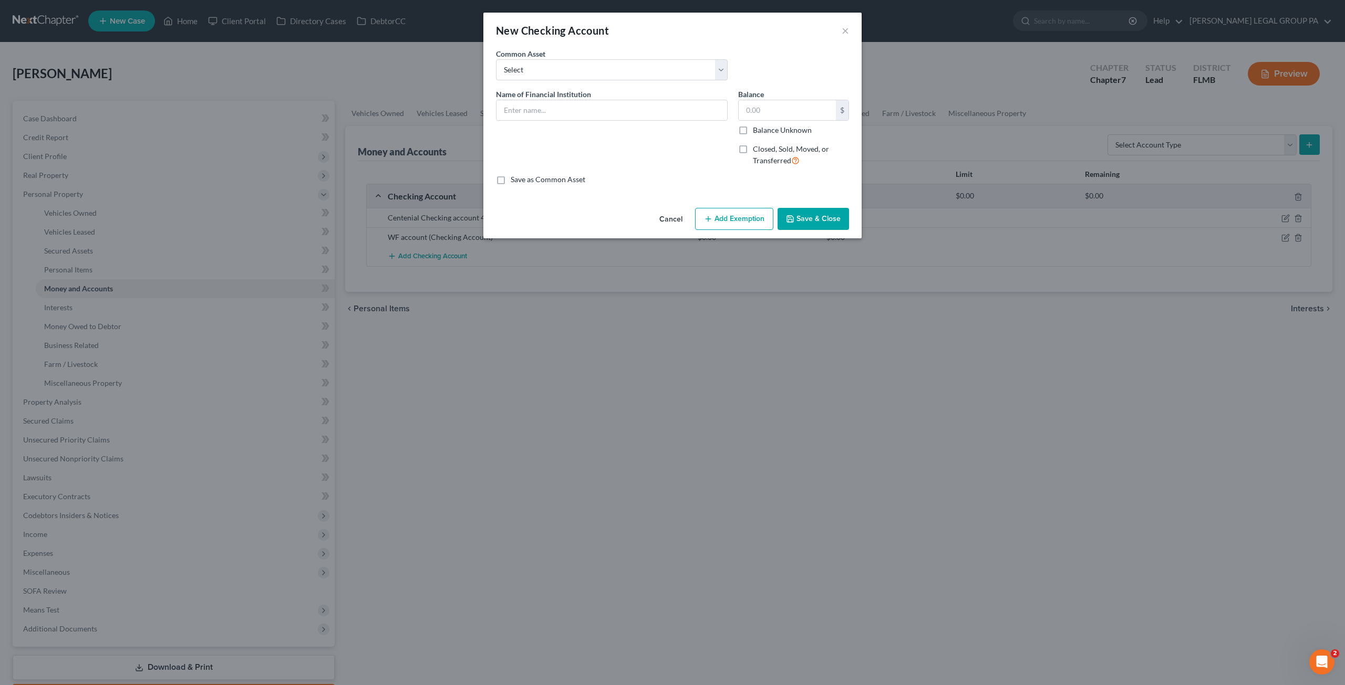
click at [522, 97] on span "Name of Financial Institution" at bounding box center [543, 94] width 95 height 9
click at [523, 110] on input "text" at bounding box center [611, 110] width 231 height 20
type input "JPMC account ending 7728"
click at [786, 114] on input "text" at bounding box center [786, 110] width 97 height 20
type input "5,082.05"
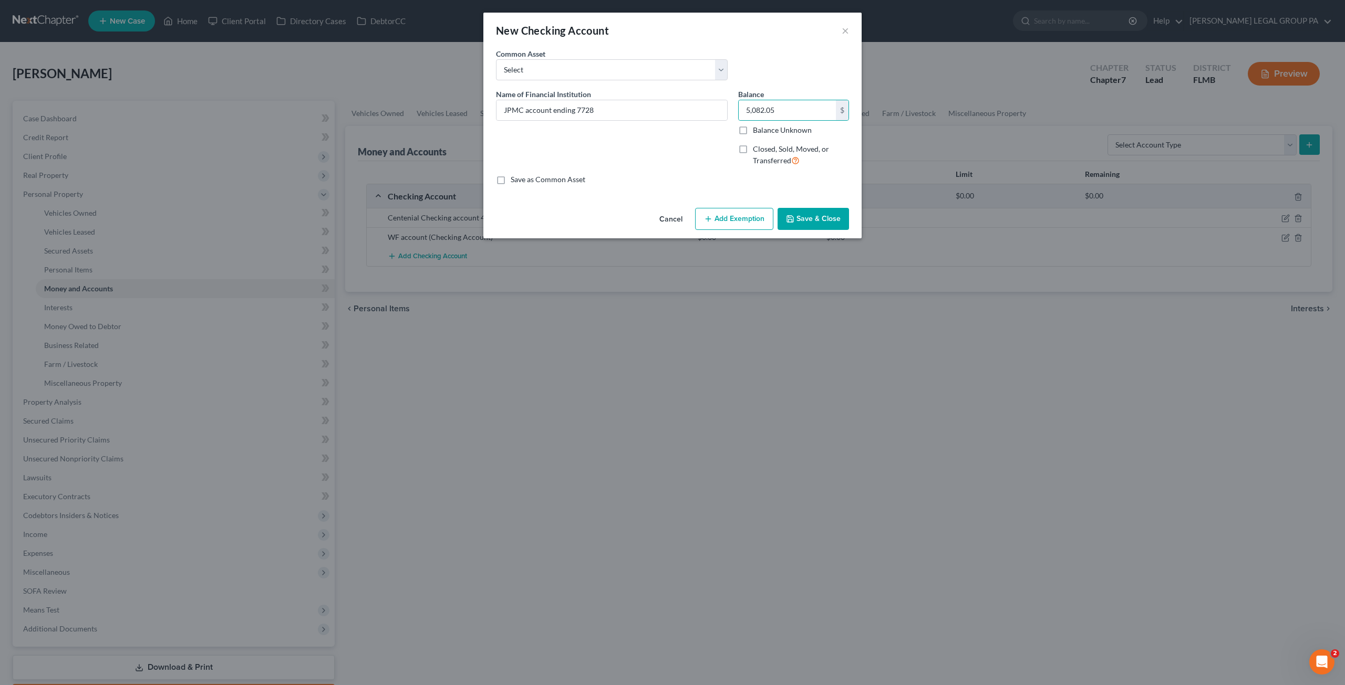
click at [814, 222] on button "Save & Close" at bounding box center [812, 219] width 71 height 22
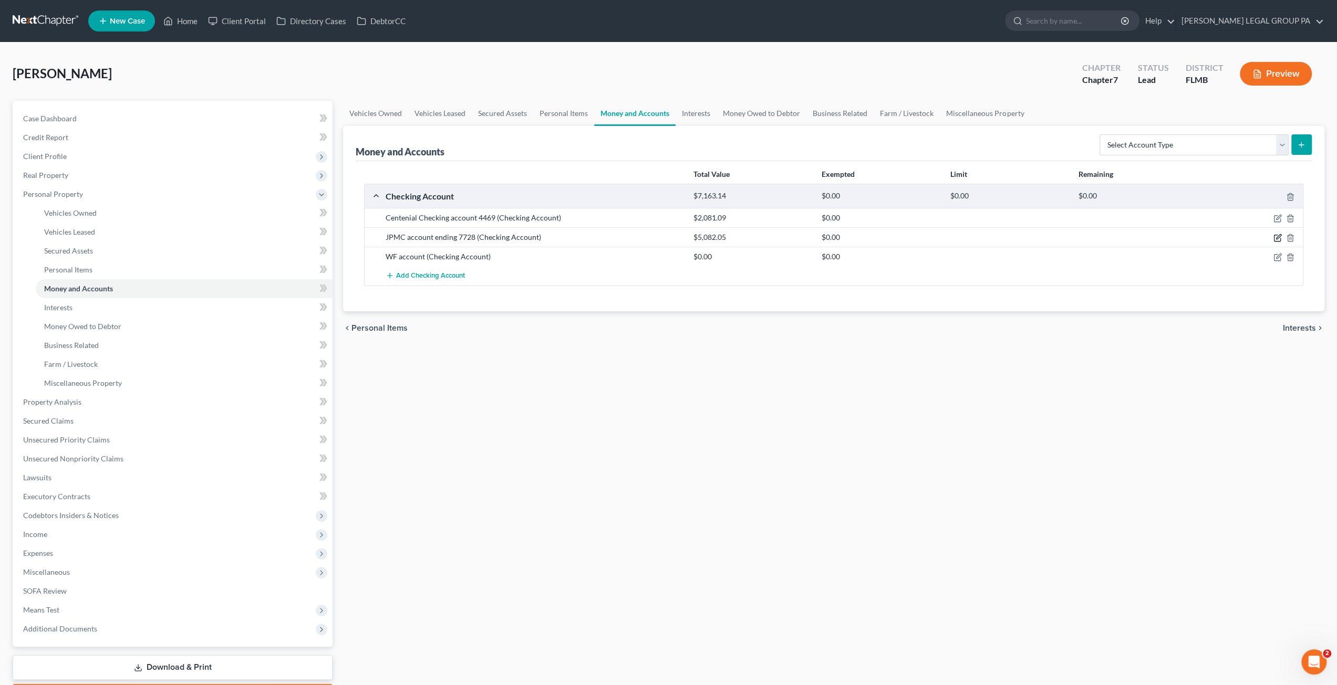
click at [1276, 237] on icon "button" at bounding box center [1278, 237] width 5 height 5
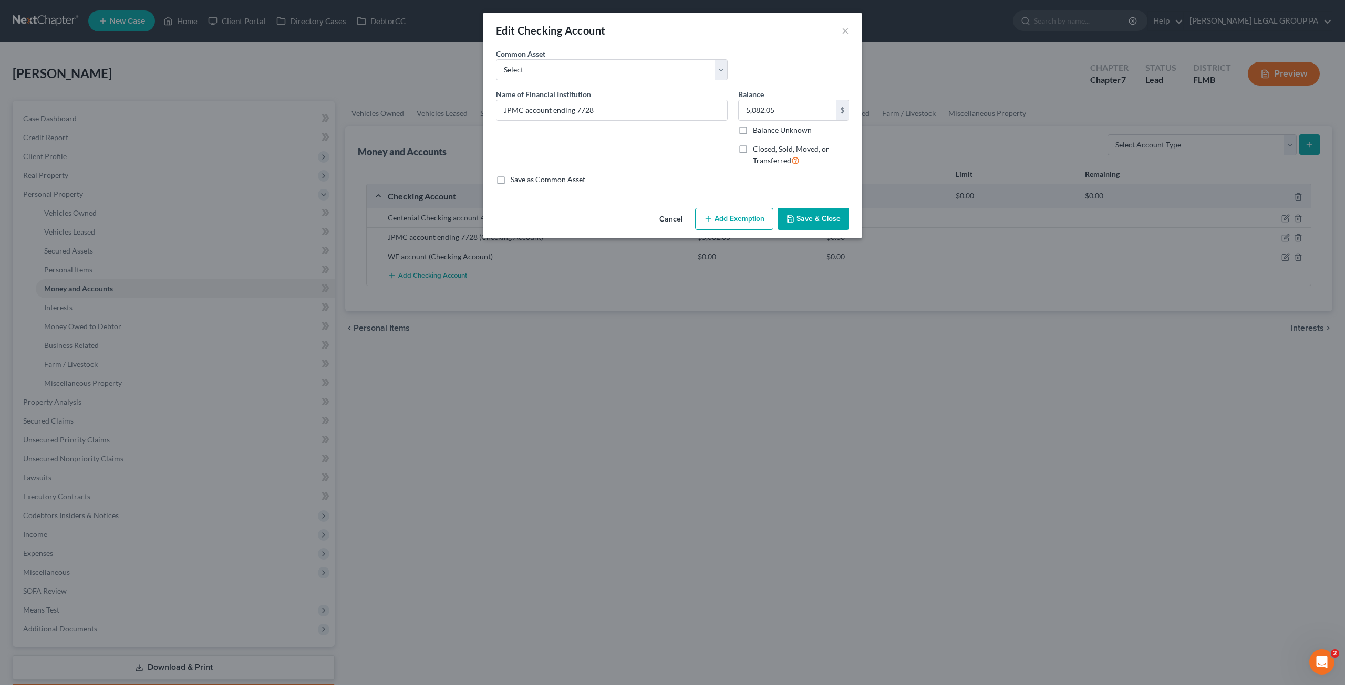
click at [748, 222] on button "Add Exemption" at bounding box center [734, 219] width 78 height 22
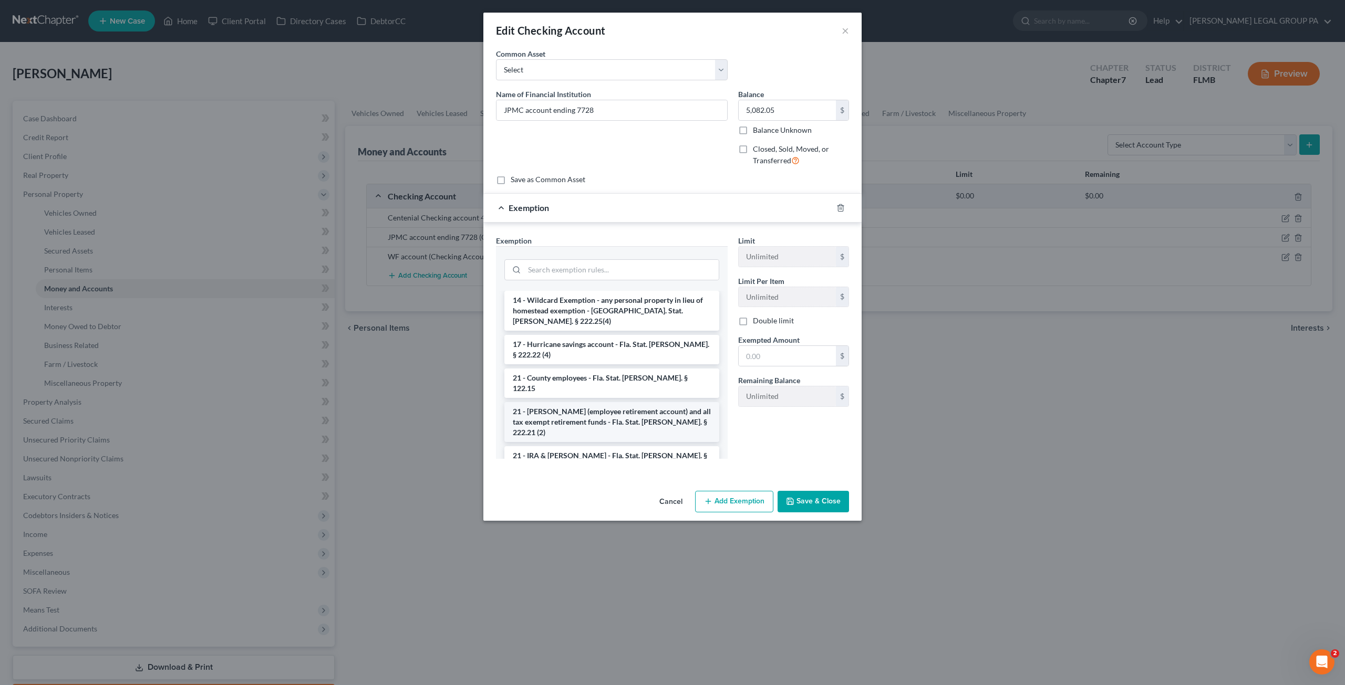
scroll to position [368, 0]
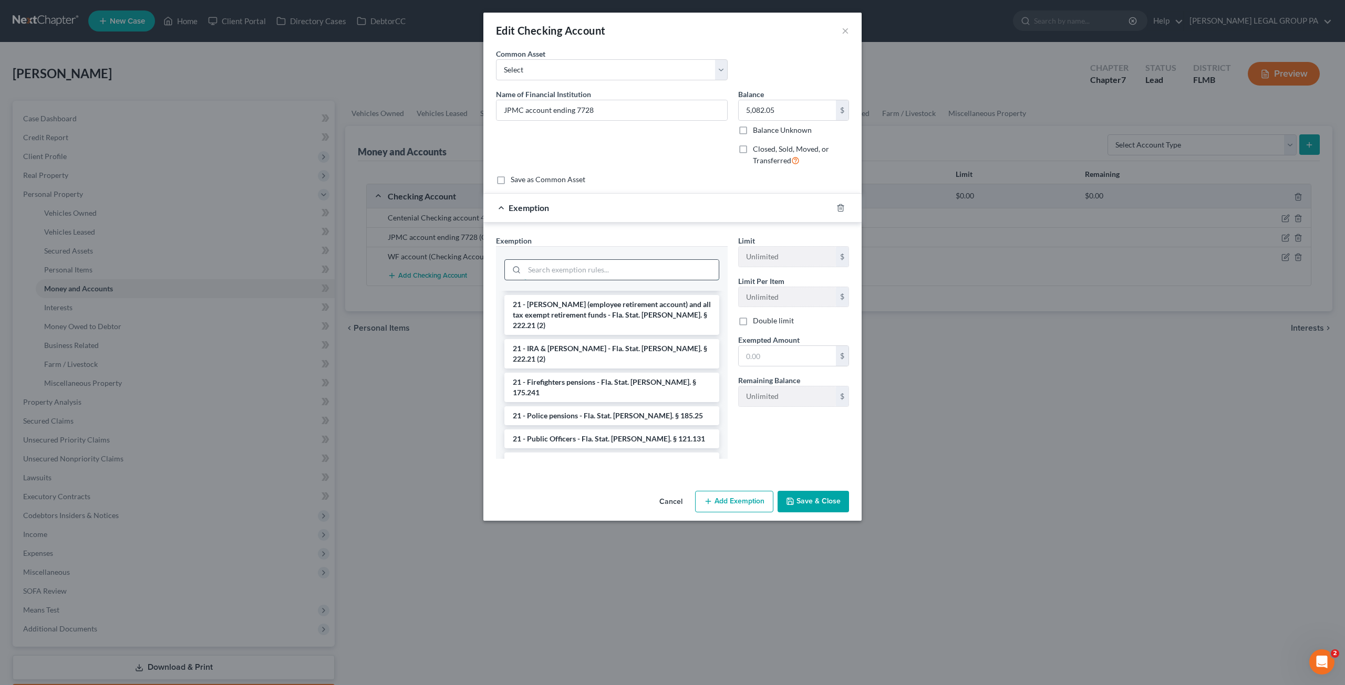
click at [564, 265] on input "search" at bounding box center [621, 270] width 194 height 20
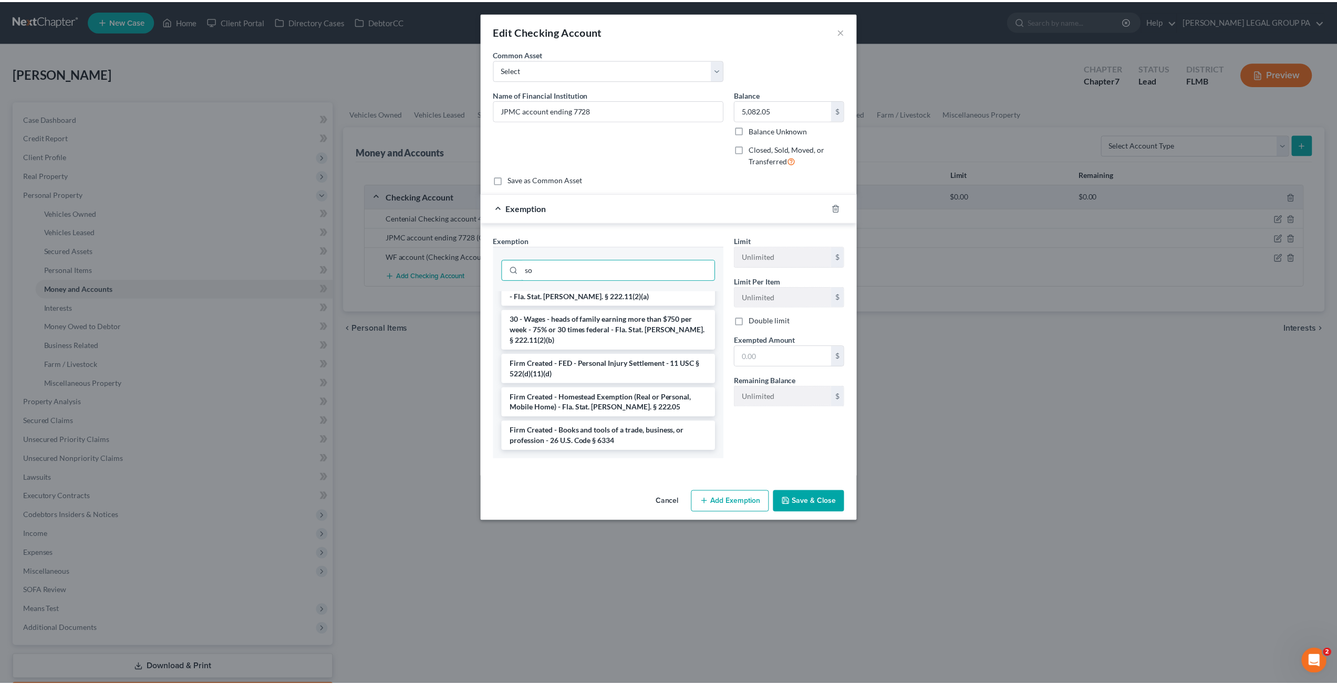
scroll to position [0, 0]
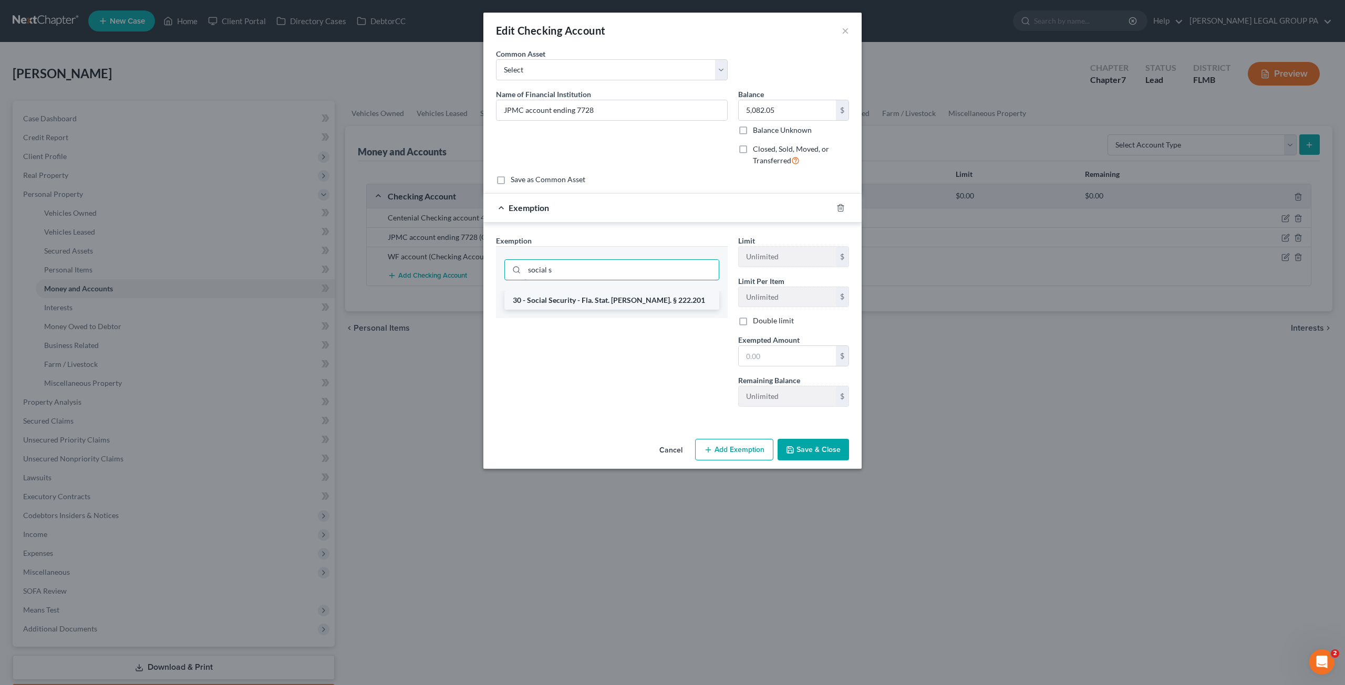
type input "social s"
click at [612, 300] on li "30 - Social Security - Fla. Stat. Ann. § 222.201" at bounding box center [611, 300] width 215 height 19
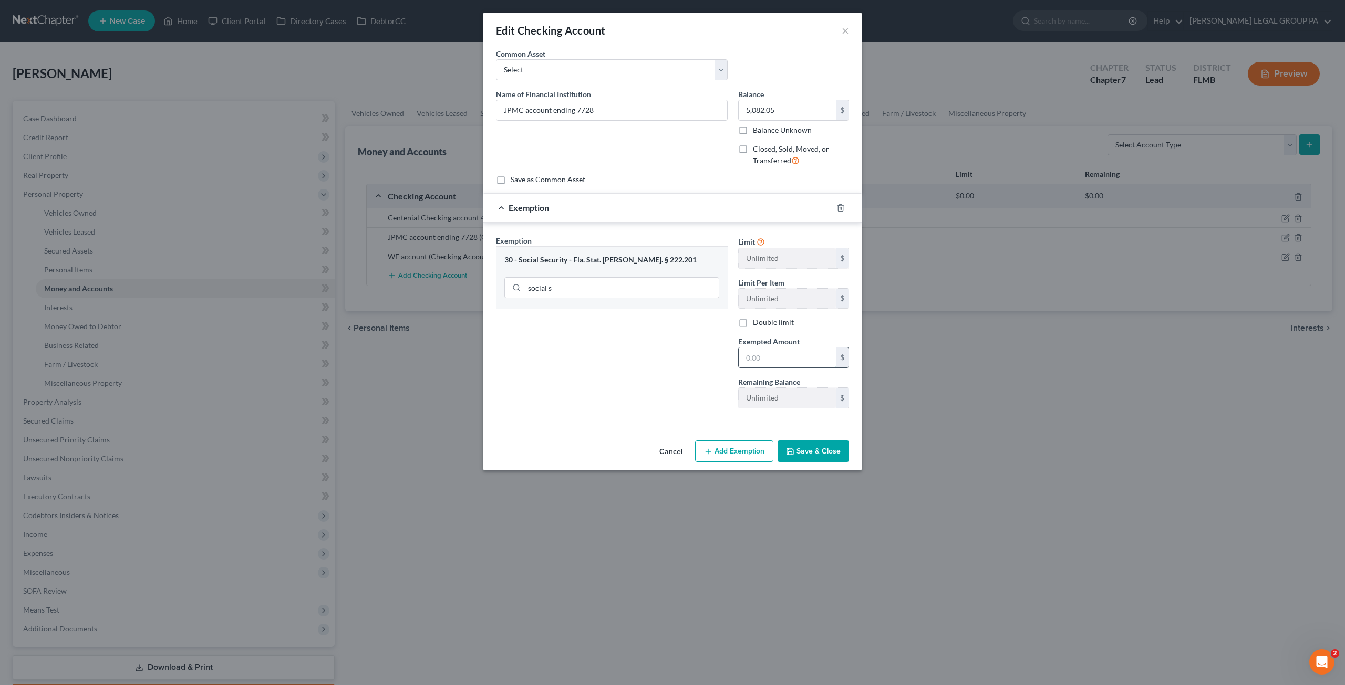
click at [780, 358] on input "text" at bounding box center [786, 358] width 97 height 20
type input "2,541.03"
click at [825, 450] on button "Save & Close" at bounding box center [812, 452] width 71 height 22
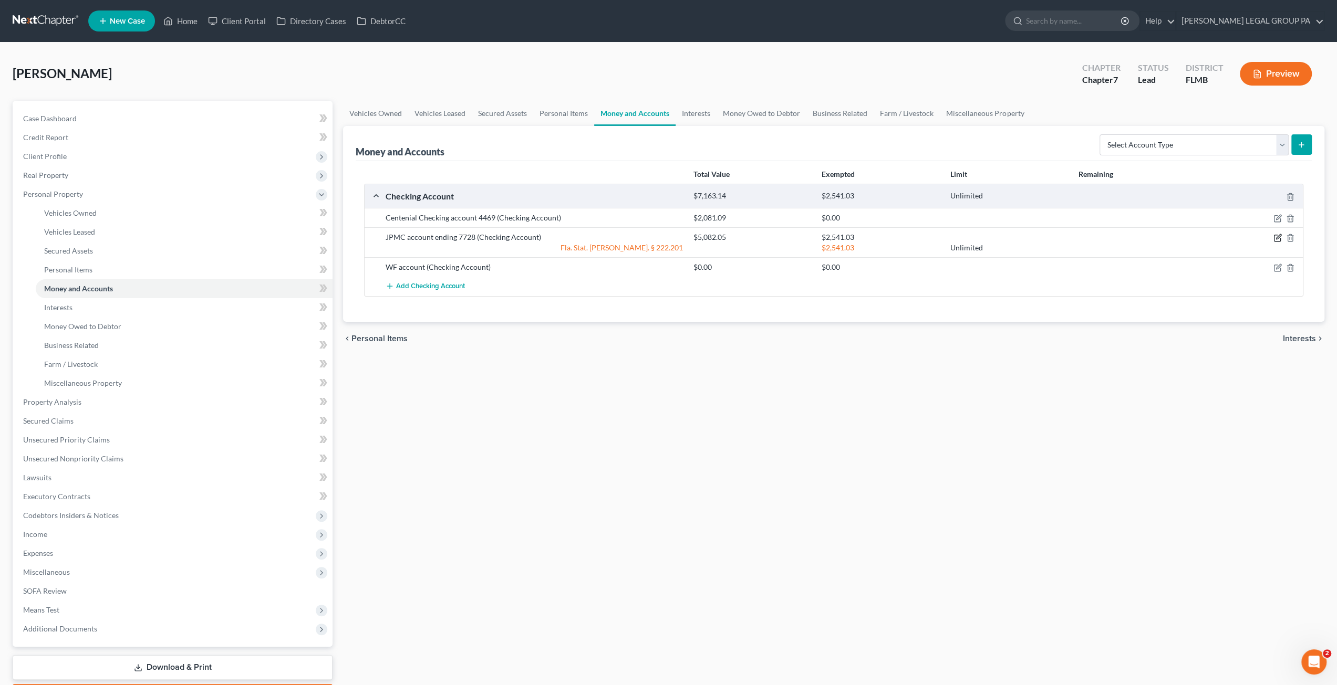
click at [1276, 236] on icon "button" at bounding box center [1277, 238] width 8 height 8
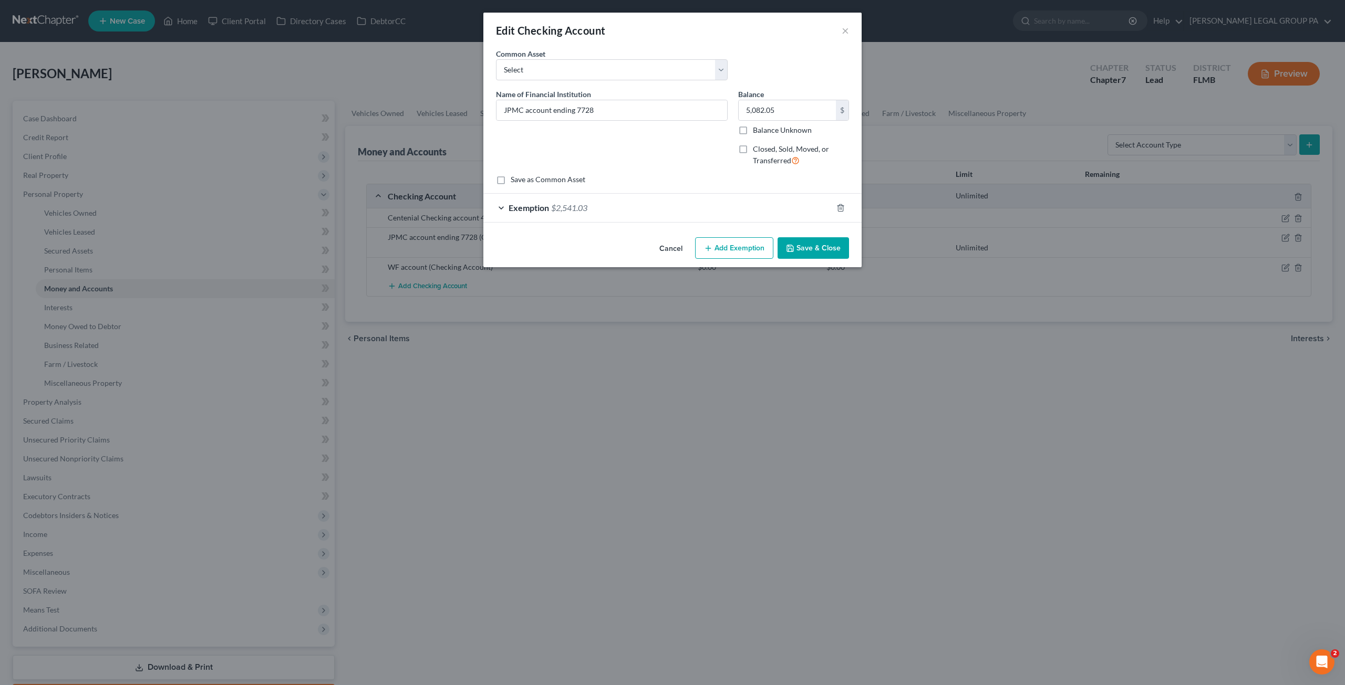
click at [725, 248] on button "Add Exemption" at bounding box center [734, 248] width 78 height 22
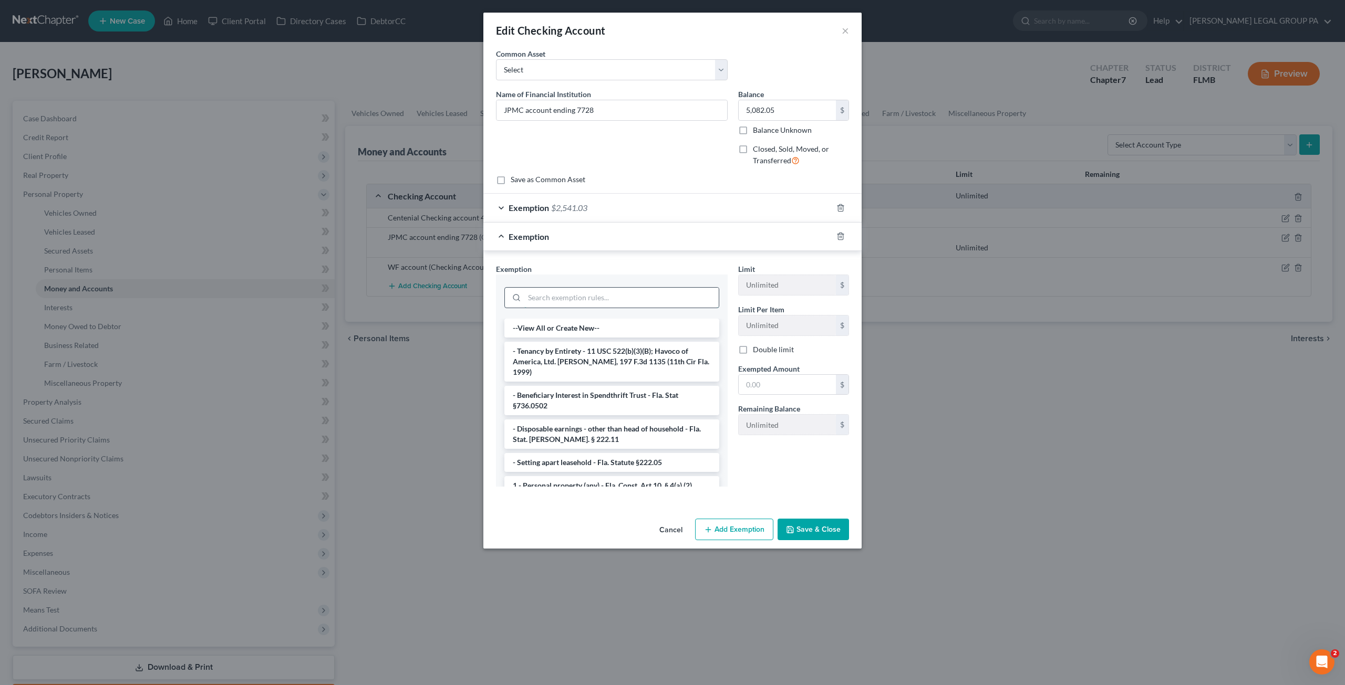
click at [565, 290] on input "search" at bounding box center [621, 298] width 194 height 20
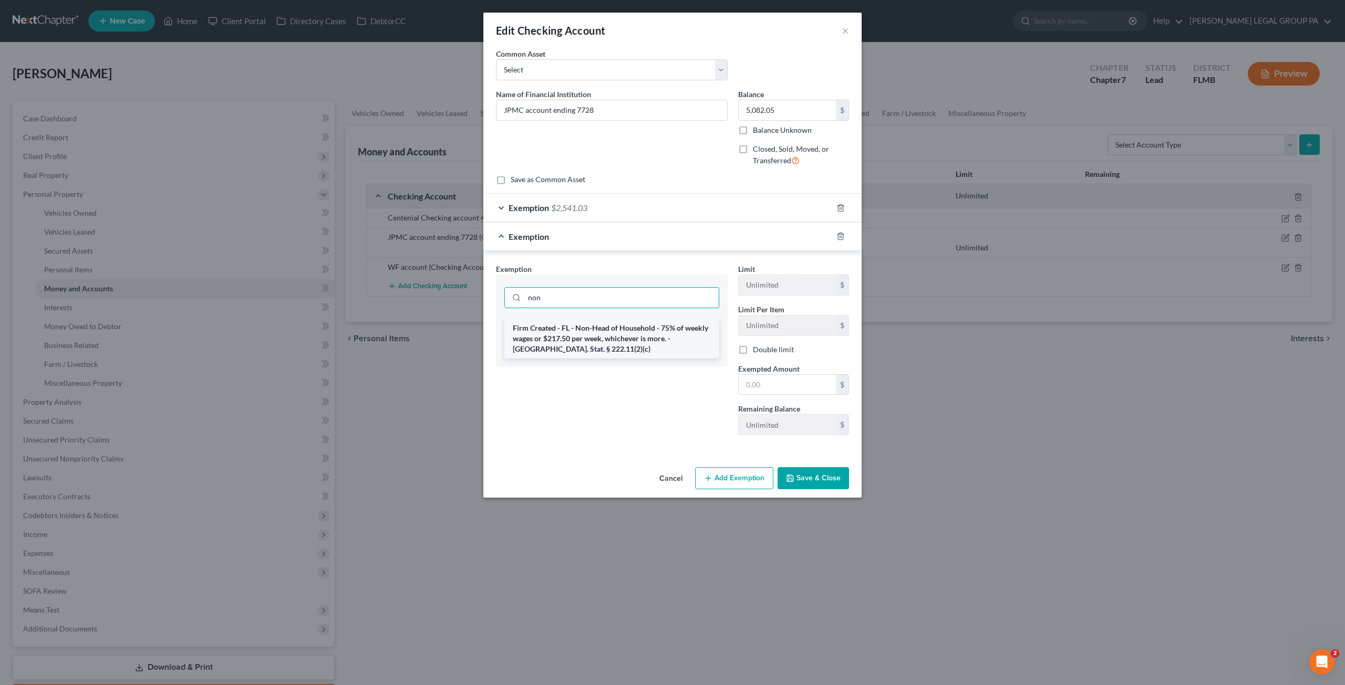
type input "non"
click at [607, 334] on li "Firm Created - FL - Non-Head of Household - 75% of weekly wages or $217.50 per …" at bounding box center [611, 339] width 215 height 40
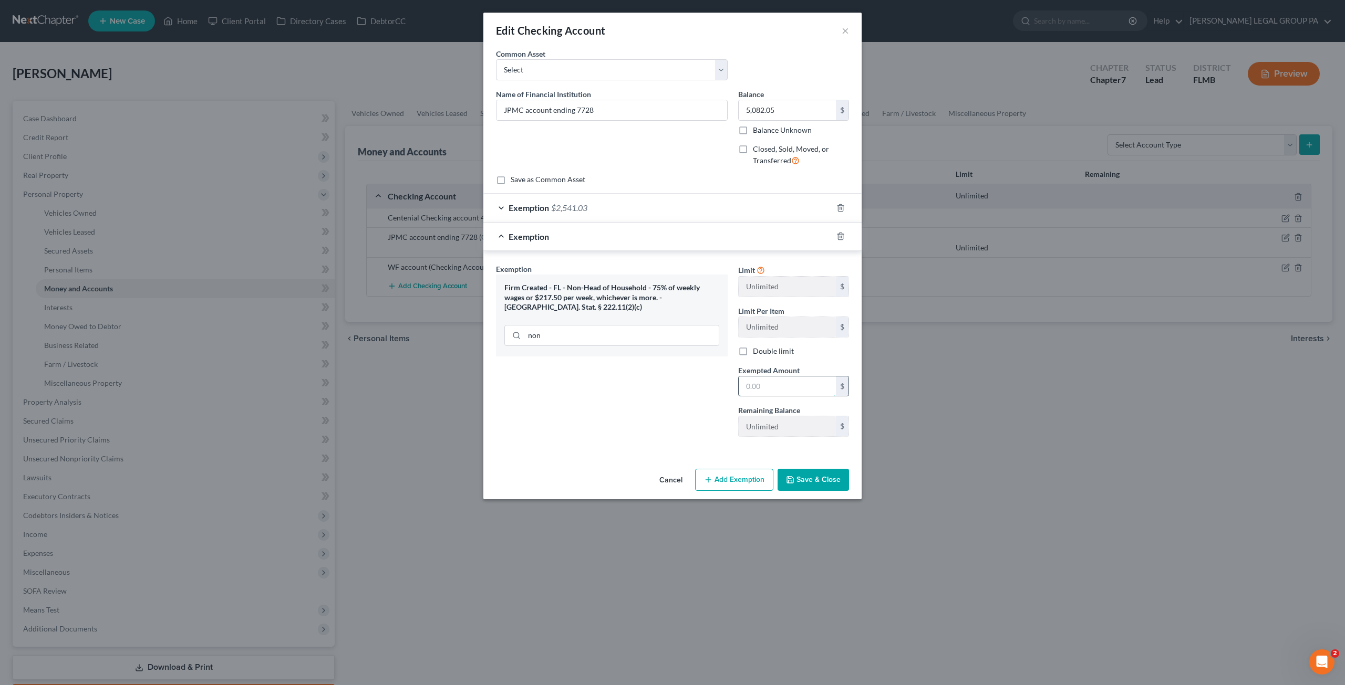
click at [780, 387] on input "text" at bounding box center [786, 387] width 97 height 20
type input "1,905.77"
click at [825, 476] on button "Save & Close" at bounding box center [812, 480] width 71 height 22
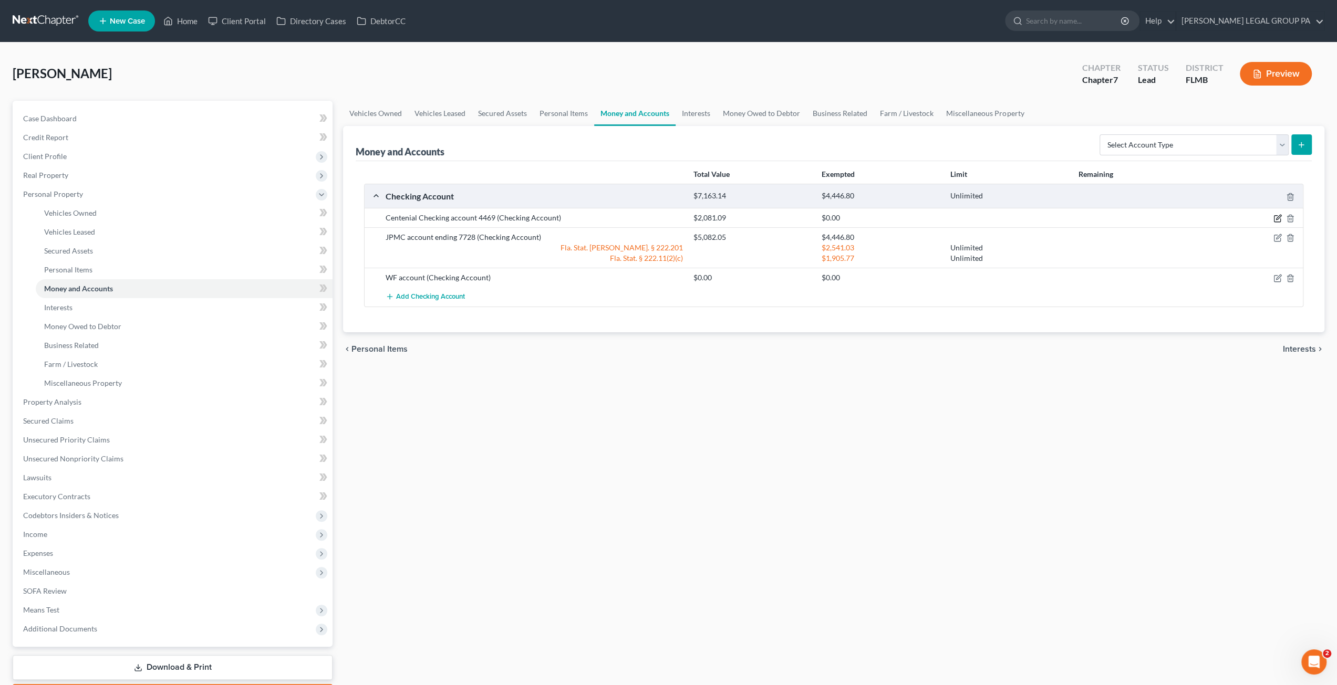
click at [1281, 214] on icon "button" at bounding box center [1277, 218] width 8 height 8
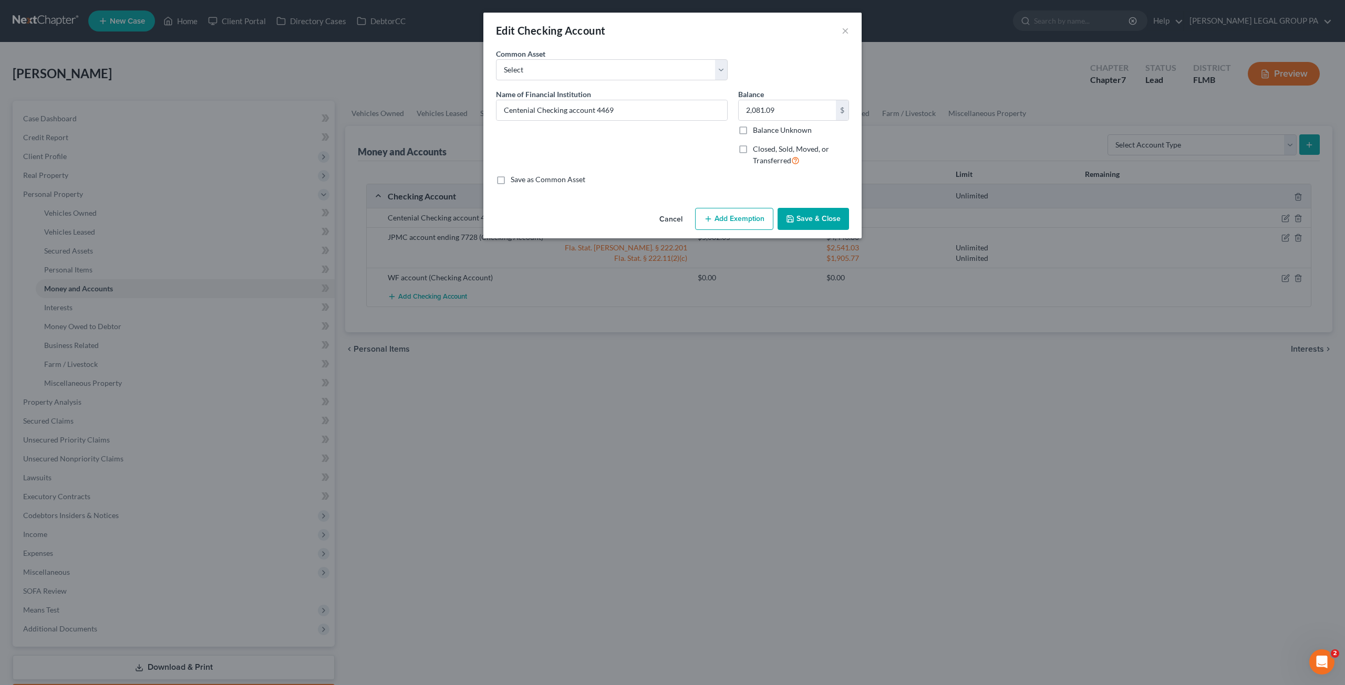
click at [716, 221] on button "Add Exemption" at bounding box center [734, 219] width 78 height 22
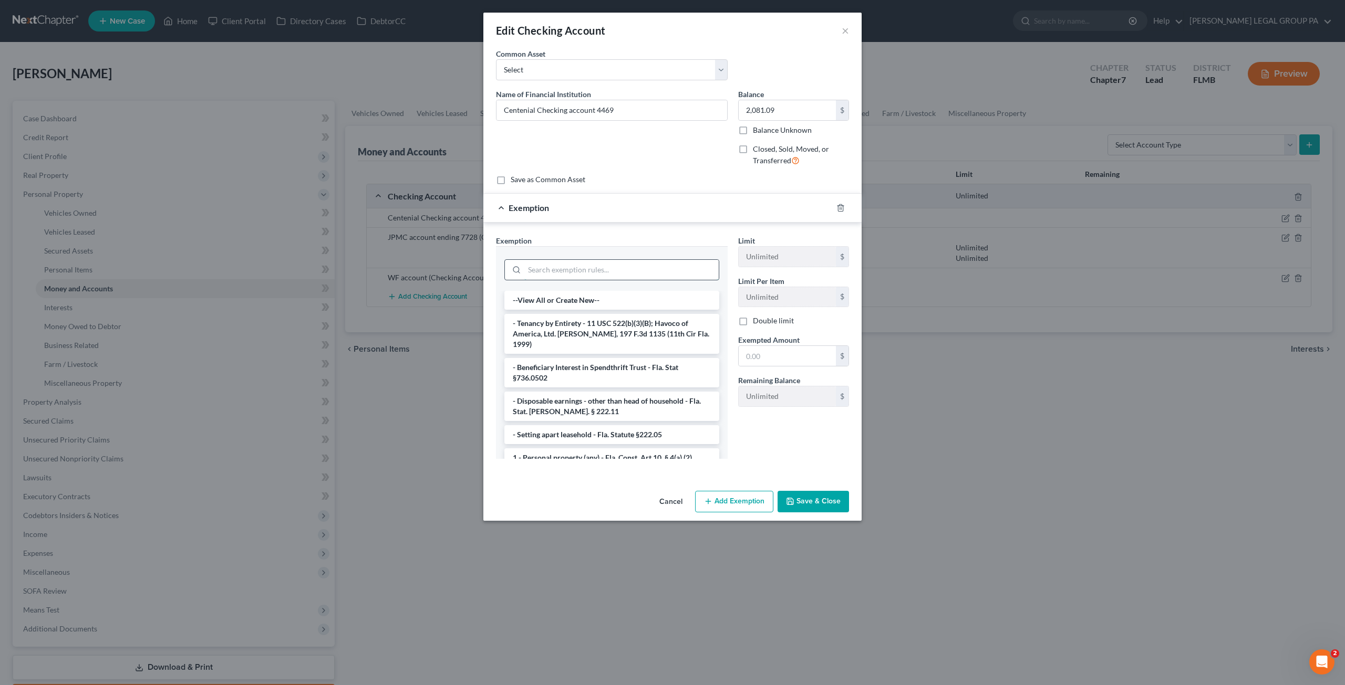
click at [561, 275] on input "search" at bounding box center [621, 270] width 194 height 20
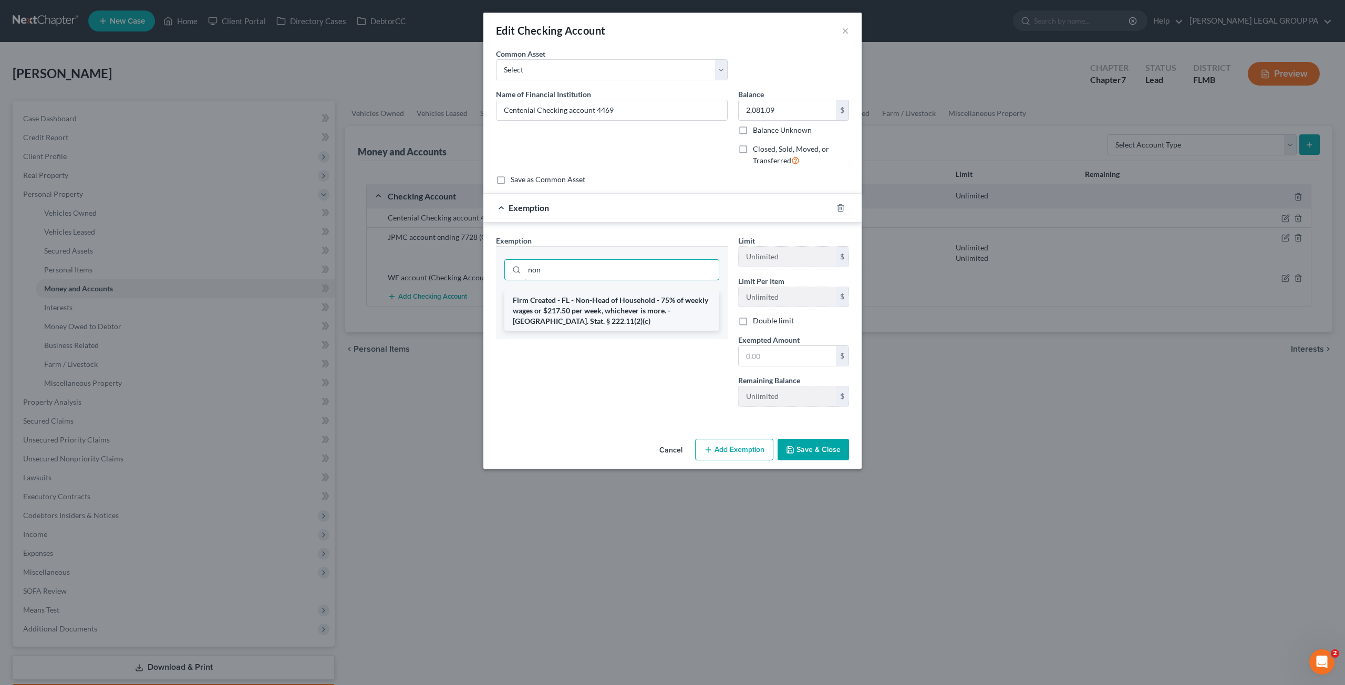
type input "non"
click at [620, 321] on li "Firm Created - FL - Non-Head of Household - 75% of weekly wages or $217.50 per …" at bounding box center [611, 311] width 215 height 40
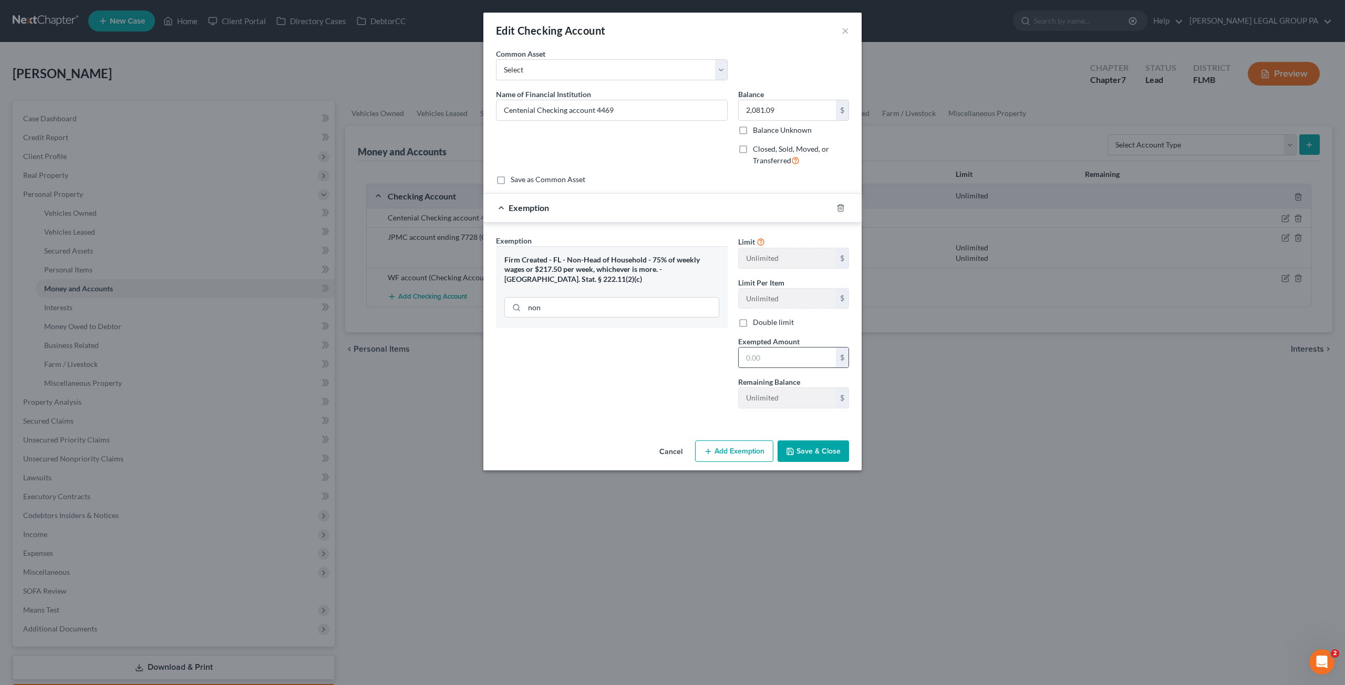
click at [756, 353] on input "text" at bounding box center [786, 358] width 97 height 20
type input "1,560.82"
click at [824, 444] on button "Save & Close" at bounding box center [812, 452] width 71 height 22
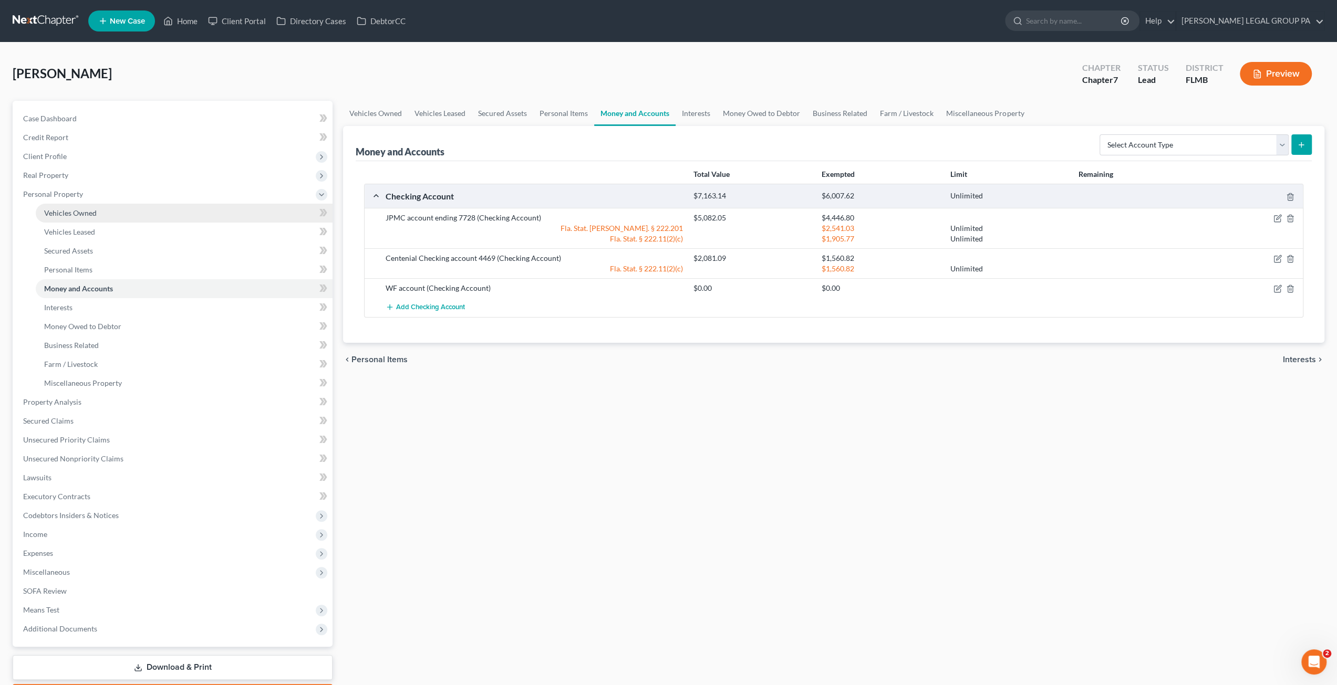
click at [90, 217] on span "Vehicles Owned" at bounding box center [70, 213] width 53 height 9
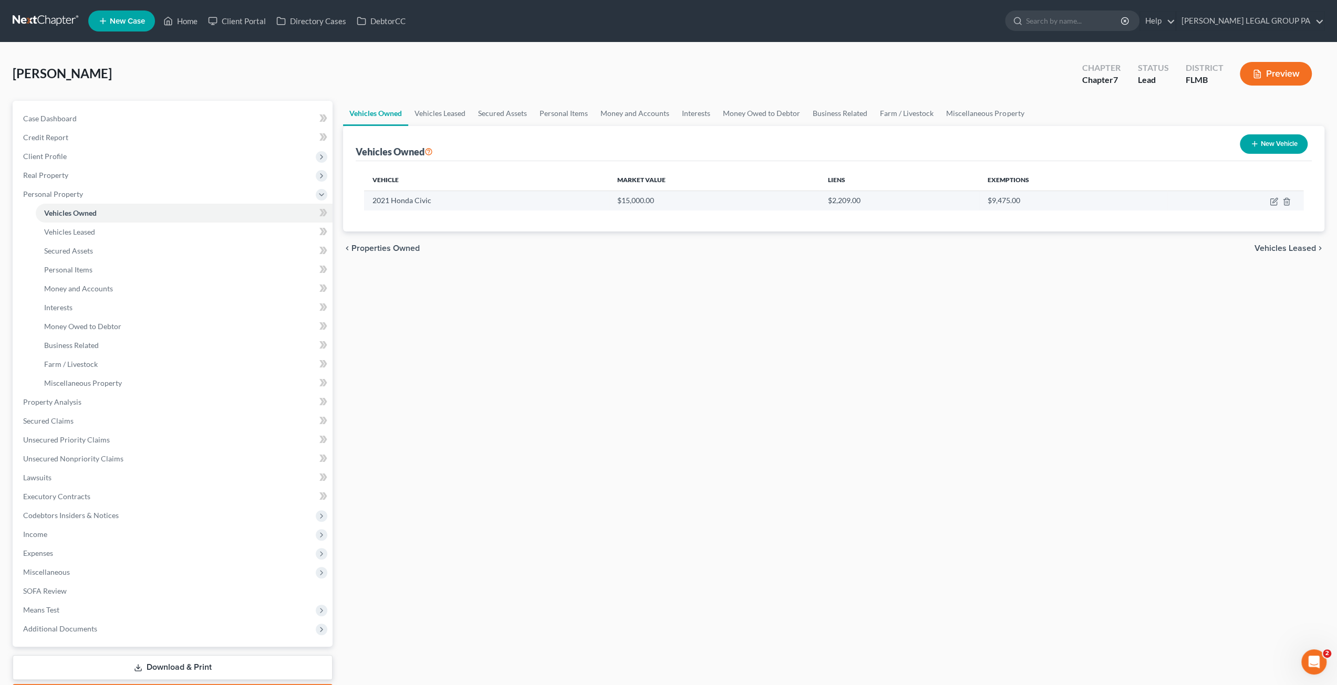
click at [1268, 198] on td at bounding box center [1235, 201] width 136 height 20
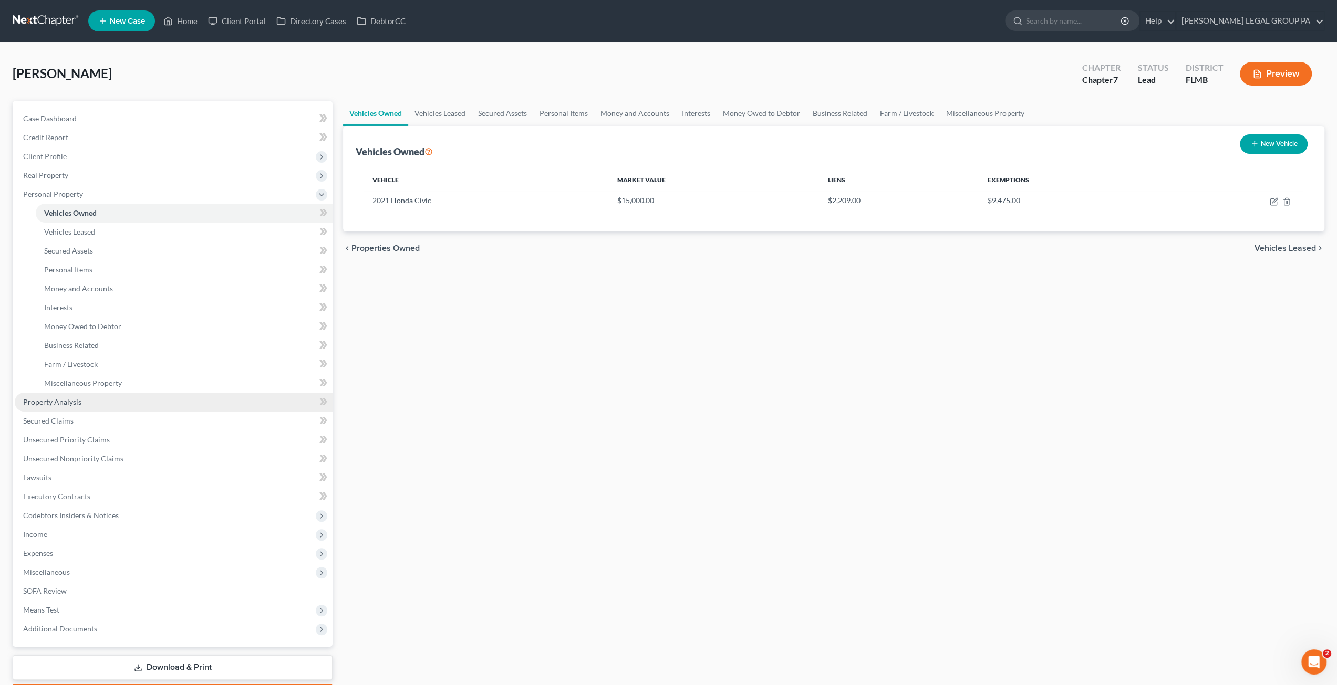
click at [53, 400] on span "Property Analysis" at bounding box center [52, 402] width 58 height 9
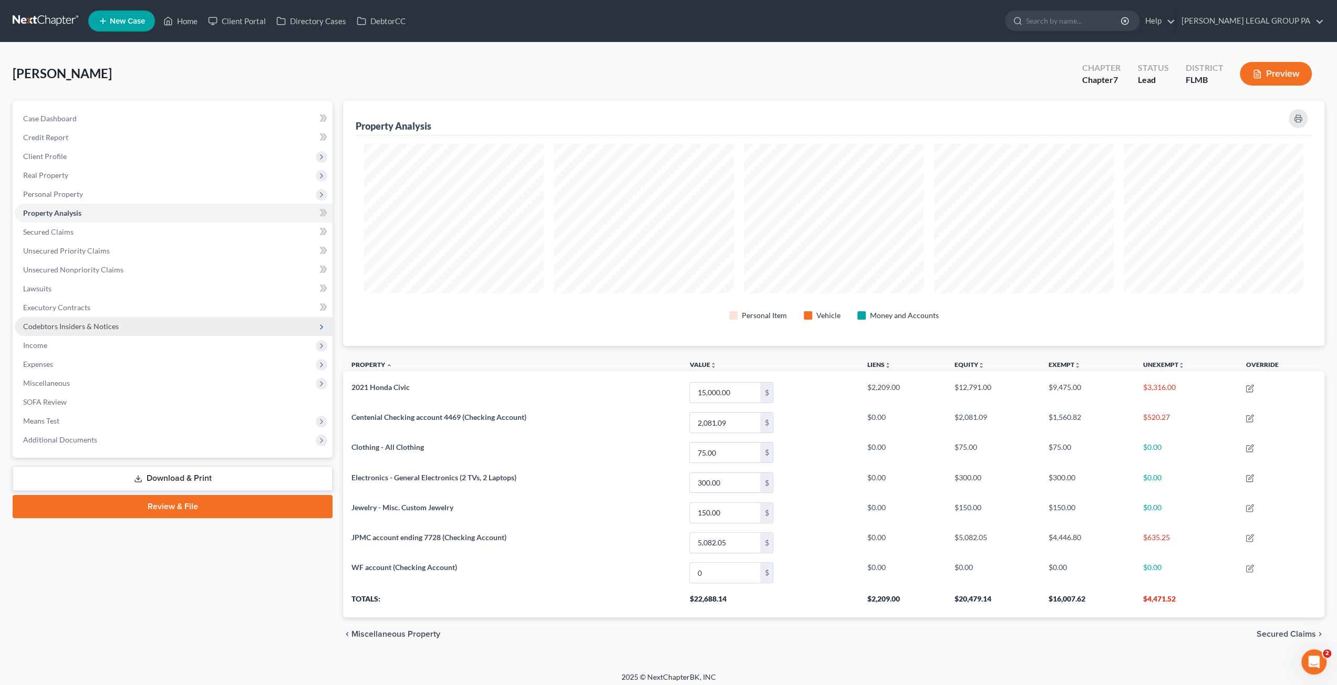
scroll to position [245, 981]
drag, startPoint x: 1144, startPoint y: 596, endPoint x: 1182, endPoint y: 595, distance: 37.8
click at [1180, 594] on th "$4,471.52" at bounding box center [1185, 602] width 103 height 29
click at [74, 273] on span "Unsecured Nonpriority Claims" at bounding box center [73, 269] width 100 height 9
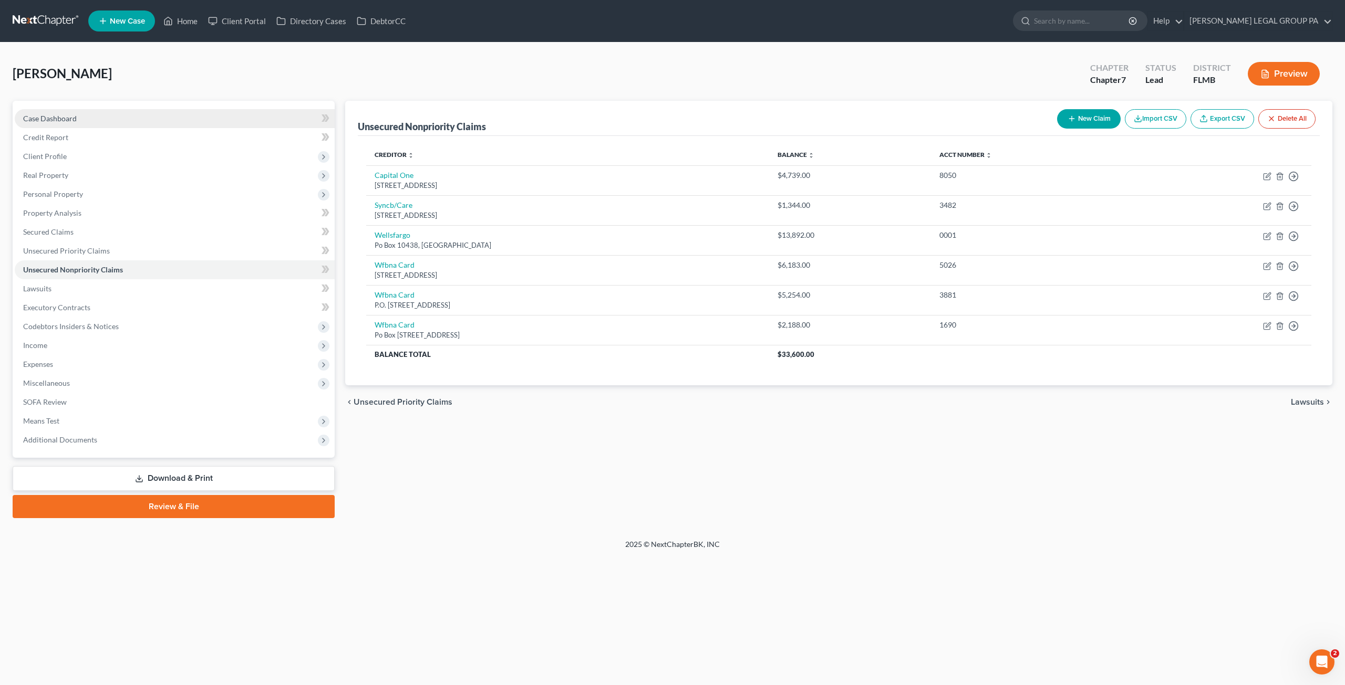
click at [57, 125] on link "Case Dashboard" at bounding box center [175, 118] width 320 height 19
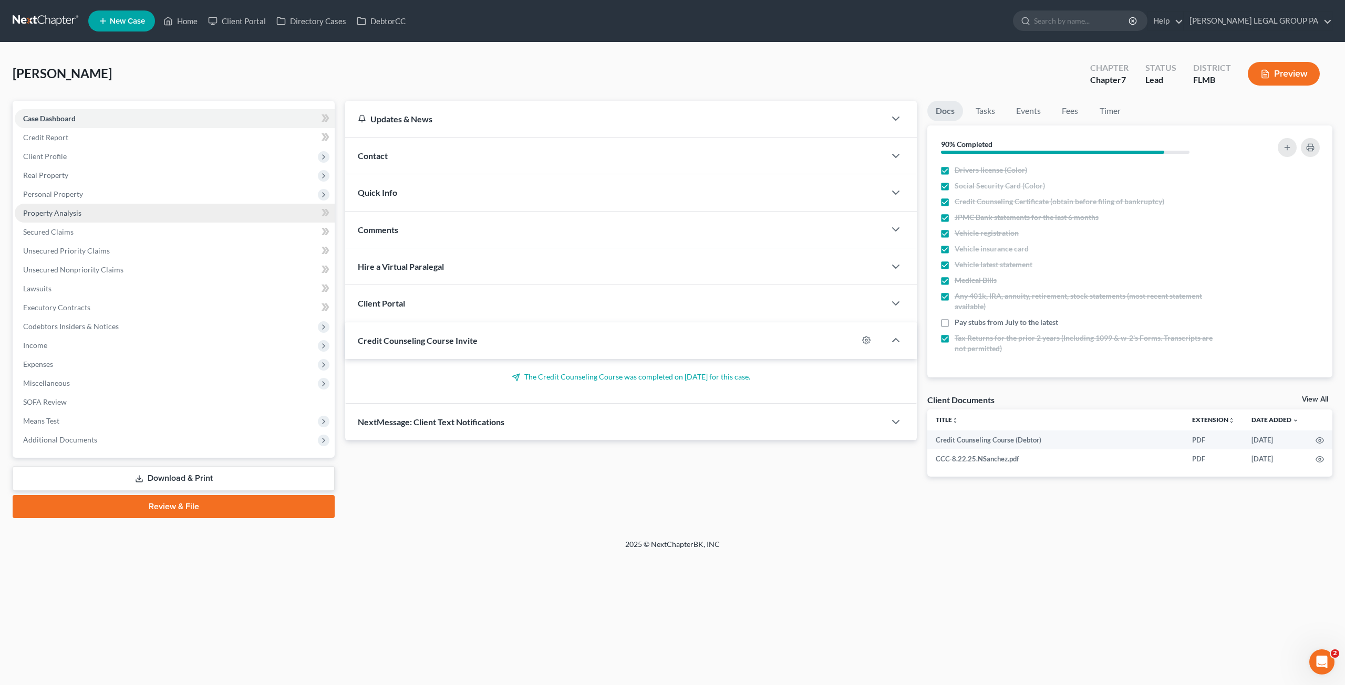
click at [63, 209] on span "Property Analysis" at bounding box center [52, 213] width 58 height 9
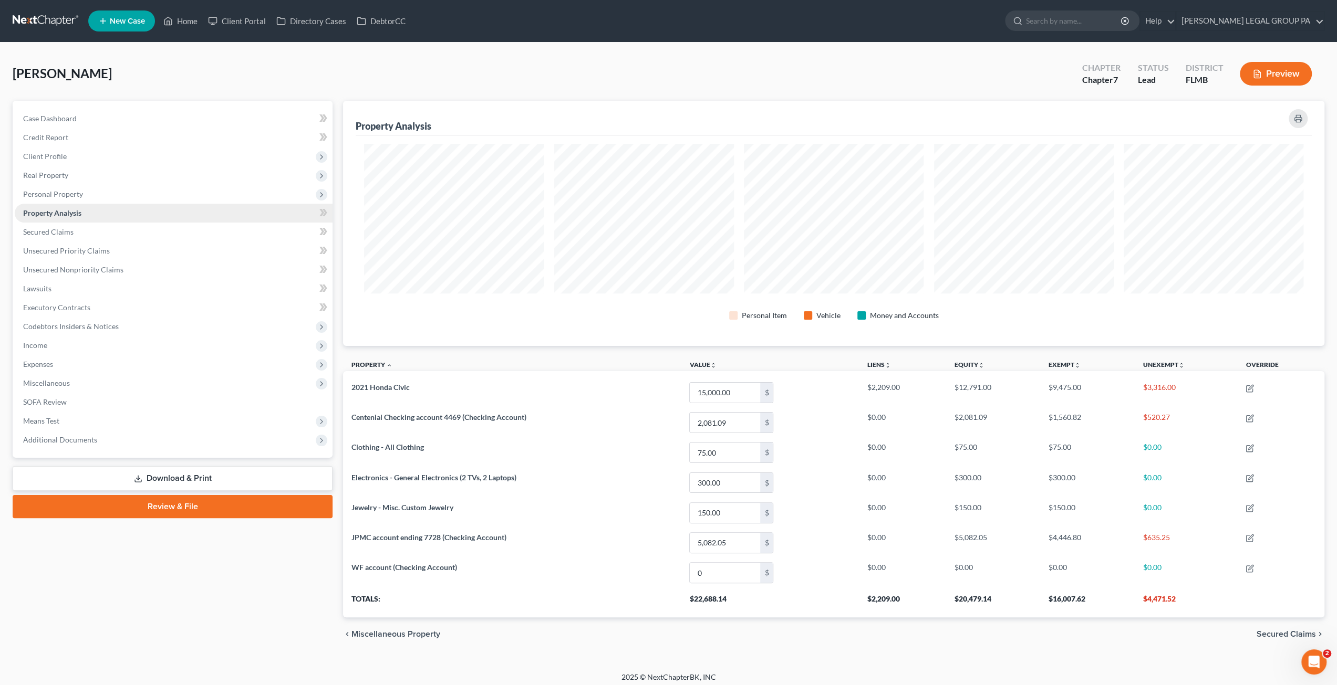
scroll to position [524974, 524238]
drag, startPoint x: 165, startPoint y: 16, endPoint x: 176, endPoint y: 19, distance: 11.6
click at [165, 16] on icon at bounding box center [167, 21] width 9 height 13
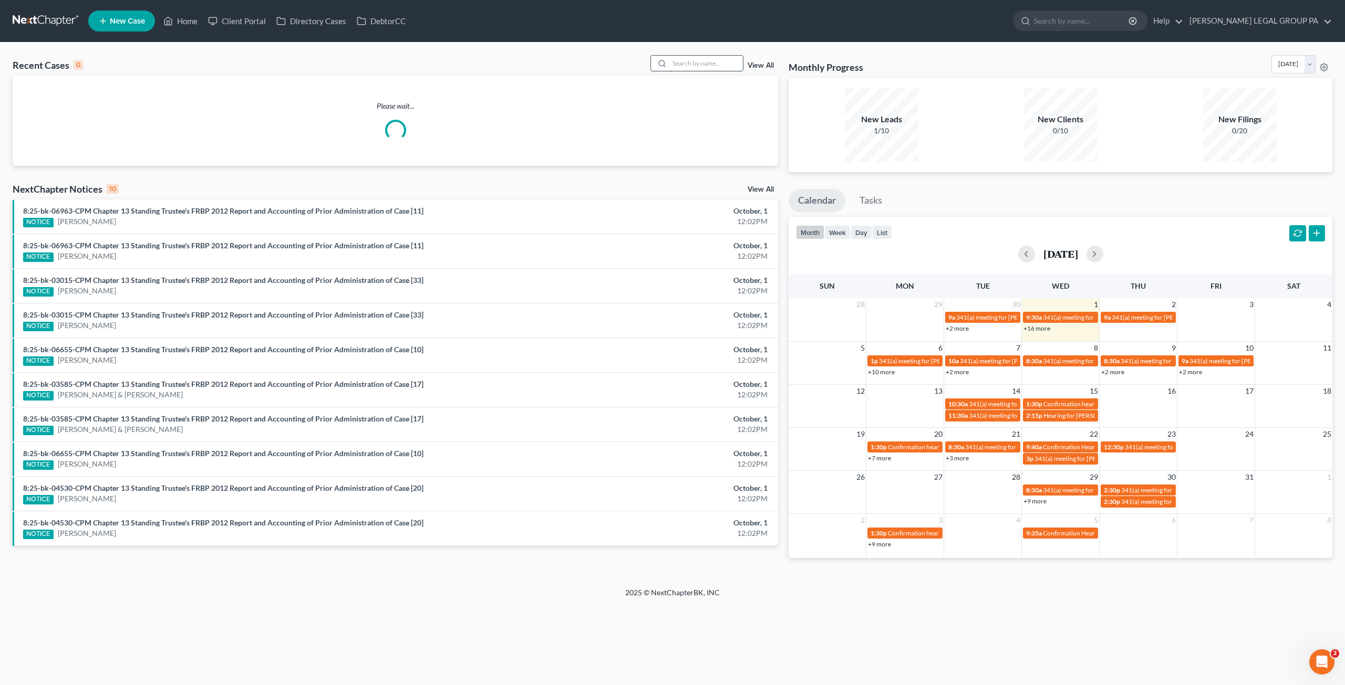
click at [703, 67] on input "search" at bounding box center [706, 63] width 74 height 15
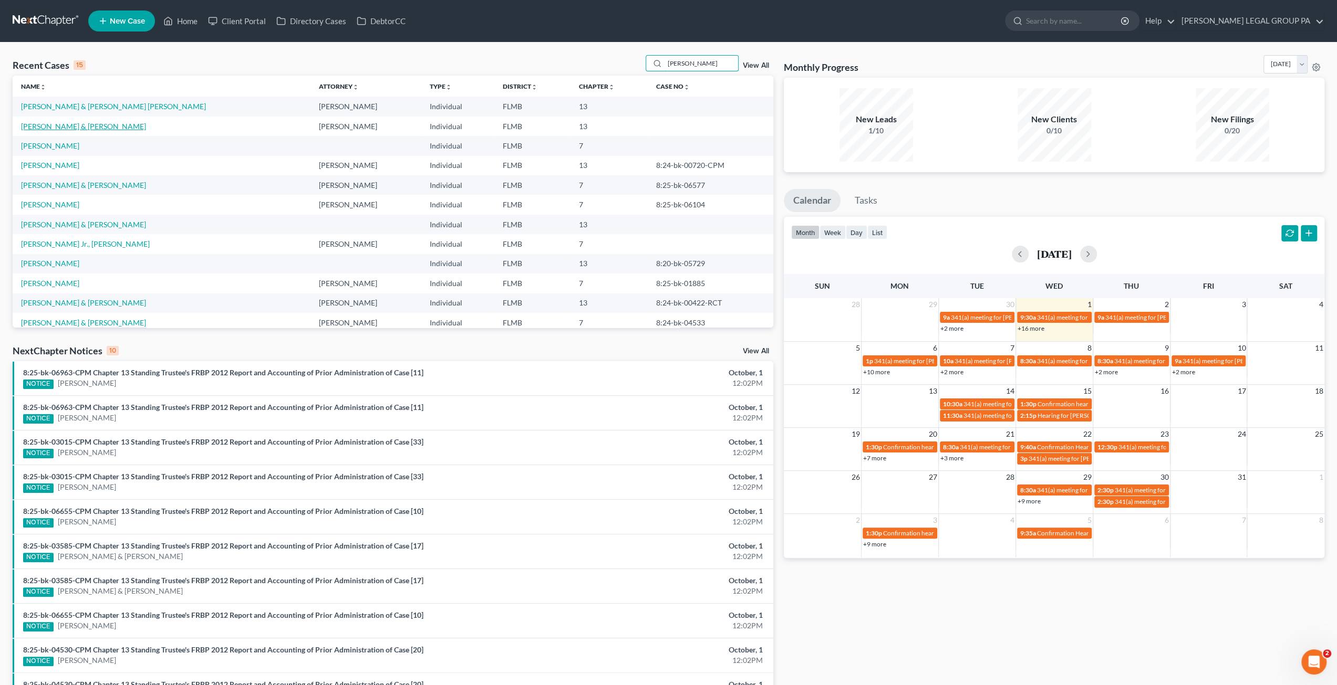
type input "james"
click at [61, 125] on link "[PERSON_NAME] & [PERSON_NAME]" at bounding box center [83, 126] width 125 height 9
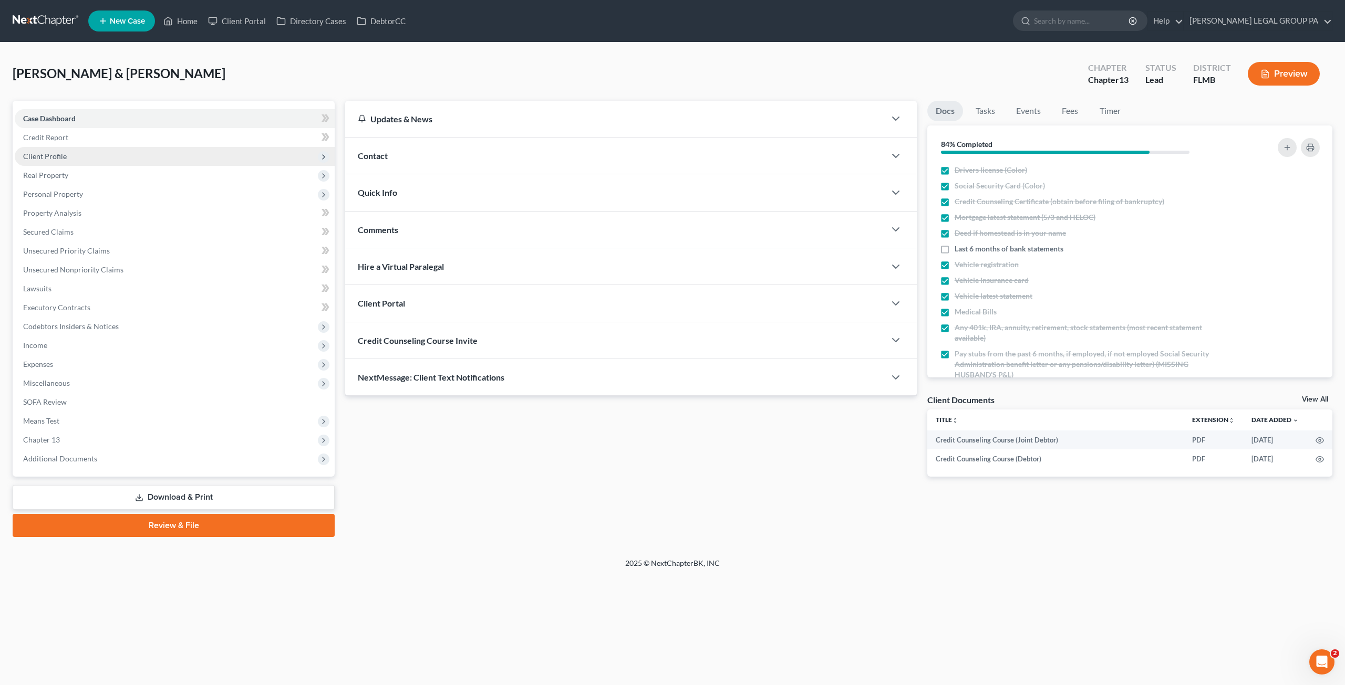
click at [36, 151] on span "Client Profile" at bounding box center [175, 156] width 320 height 19
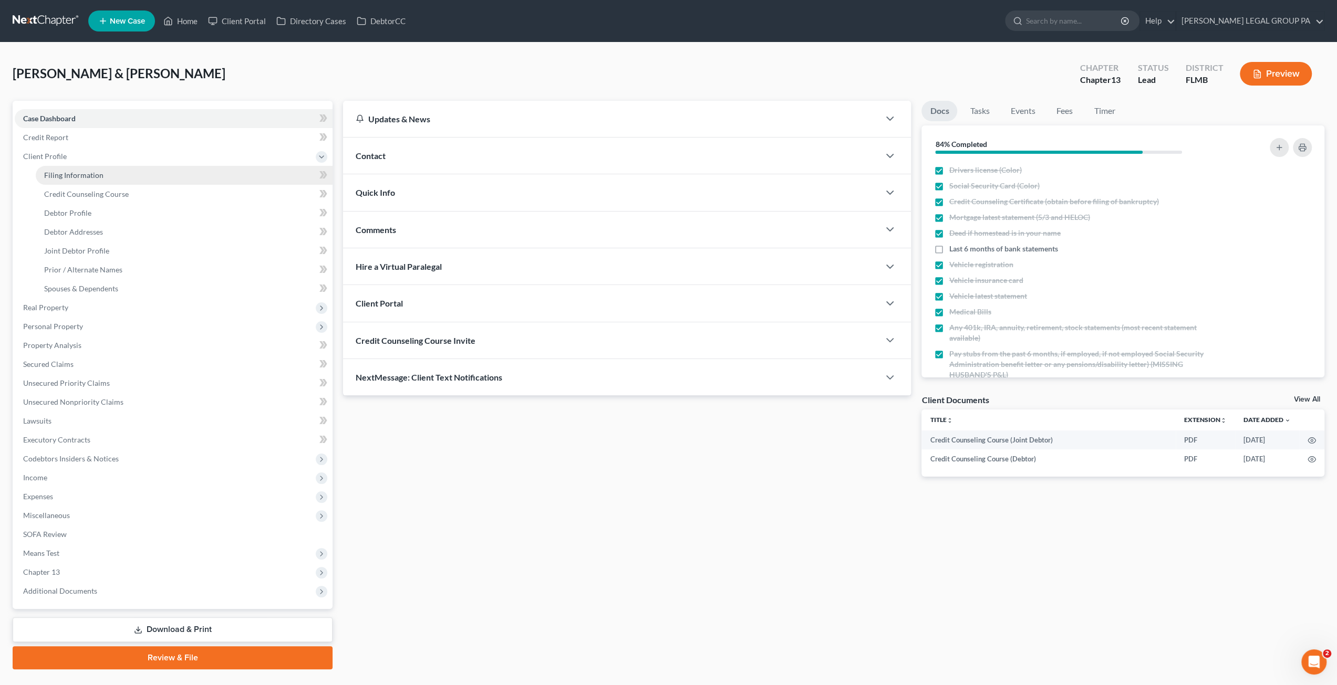
click at [80, 174] on span "Filing Information" at bounding box center [73, 175] width 59 height 9
select select "1"
select select "3"
select select "9"
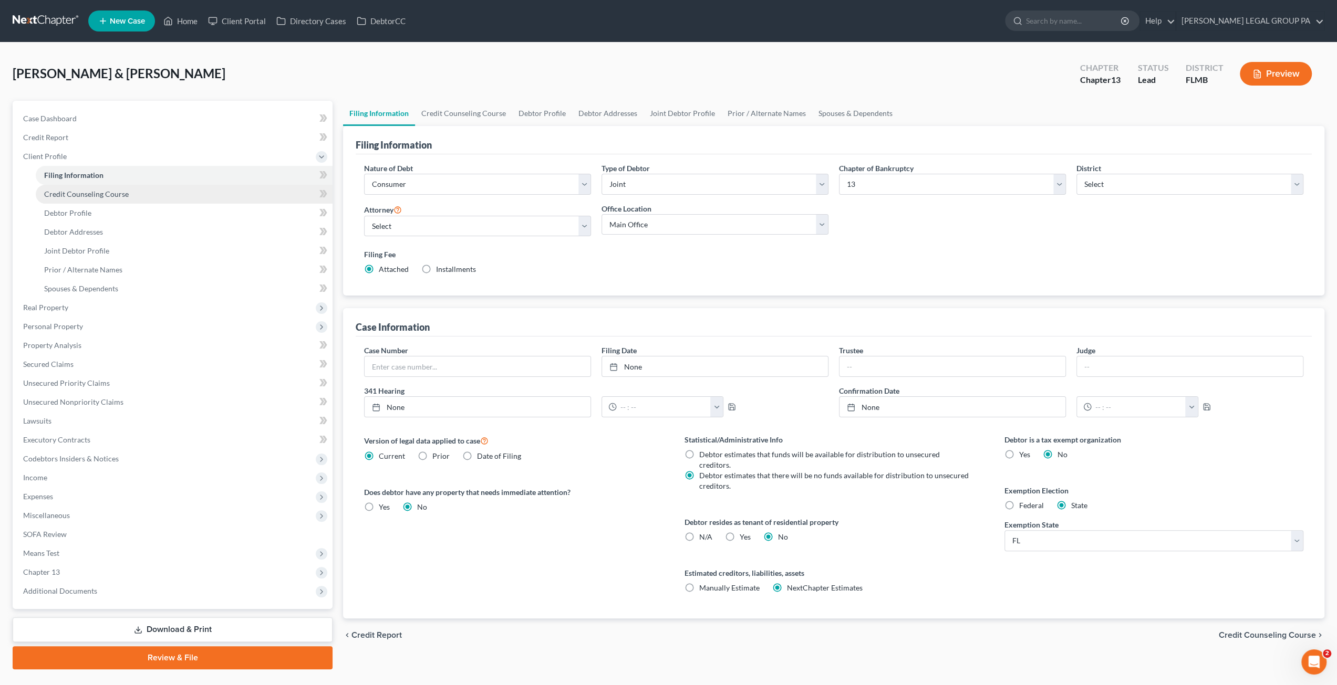
click at [84, 193] on span "Credit Counseling Course" at bounding box center [86, 194] width 85 height 9
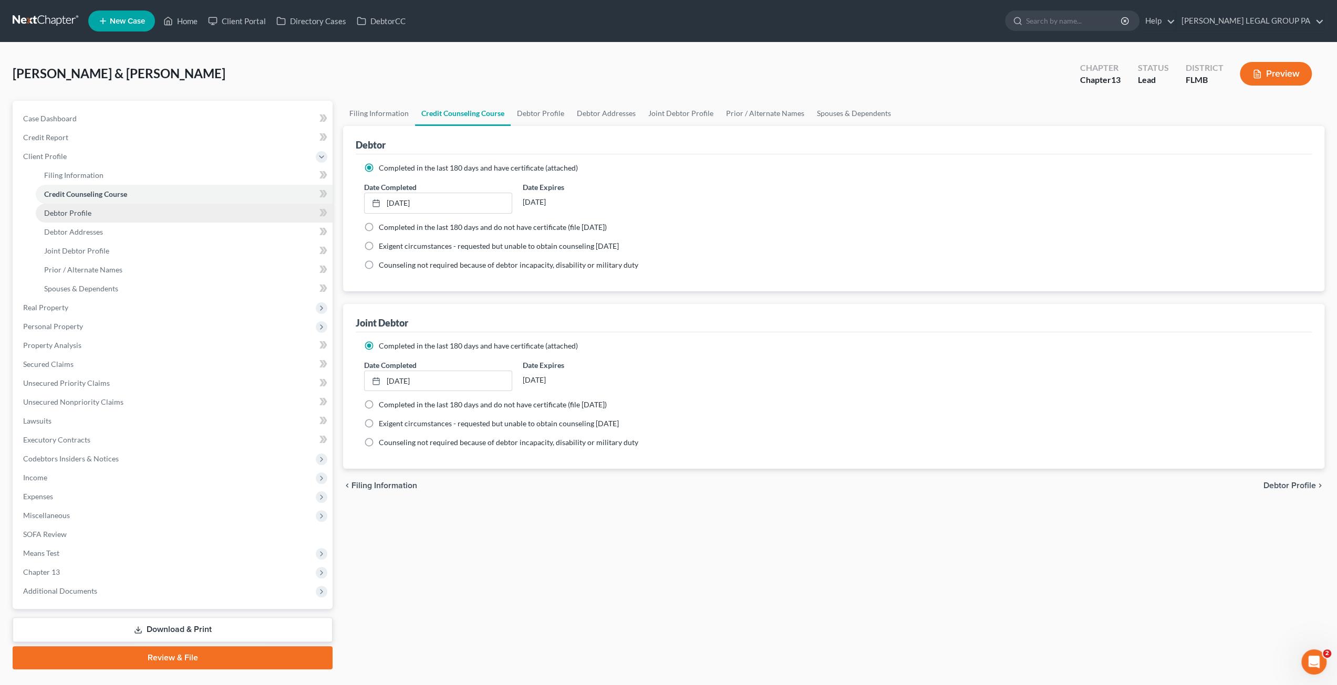
click at [89, 215] on span "Debtor Profile" at bounding box center [67, 213] width 47 height 9
select select "1"
select select "3"
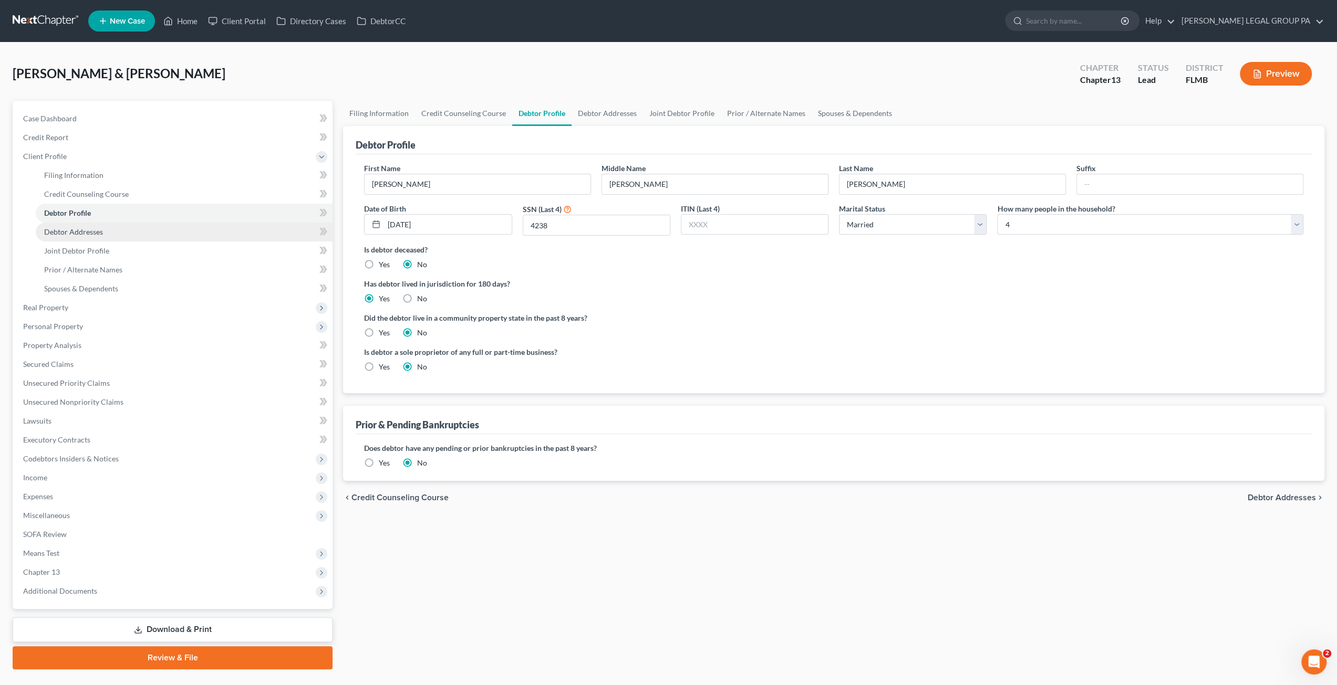
click at [76, 233] on span "Debtor Addresses" at bounding box center [73, 231] width 59 height 9
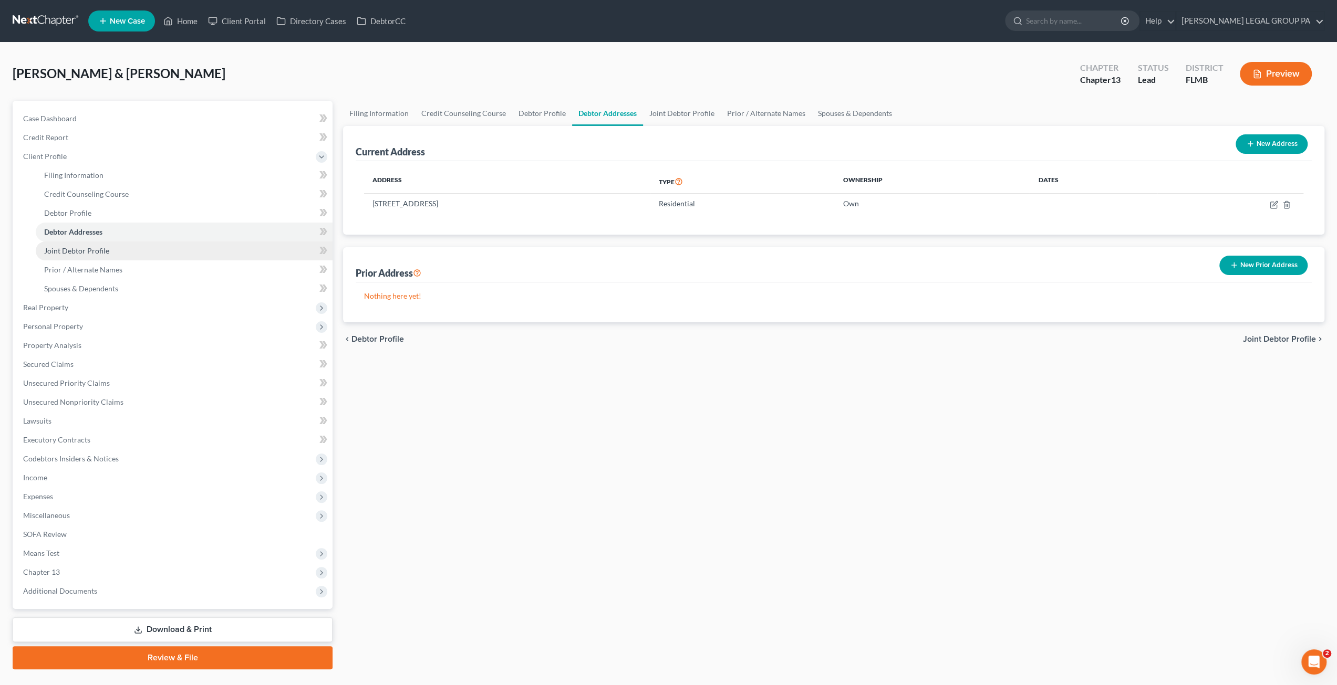
click at [82, 251] on span "Joint Debtor Profile" at bounding box center [76, 250] width 65 height 9
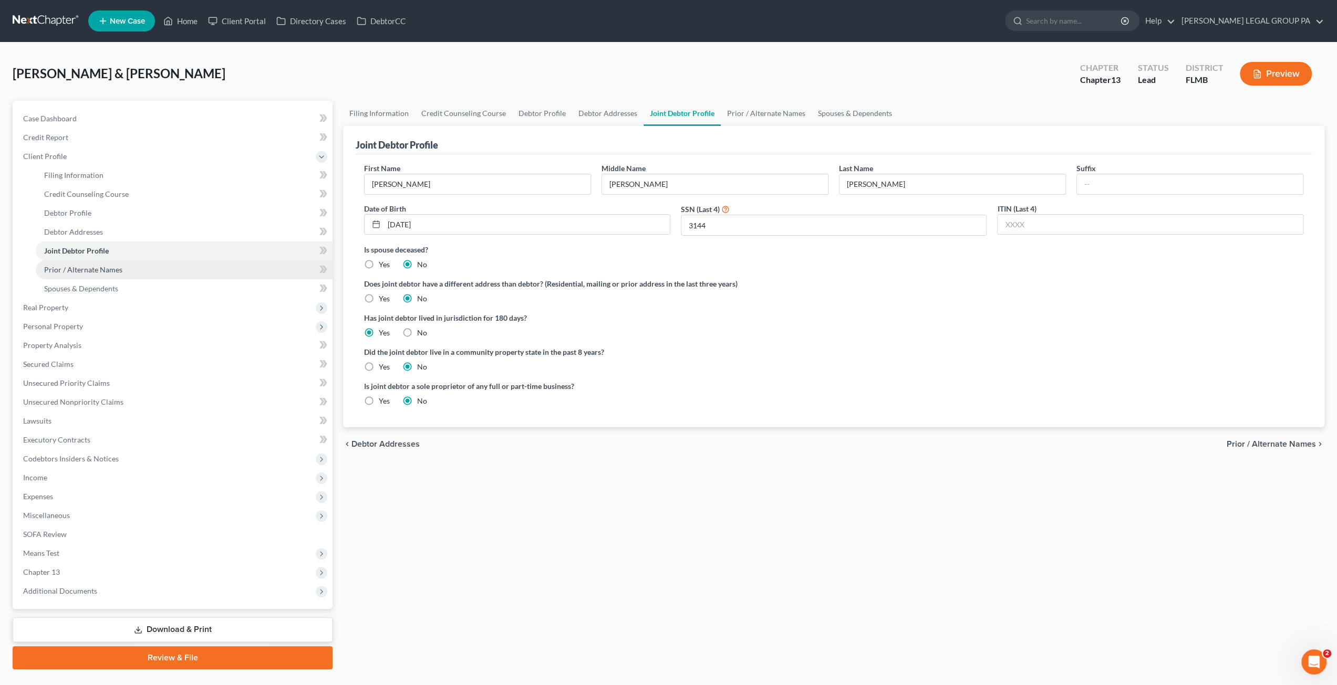
click at [77, 269] on span "Prior / Alternate Names" at bounding box center [83, 269] width 78 height 9
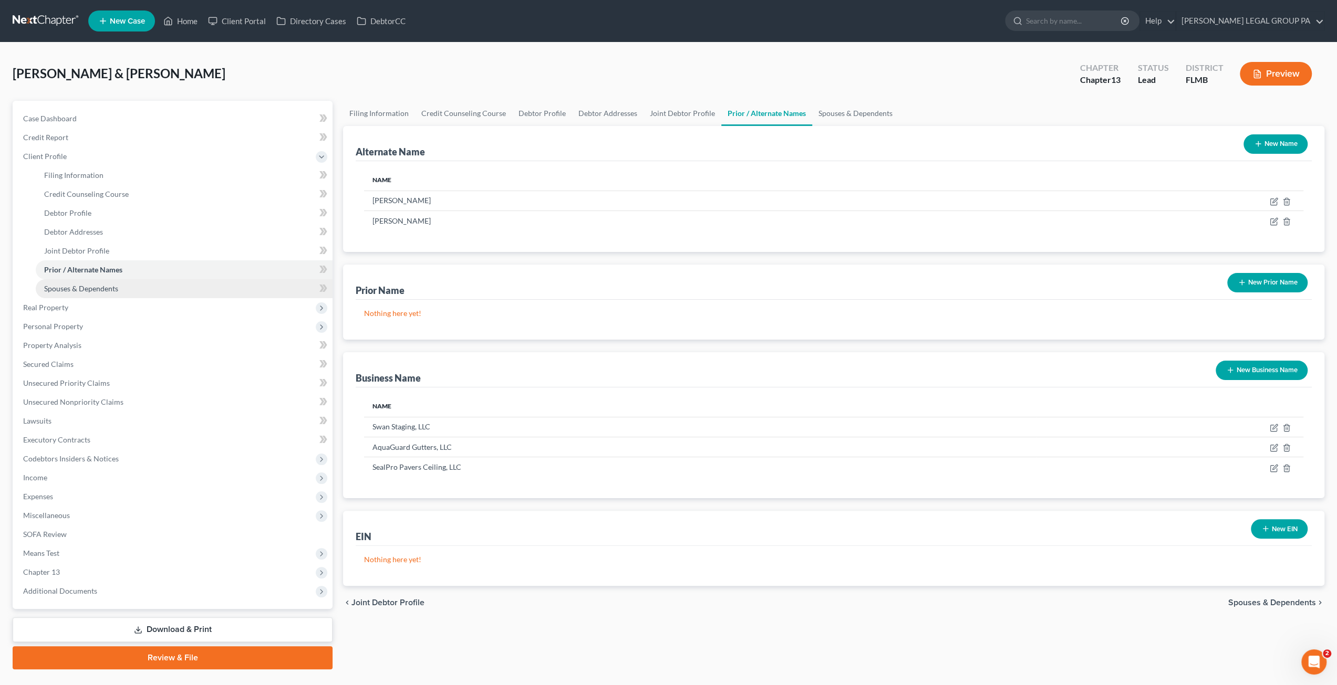
click at [81, 292] on span "Spouses & Dependents" at bounding box center [81, 288] width 74 height 9
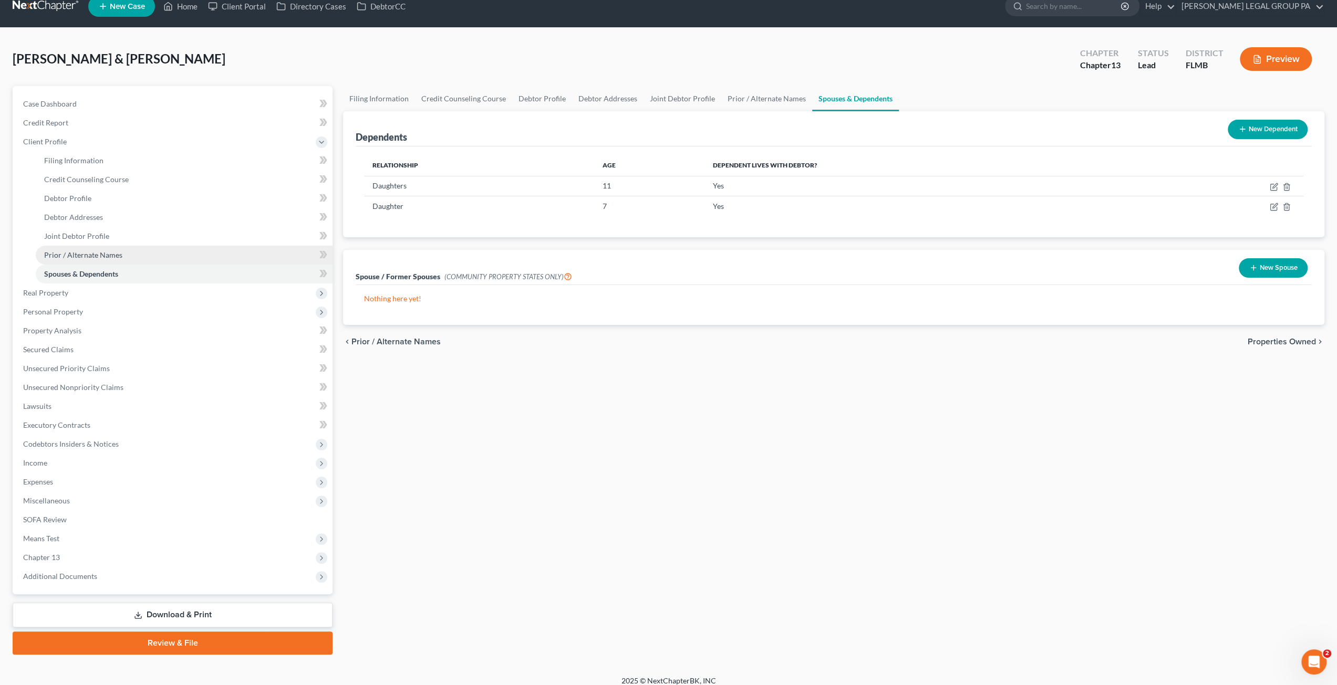
scroll to position [23, 0]
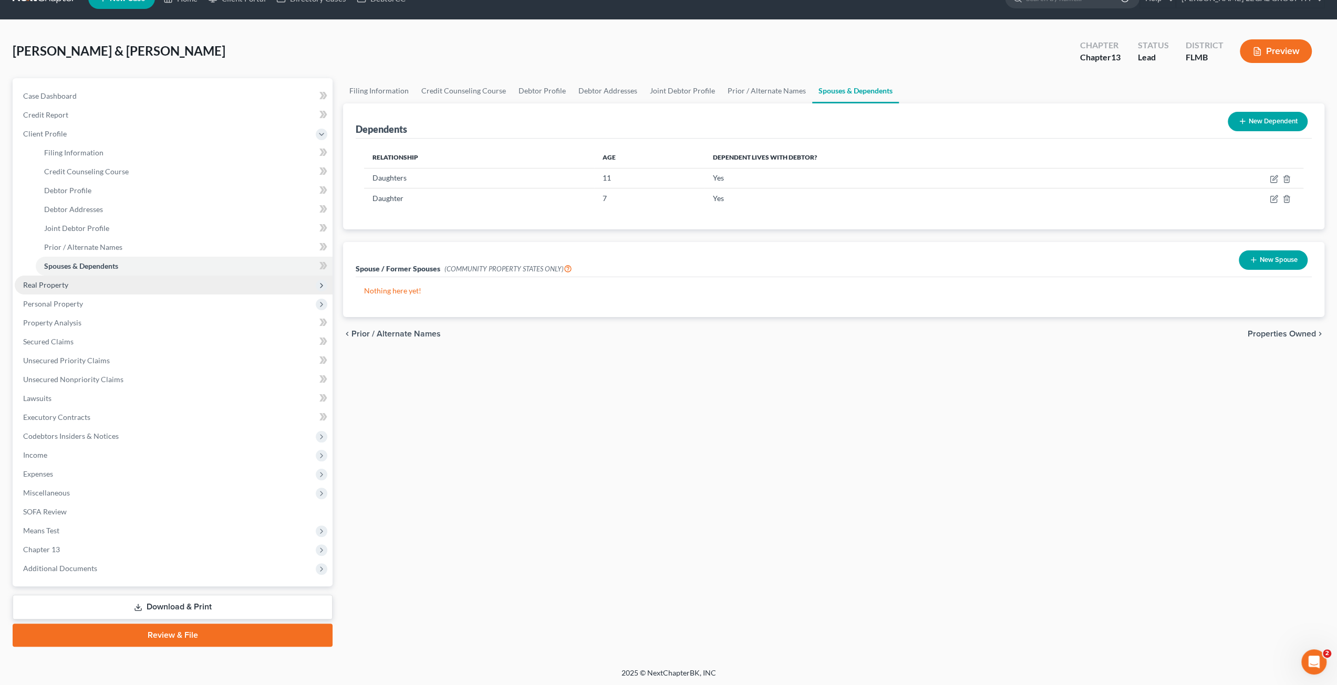
click at [60, 287] on span "Real Property" at bounding box center [45, 284] width 45 height 9
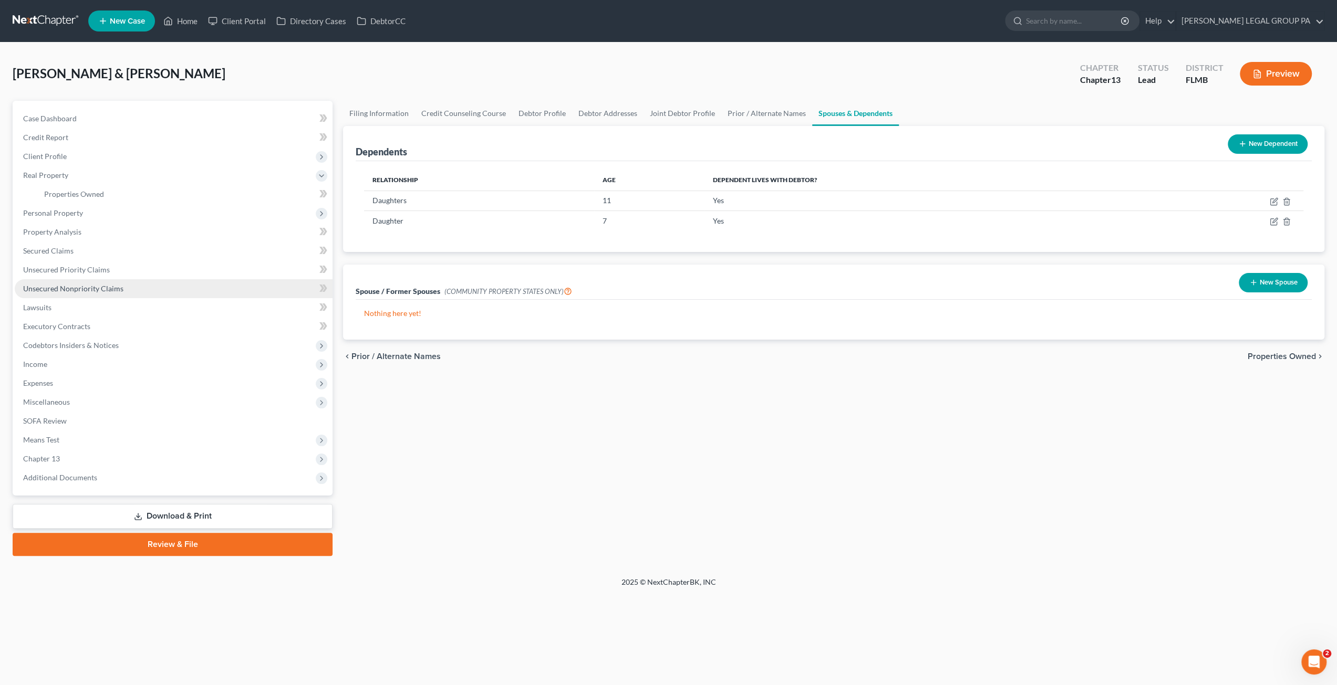
scroll to position [0, 0]
click at [85, 194] on span "Properties Owned" at bounding box center [74, 194] width 60 height 9
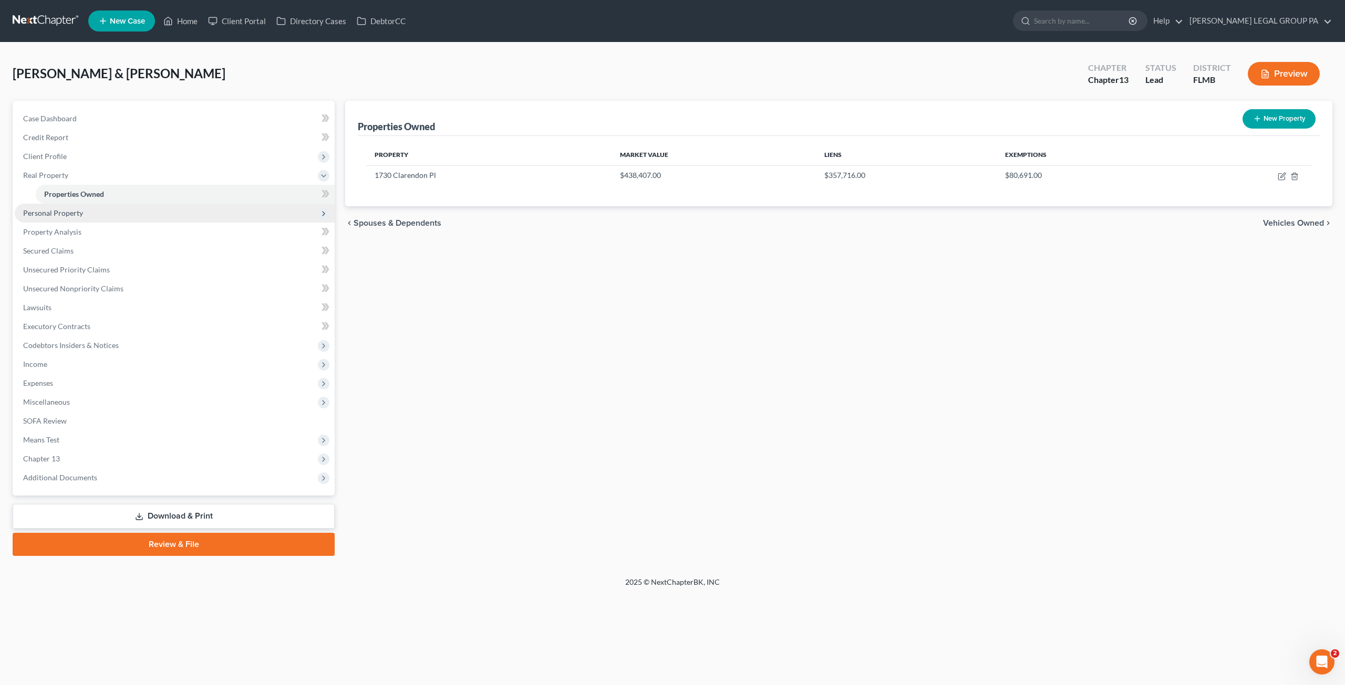
click at [61, 211] on span "Personal Property" at bounding box center [53, 213] width 60 height 9
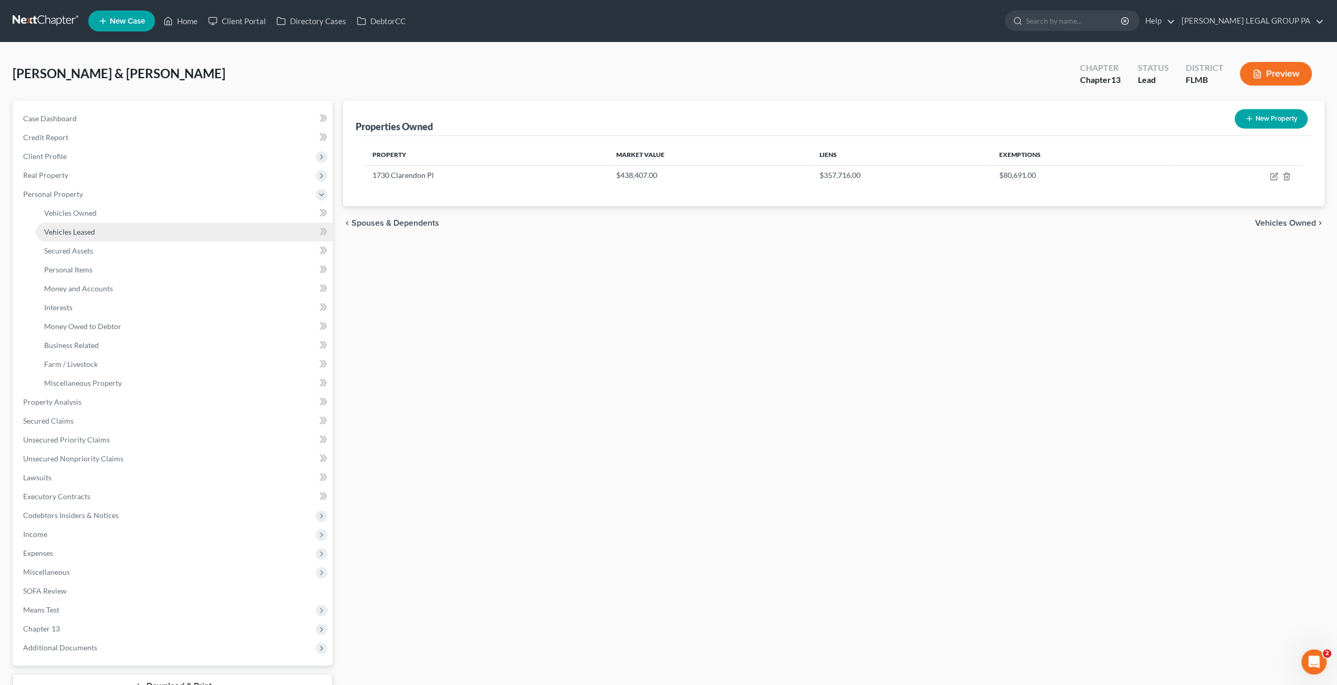
click at [79, 226] on link "Vehicles Leased" at bounding box center [184, 232] width 297 height 19
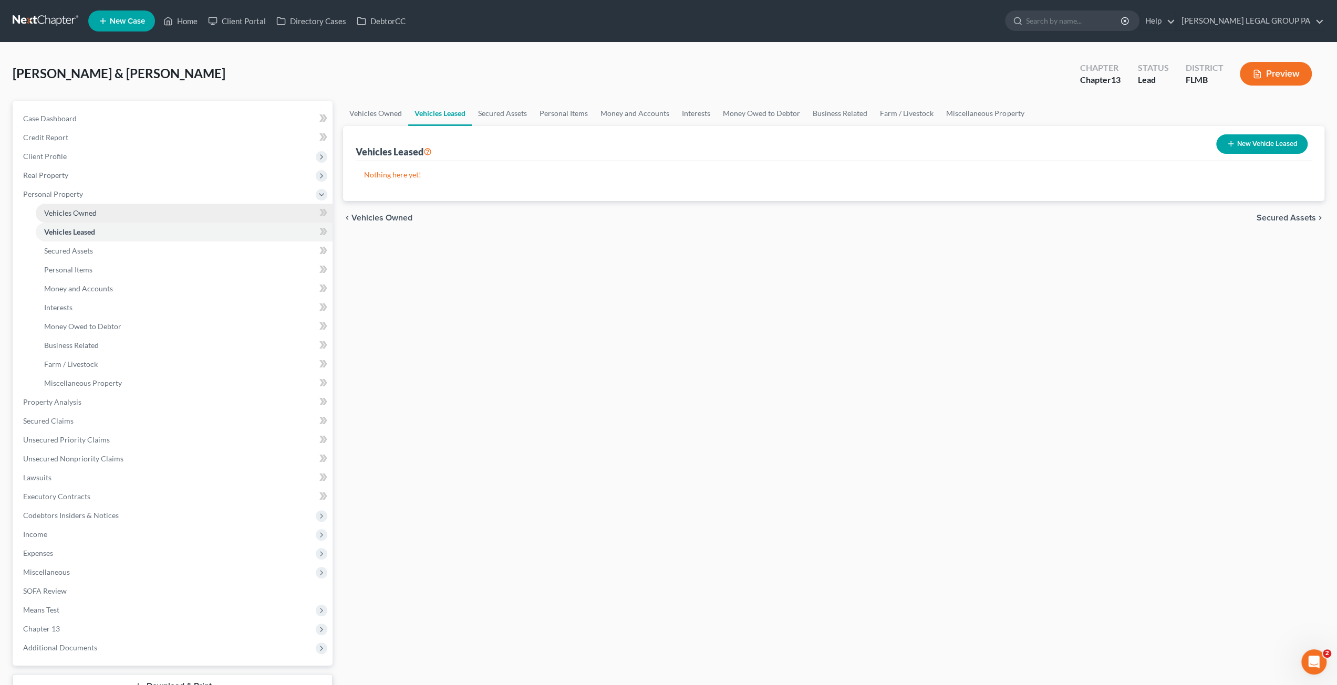
click at [83, 215] on span "Vehicles Owned" at bounding box center [70, 213] width 53 height 9
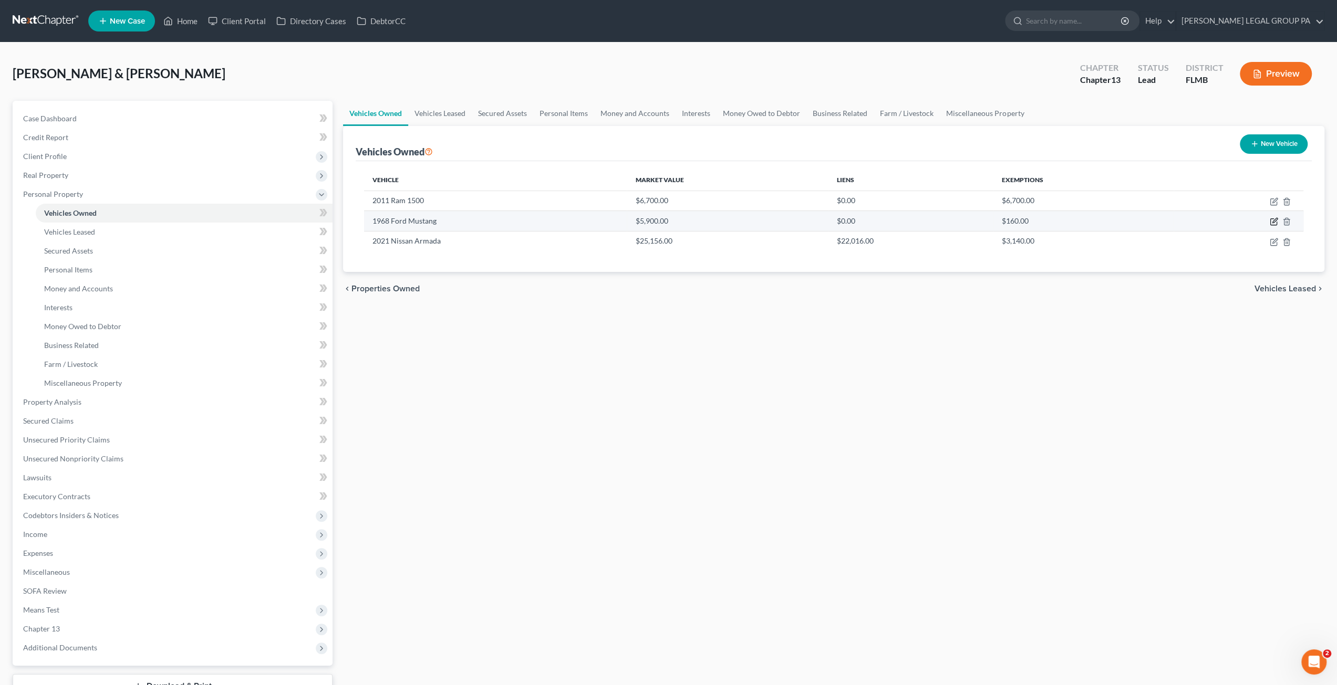
click at [1276, 221] on icon "button" at bounding box center [1273, 221] width 8 height 8
select select "0"
select select "58"
select select "4"
select select "2"
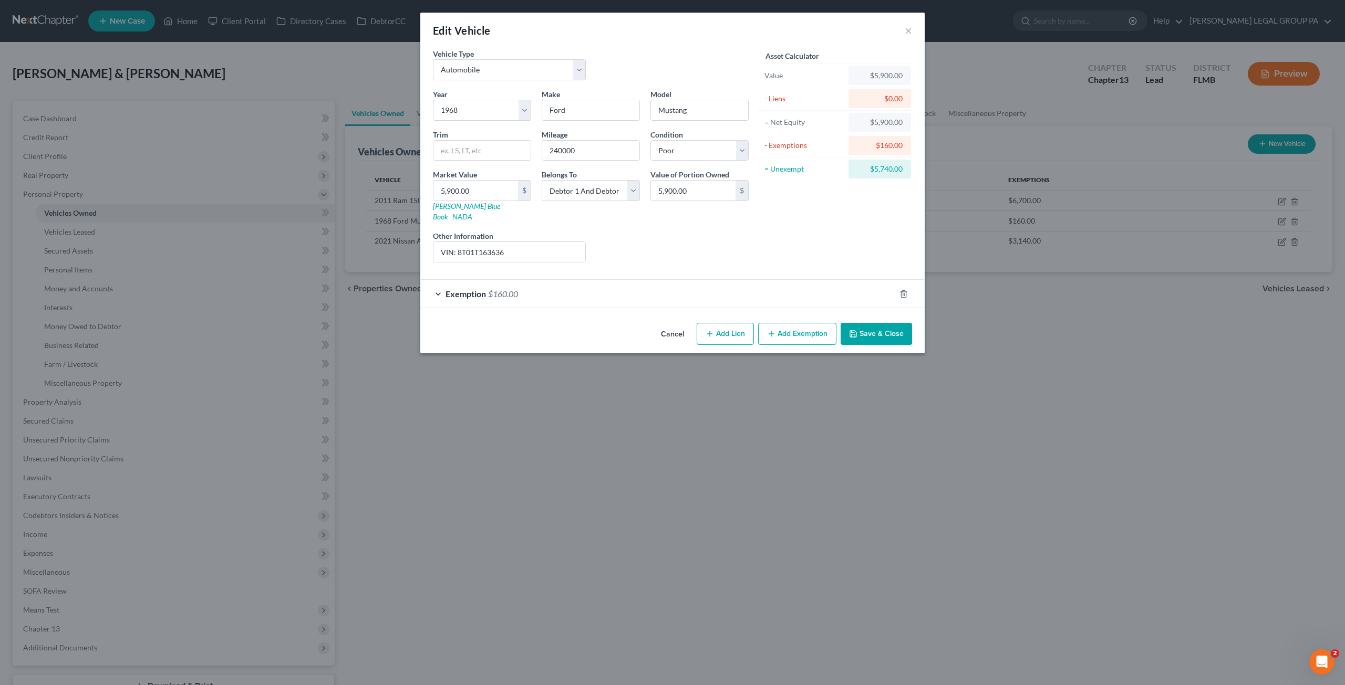
click at [905, 323] on button "Save & Close" at bounding box center [875, 334] width 71 height 22
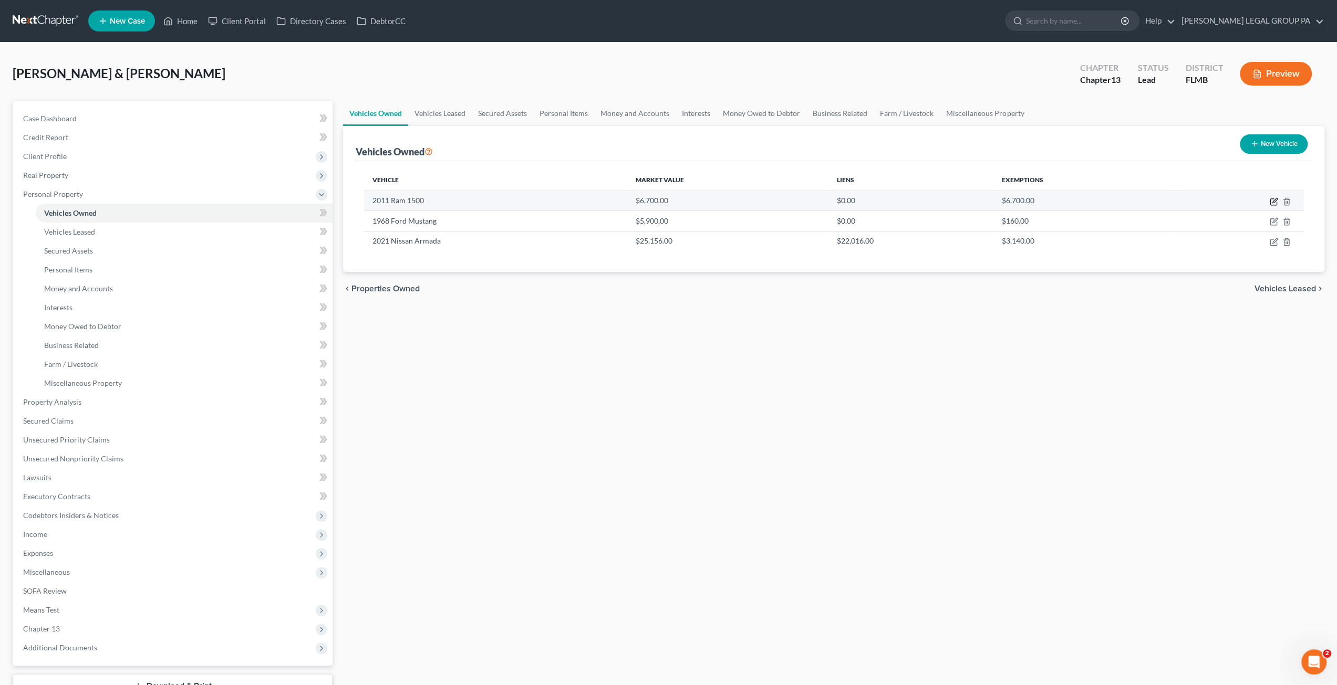
click at [1274, 201] on icon "button" at bounding box center [1273, 201] width 8 height 8
select select "0"
select select "15"
select select "3"
select select "0"
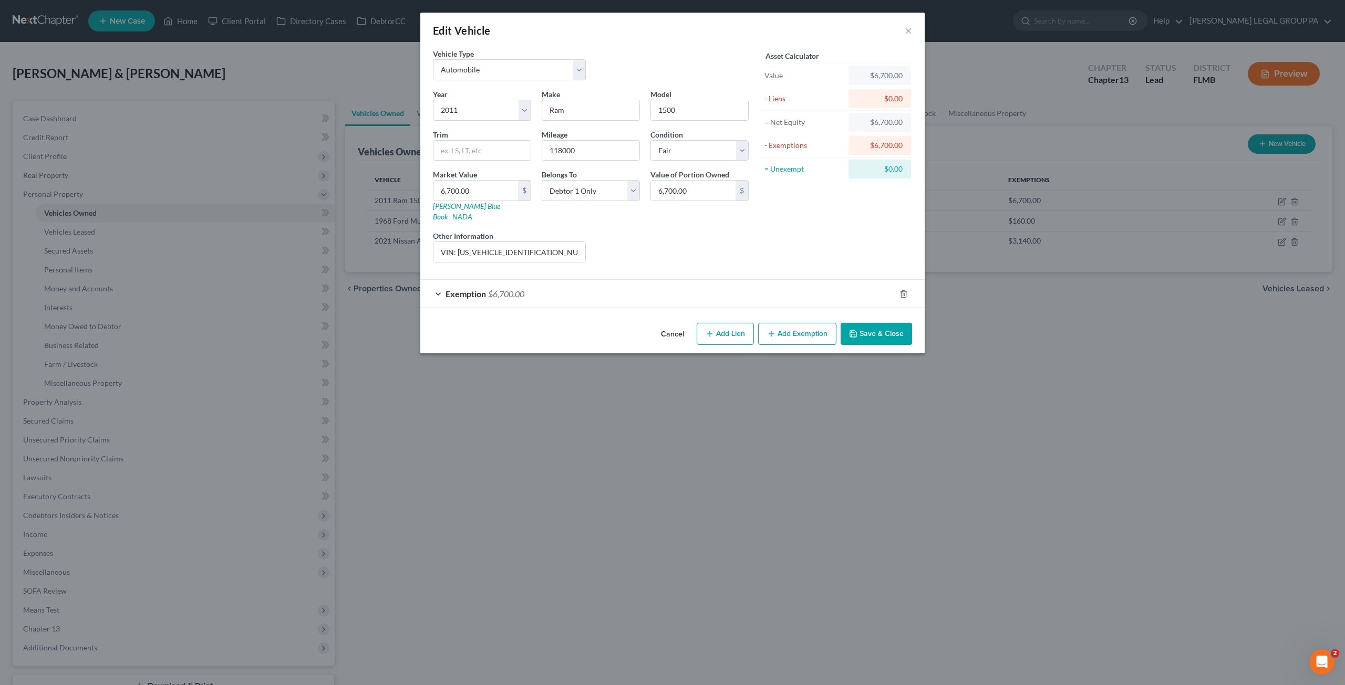
click at [899, 323] on button "Save & Close" at bounding box center [875, 334] width 71 height 22
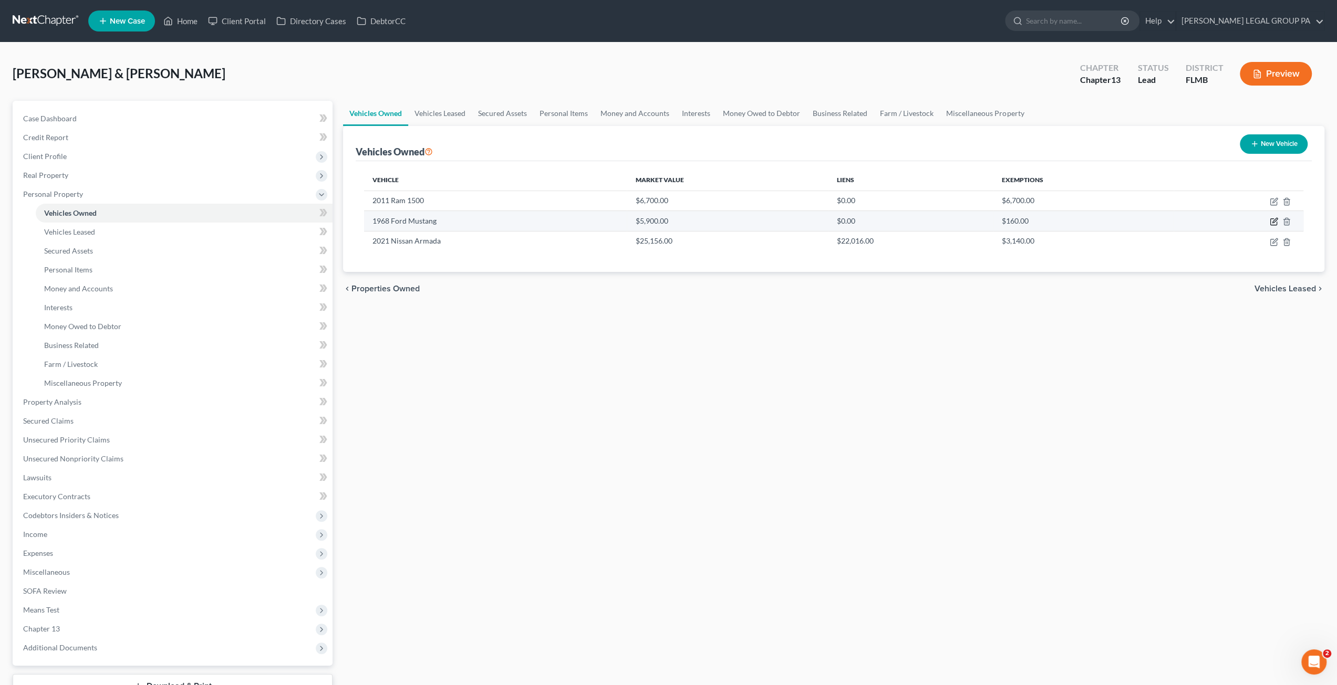
click at [1274, 218] on icon "button" at bounding box center [1273, 221] width 8 height 8
select select "0"
select select "58"
select select "4"
select select "2"
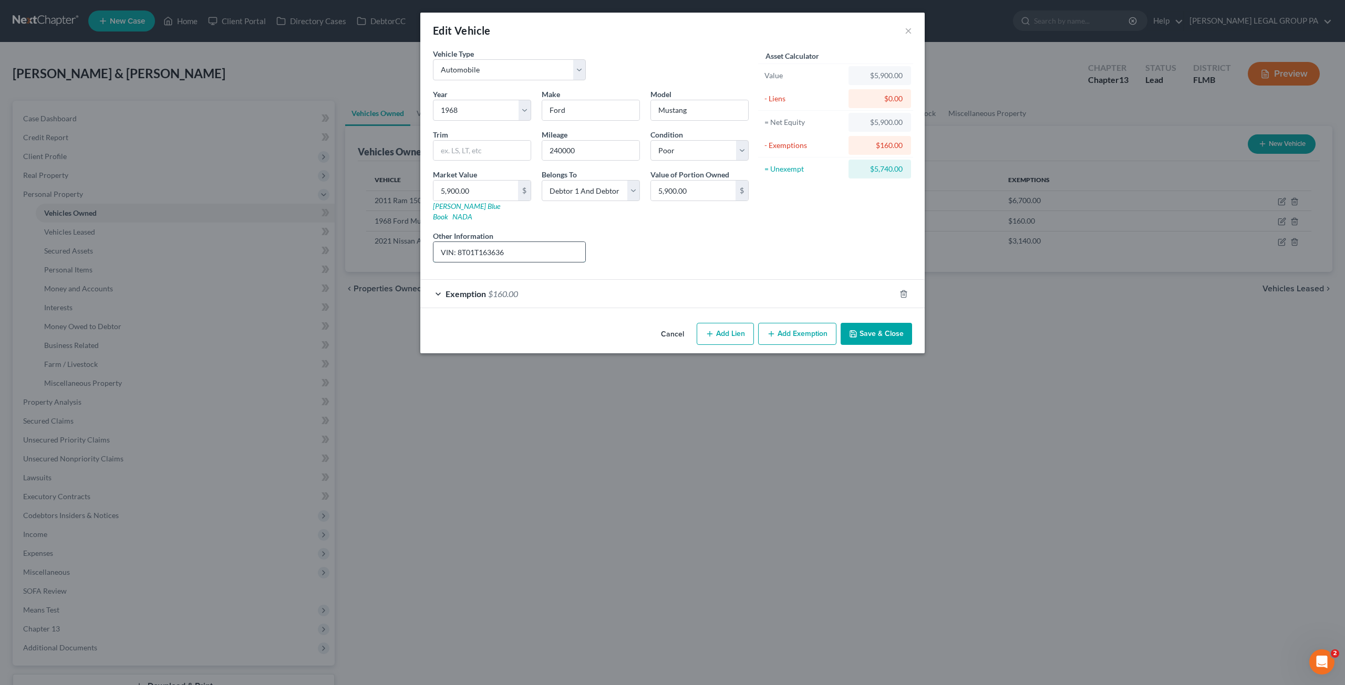
click at [476, 242] on input "VIN: 8T01T163636" at bounding box center [509, 252] width 152 height 20
drag, startPoint x: 504, startPoint y: 239, endPoint x: 458, endPoint y: 237, distance: 46.2
click at [458, 242] on input "VIN: 8T01T163636" at bounding box center [509, 252] width 152 height 20
click at [672, 324] on button "Cancel" at bounding box center [672, 334] width 40 height 21
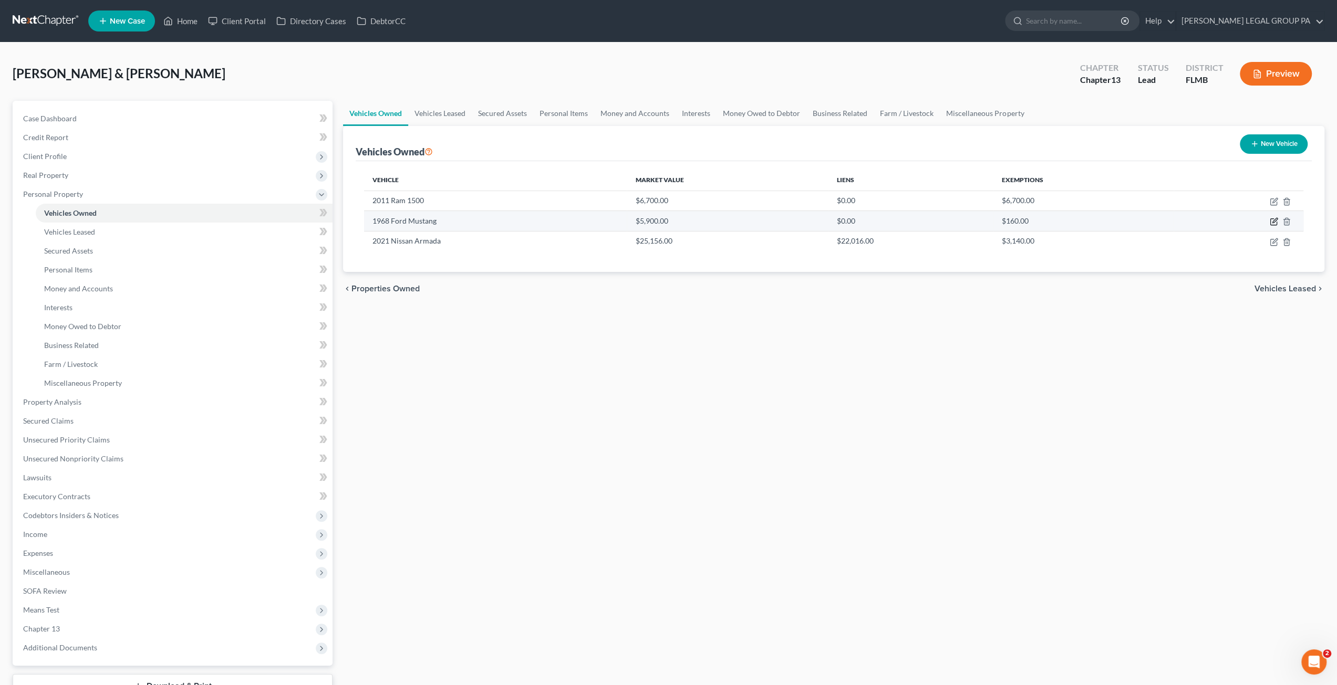
click at [1273, 218] on icon "button" at bounding box center [1273, 221] width 8 height 8
select select "0"
select select "58"
select select "4"
select select "2"
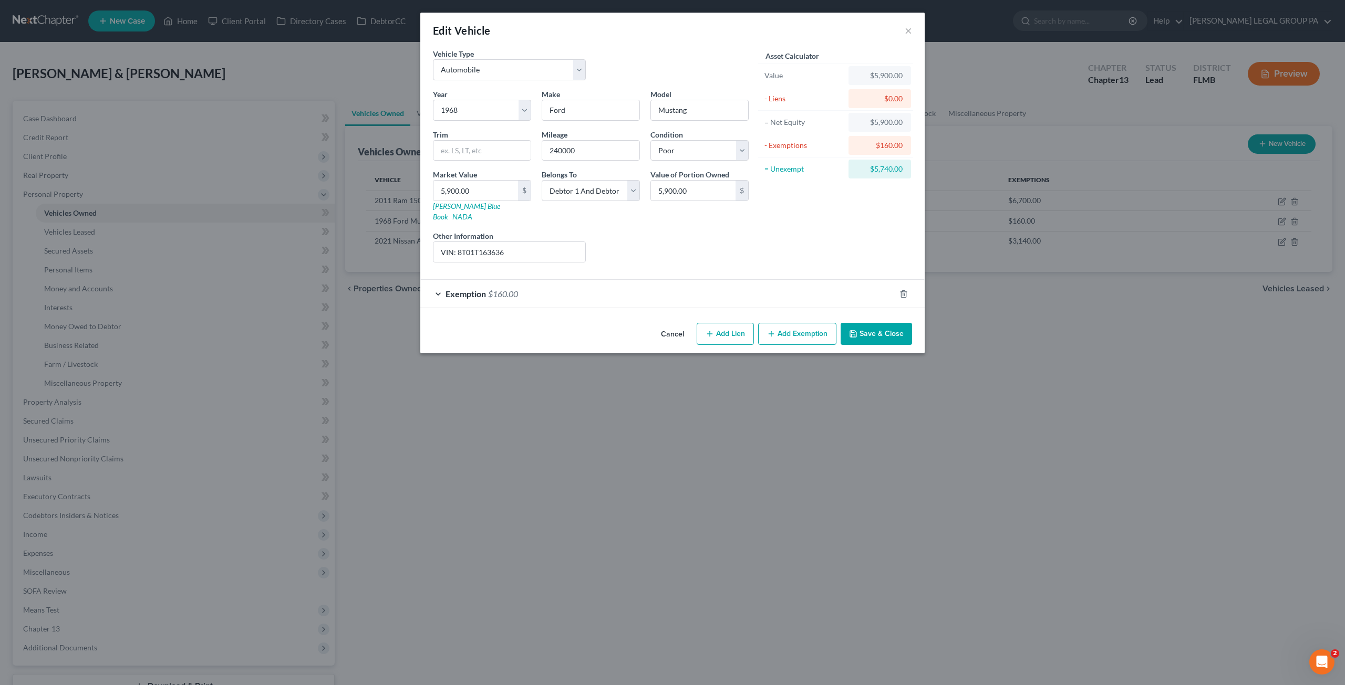
click at [671, 324] on button "Cancel" at bounding box center [672, 334] width 40 height 21
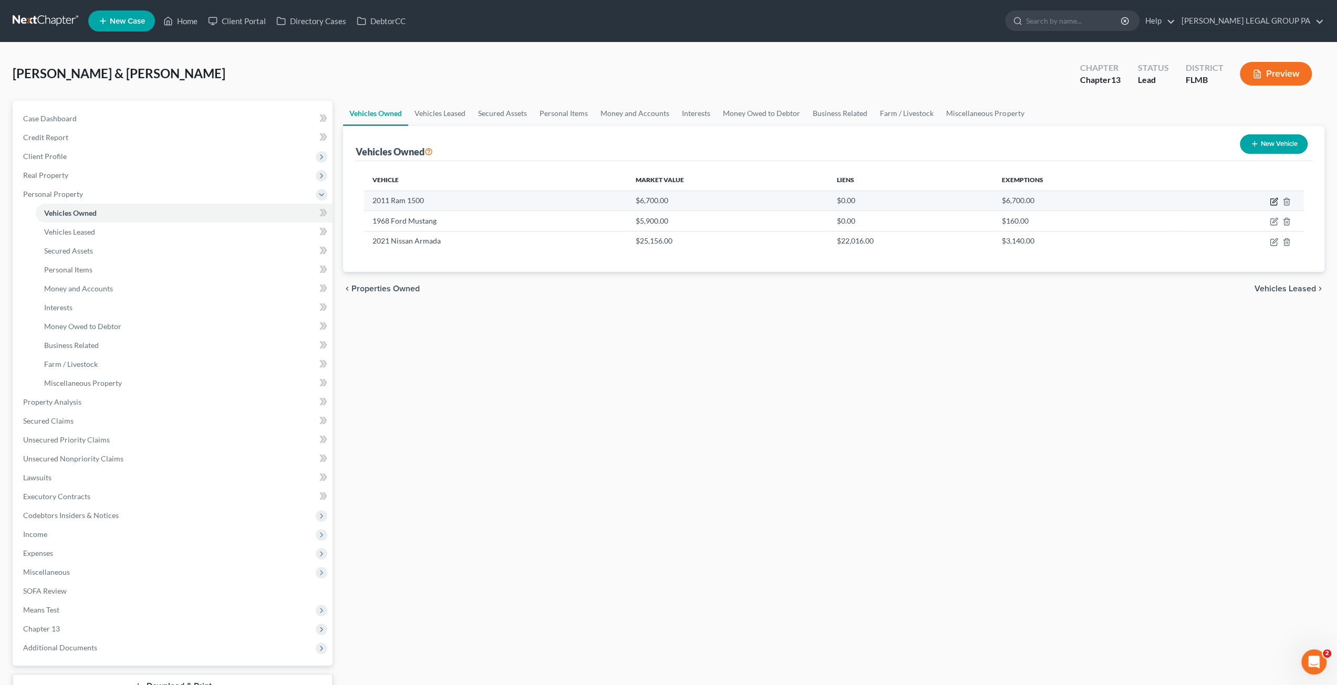
click at [1269, 197] on td at bounding box center [1238, 201] width 130 height 20
click at [1273, 201] on icon "button" at bounding box center [1273, 201] width 8 height 8
select select "0"
select select "15"
select select "3"
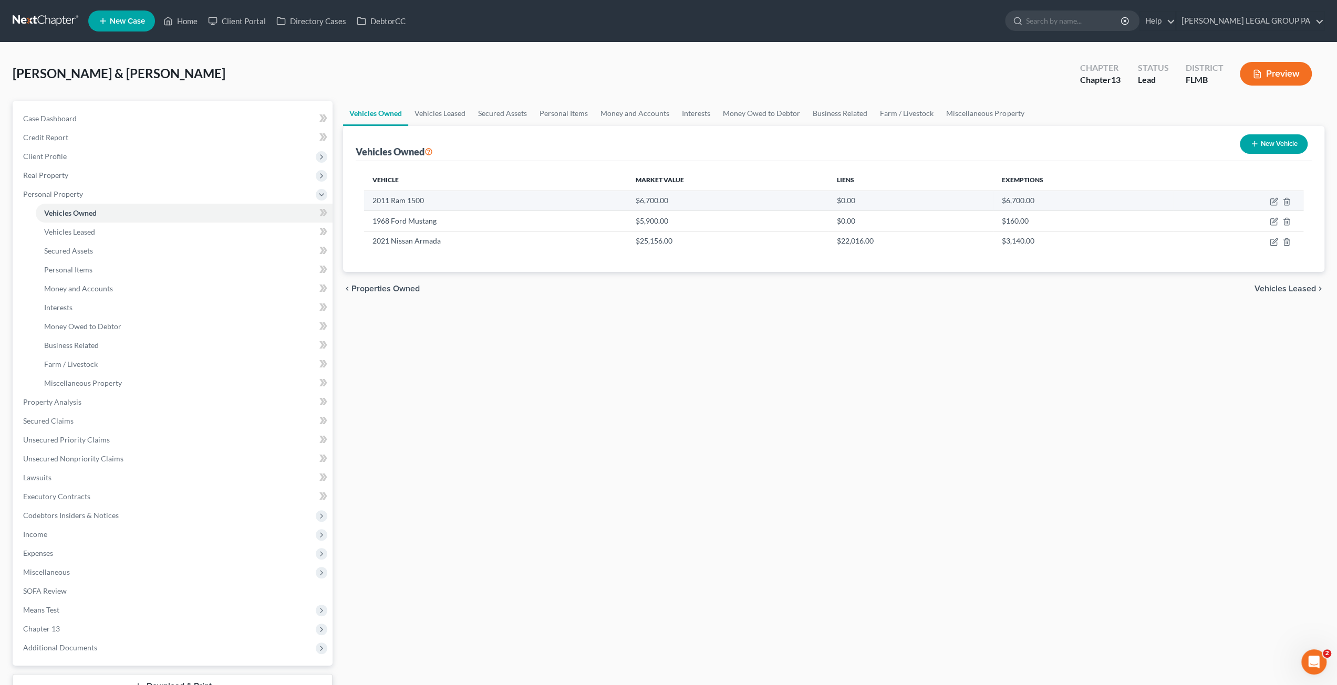
select select "0"
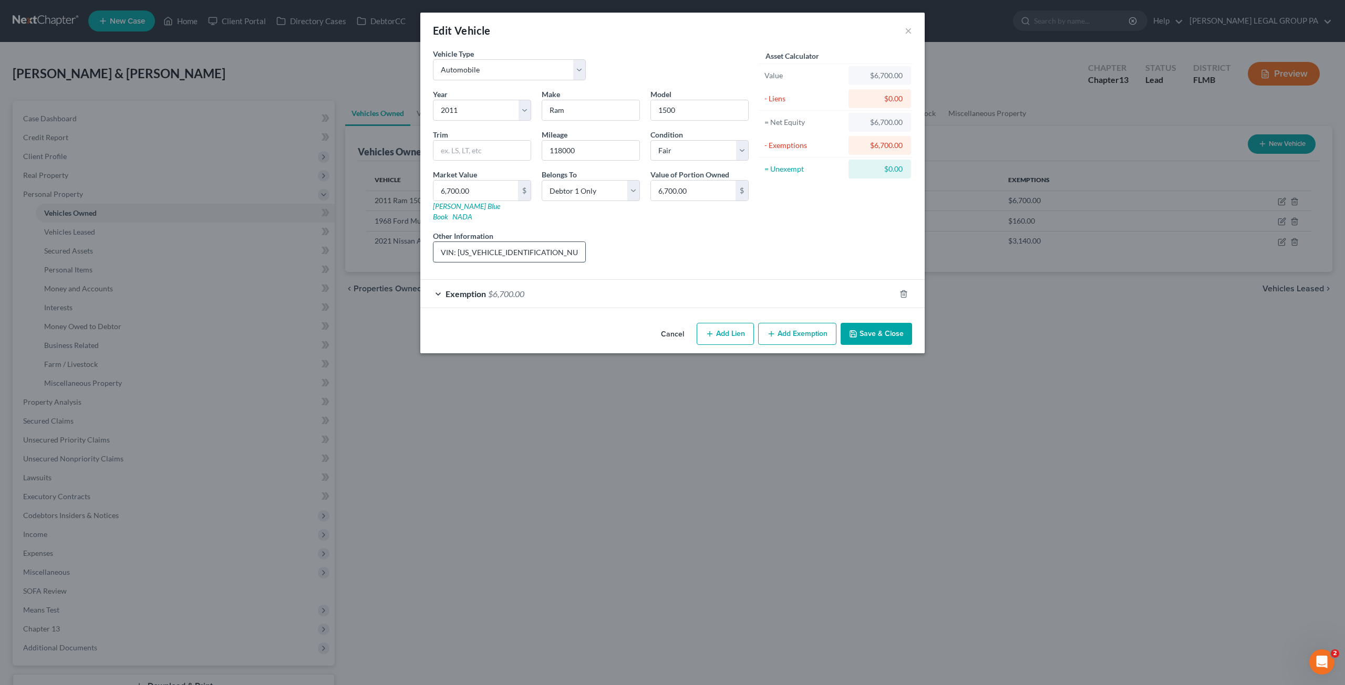
drag, startPoint x: 544, startPoint y: 246, endPoint x: 457, endPoint y: 238, distance: 87.1
click at [457, 242] on input "VIN: 1D7RB1CP3BS564660" at bounding box center [509, 252] width 152 height 20
drag, startPoint x: 576, startPoint y: 152, endPoint x: 570, endPoint y: 105, distance: 47.0
click at [542, 150] on input "118000" at bounding box center [590, 151] width 97 height 20
click at [483, 191] on input "6,700.00" at bounding box center [475, 191] width 85 height 20
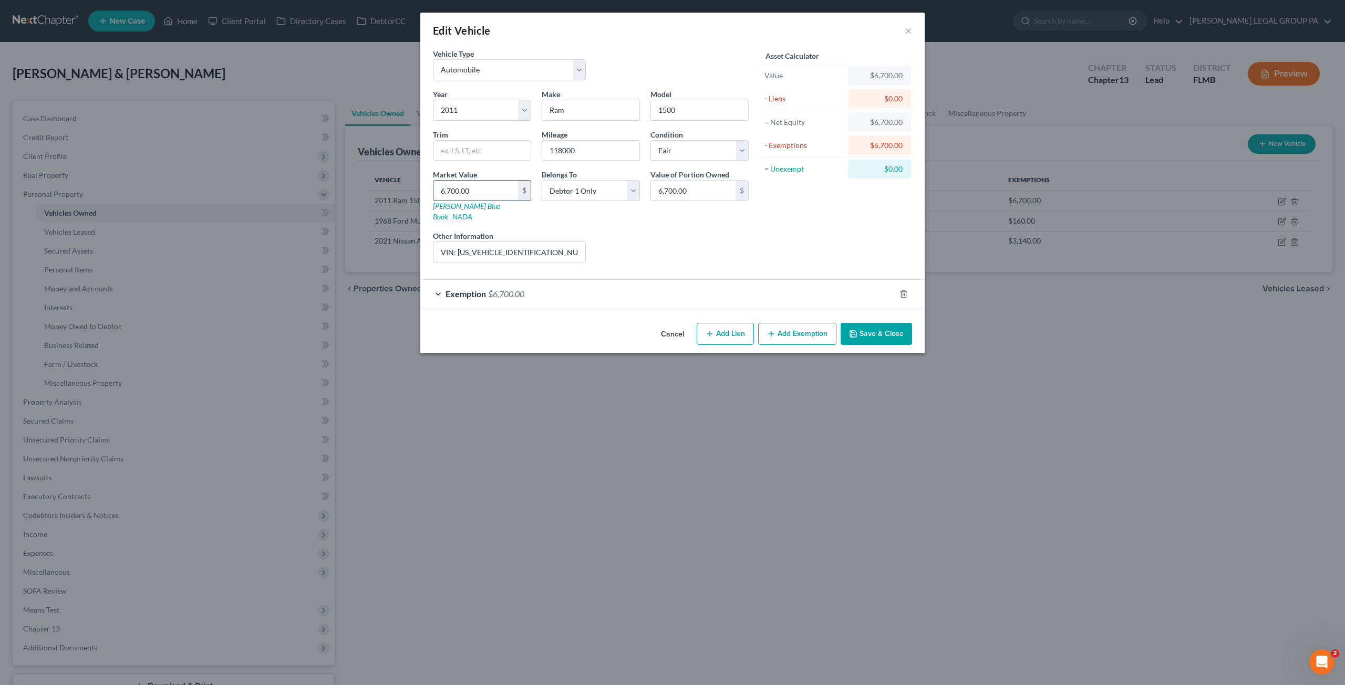
type input "4"
type input "4.00"
type input "44"
type input "44.00"
type input "442"
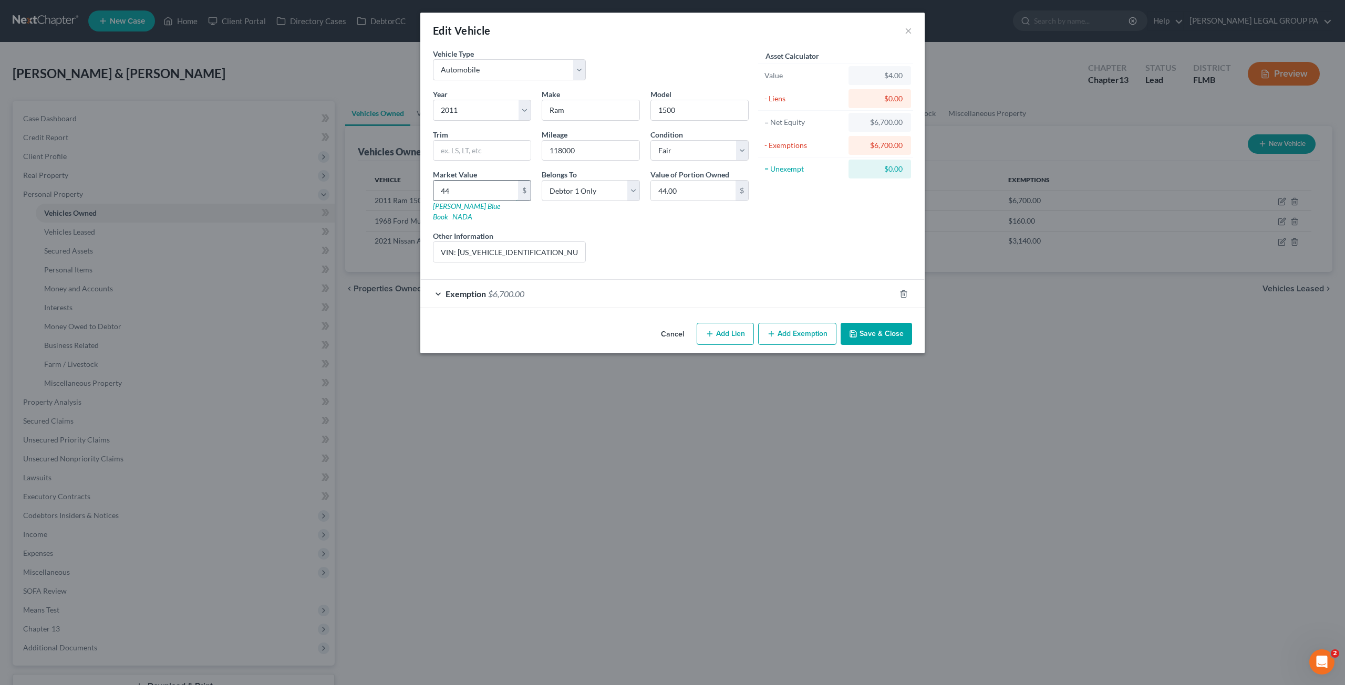
type input "442.00"
type input "4426"
type input "4,426.00"
click at [907, 290] on icon "button" at bounding box center [903, 294] width 8 height 8
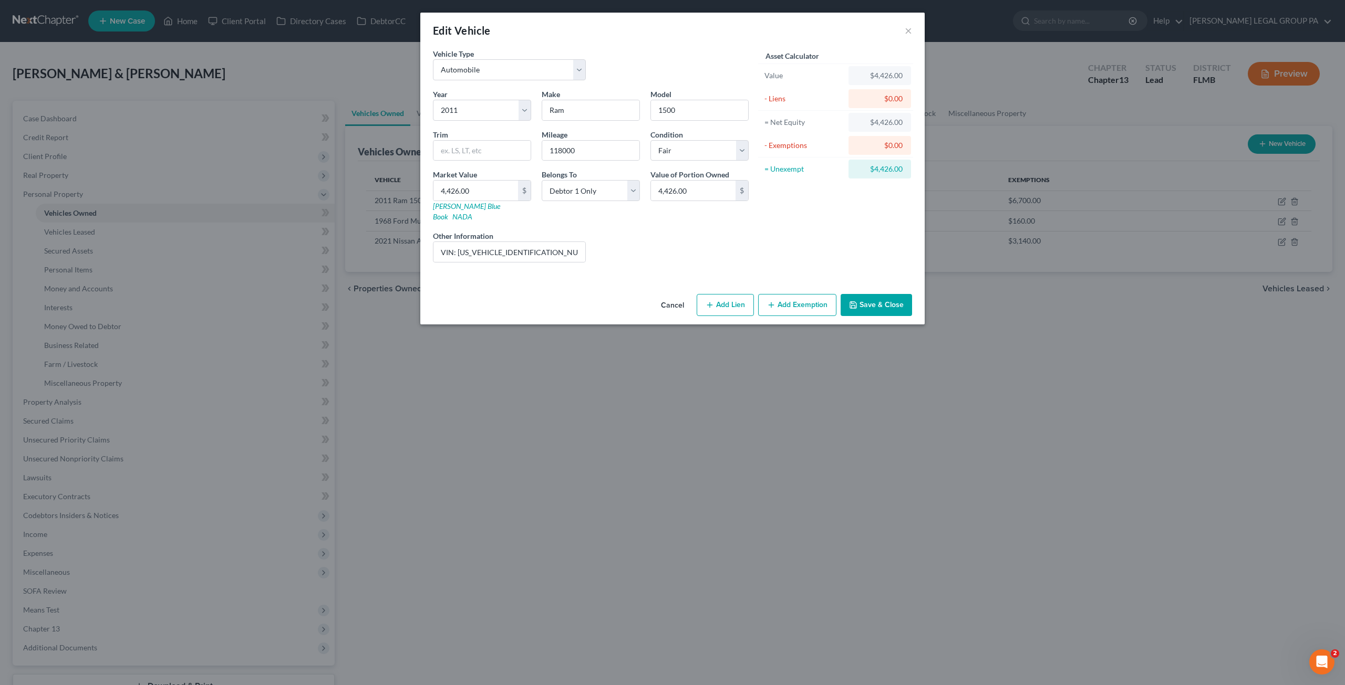
click at [889, 294] on button "Save & Close" at bounding box center [875, 305] width 71 height 22
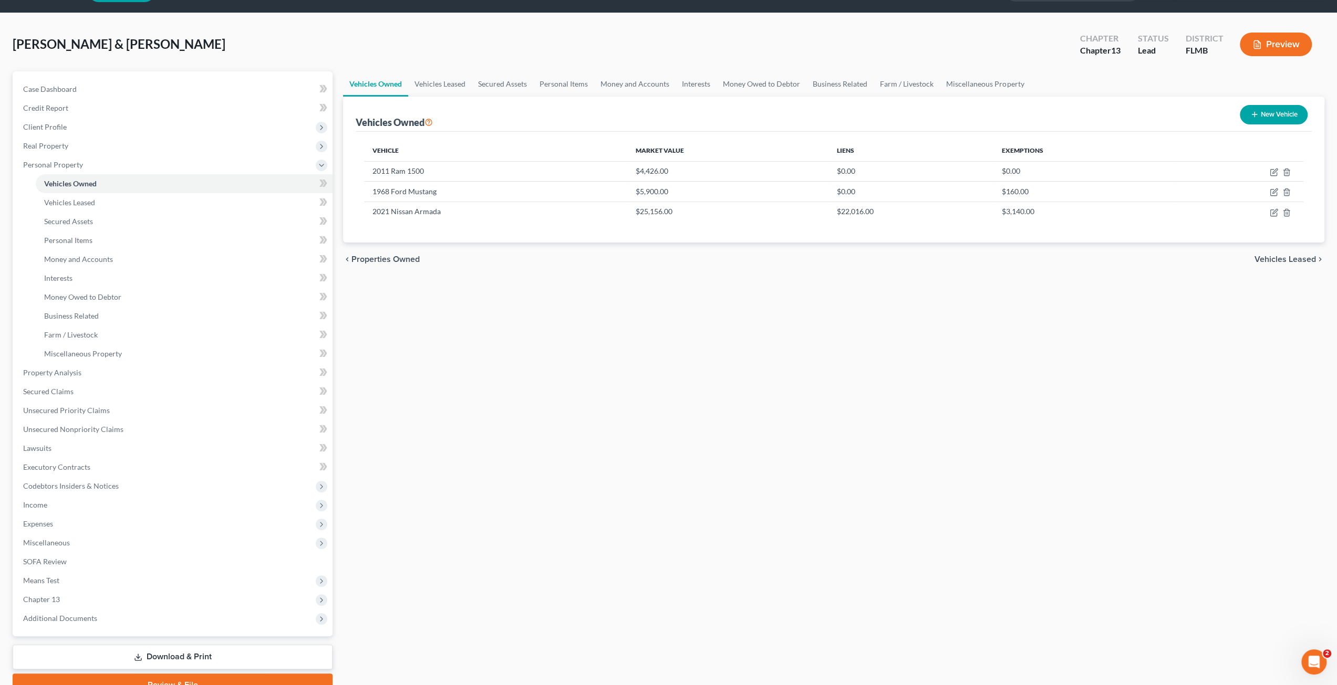
scroll to position [53, 0]
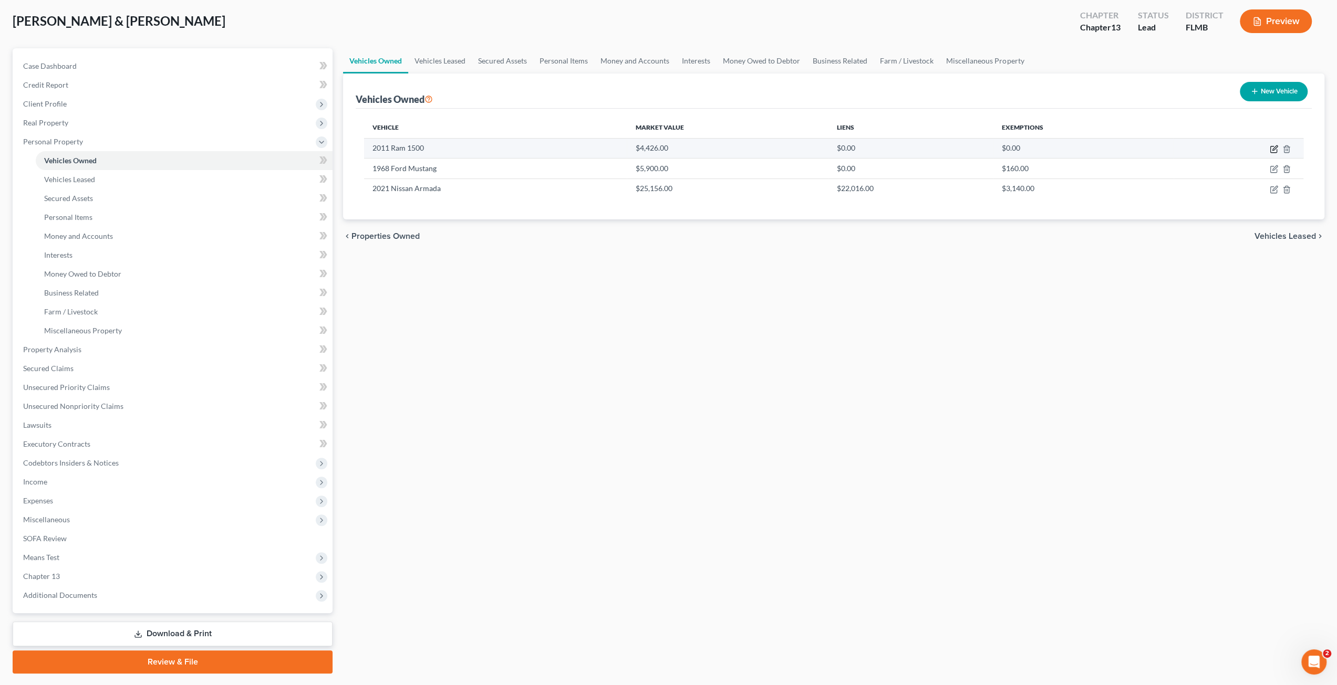
click at [1271, 148] on icon "button" at bounding box center [1273, 149] width 8 height 8
select select "0"
select select "15"
select select "3"
select select "0"
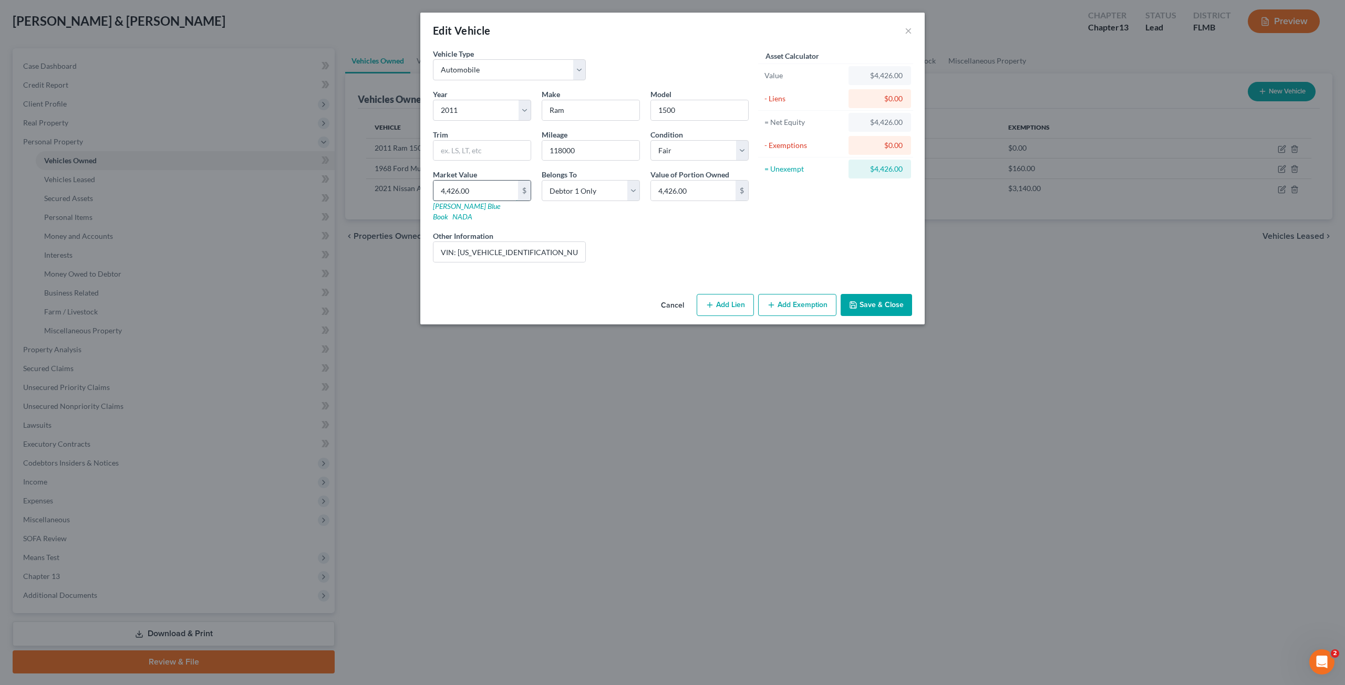
click at [478, 195] on input "4,426.00" at bounding box center [475, 191] width 85 height 20
type input "6"
type input "6.00"
type input "67"
type input "67.00"
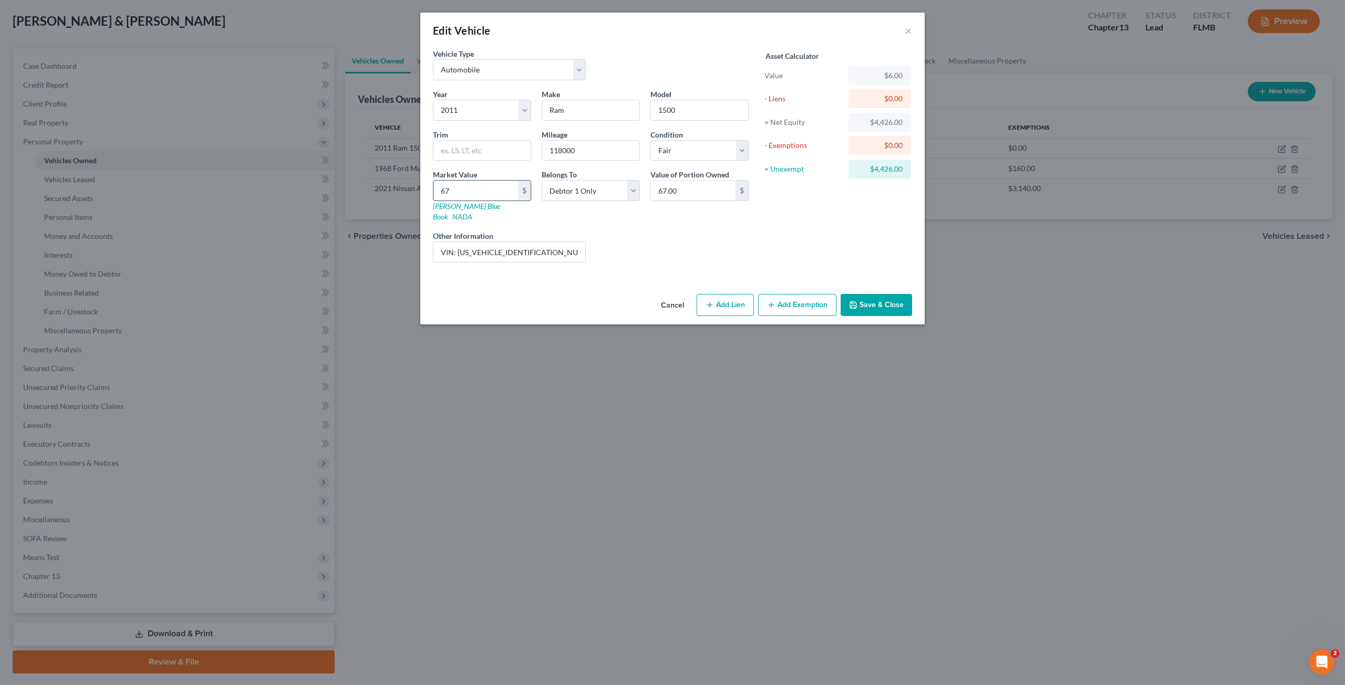
type input "670"
type input "670.00"
type input "6700"
type input "6,700.00"
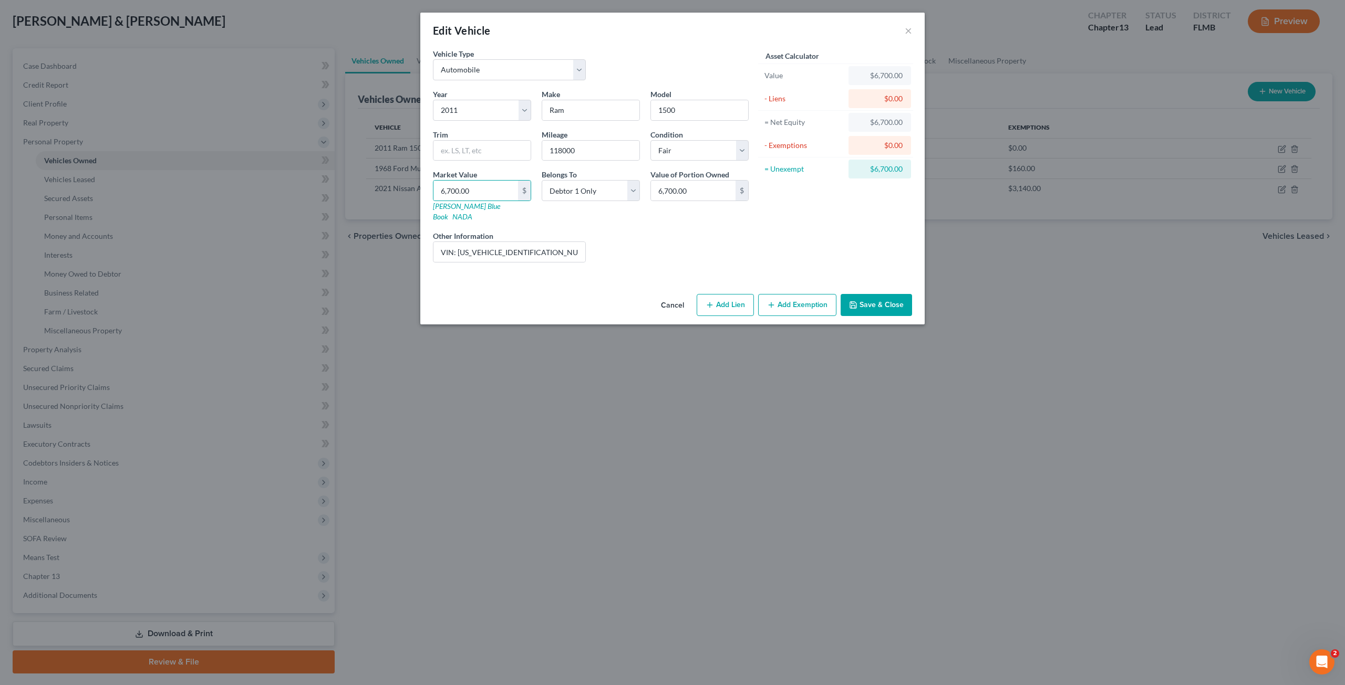
click at [872, 294] on button "Save & Close" at bounding box center [875, 305] width 71 height 22
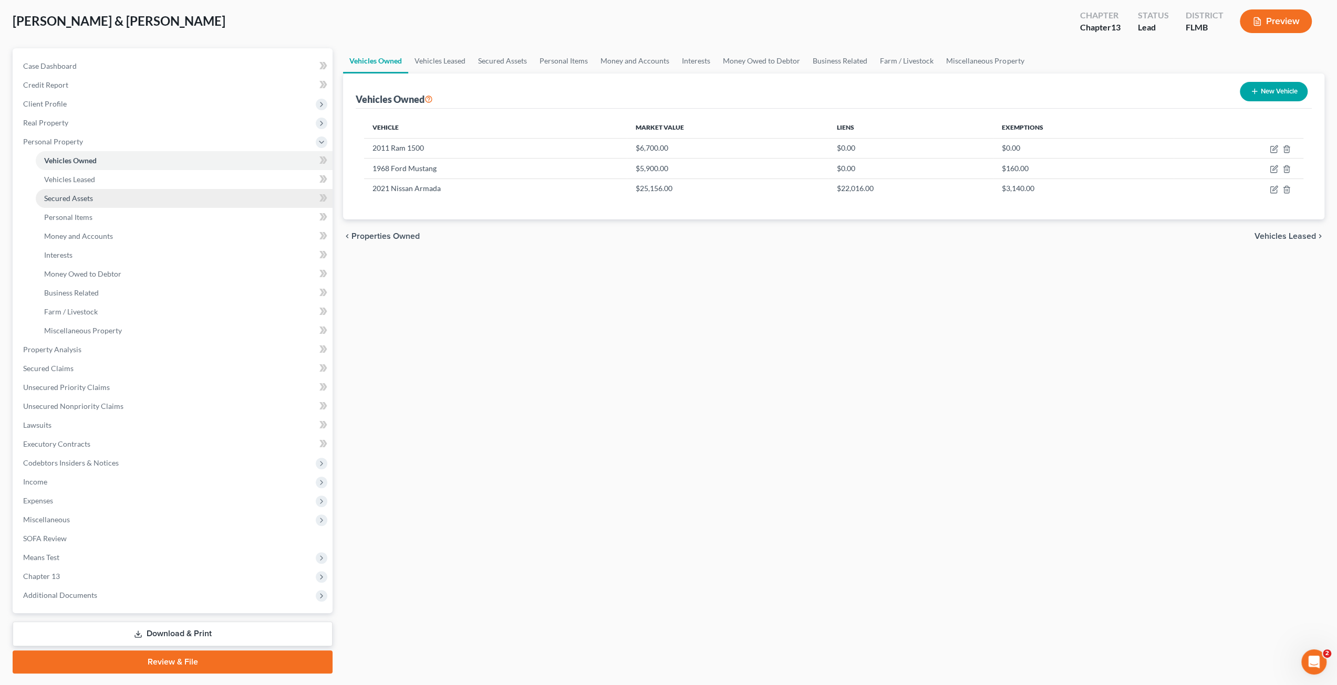
click at [70, 193] on link "Secured Assets" at bounding box center [184, 198] width 297 height 19
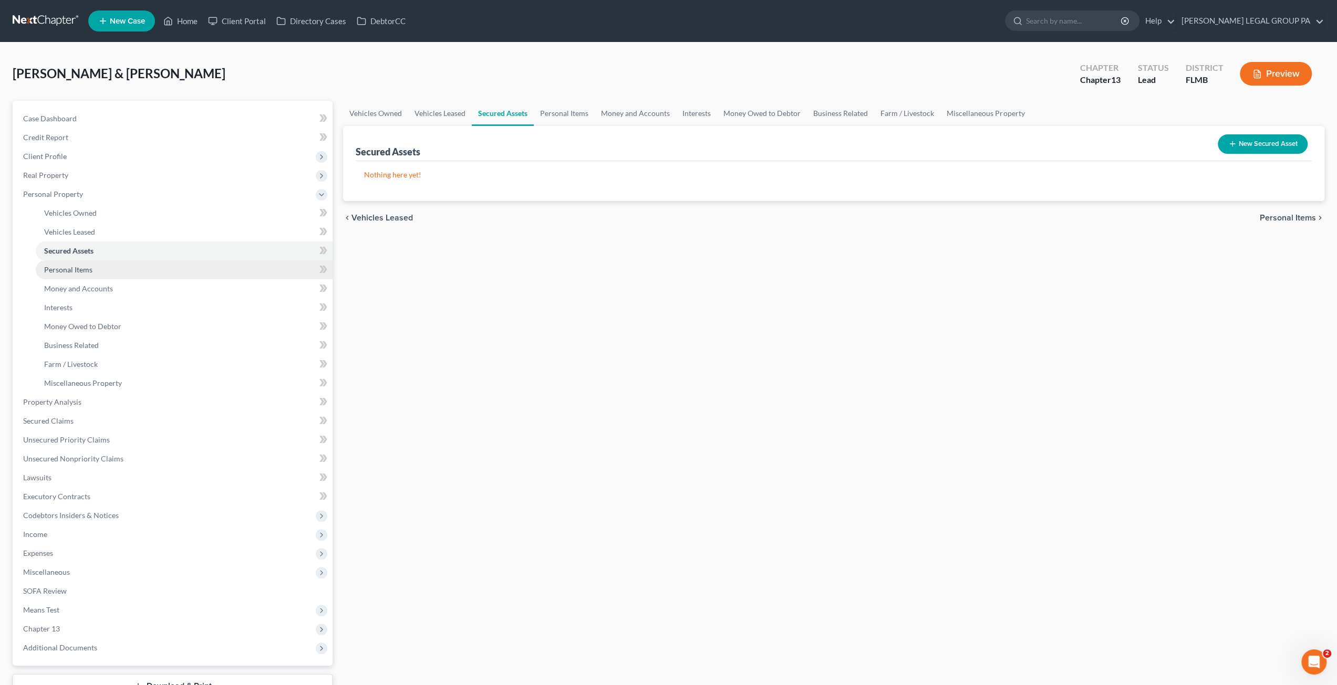
click at [68, 274] on link "Personal Items" at bounding box center [184, 270] width 297 height 19
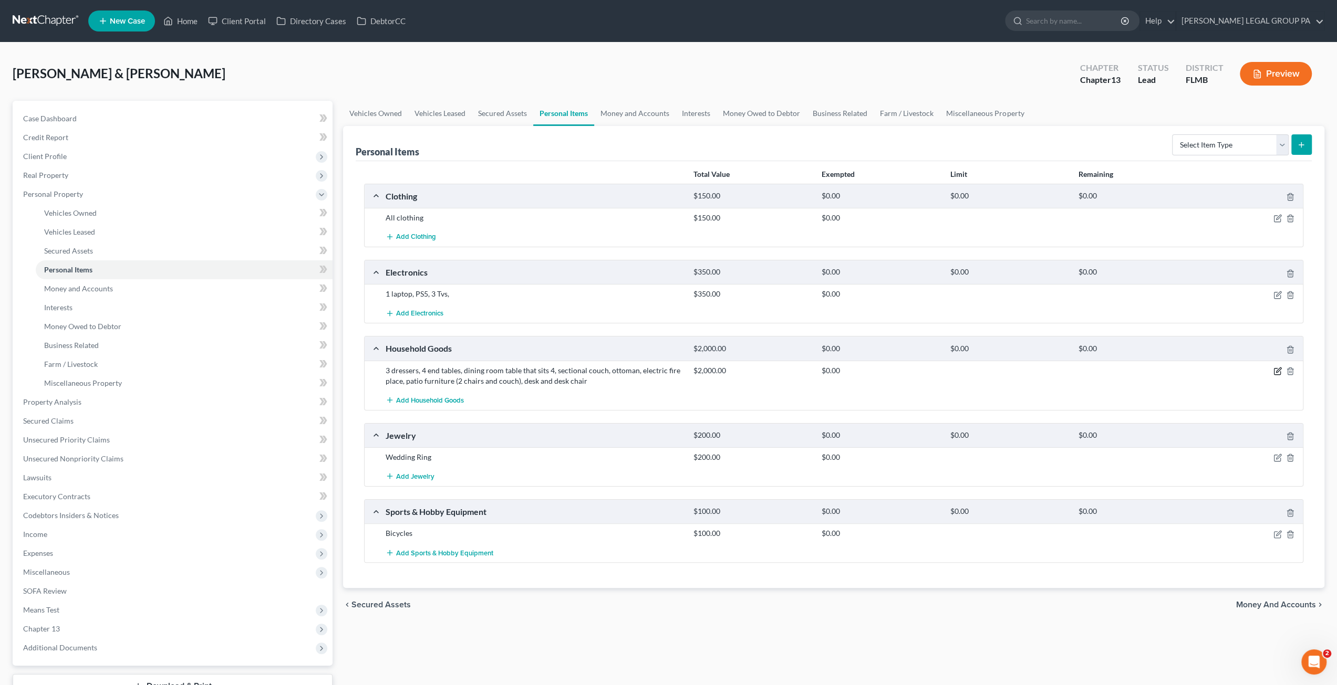
click at [1277, 370] on icon "button" at bounding box center [1277, 371] width 8 height 8
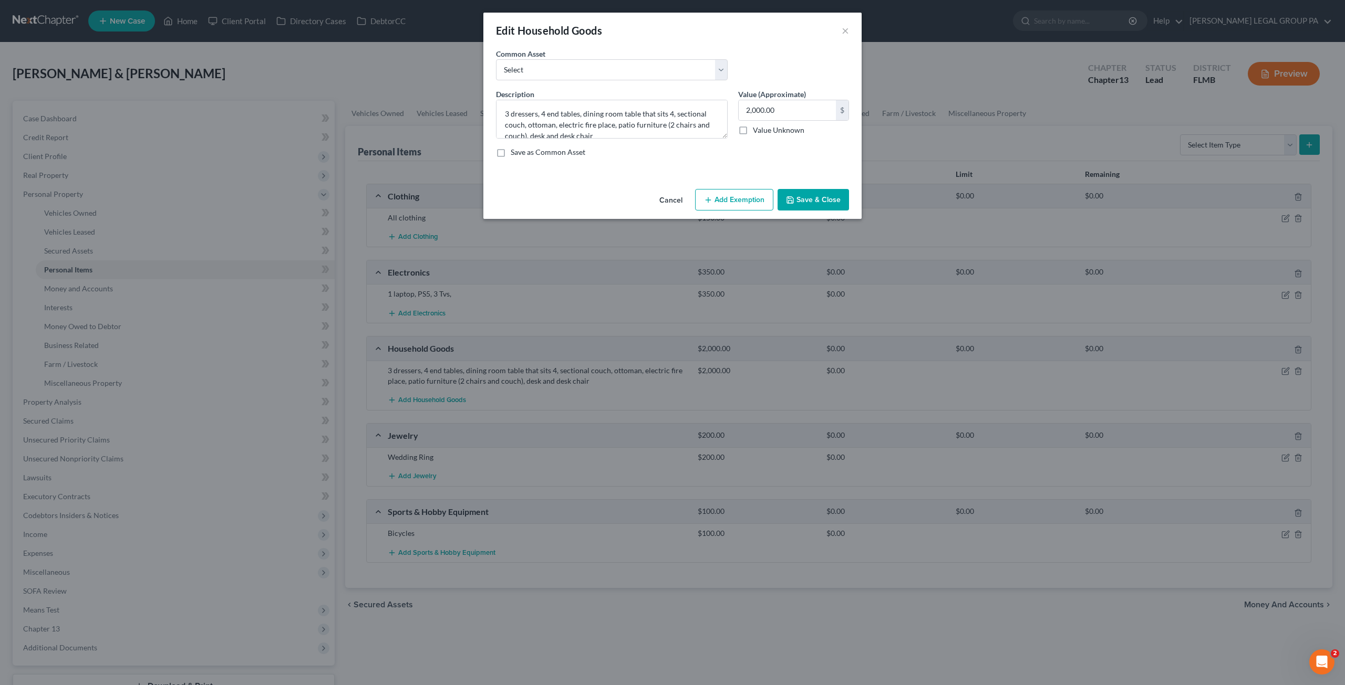
click at [731, 201] on button "Add Exemption" at bounding box center [734, 200] width 78 height 22
select select "2"
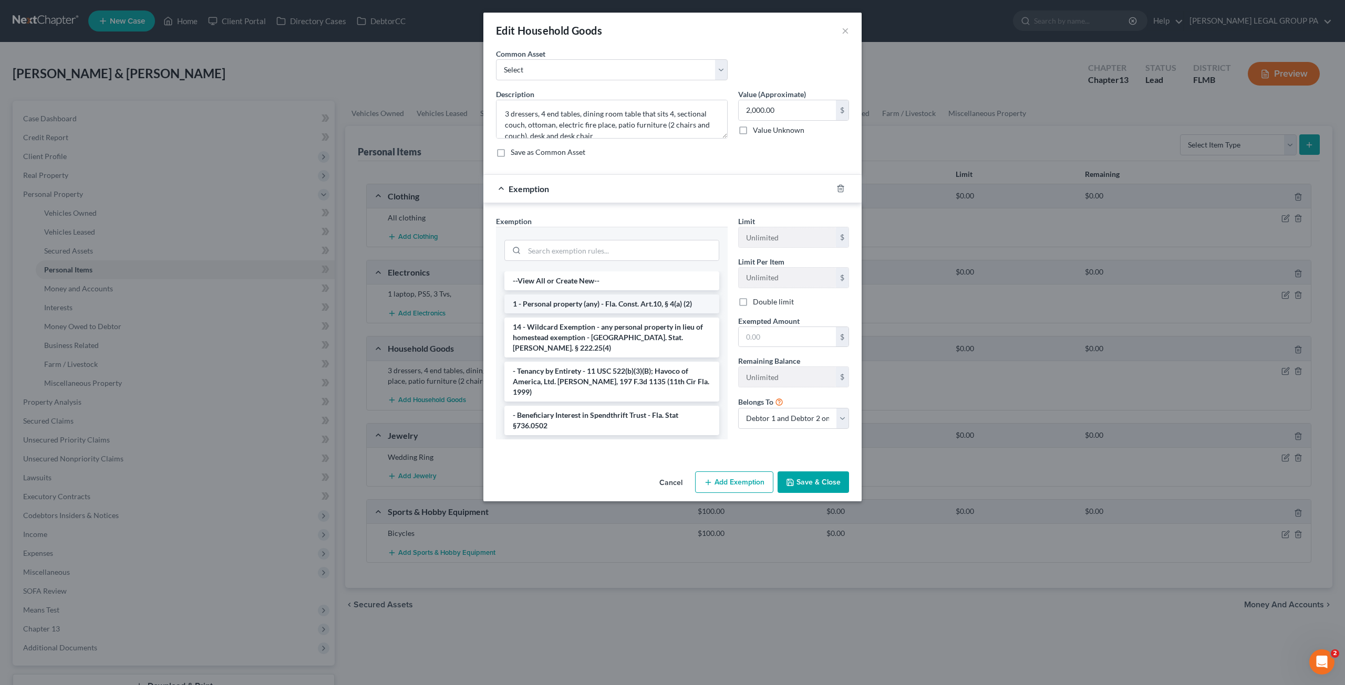
click at [578, 303] on li "1 - Personal property (any) - Fla. Const. Art.10, § 4(a) (2)" at bounding box center [611, 304] width 215 height 19
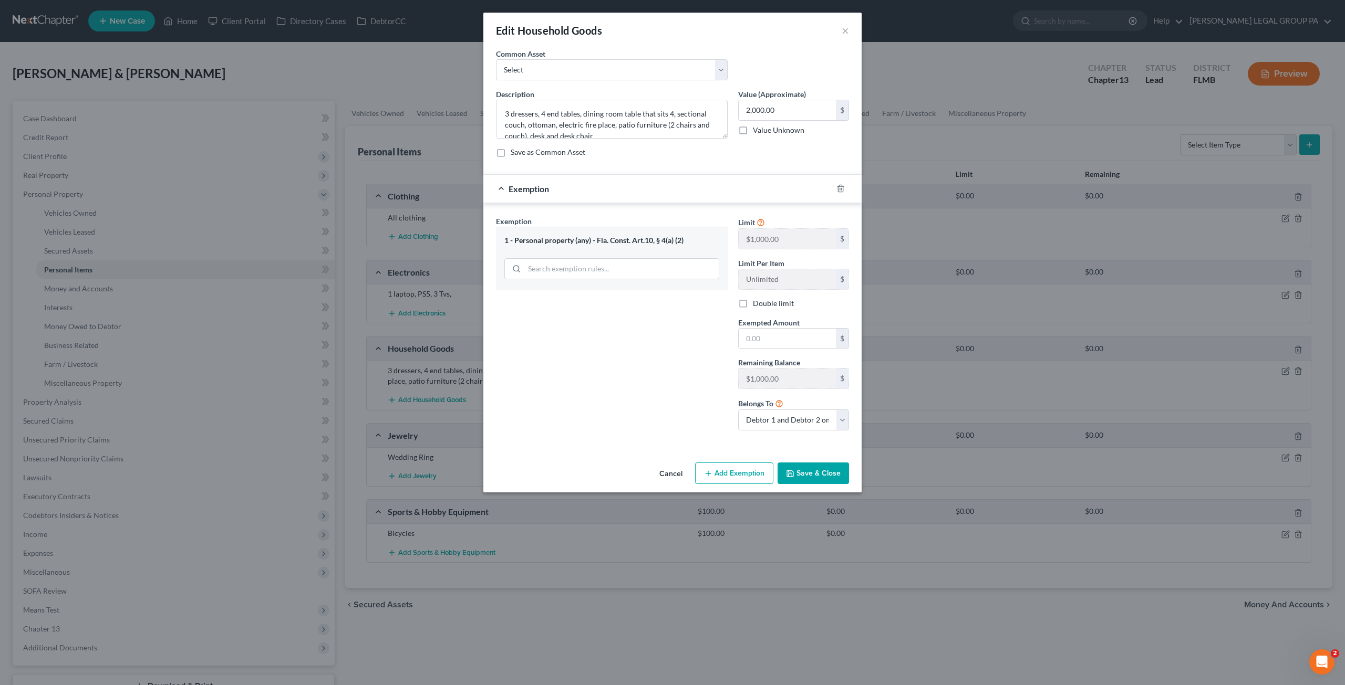
click at [753, 301] on label "Double limit" at bounding box center [773, 303] width 41 height 11
click at [757, 301] on input "Double limit" at bounding box center [760, 301] width 7 height 7
checkbox input "true"
click at [771, 342] on input "text" at bounding box center [786, 339] width 97 height 20
type input "2,000.00"
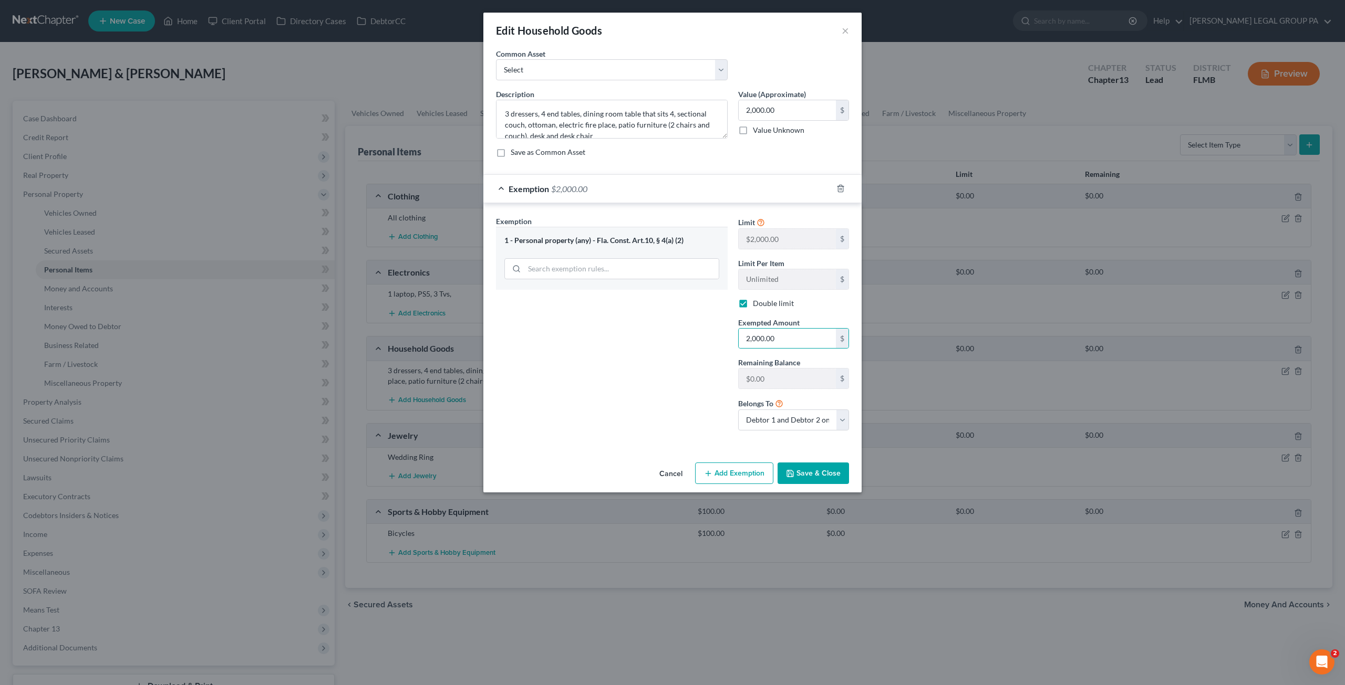
click at [816, 473] on button "Save & Close" at bounding box center [812, 474] width 71 height 22
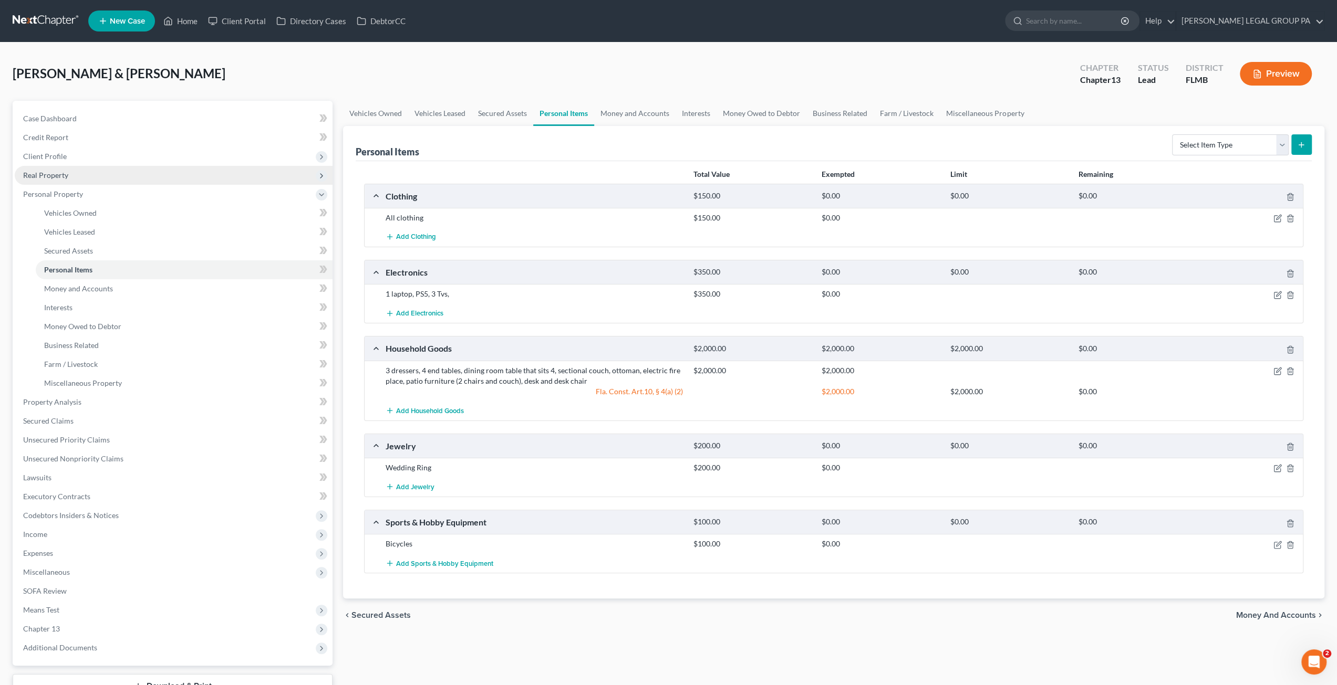
click at [39, 172] on span "Real Property" at bounding box center [45, 175] width 45 height 9
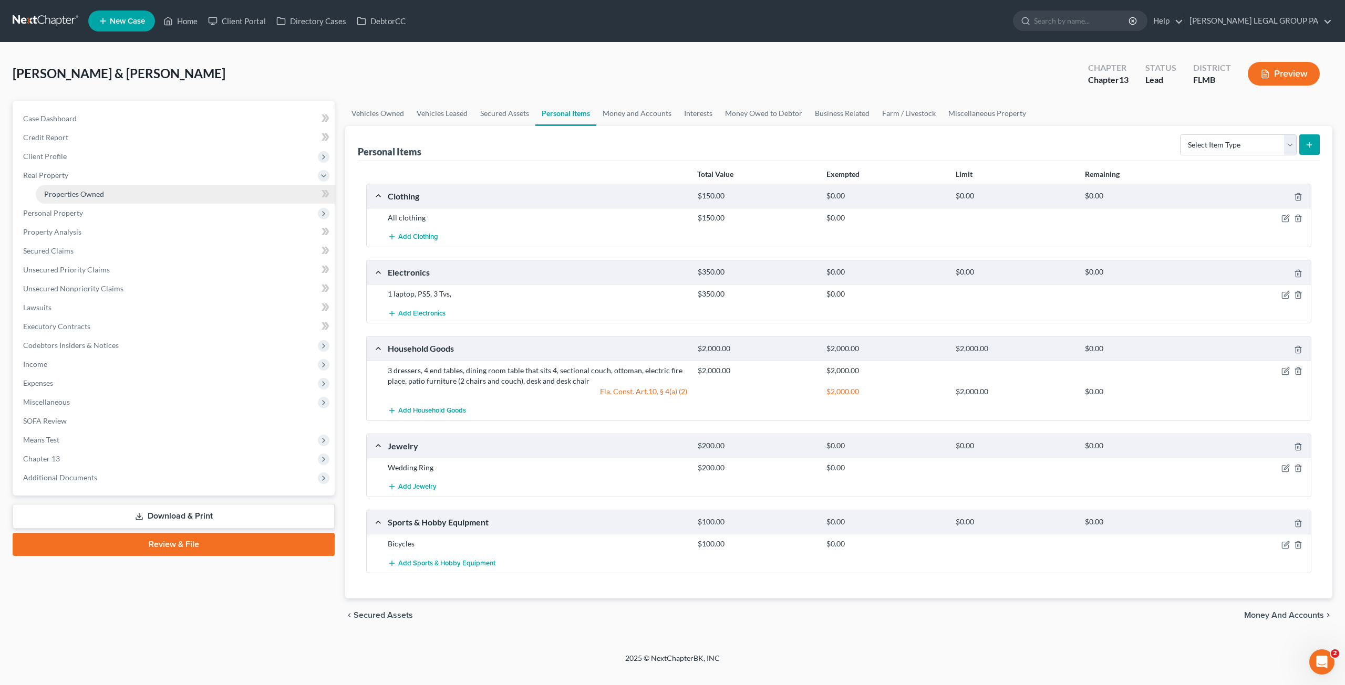
click at [64, 192] on span "Properties Owned" at bounding box center [74, 194] width 60 height 9
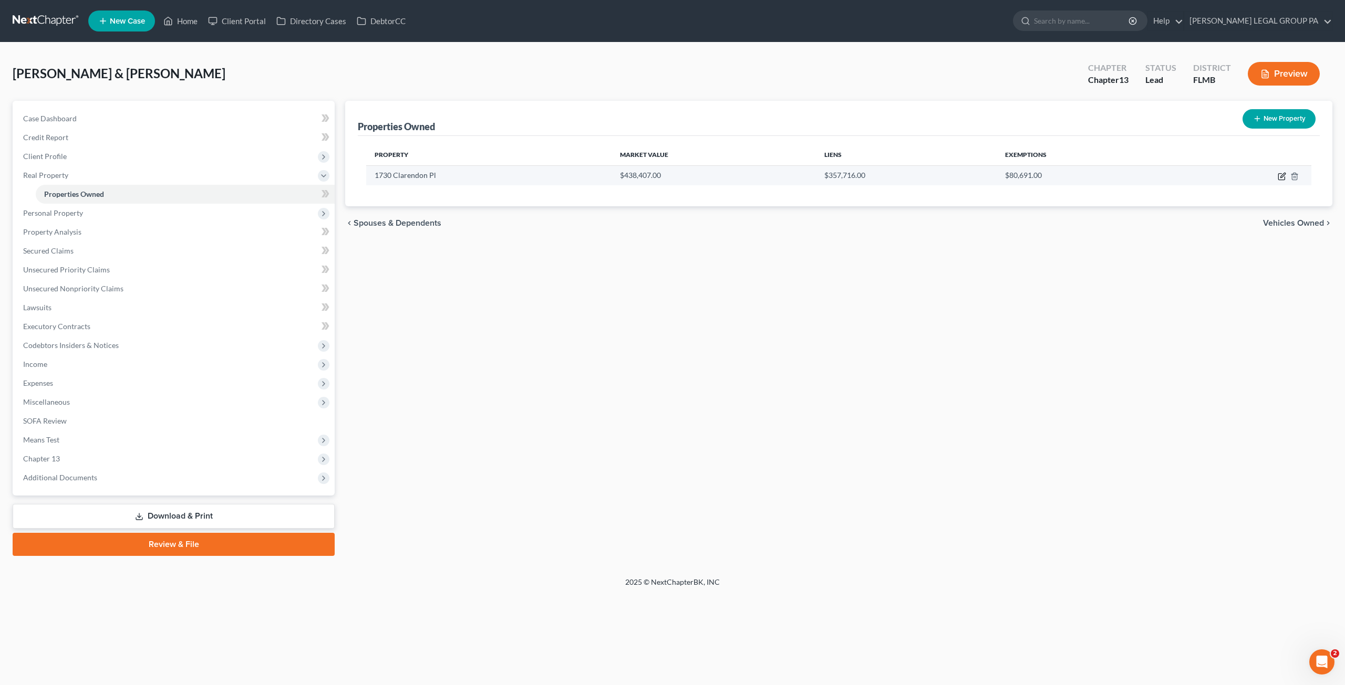
click at [1280, 175] on icon "button" at bounding box center [1281, 176] width 8 height 8
select select "9"
select select "2"
select select "0"
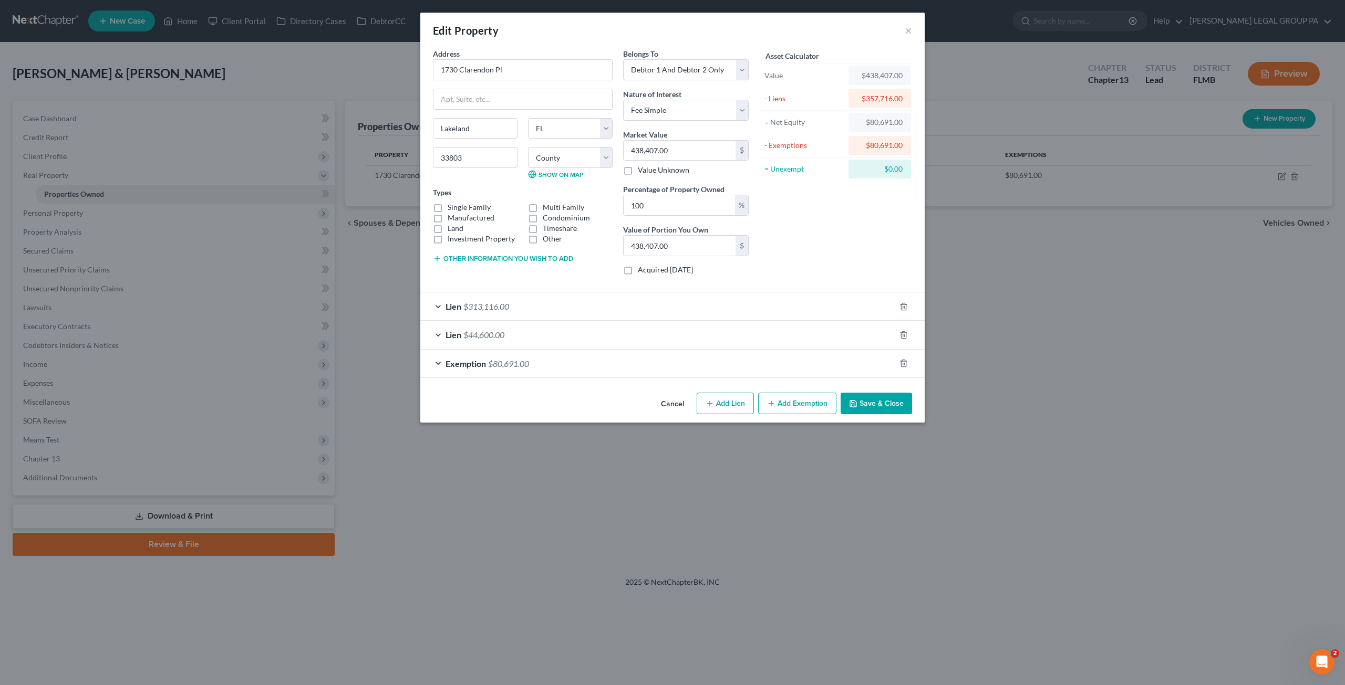
click at [857, 400] on icon "button" at bounding box center [853, 404] width 8 height 8
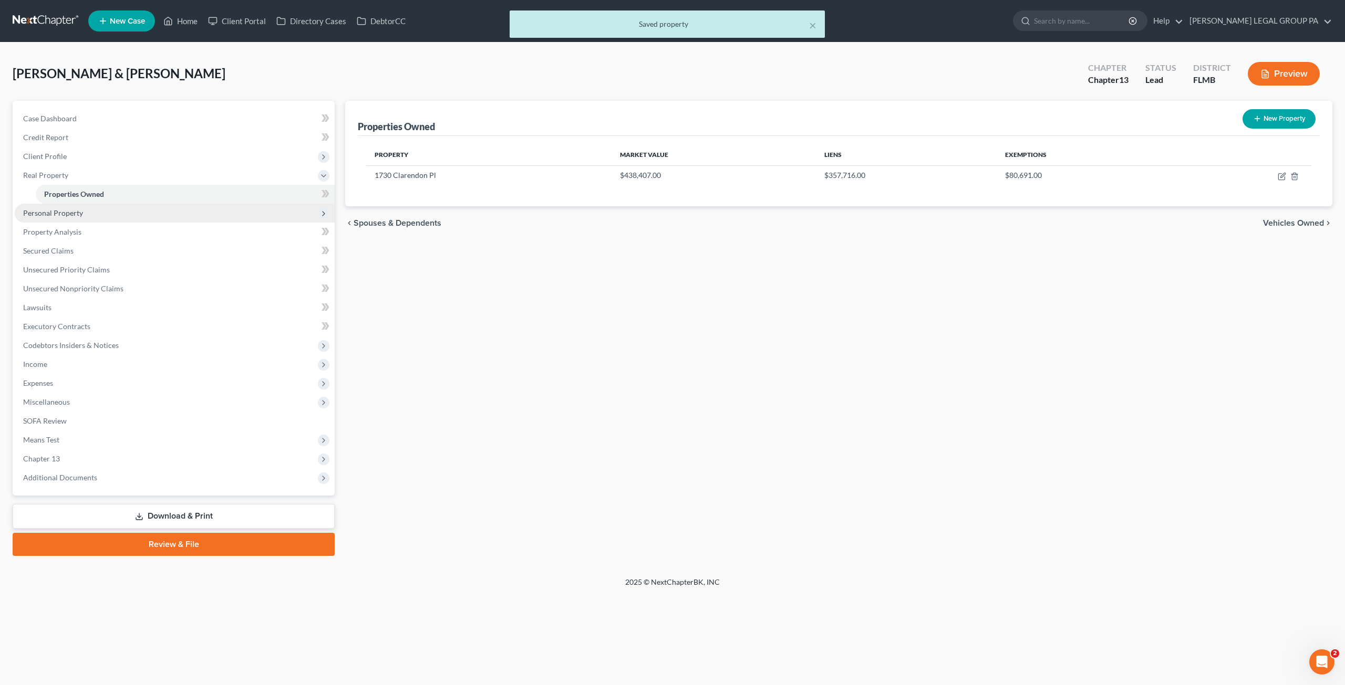
click at [53, 209] on span "Personal Property" at bounding box center [53, 213] width 60 height 9
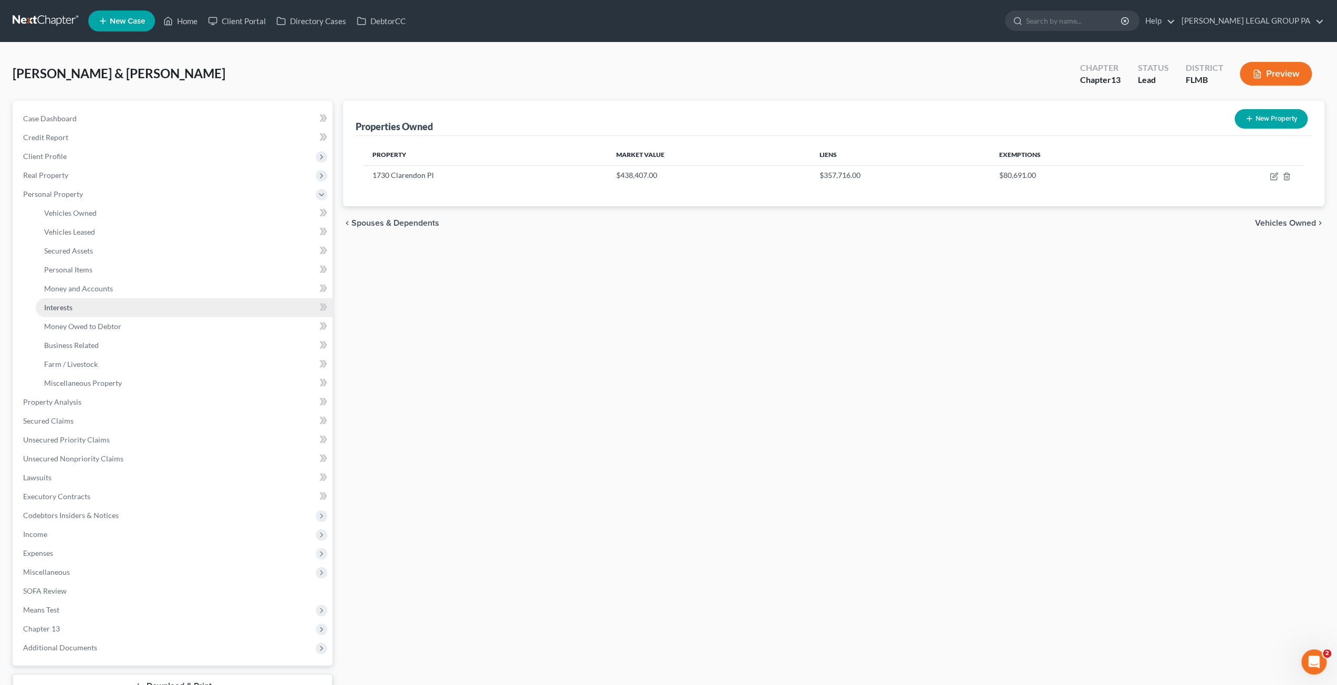
click at [68, 310] on span "Interests" at bounding box center [58, 307] width 28 height 9
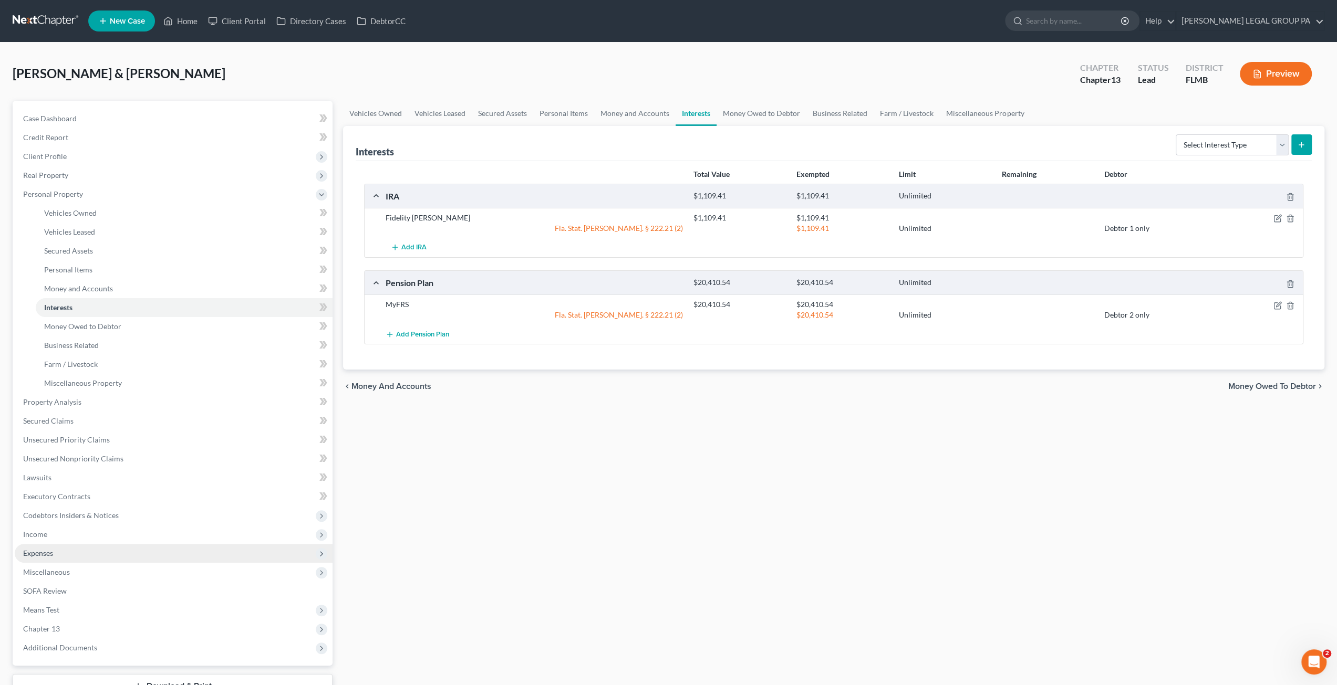
click at [50, 545] on span "Expenses" at bounding box center [174, 553] width 318 height 19
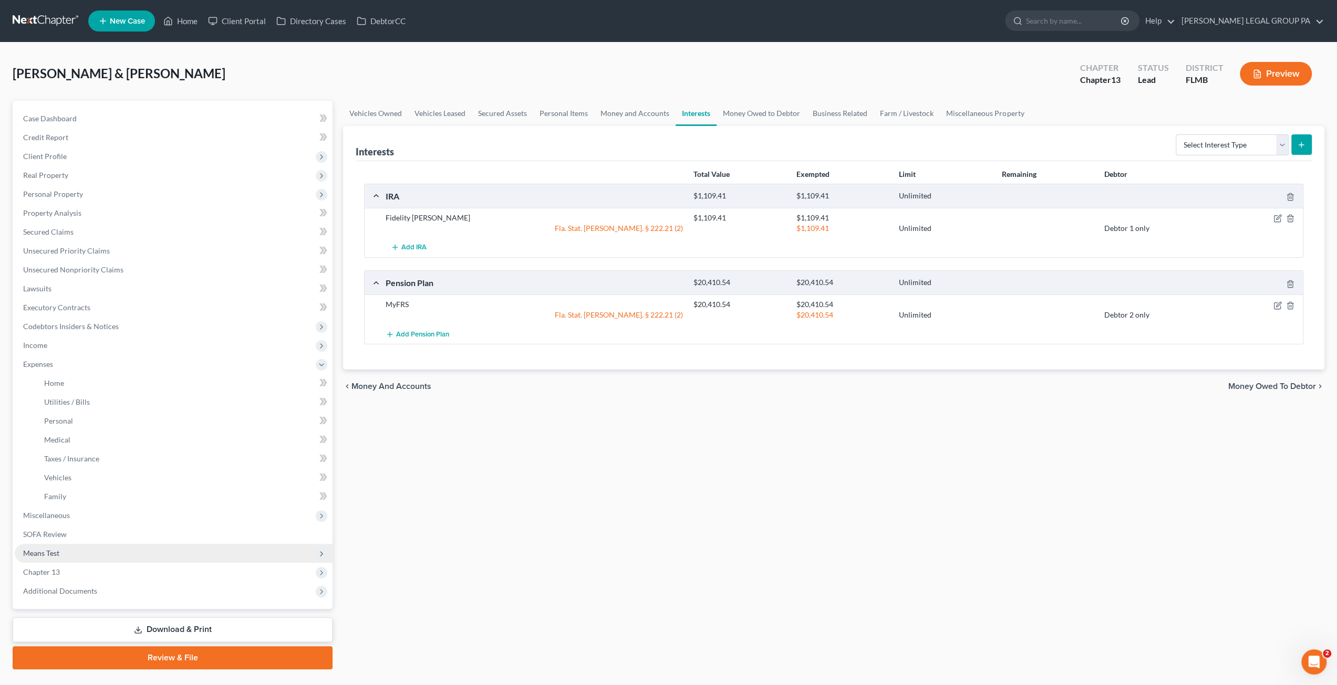
click at [79, 548] on span "Means Test" at bounding box center [174, 553] width 318 height 19
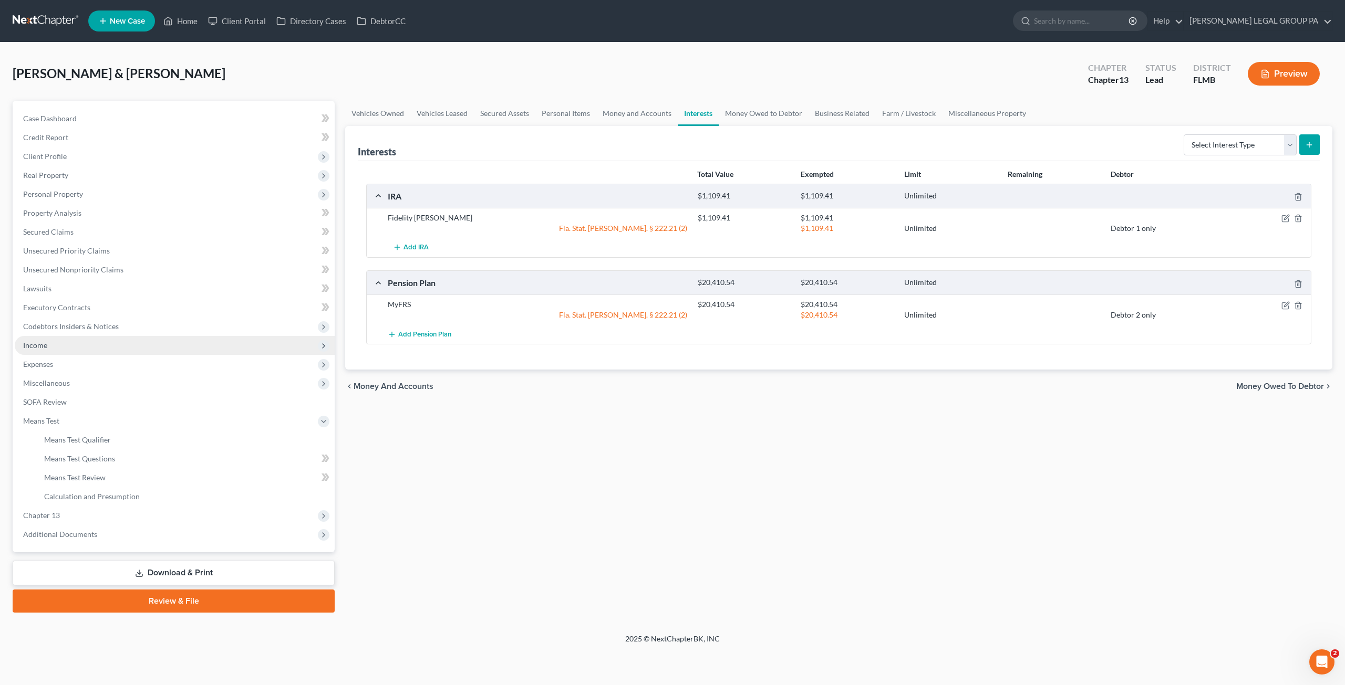
click at [37, 340] on span "Income" at bounding box center [175, 345] width 320 height 19
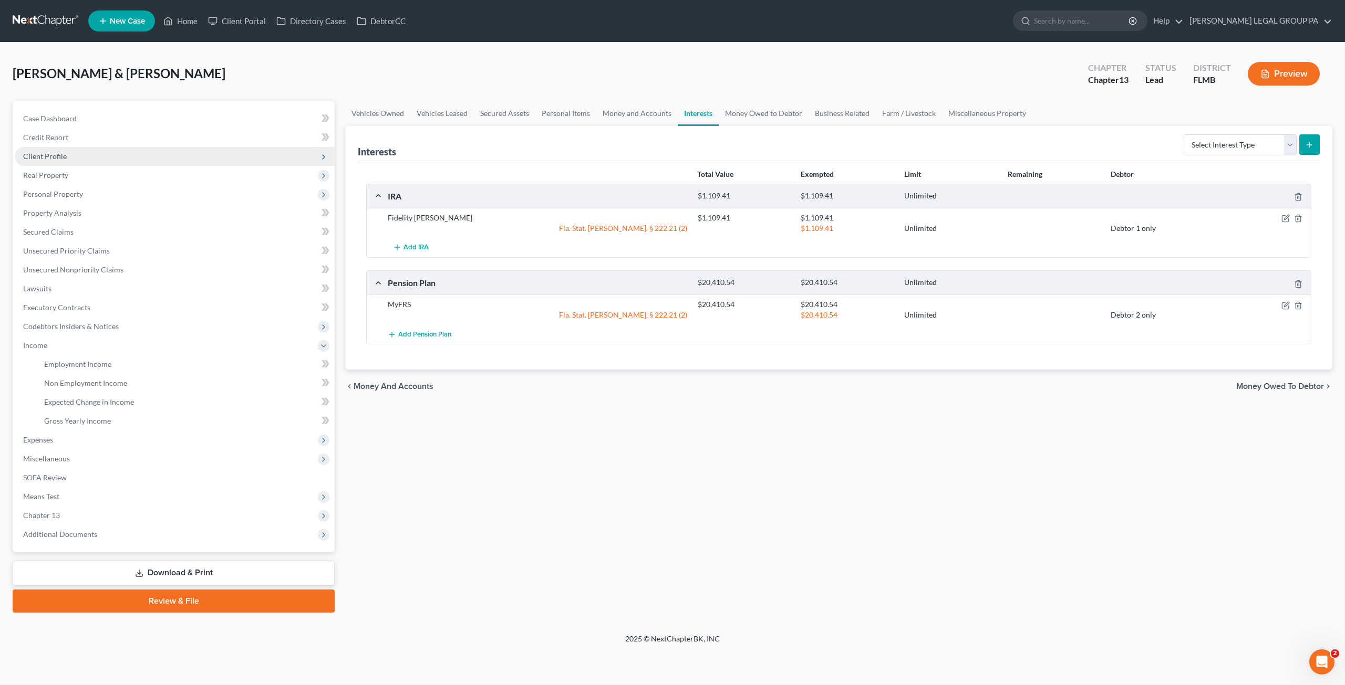
click at [60, 154] on span "Client Profile" at bounding box center [45, 156] width 44 height 9
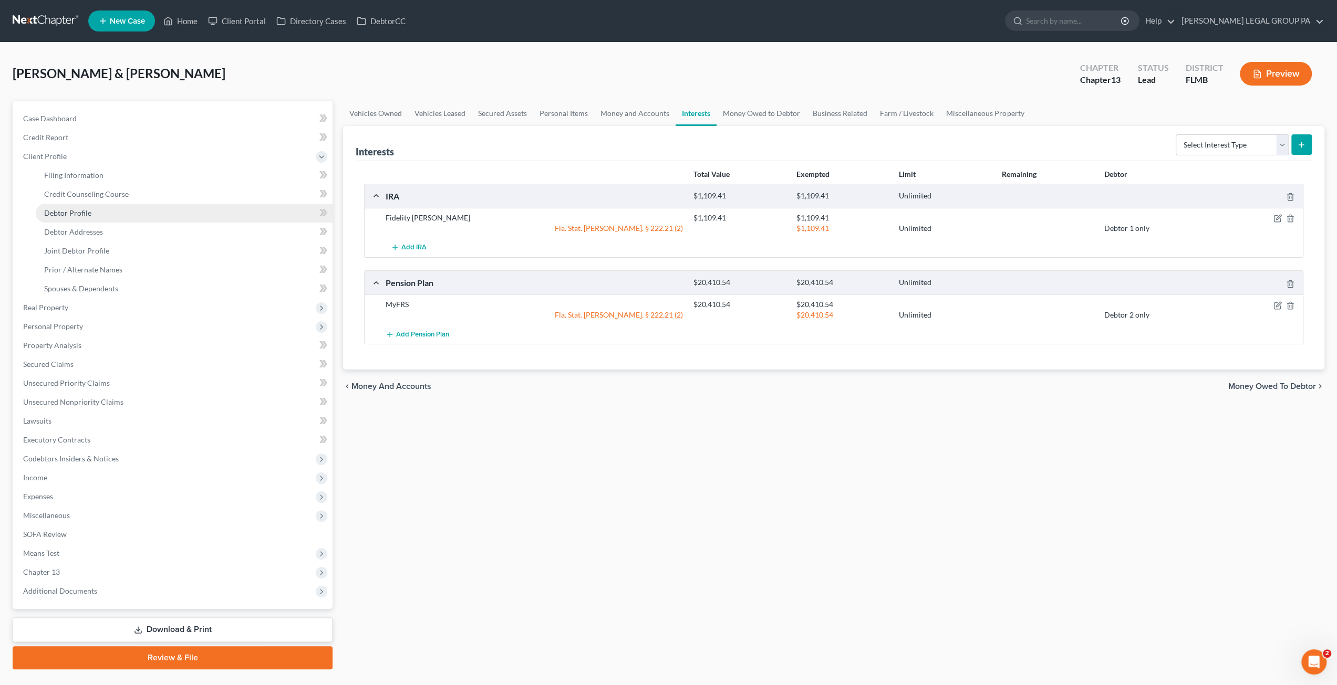
click at [71, 214] on span "Debtor Profile" at bounding box center [67, 213] width 47 height 9
select select "1"
select select "3"
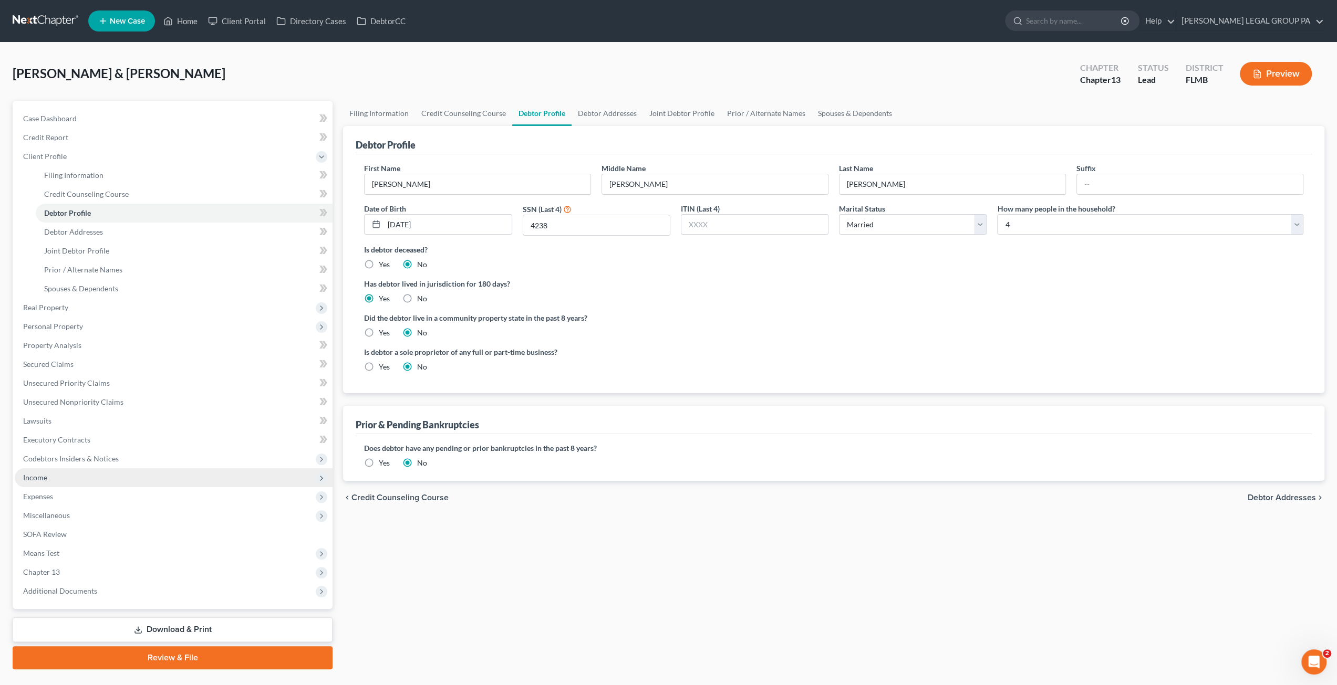
click at [28, 478] on span "Income" at bounding box center [35, 477] width 24 height 9
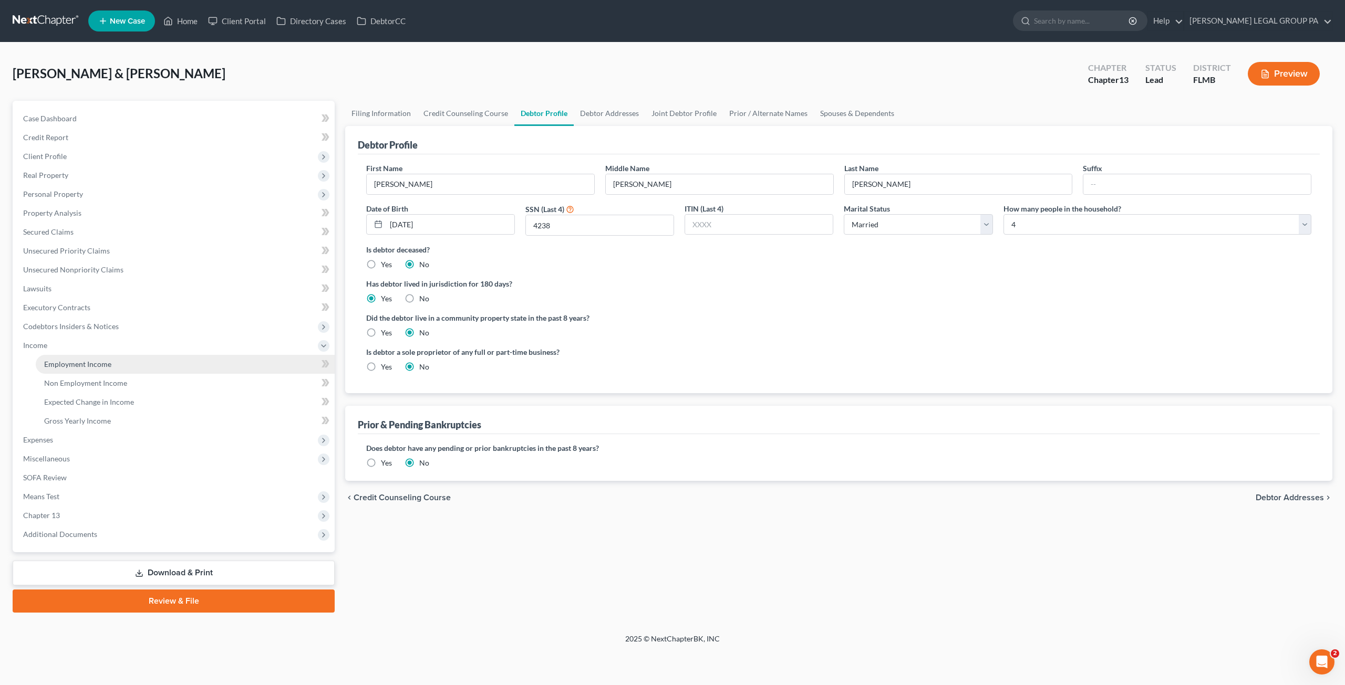
click at [85, 366] on span "Employment Income" at bounding box center [77, 364] width 67 height 9
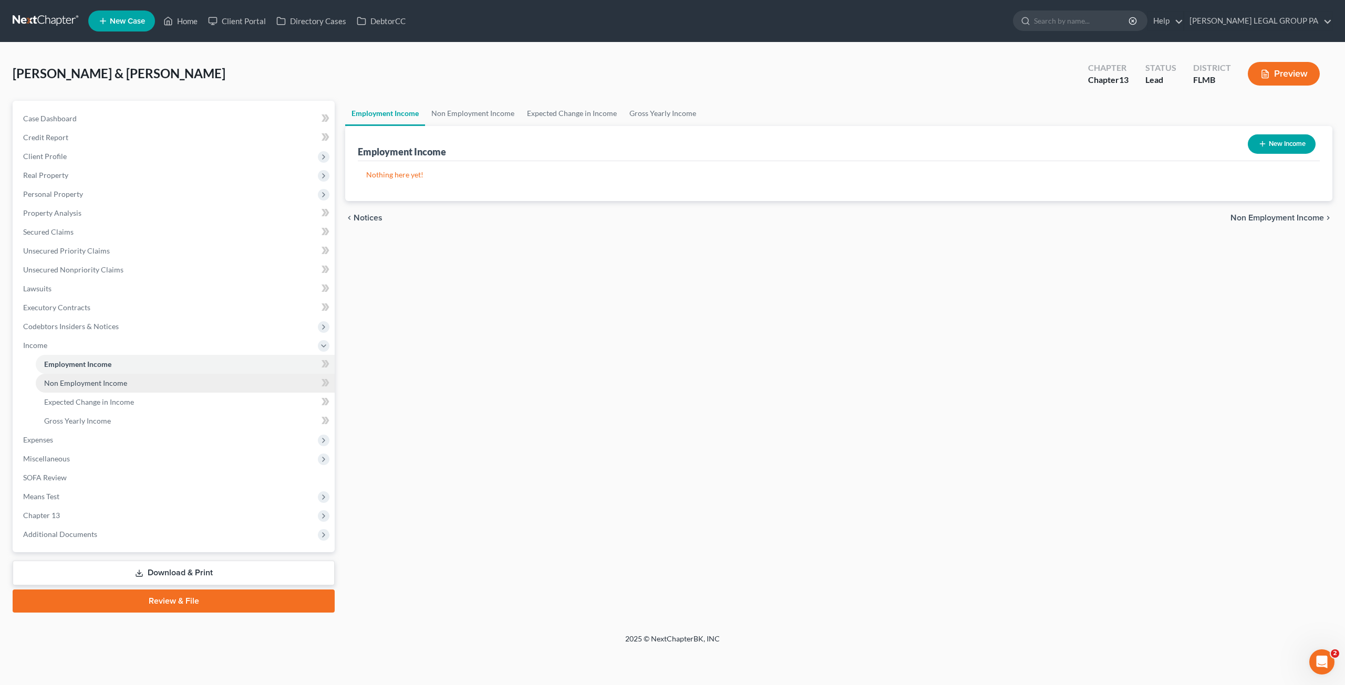
click at [78, 389] on link "Non Employment Income" at bounding box center [185, 383] width 299 height 19
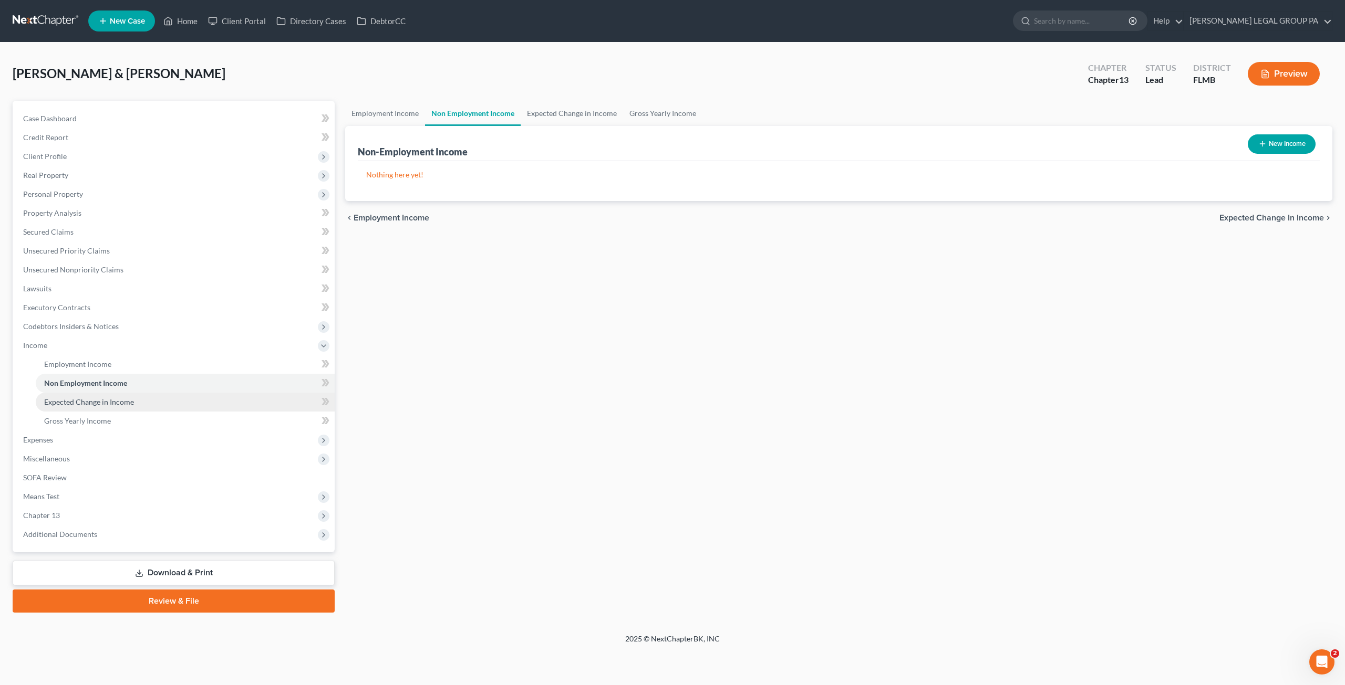
click at [105, 408] on link "Expected Change in Income" at bounding box center [185, 402] width 299 height 19
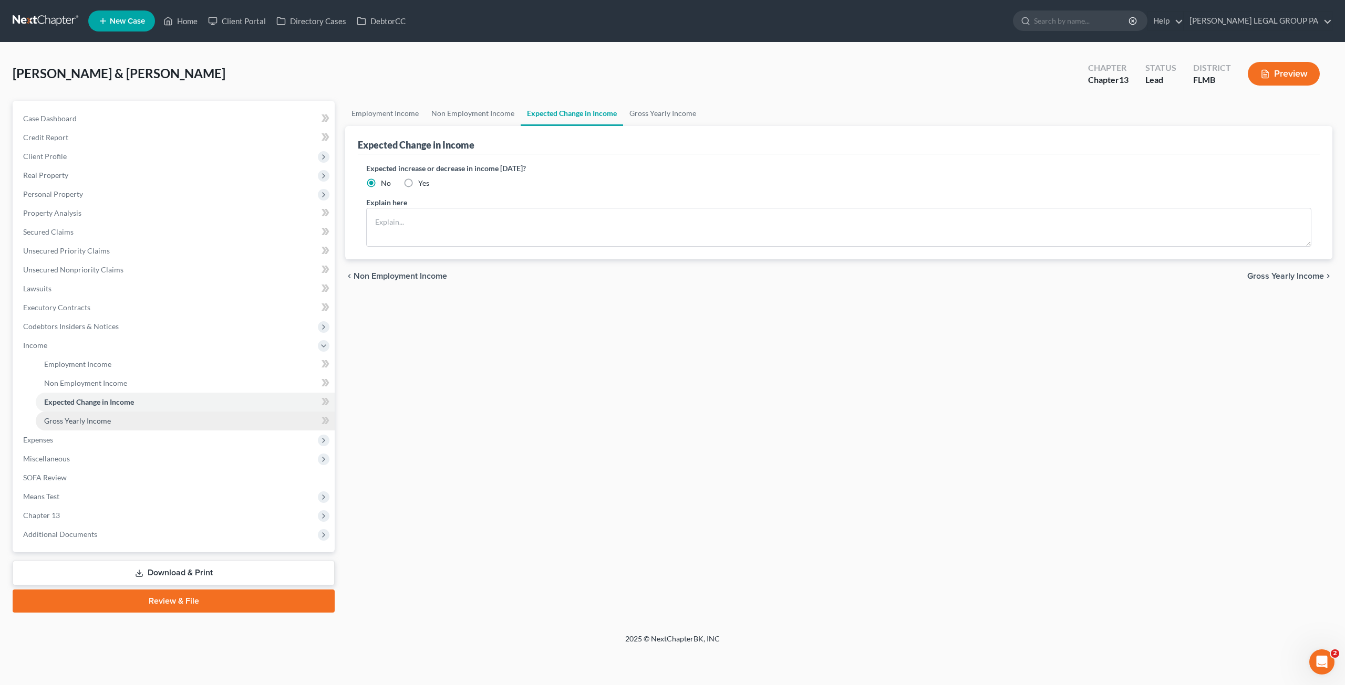
click at [93, 421] on span "Gross Yearly Income" at bounding box center [77, 420] width 67 height 9
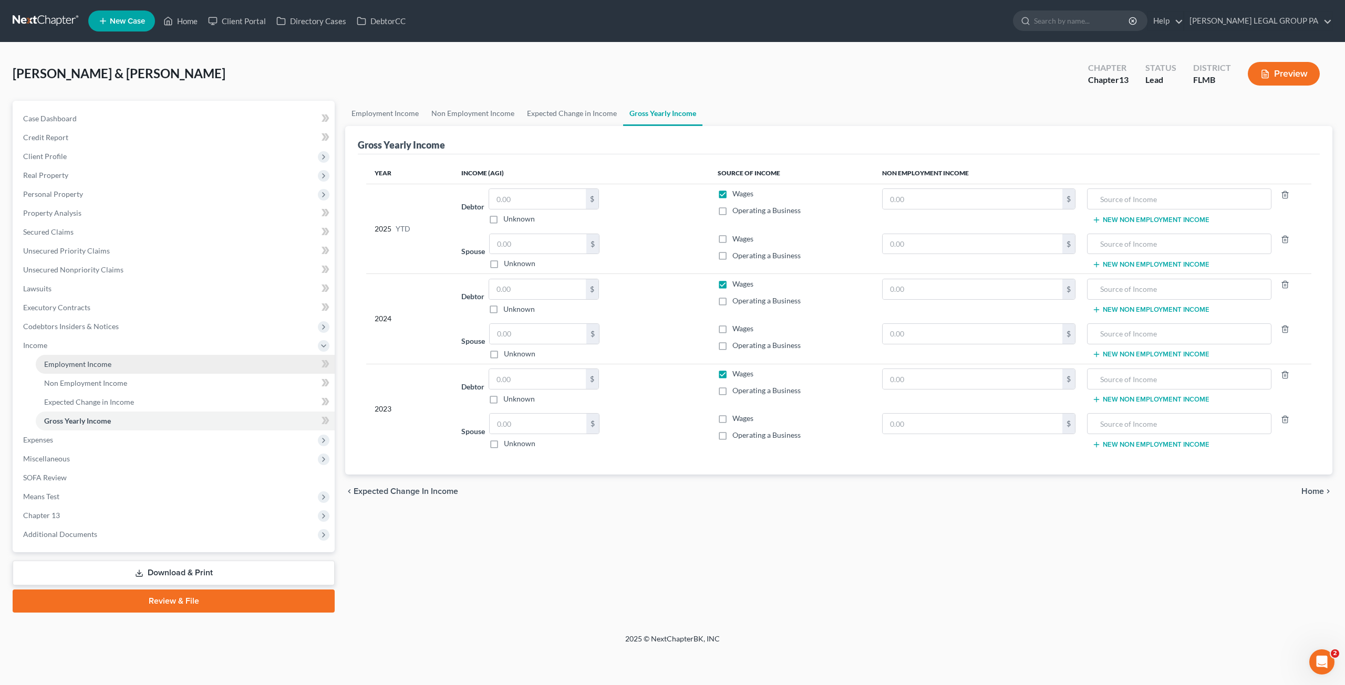
click at [77, 361] on span "Employment Income" at bounding box center [77, 364] width 67 height 9
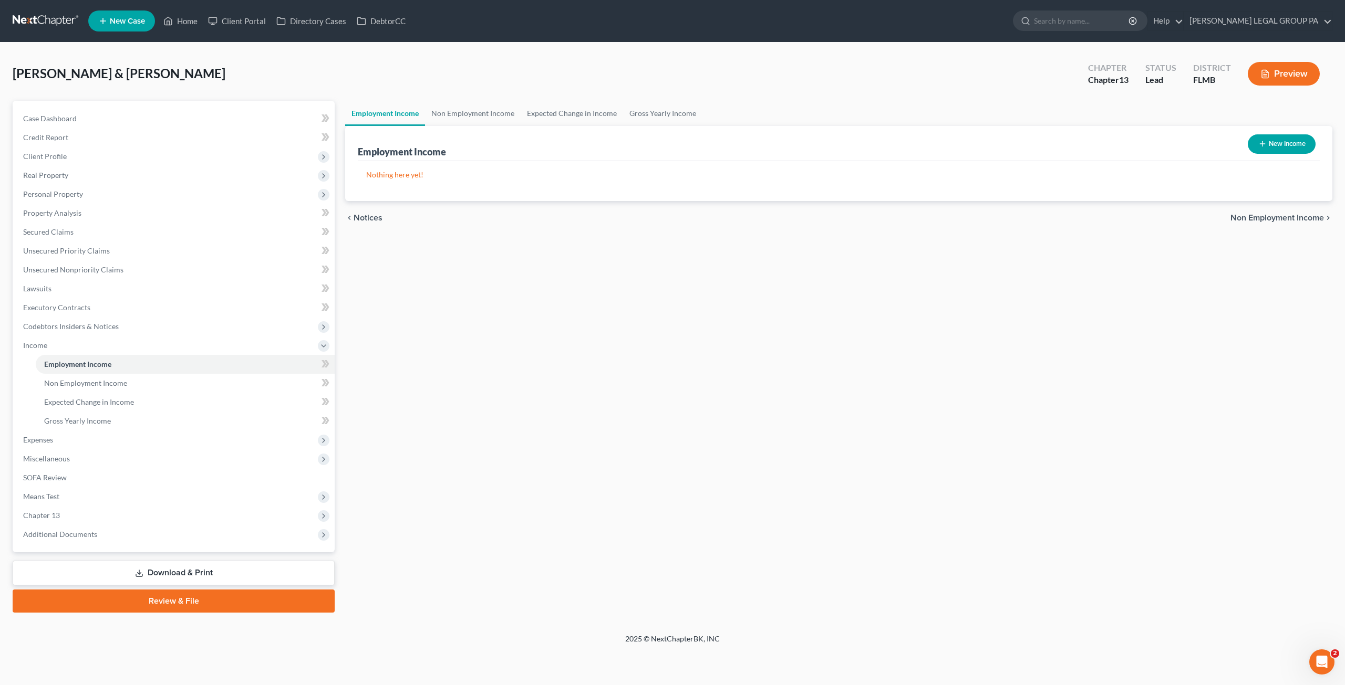
click at [1296, 144] on button "New Income" at bounding box center [1281, 143] width 68 height 19
select select "0"
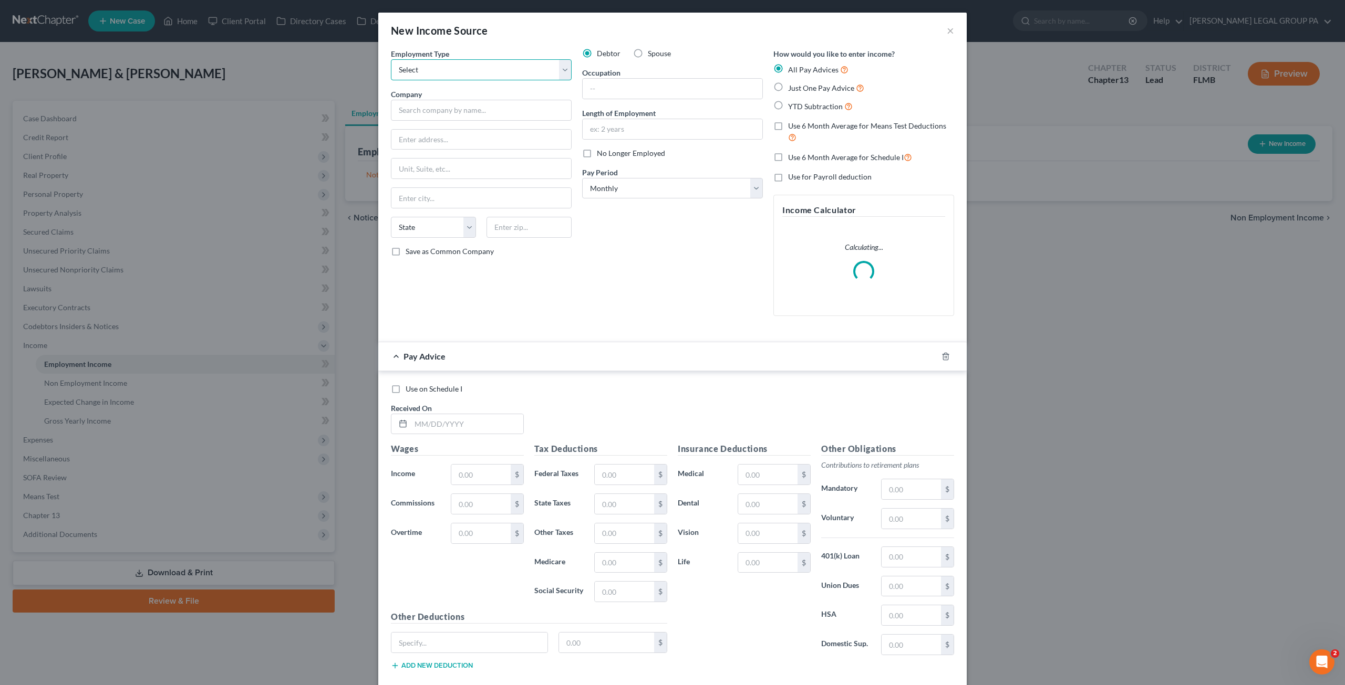
click at [415, 75] on select "Select Full or Part Time Employment Self Employment" at bounding box center [481, 69] width 181 height 21
click at [642, 298] on div "Debtor Spouse Occupation Length of Employment No Longer Employed Pay Period * S…" at bounding box center [672, 186] width 191 height 276
click at [422, 112] on input "text" at bounding box center [481, 110] width 181 height 21
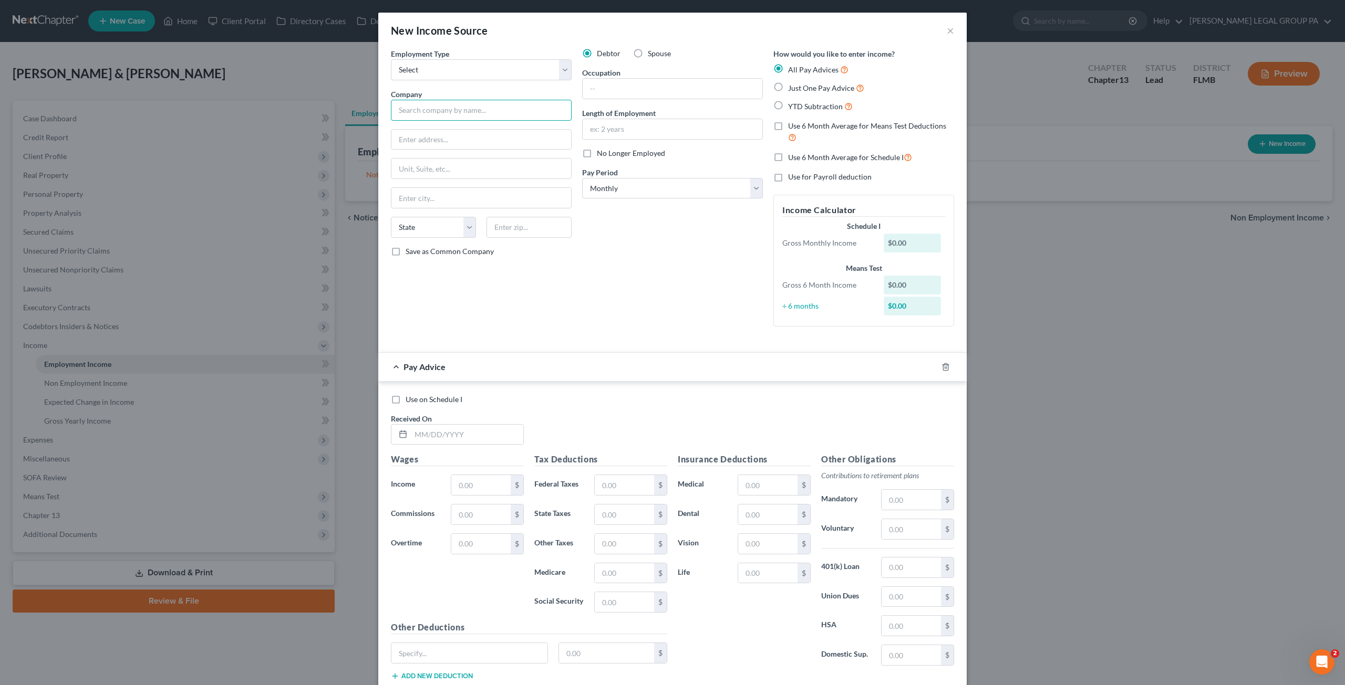
click at [455, 113] on input "text" at bounding box center [481, 110] width 181 height 21
type input "s"
click at [442, 68] on select "Select Full or Part Time Employment Self Employment" at bounding box center [481, 69] width 181 height 21
select select "1"
click at [391, 59] on select "Select Full or Part Time Employment Self Employment" at bounding box center [481, 69] width 181 height 21
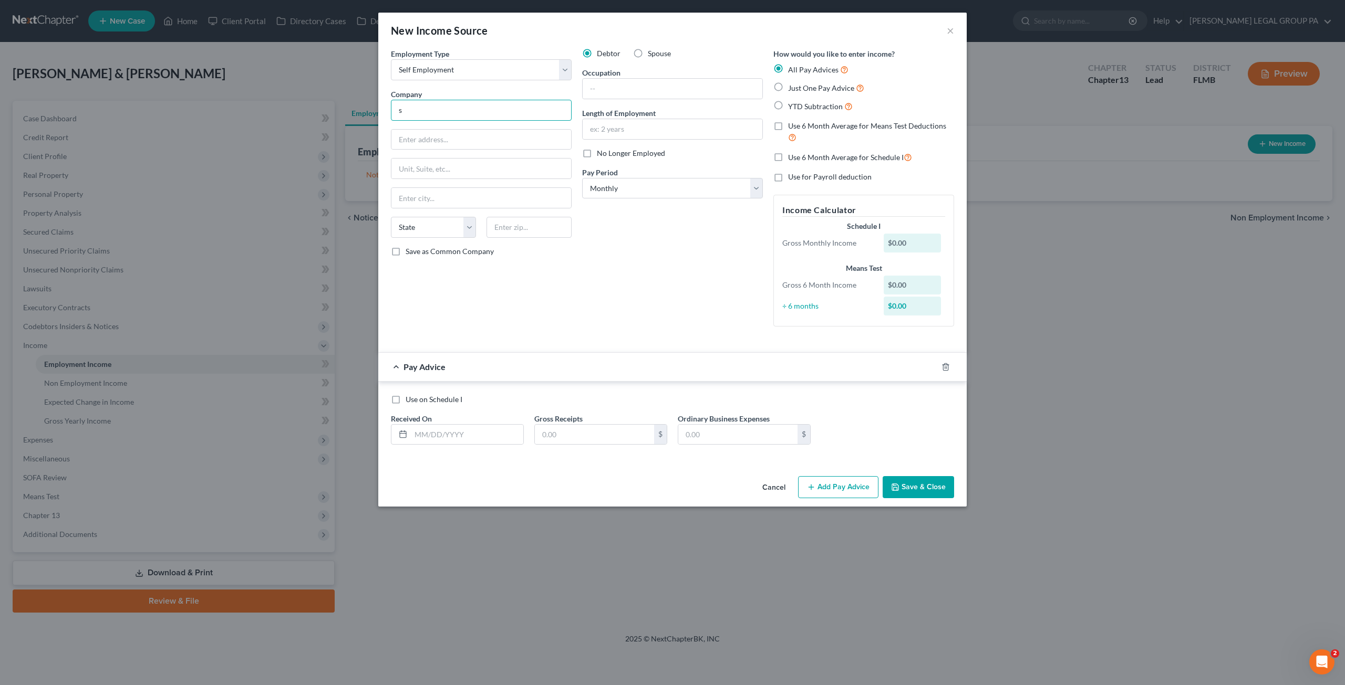
drag, startPoint x: 409, startPoint y: 110, endPoint x: 403, endPoint y: 110, distance: 5.3
click at [403, 110] on input "s" at bounding box center [481, 110] width 181 height 21
drag, startPoint x: 409, startPoint y: 110, endPoint x: 383, endPoint y: 110, distance: 25.7
click at [383, 110] on div "Employment Type * Select Full or Part Time Employment Self Employment Company *…" at bounding box center [672, 260] width 588 height 424
type input "Swan Staging LLC"
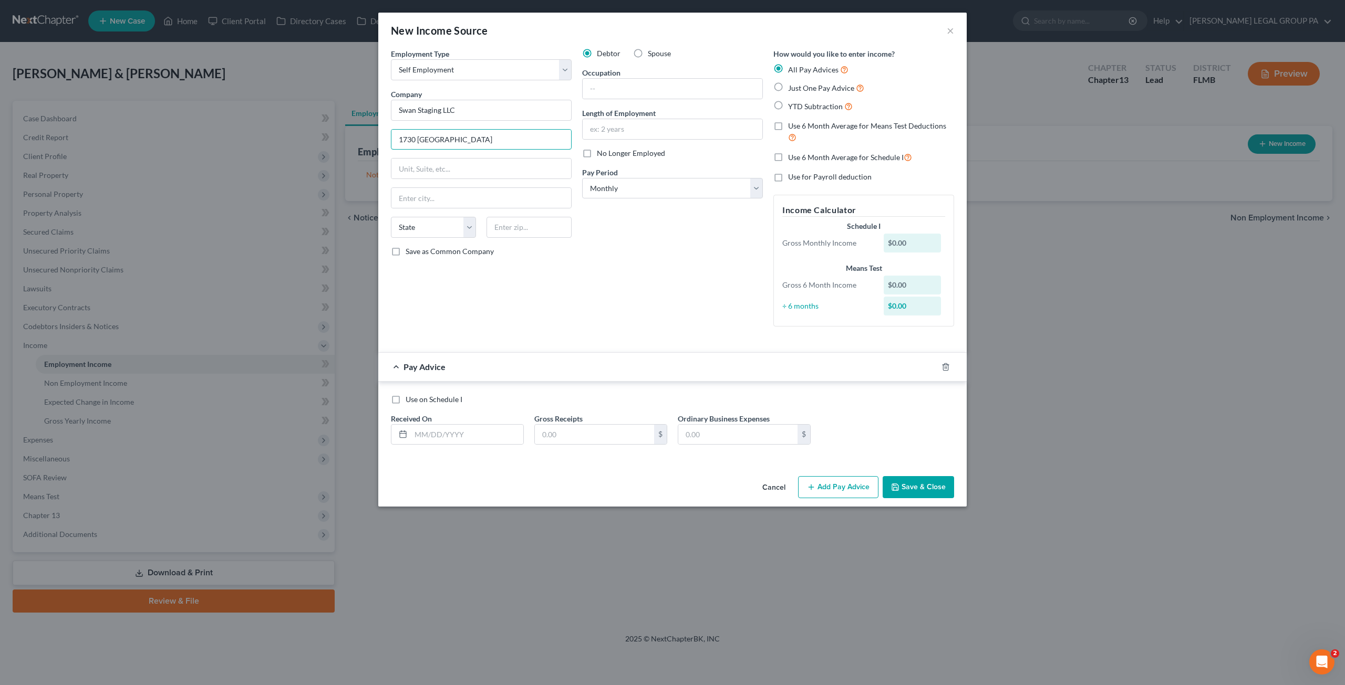
type input "1730 Clarendon Place"
type input "33803"
click at [565, 323] on div "Employment Type * Select Full or Part Time Employment Self Employment Company *…" at bounding box center [481, 191] width 191 height 287
type input "Lakeland"
select select "9"
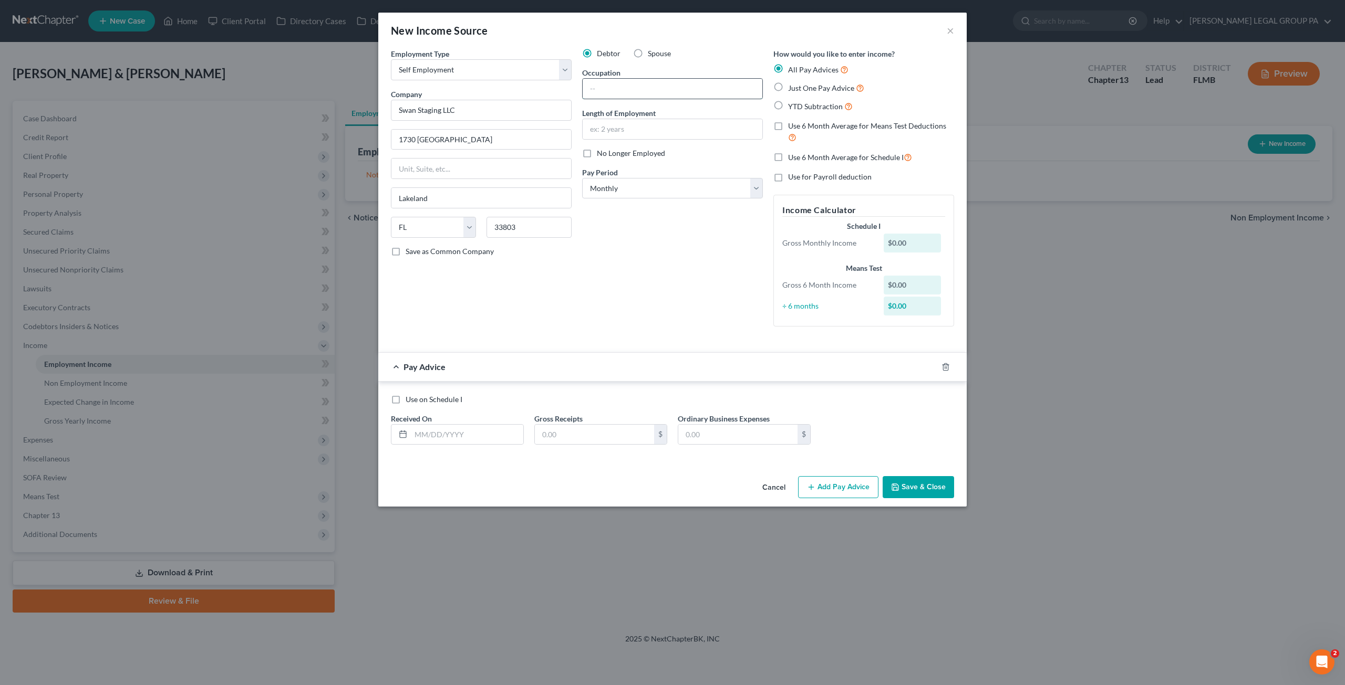
click at [606, 95] on input "text" at bounding box center [672, 89] width 180 height 20
type input "Owner"
click at [601, 127] on input "text" at bounding box center [672, 129] width 180 height 20
click at [645, 321] on div "Debtor Spouse Occupation Owner Length of Employment No Longer Employed Pay Peri…" at bounding box center [672, 191] width 191 height 287
click at [788, 86] on label "Just One Pay Advice" at bounding box center [826, 88] width 76 height 12
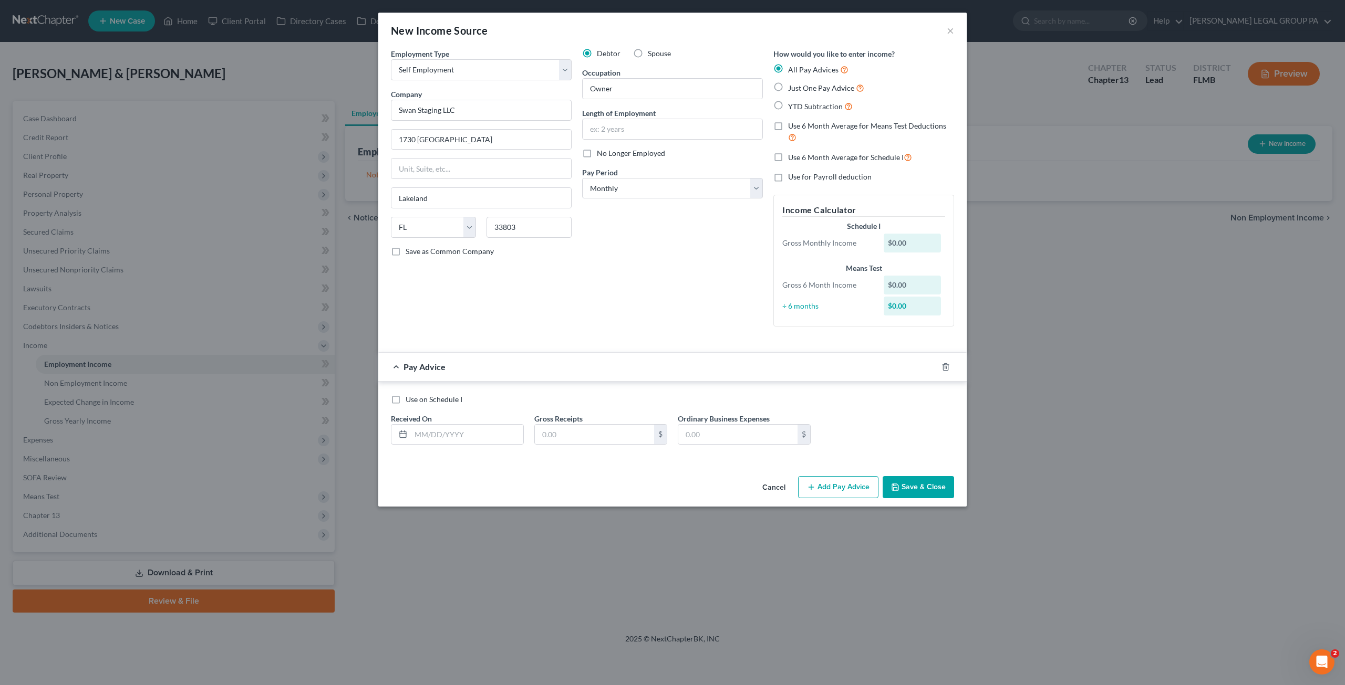
click at [792, 86] on input "Just One Pay Advice" at bounding box center [795, 85] width 7 height 7
radio input "true"
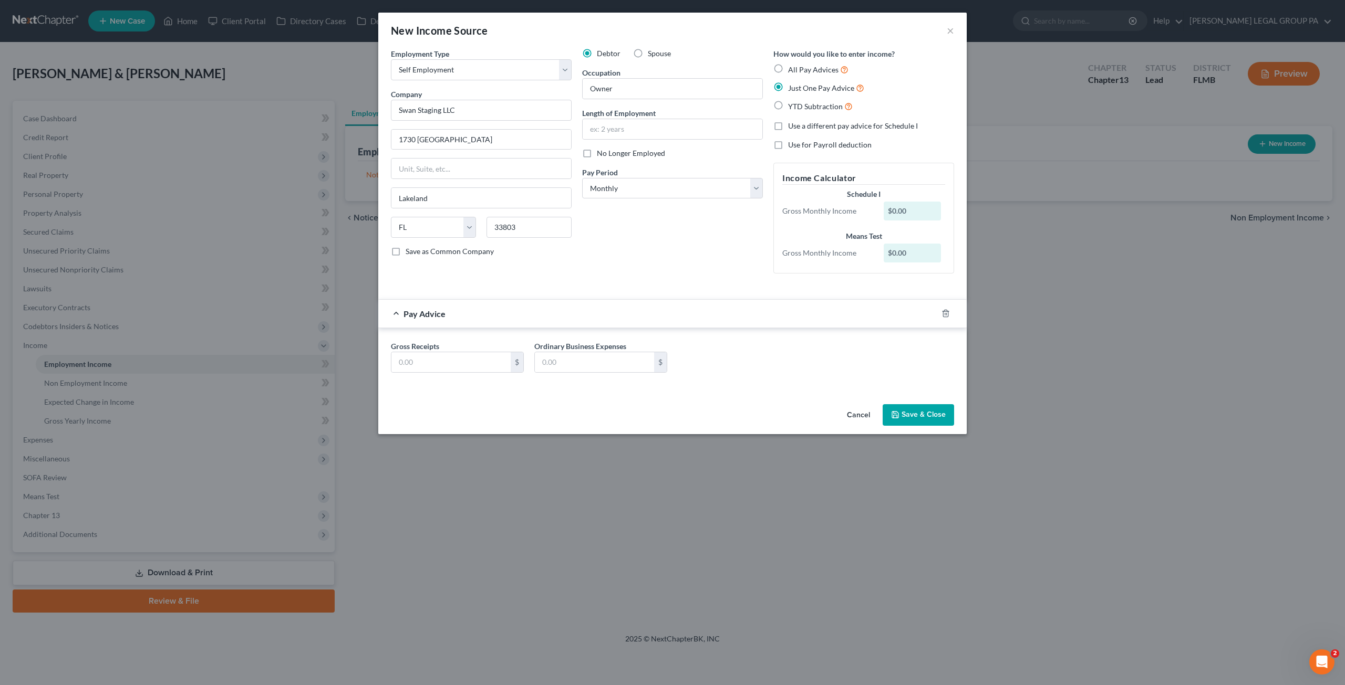
click at [908, 412] on button "Save & Close" at bounding box center [917, 415] width 71 height 22
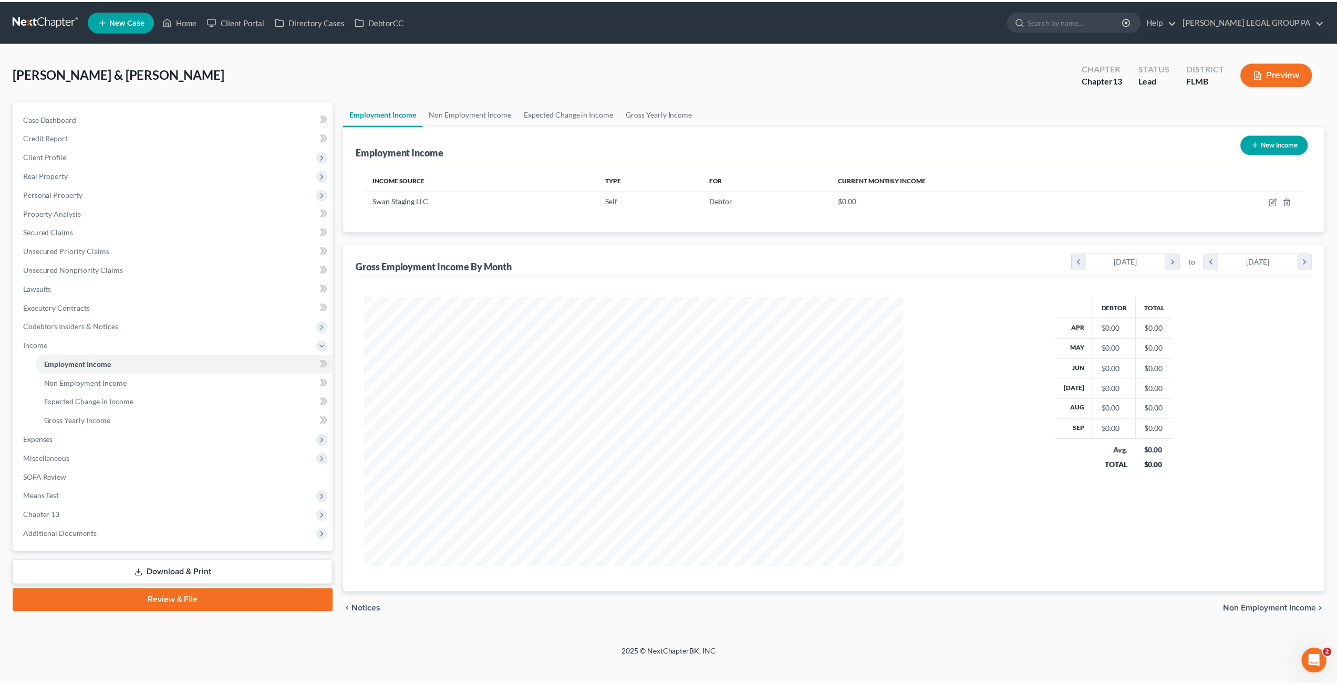
scroll to position [271, 563]
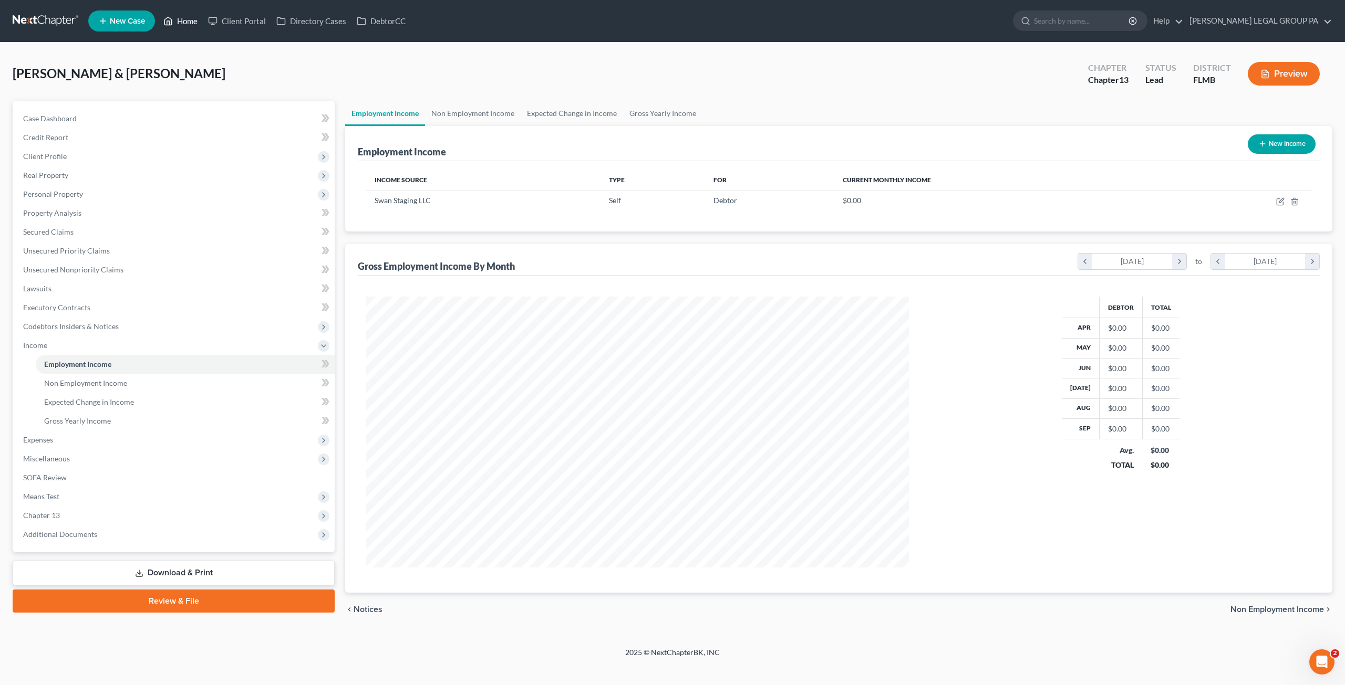
click at [173, 29] on link "Home" at bounding box center [180, 21] width 45 height 19
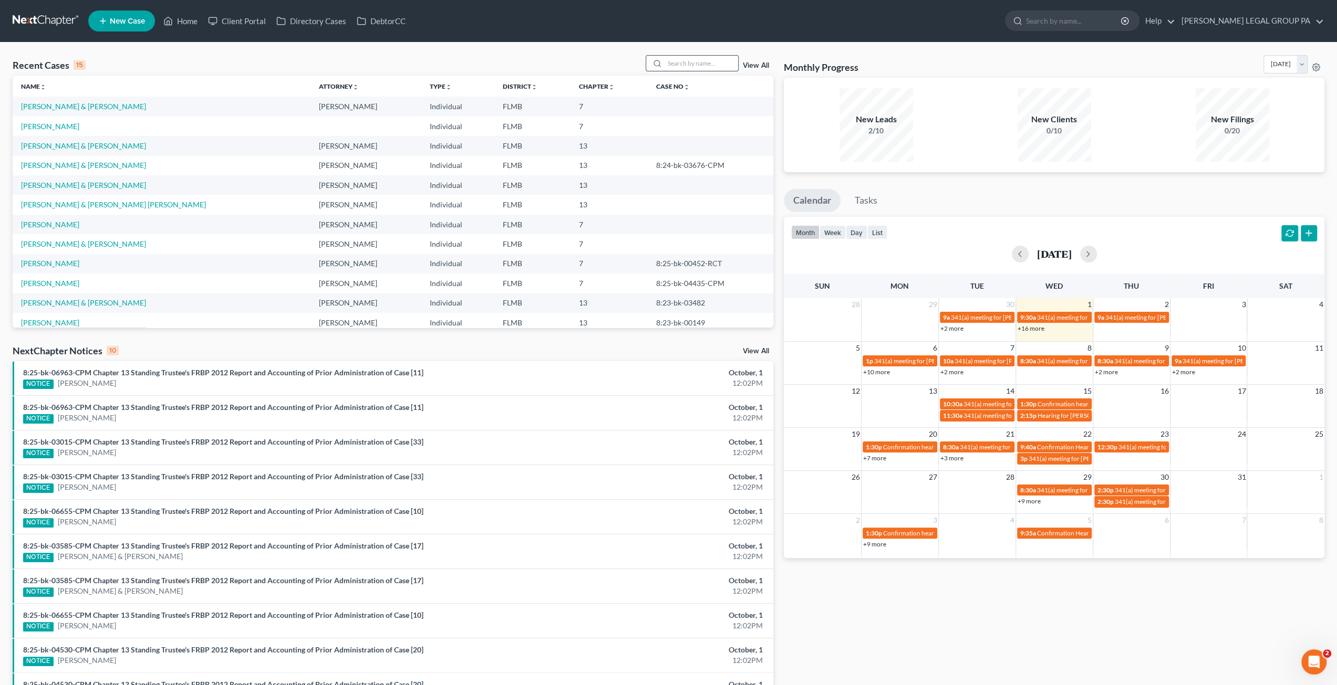
click at [683, 63] on input "search" at bounding box center [701, 63] width 74 height 15
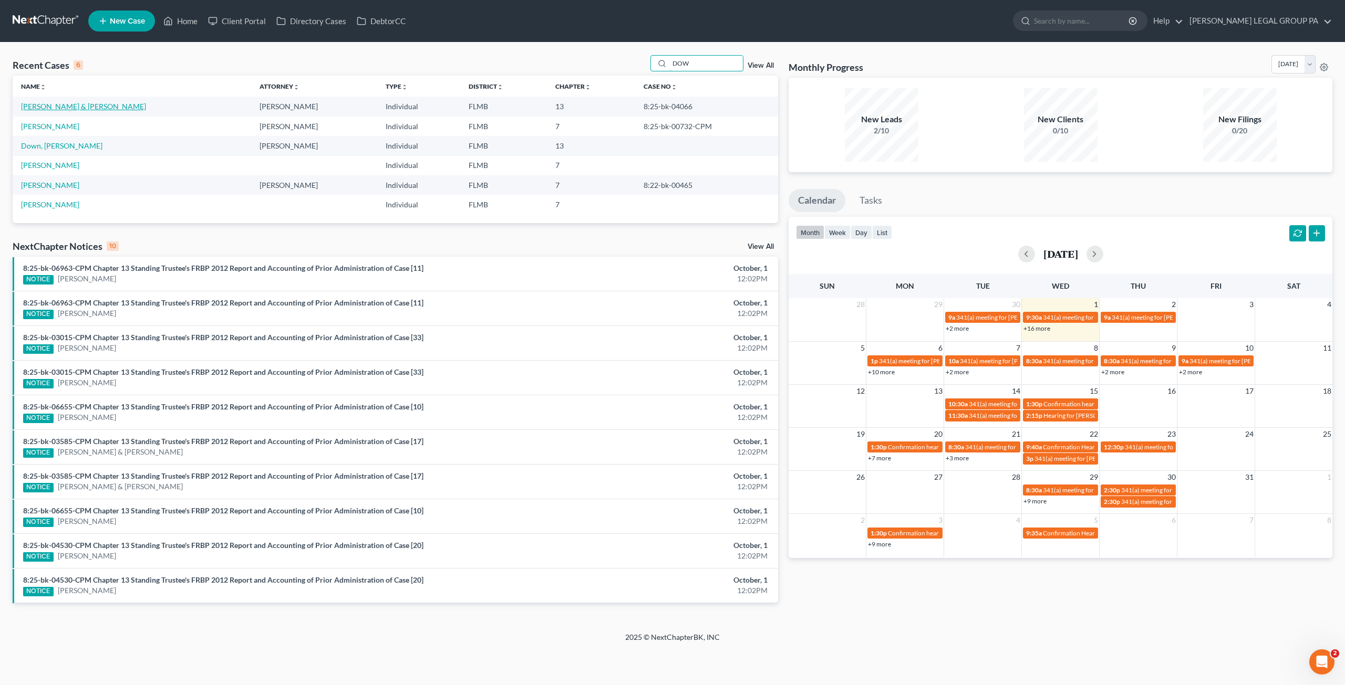
type input "DOW"
click at [58, 105] on link "[PERSON_NAME] & [PERSON_NAME]" at bounding box center [83, 106] width 125 height 9
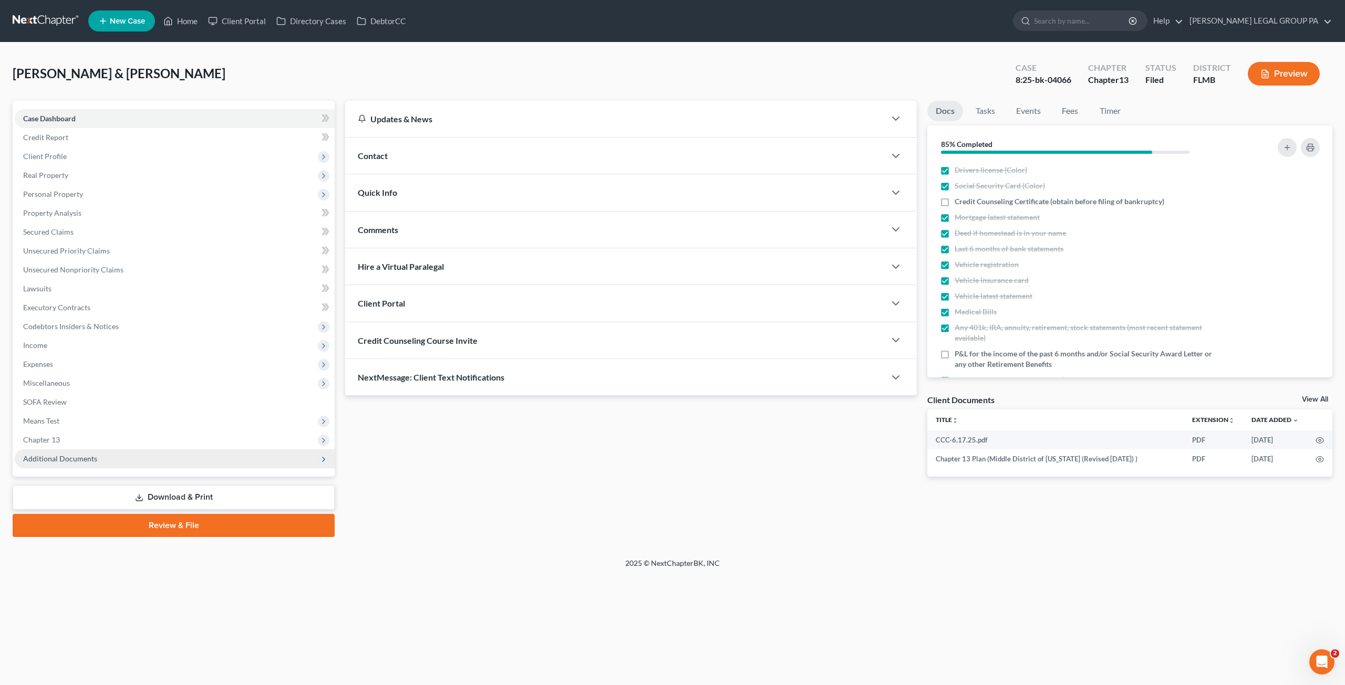
click at [59, 456] on span "Additional Documents" at bounding box center [60, 458] width 74 height 9
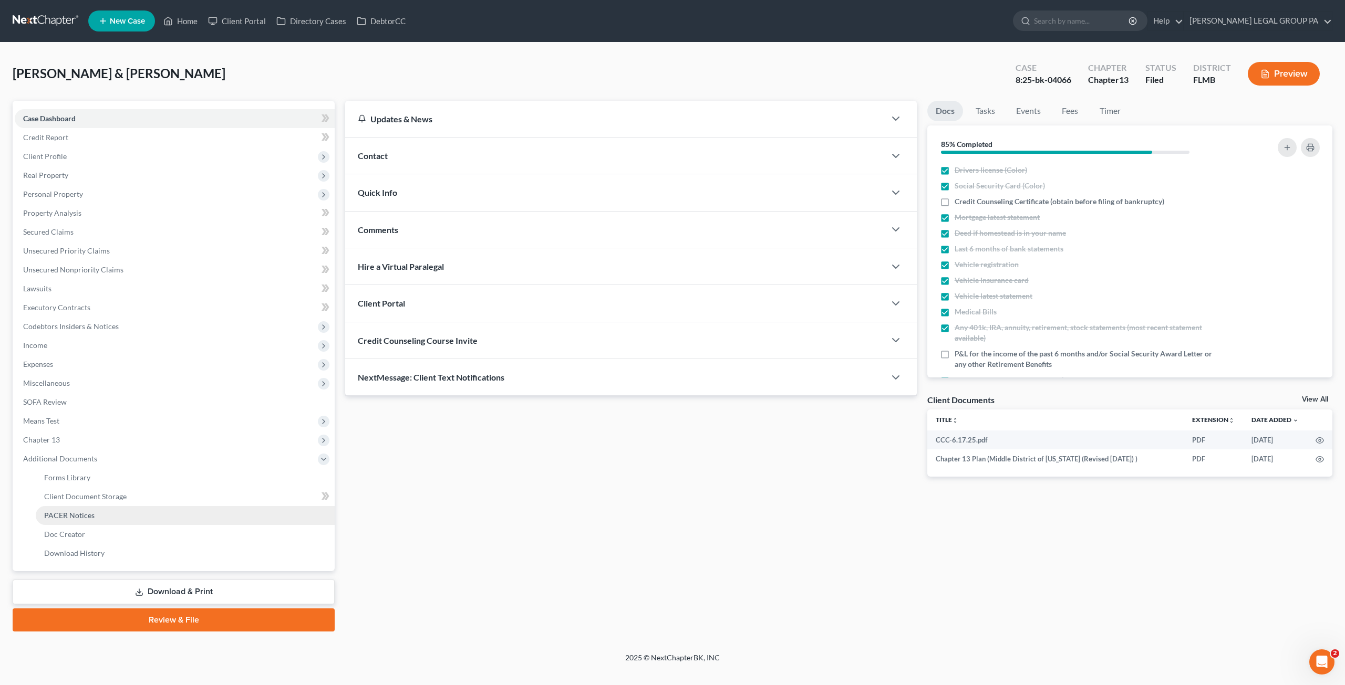
click at [80, 514] on span "PACER Notices" at bounding box center [69, 515] width 50 height 9
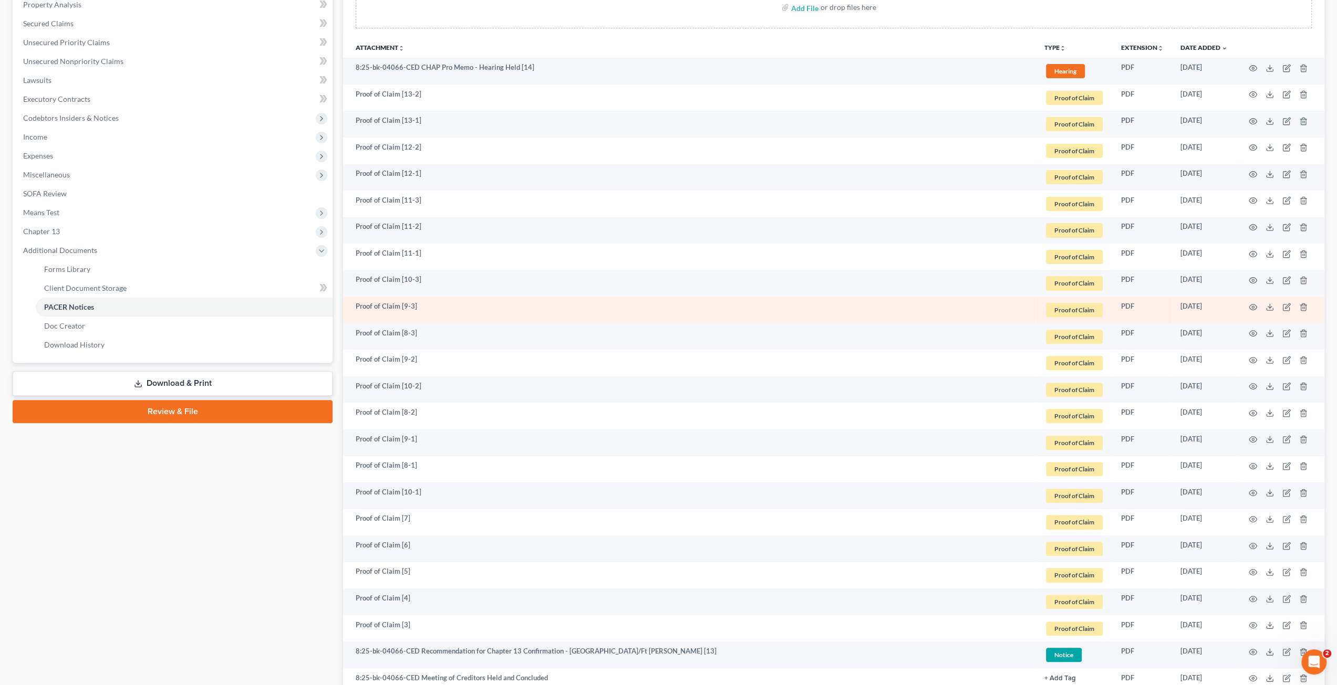
scroll to position [158, 0]
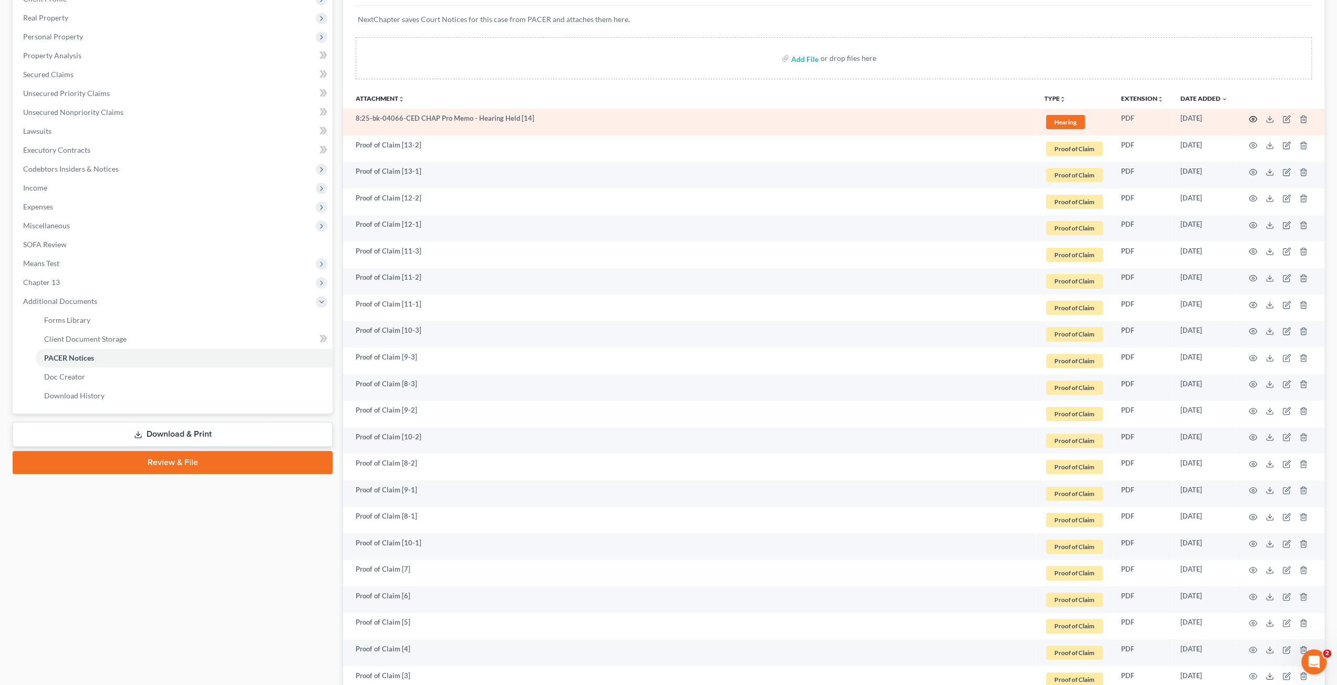
click at [1247, 114] on td at bounding box center [1280, 122] width 88 height 27
click at [1252, 116] on icon "button" at bounding box center [1253, 119] width 8 height 6
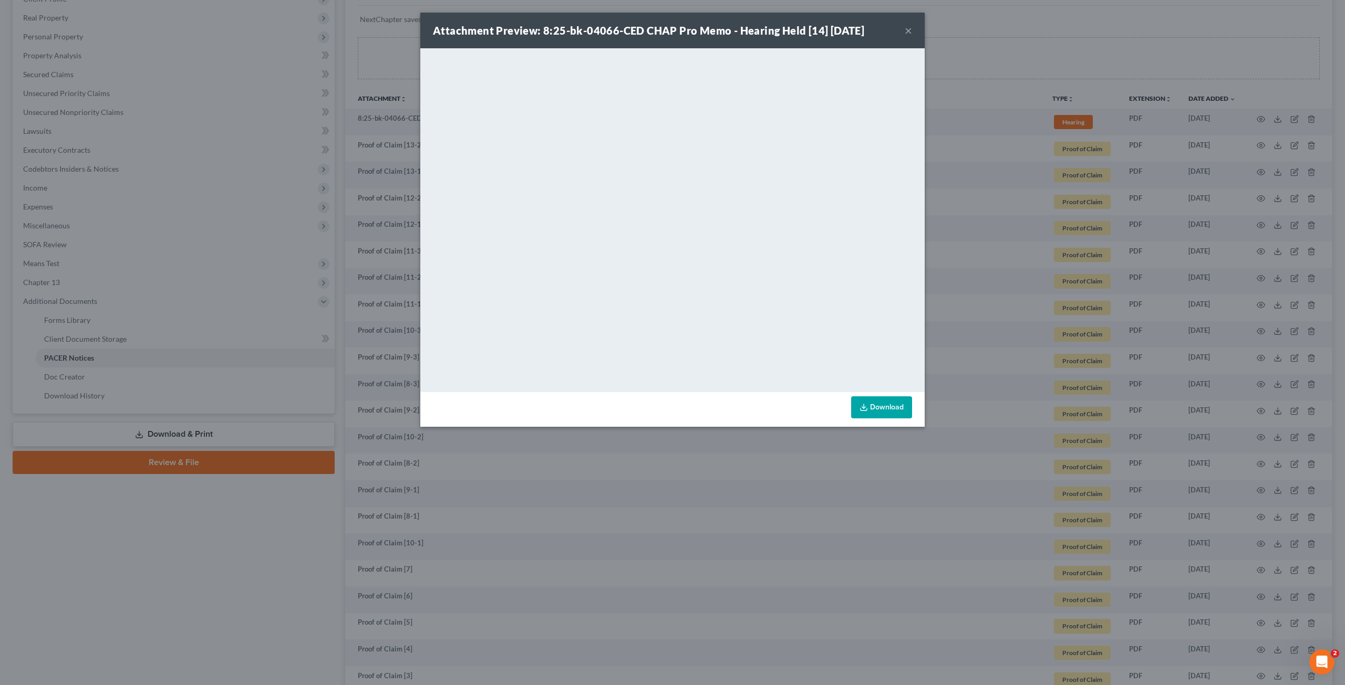
drag, startPoint x: 904, startPoint y: 30, endPoint x: 898, endPoint y: 47, distance: 18.6
click at [904, 29] on button "×" at bounding box center [907, 30] width 7 height 13
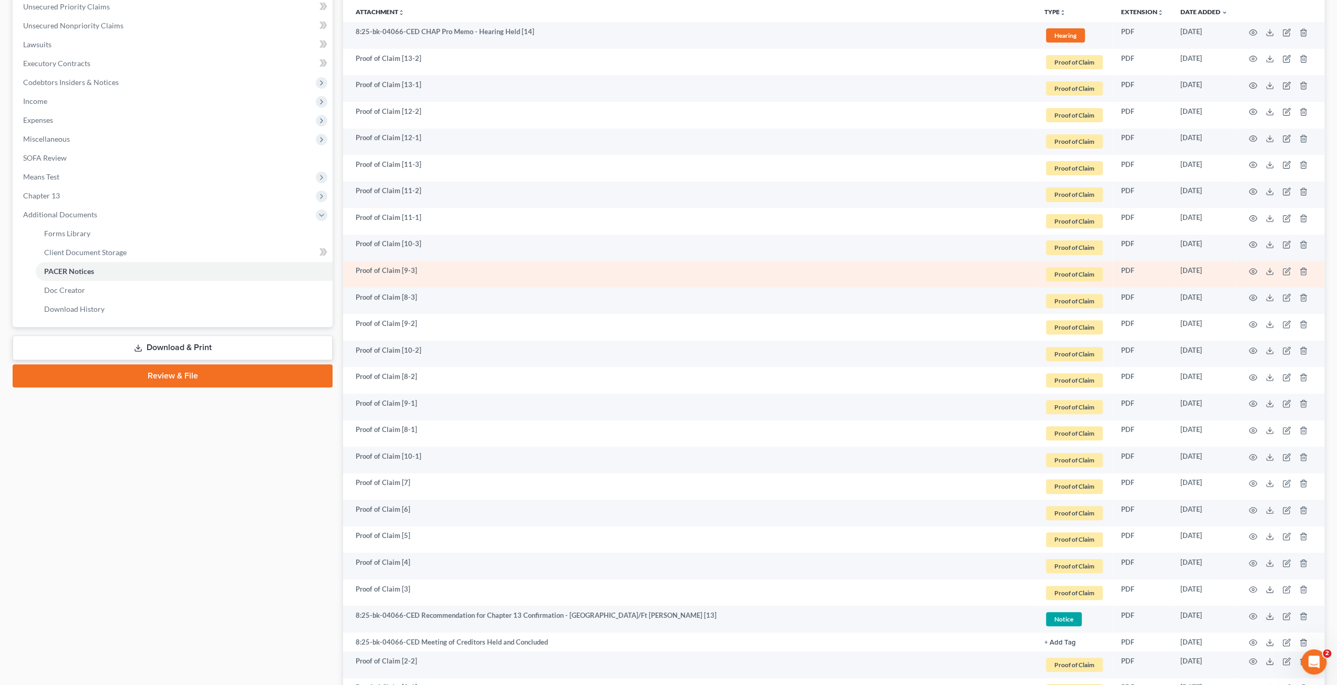
scroll to position [263, 0]
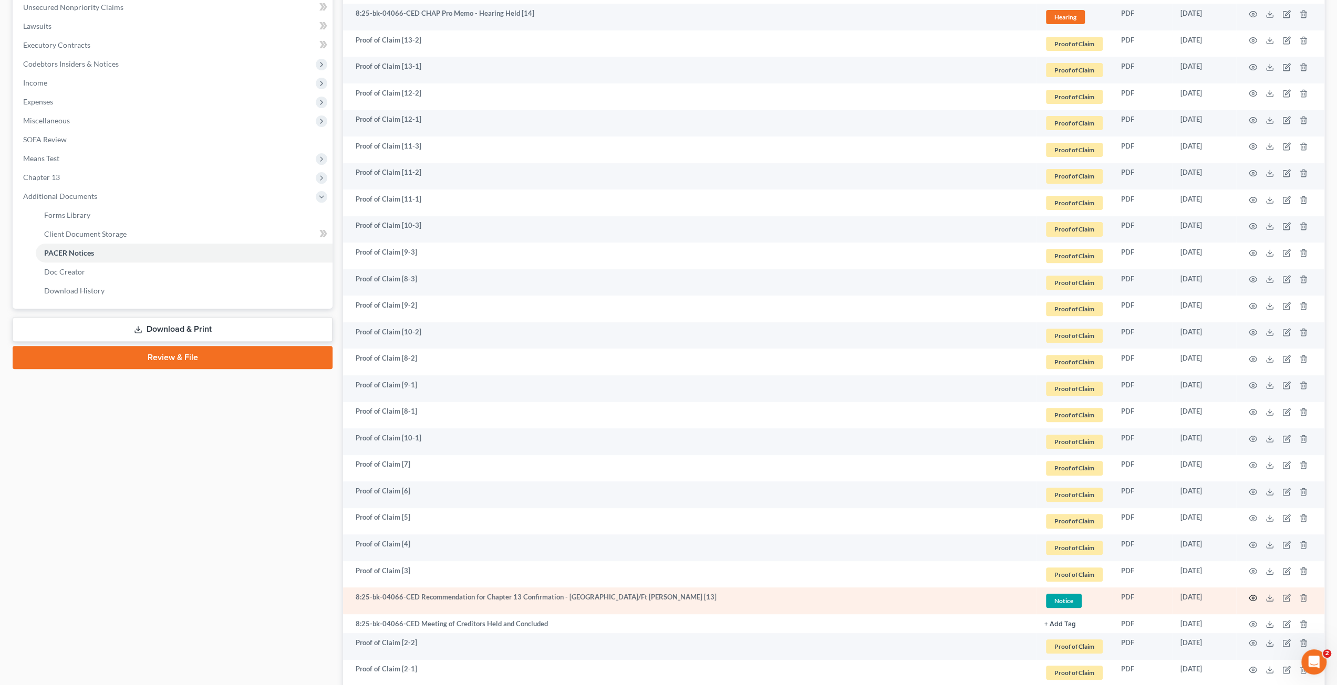
click at [1254, 596] on icon "button" at bounding box center [1252, 598] width 8 height 8
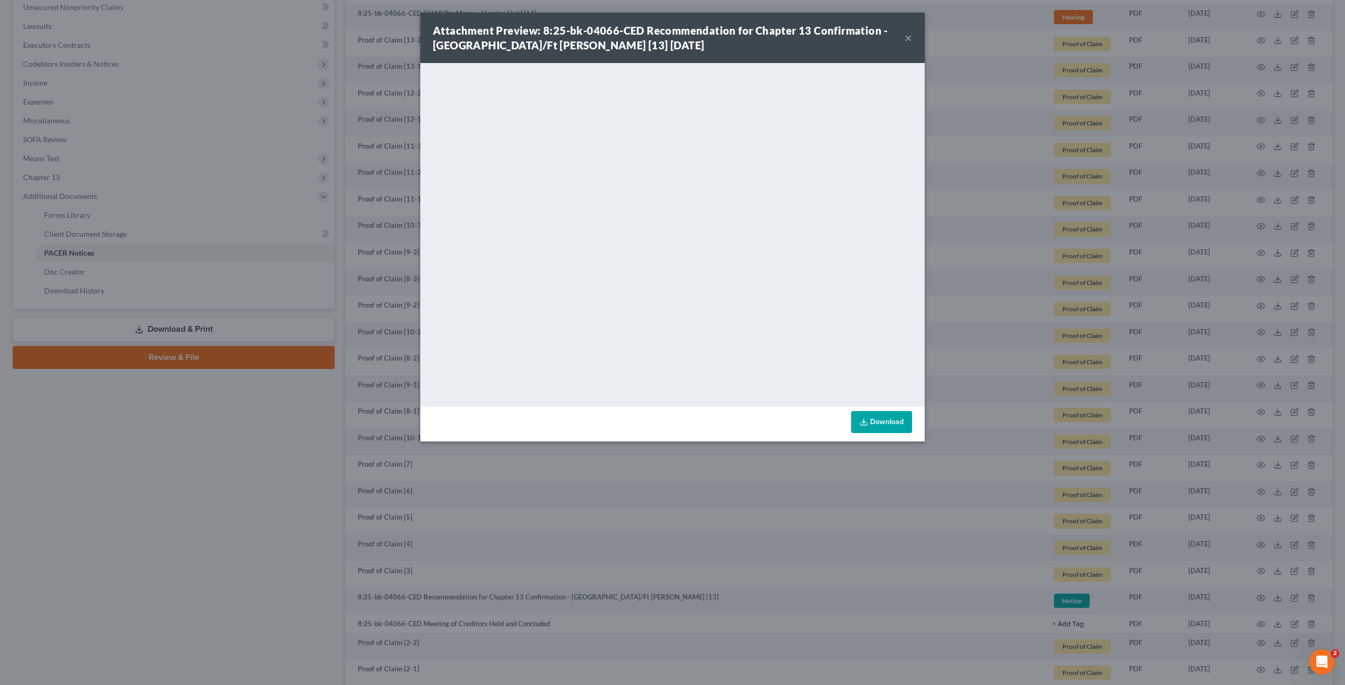
click at [908, 38] on button "×" at bounding box center [907, 38] width 7 height 13
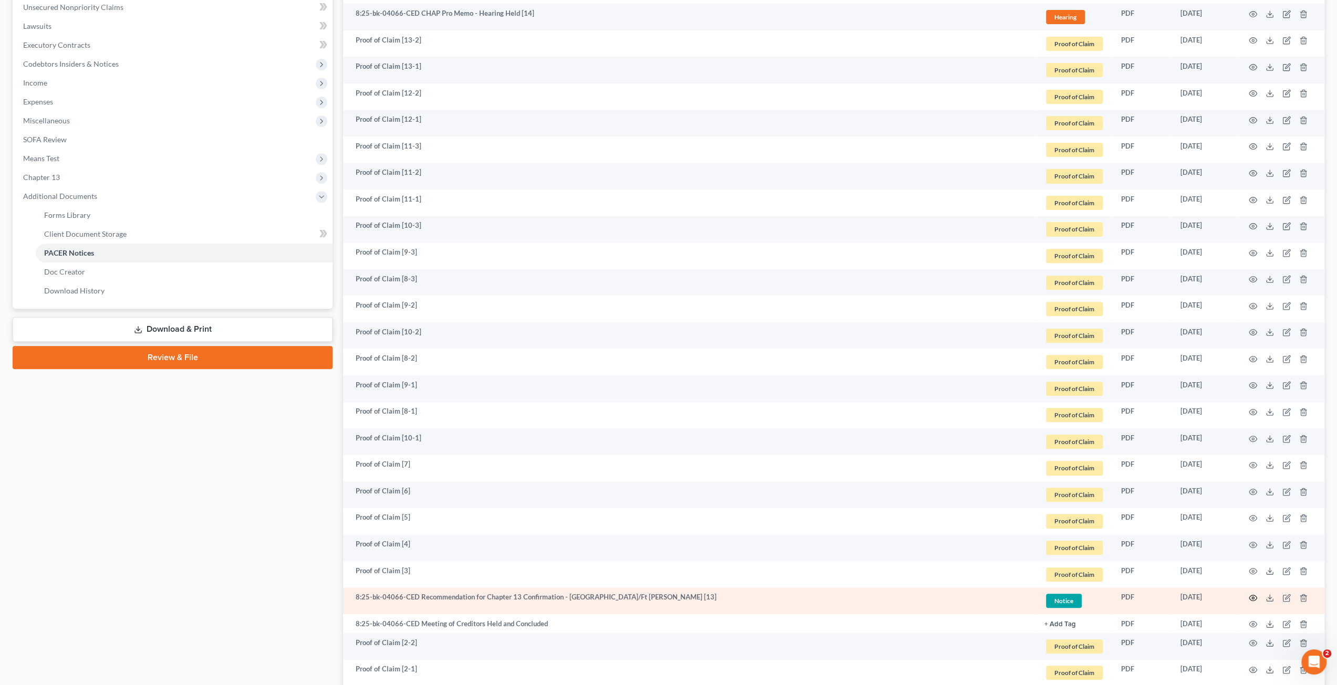
click at [1252, 596] on icon "button" at bounding box center [1252, 598] width 8 height 8
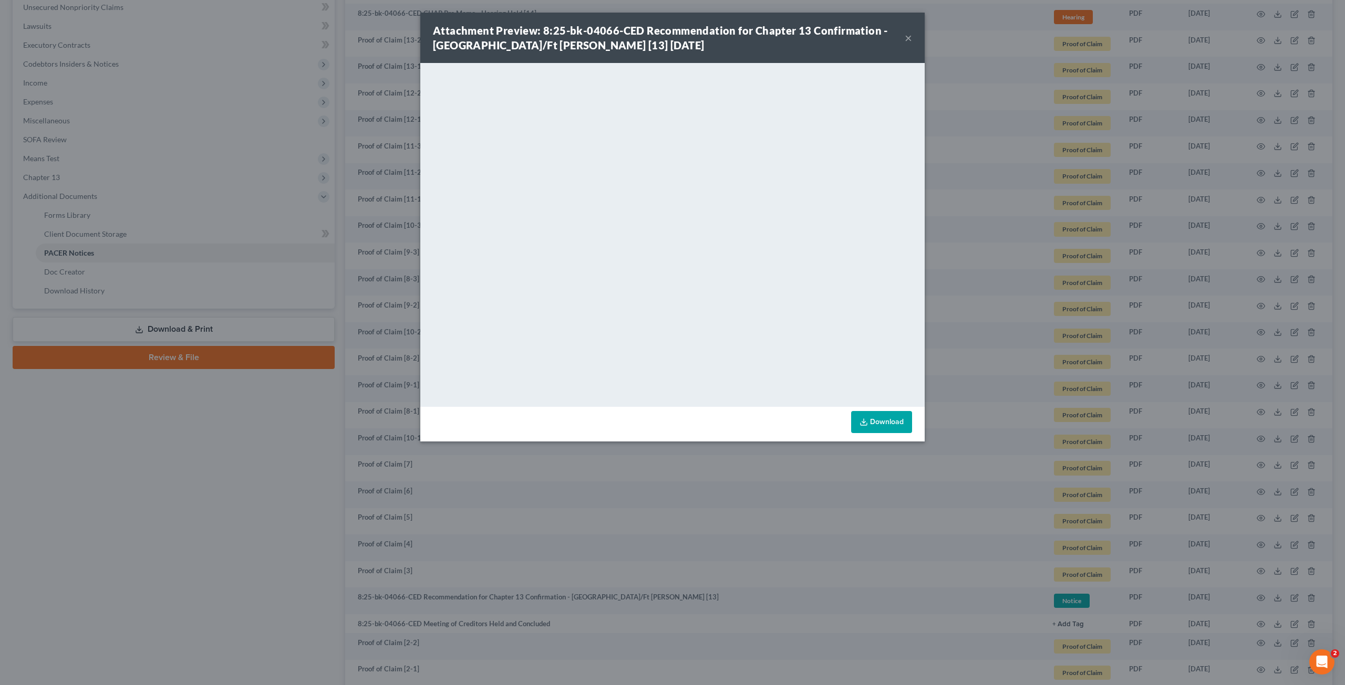
click at [910, 37] on button "×" at bounding box center [907, 38] width 7 height 13
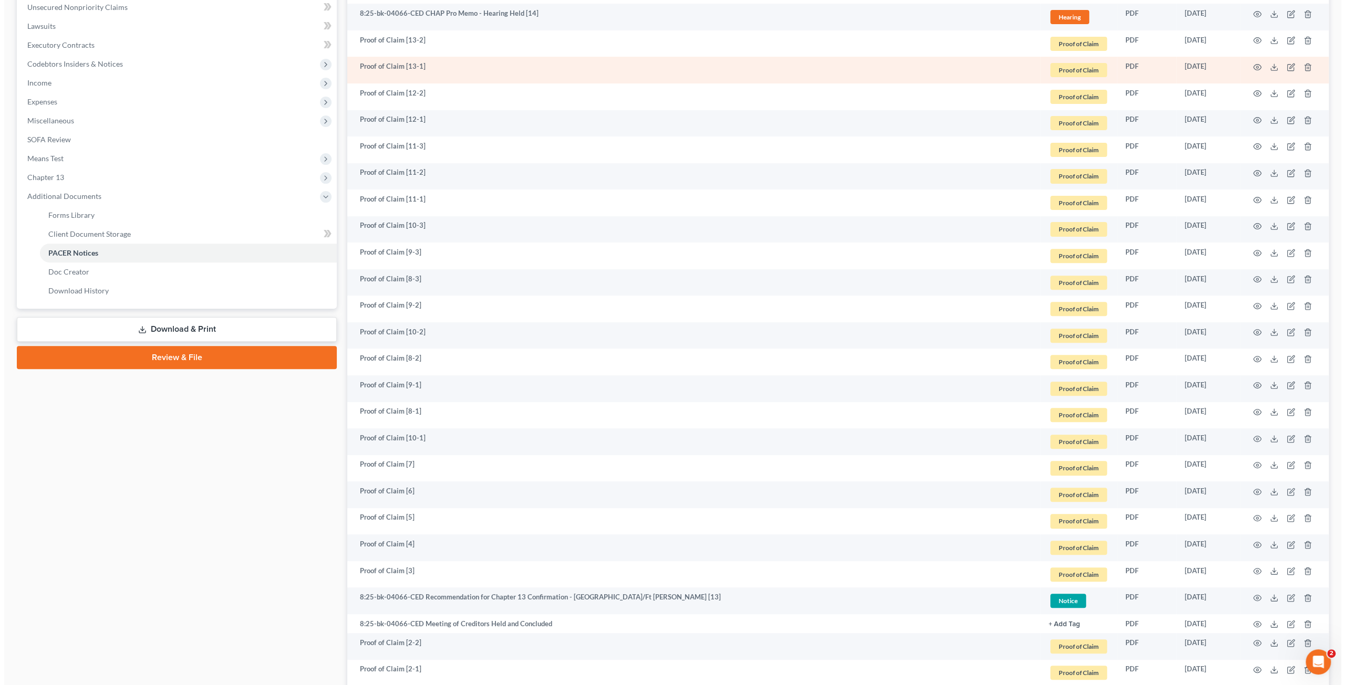
scroll to position [0, 0]
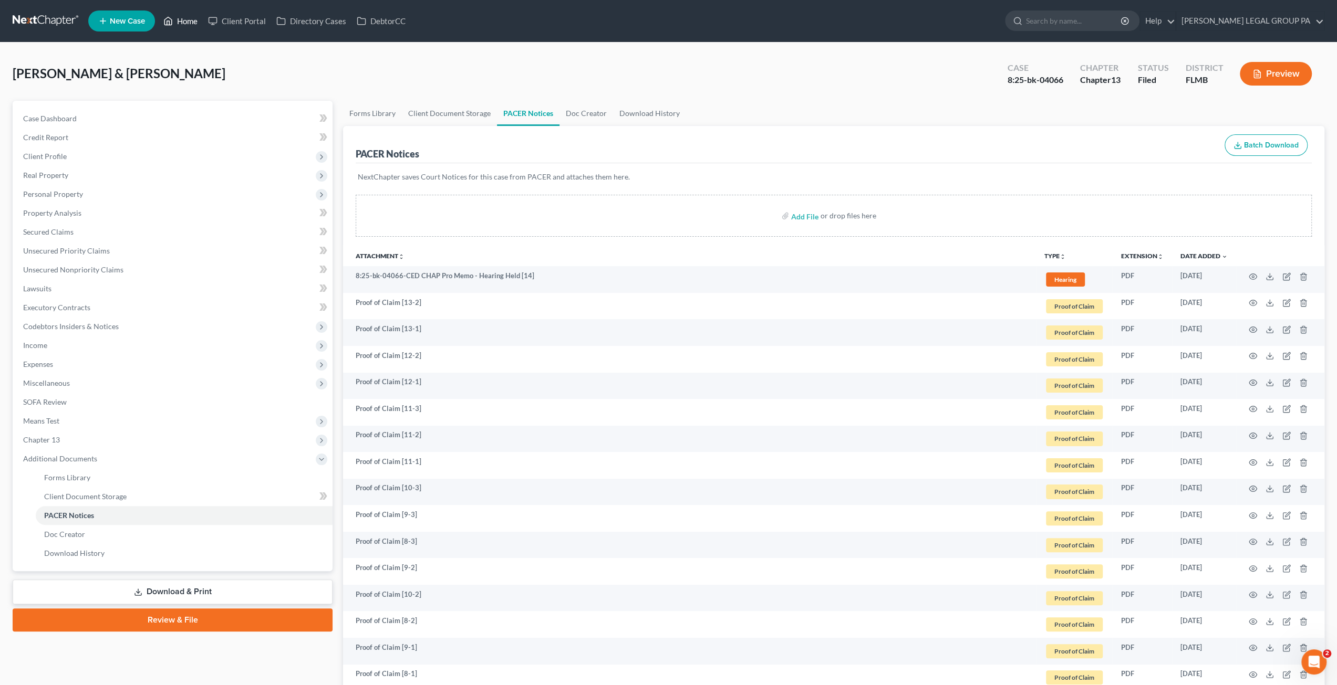
click at [188, 27] on link "Home" at bounding box center [180, 21] width 45 height 19
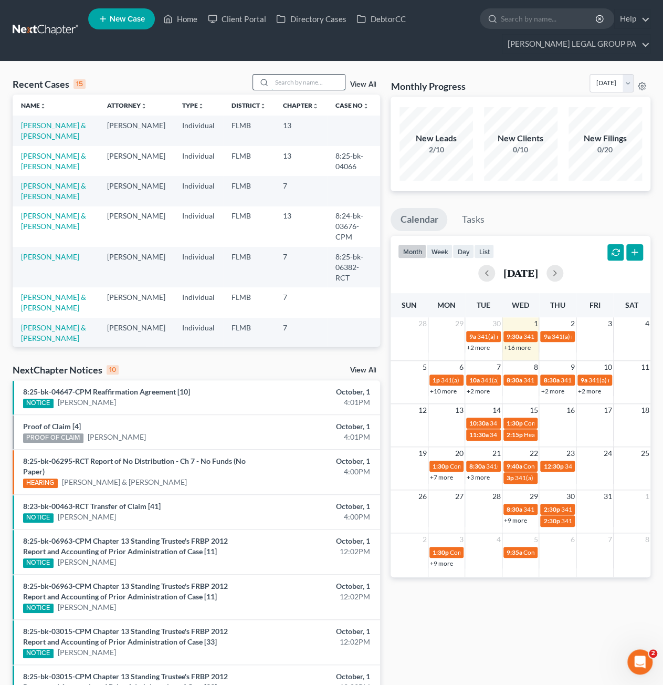
click at [287, 82] on input "search" at bounding box center [309, 82] width 74 height 15
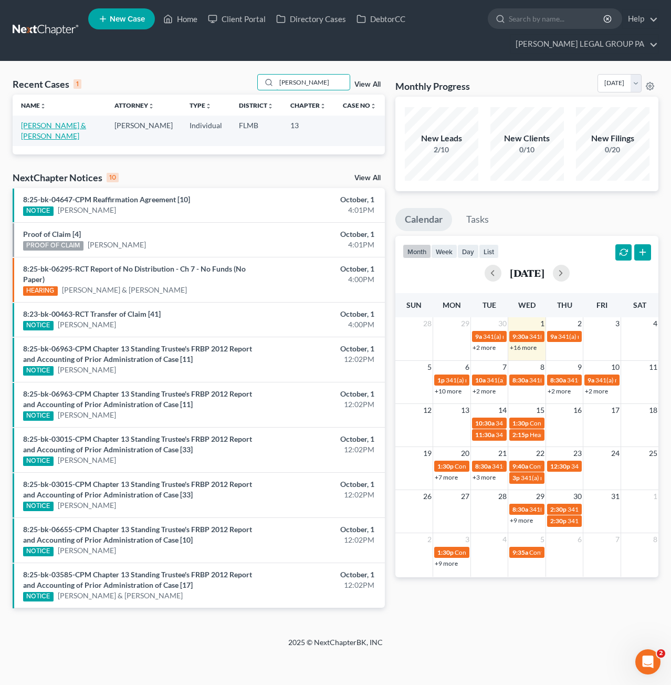
type input "james harrell"
click at [69, 121] on link "[PERSON_NAME] & [PERSON_NAME]" at bounding box center [53, 130] width 65 height 19
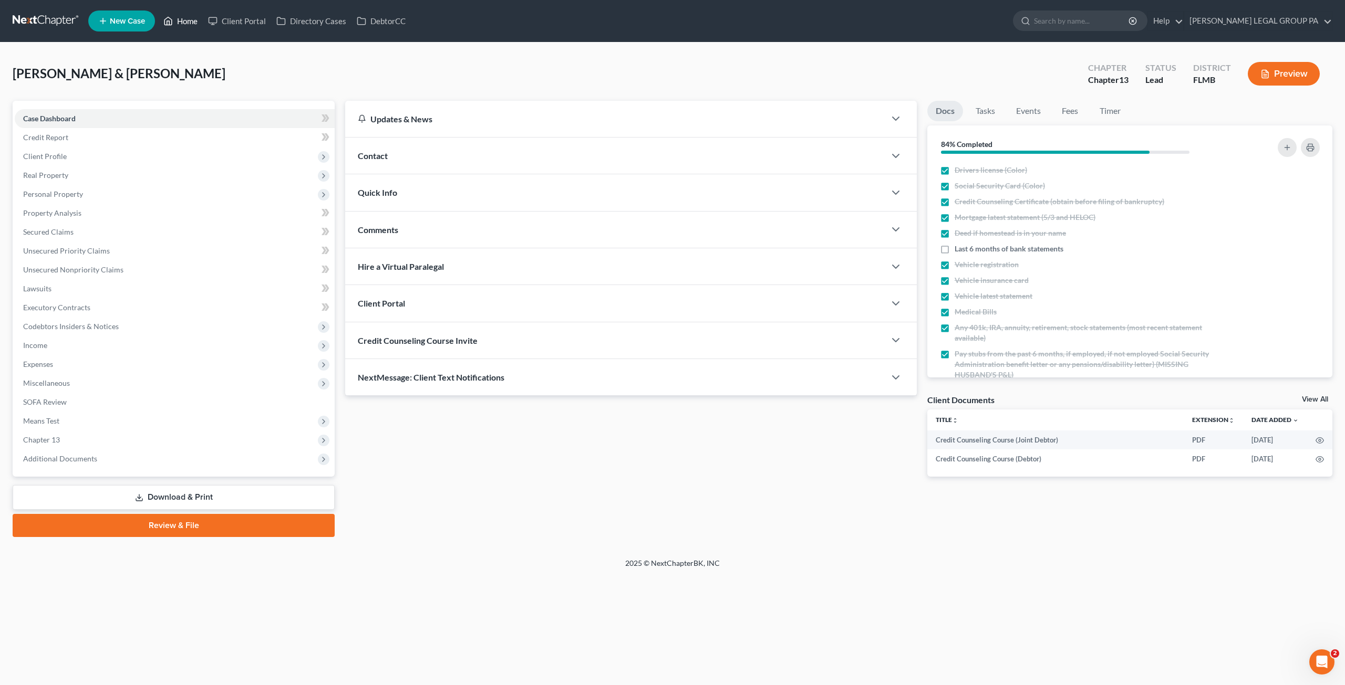
click at [173, 22] on link "Home" at bounding box center [180, 21] width 45 height 19
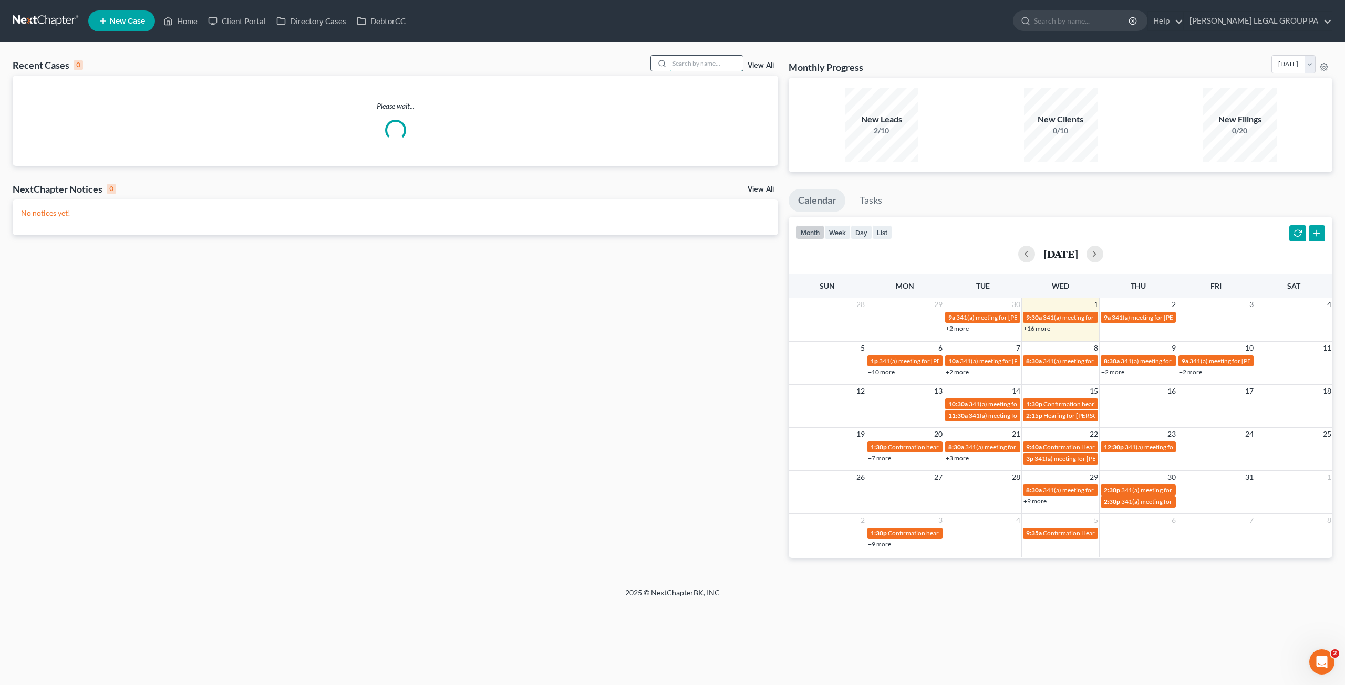
click at [694, 64] on input "search" at bounding box center [706, 63] width 74 height 15
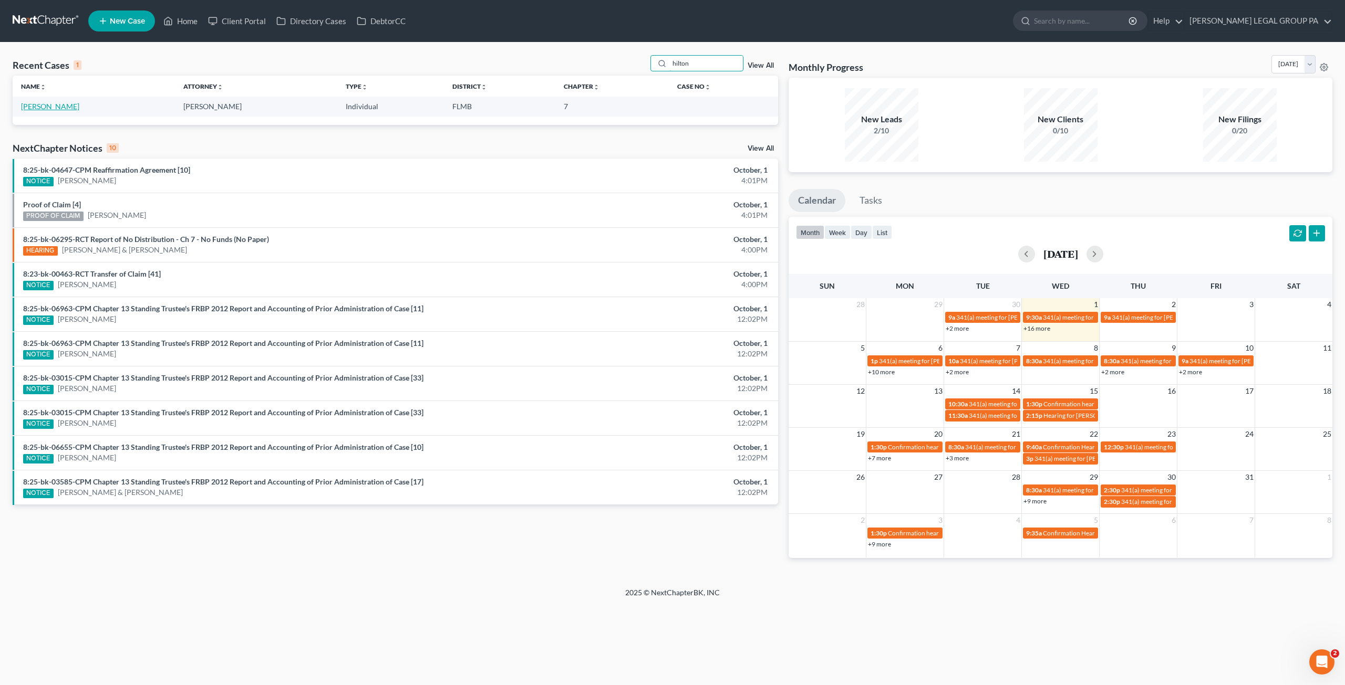
type input "hilton"
click at [49, 108] on link "[PERSON_NAME]" at bounding box center [50, 106] width 58 height 9
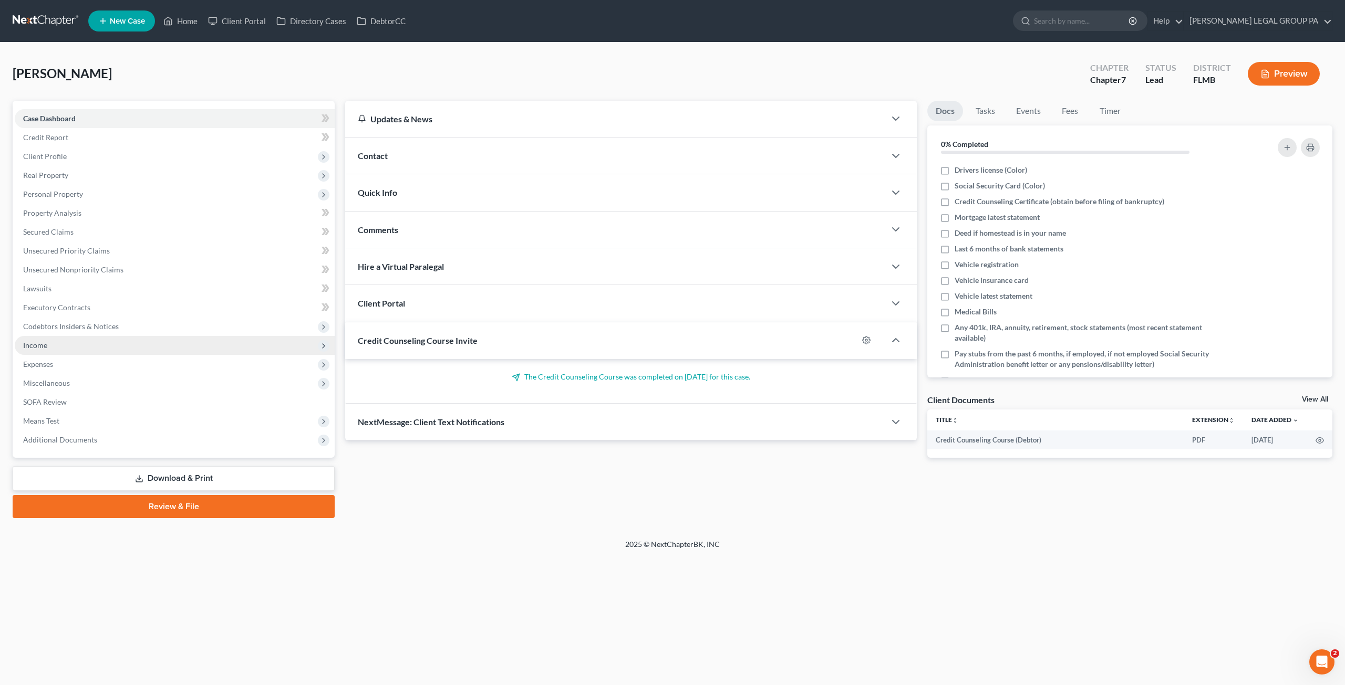
click at [64, 346] on span "Income" at bounding box center [175, 345] width 320 height 19
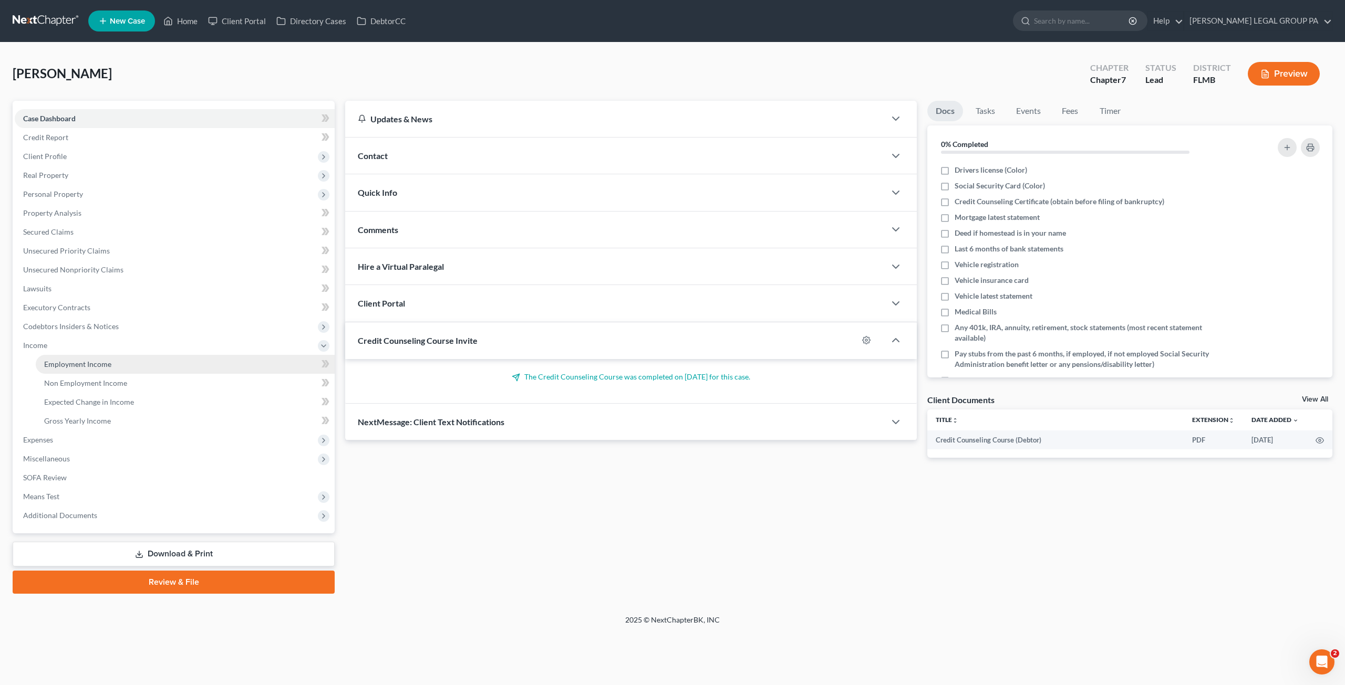
click at [106, 369] on link "Employment Income" at bounding box center [185, 364] width 299 height 19
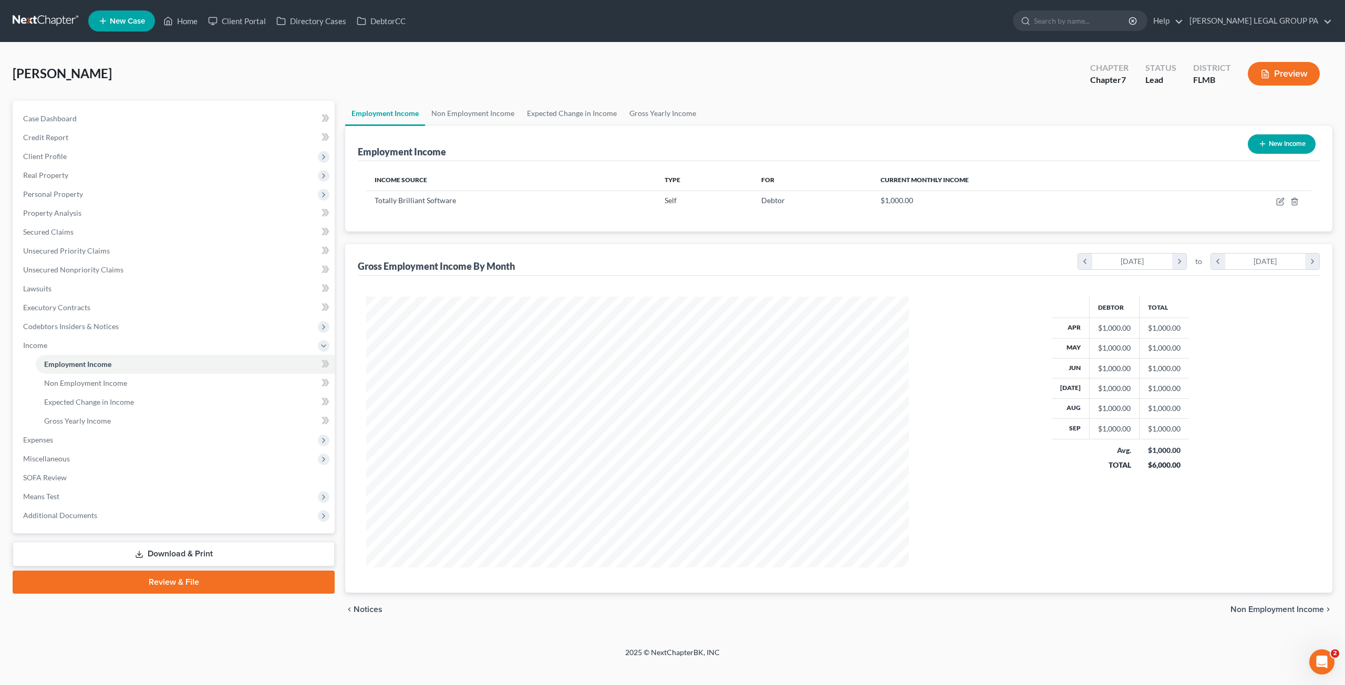
scroll to position [271, 563]
drag, startPoint x: 167, startPoint y: 79, endPoint x: 78, endPoint y: 212, distance: 159.8
click at [167, 79] on div "Hilton, John Upgraded Chapter Chapter 7 Status Lead District FLMB Preview" at bounding box center [672, 78] width 1319 height 46
click at [75, 389] on link "Non Employment Income" at bounding box center [185, 383] width 299 height 19
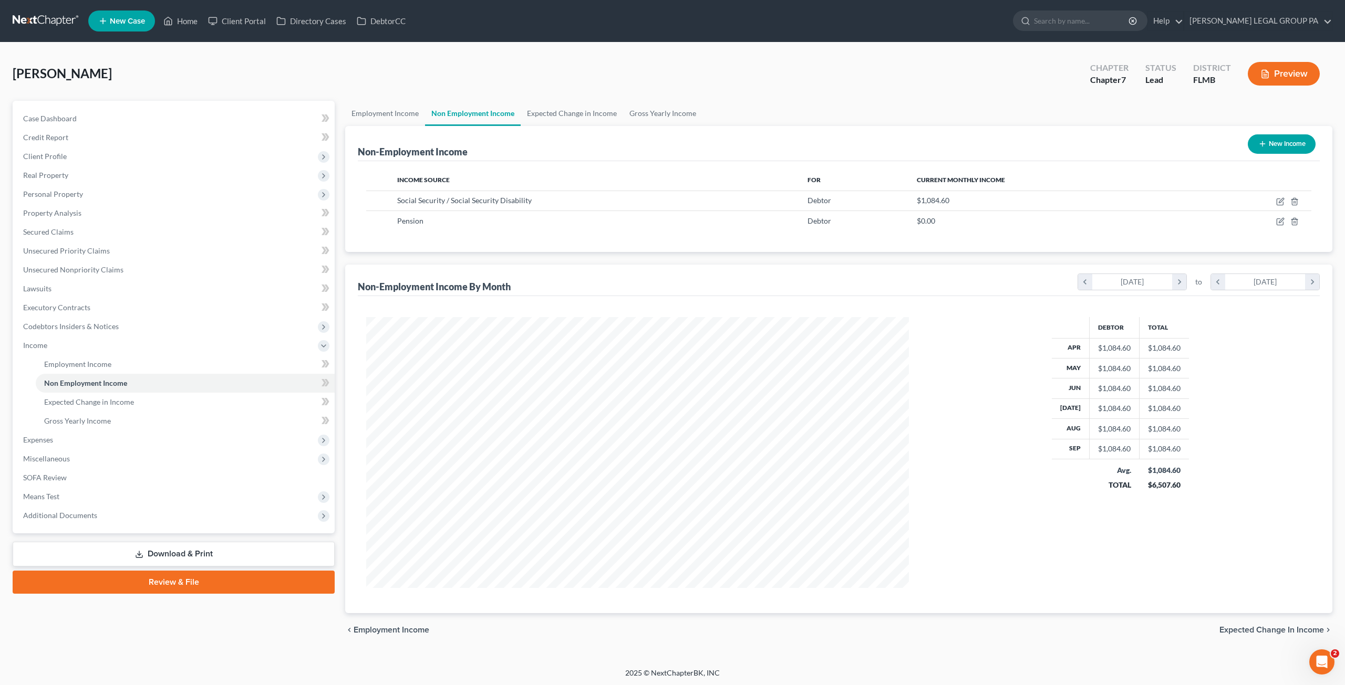
scroll to position [271, 563]
click at [1279, 199] on icon "button" at bounding box center [1279, 202] width 6 height 6
select select "4"
select select "0"
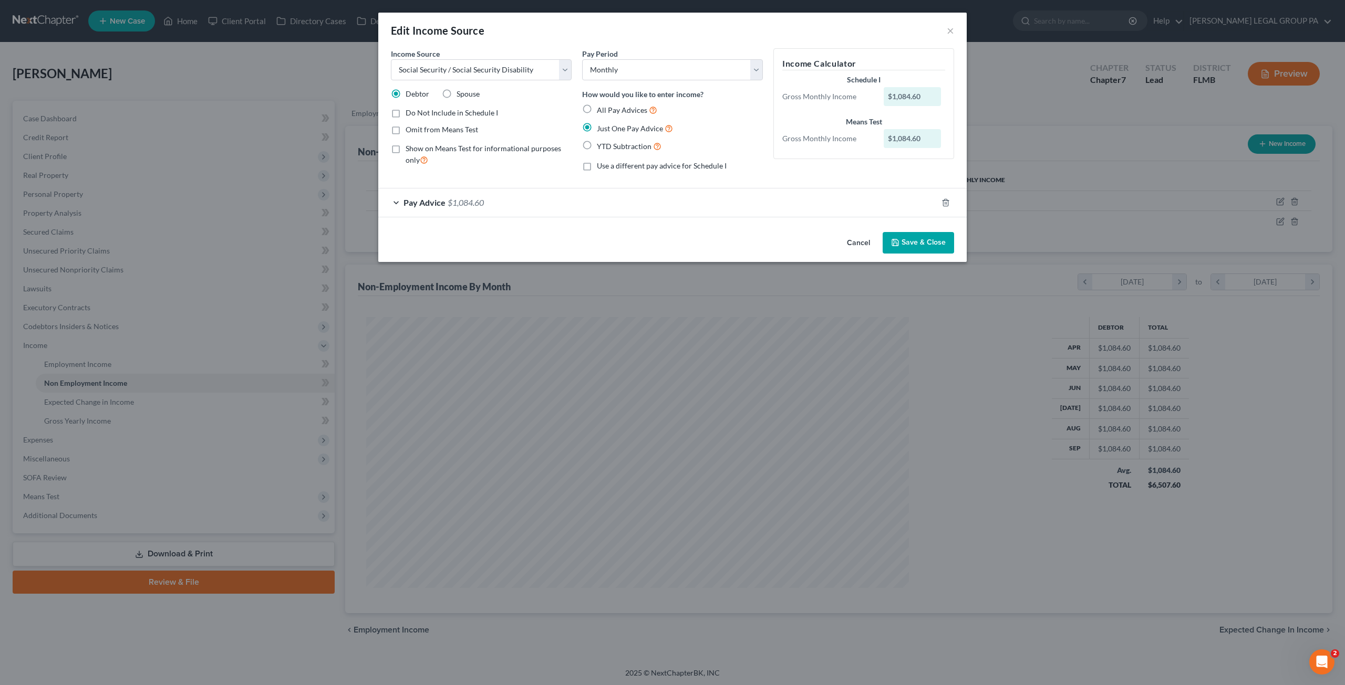
click at [496, 201] on div "Pay Advice $1,084.60" at bounding box center [657, 203] width 559 height 28
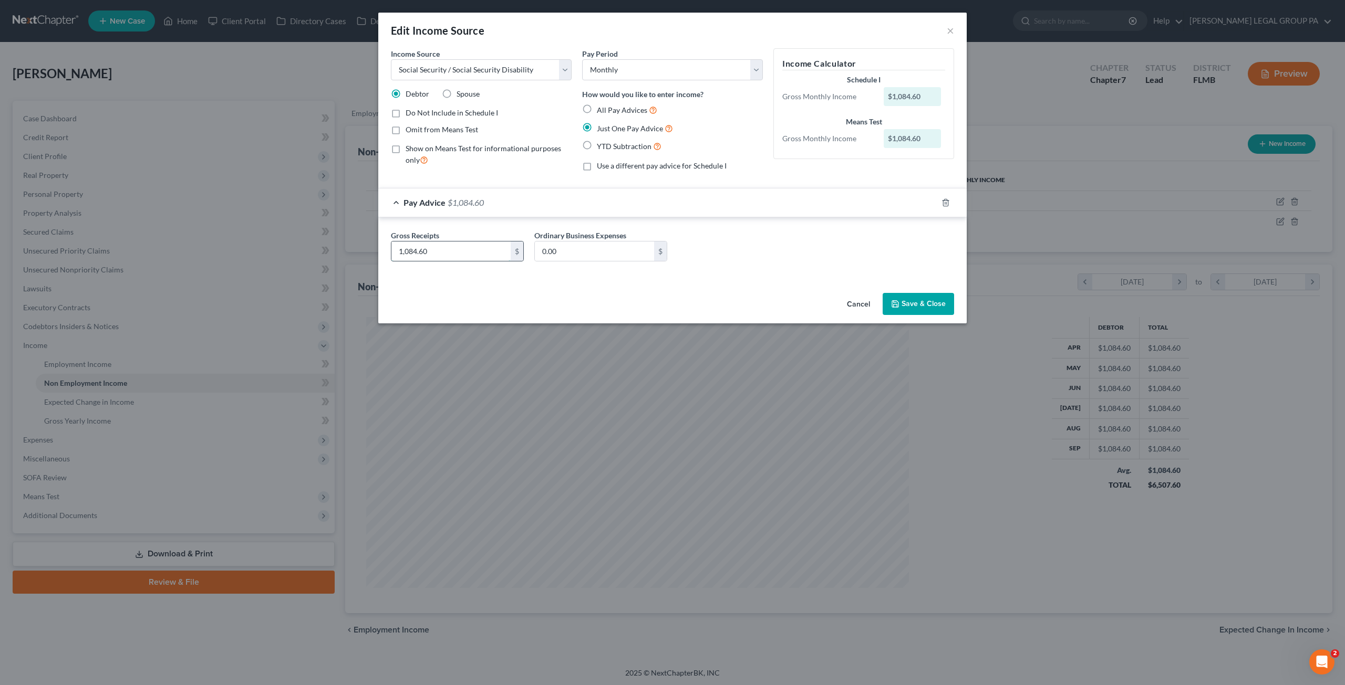
click at [460, 253] on input "1,084.60" at bounding box center [450, 252] width 119 height 20
type input "1,461.80"
click at [589, 248] on input "0.00" at bounding box center [594, 252] width 119 height 20
type input "185.00"
click at [938, 303] on button "Save & Close" at bounding box center [917, 304] width 71 height 22
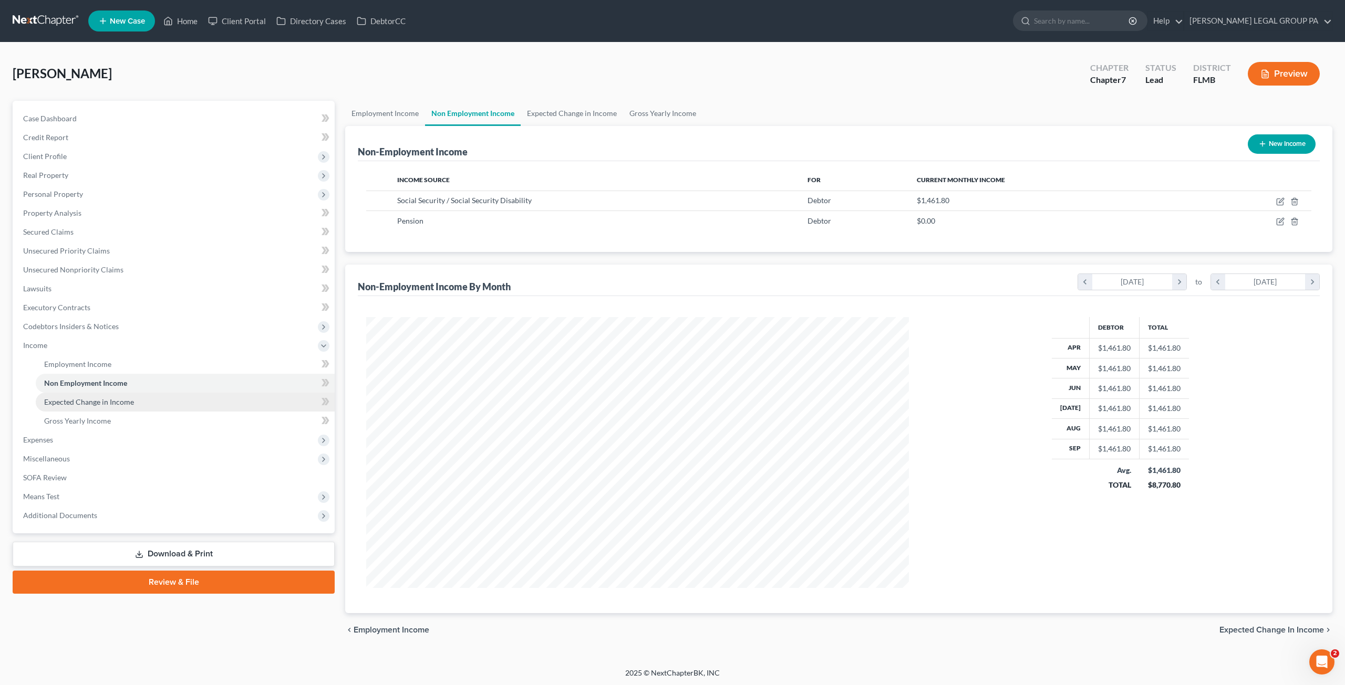
drag, startPoint x: 121, startPoint y: 401, endPoint x: 117, endPoint y: 410, distance: 9.9
click at [121, 401] on span "Expected Change in Income" at bounding box center [89, 402] width 90 height 9
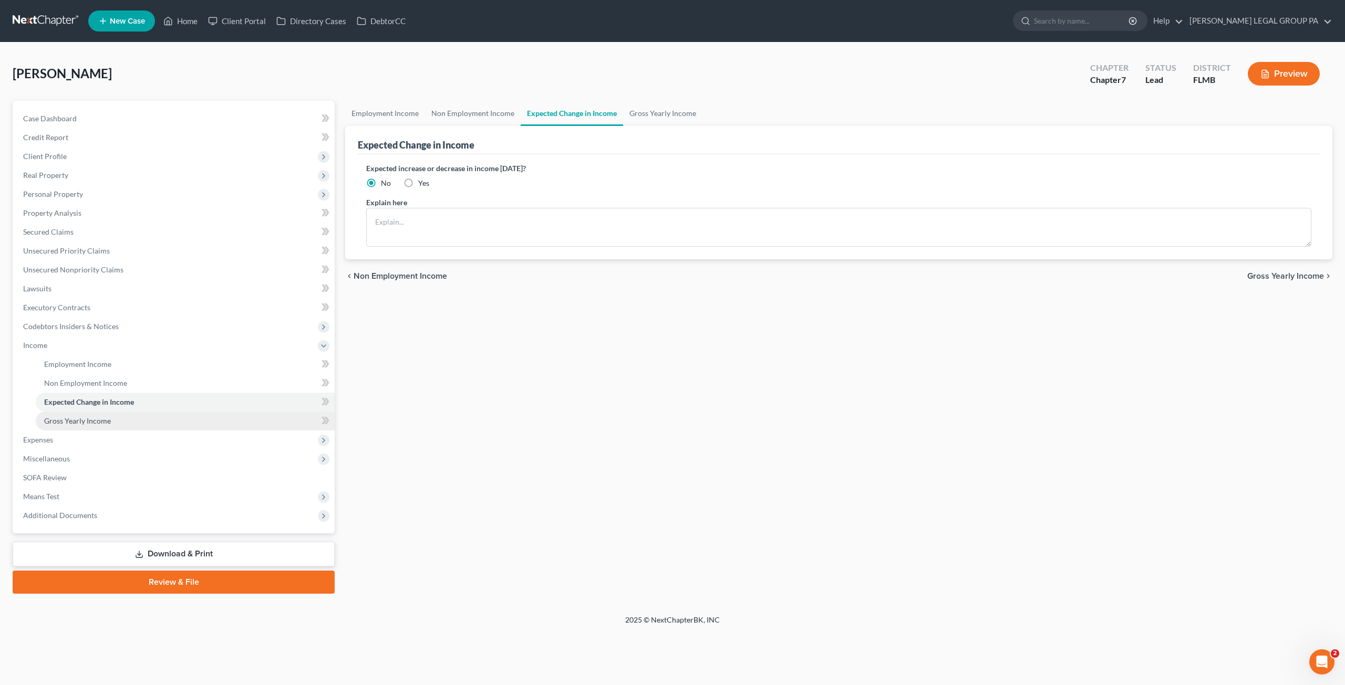
click at [111, 414] on link "Gross Yearly Income" at bounding box center [185, 421] width 299 height 19
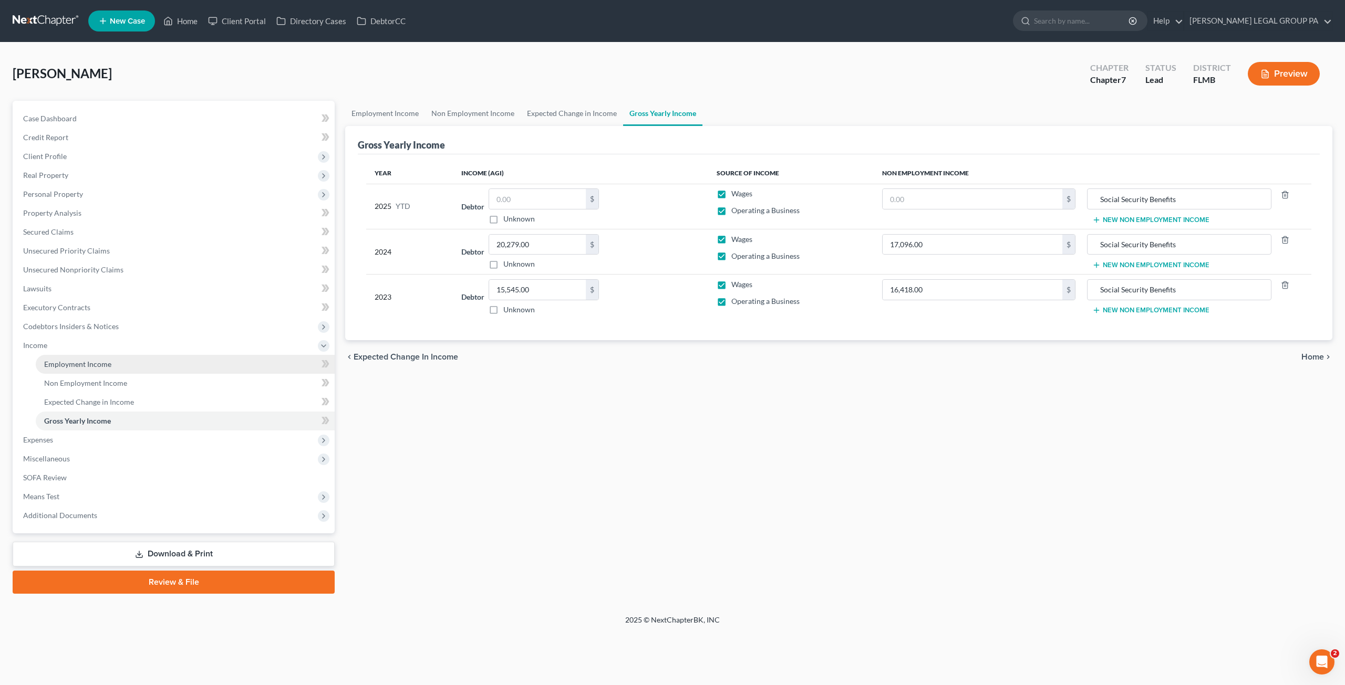
click at [112, 367] on link "Employment Income" at bounding box center [185, 364] width 299 height 19
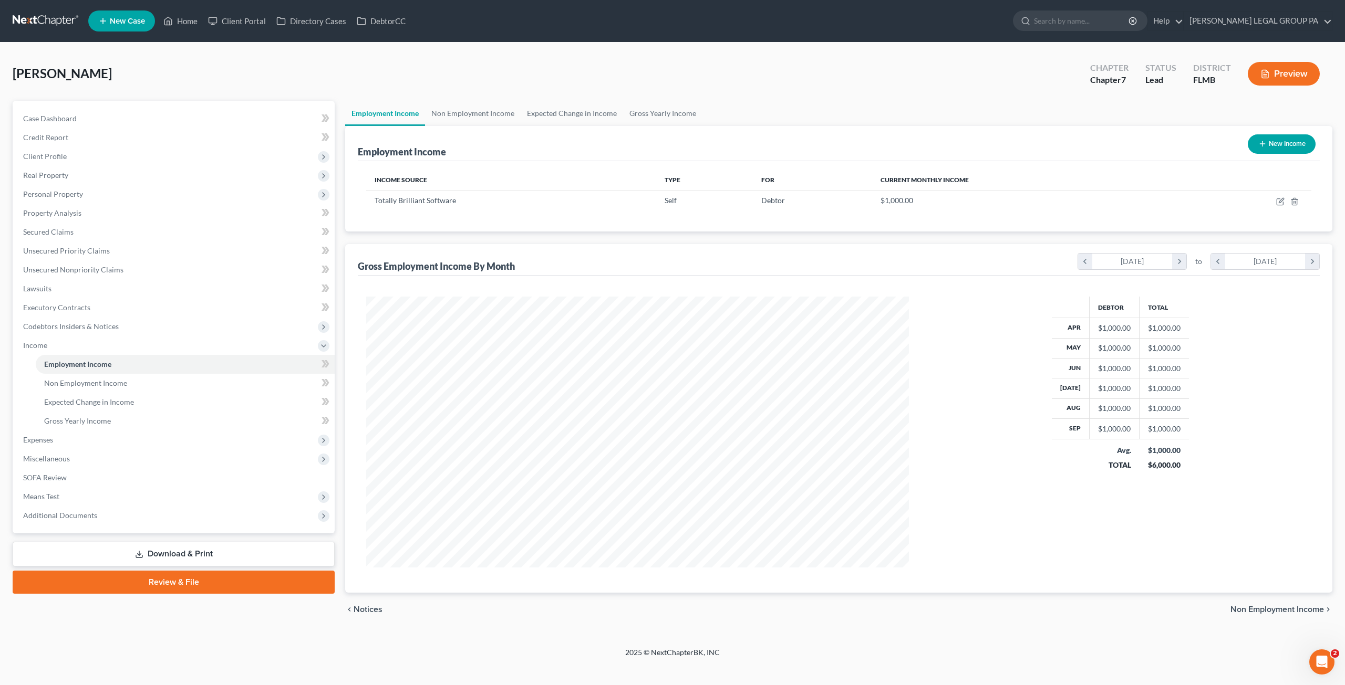
scroll to position [271, 563]
click at [370, 91] on div "Hilton, John Upgraded Chapter Chapter 7 Status Lead District FLMB Preview" at bounding box center [672, 78] width 1319 height 46
click at [50, 236] on span "Secured Claims" at bounding box center [48, 231] width 50 height 9
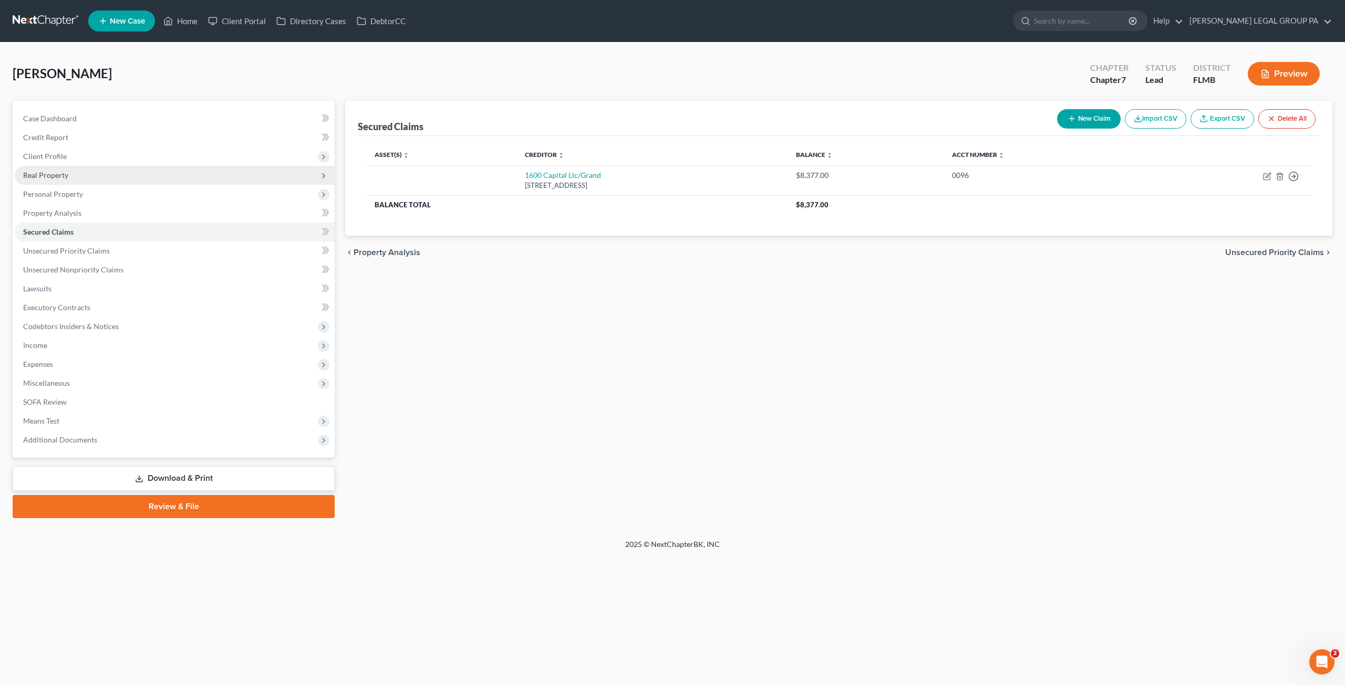
click at [54, 181] on span "Real Property" at bounding box center [175, 175] width 320 height 19
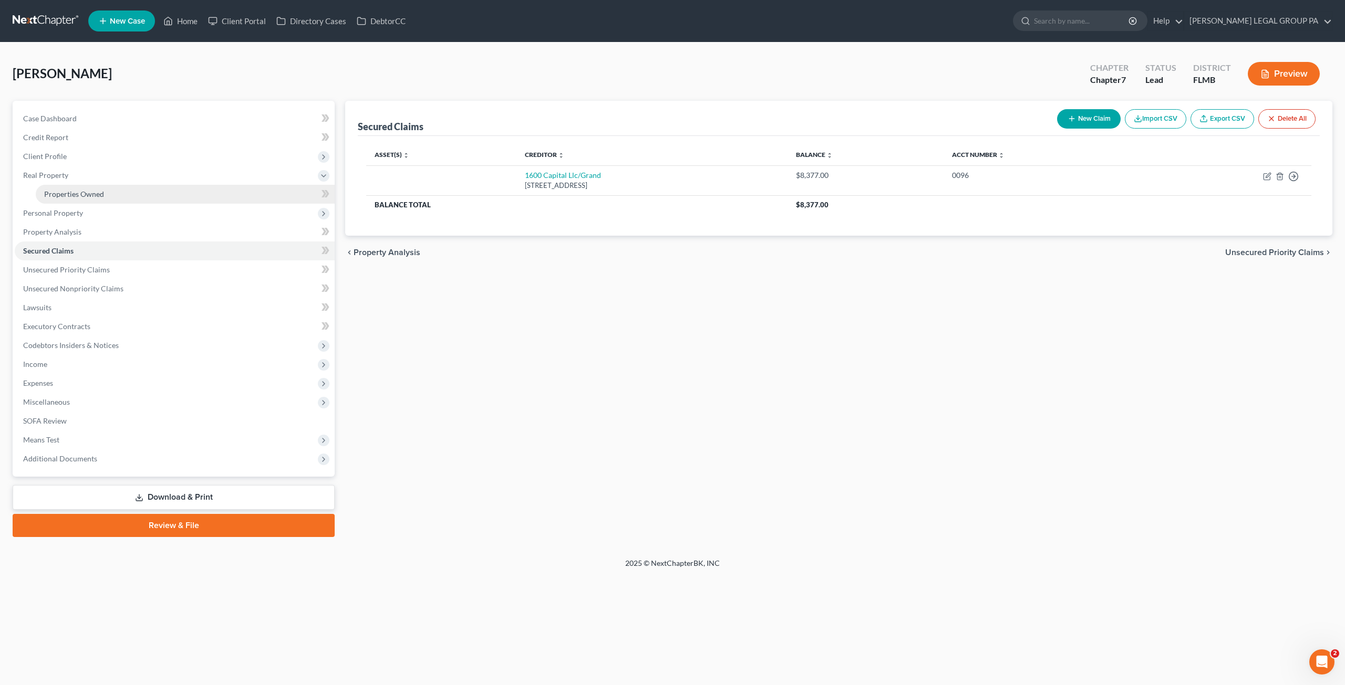
click at [105, 189] on link "Properties Owned" at bounding box center [185, 194] width 299 height 19
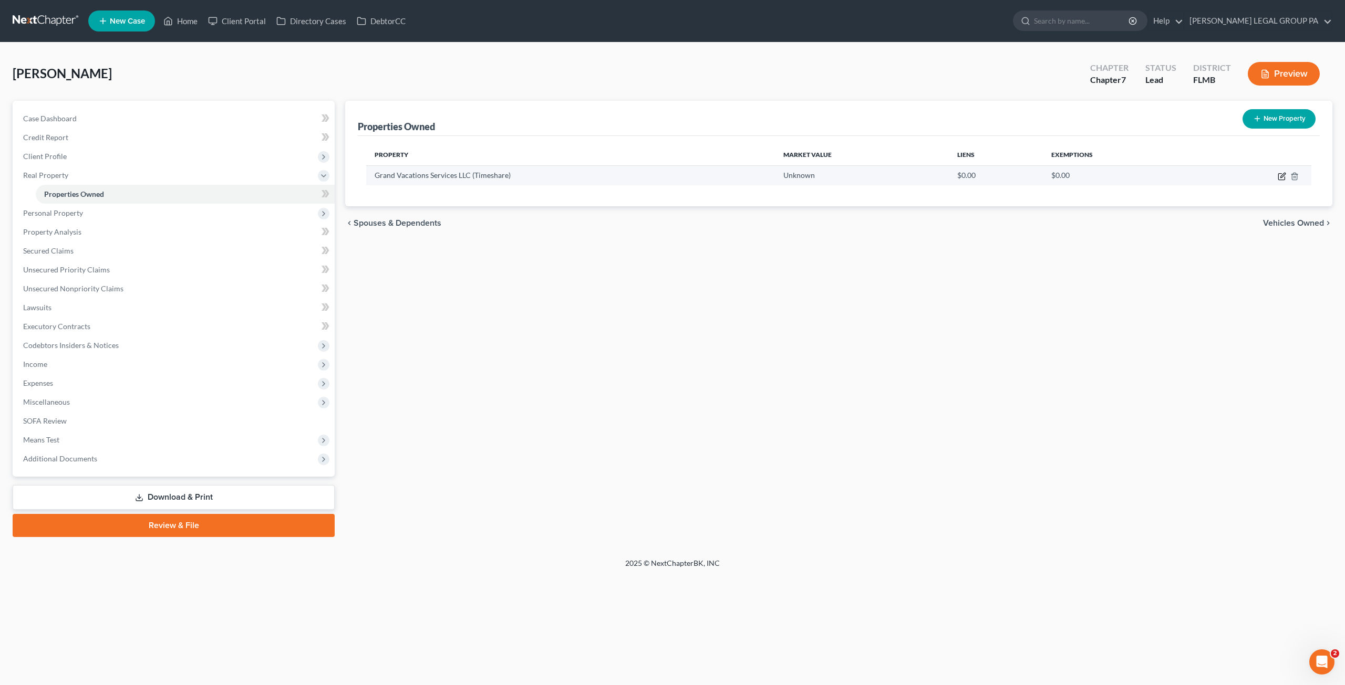
click at [1277, 175] on icon "button" at bounding box center [1281, 176] width 8 height 8
select select "9"
select select "52"
select select "0"
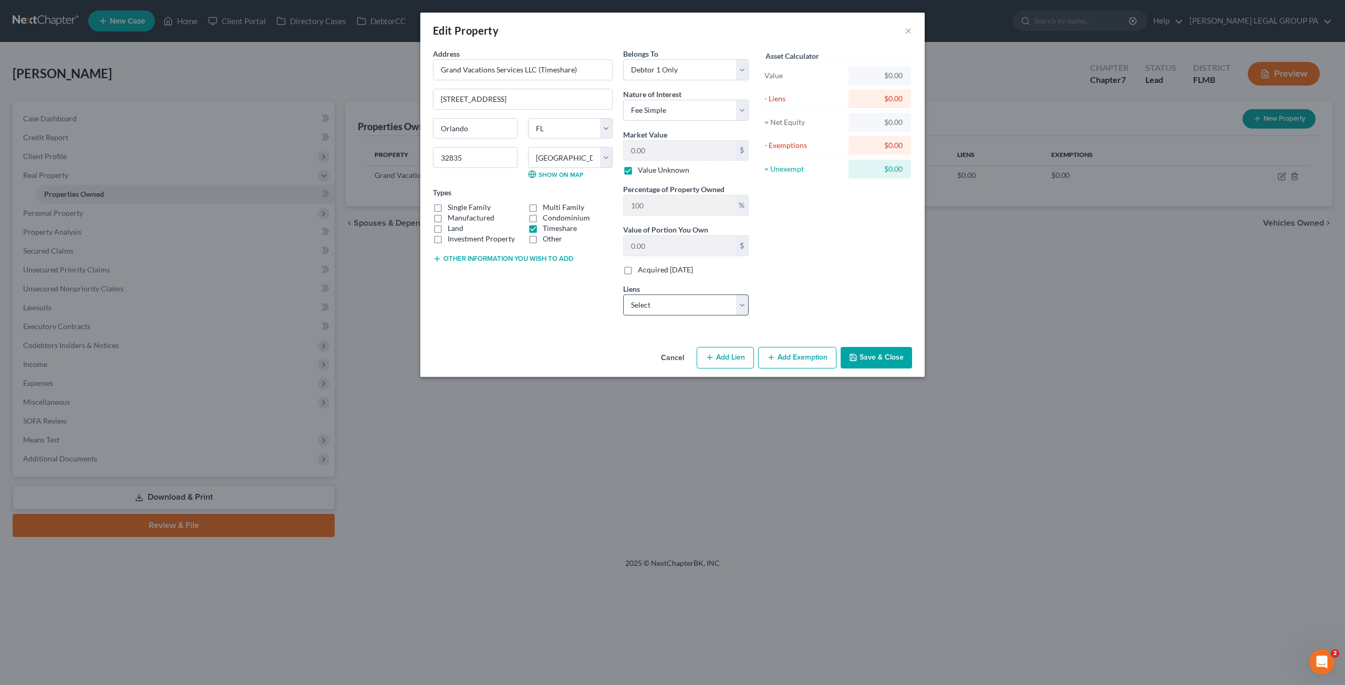
drag, startPoint x: 646, startPoint y: 288, endPoint x: 655, endPoint y: 307, distance: 21.1
click at [646, 288] on div "Liens Select 1600 Capital Llc/Grand - $8,377.00" at bounding box center [686, 300] width 126 height 32
click at [654, 307] on select "Select 1600 Capital Llc/Grand - $8,377.00" at bounding box center [686, 305] width 126 height 21
select select "9"
select select "0"
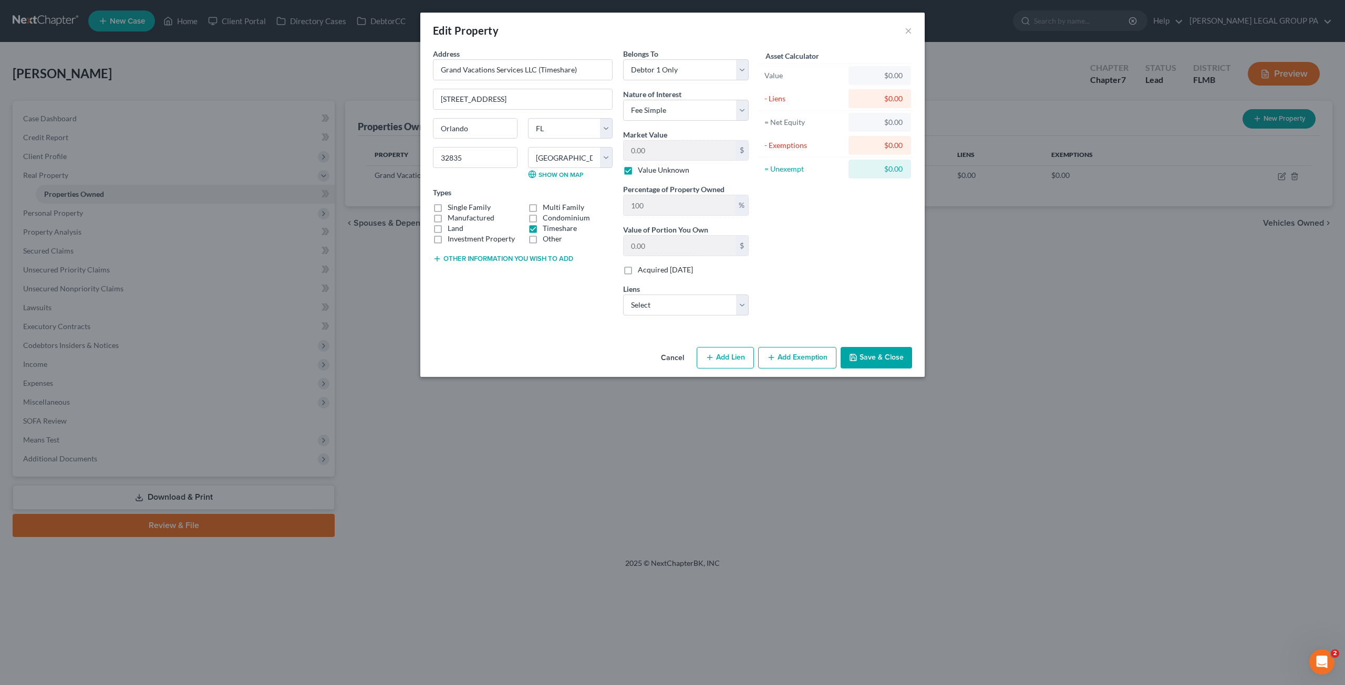
select select "0"
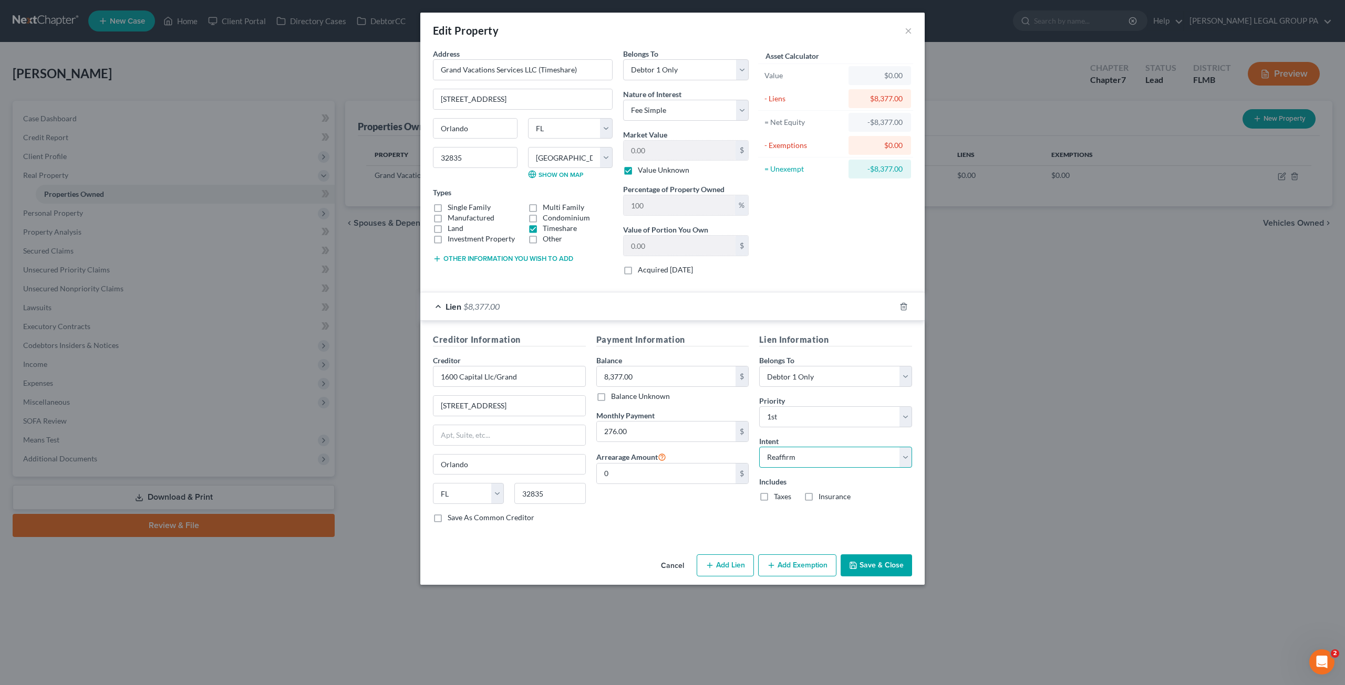
click at [788, 459] on select "Select Surrender Redeem Reaffirm Avoid Other" at bounding box center [835, 457] width 153 height 21
select select "0"
click at [759, 447] on select "Select Surrender Redeem Reaffirm Avoid Other" at bounding box center [835, 457] width 153 height 21
click at [888, 557] on button "Save & Close" at bounding box center [875, 566] width 71 height 22
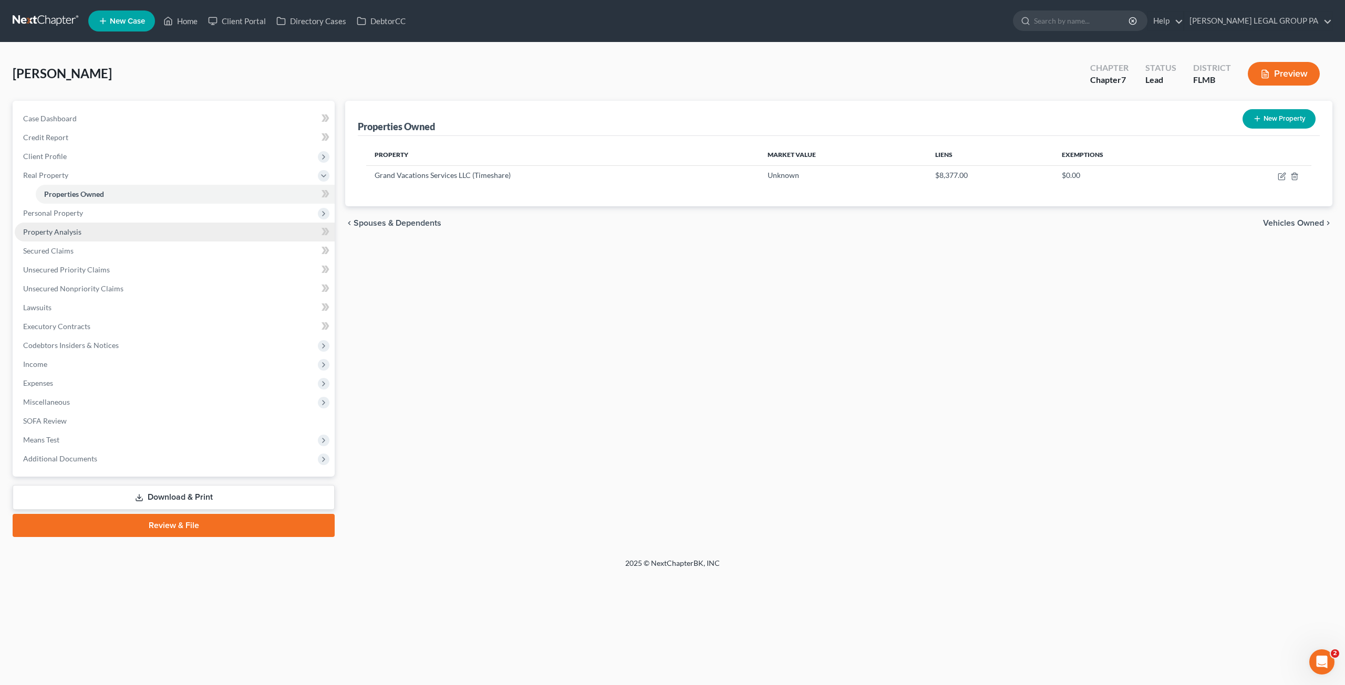
click at [69, 230] on span "Property Analysis" at bounding box center [52, 231] width 58 height 9
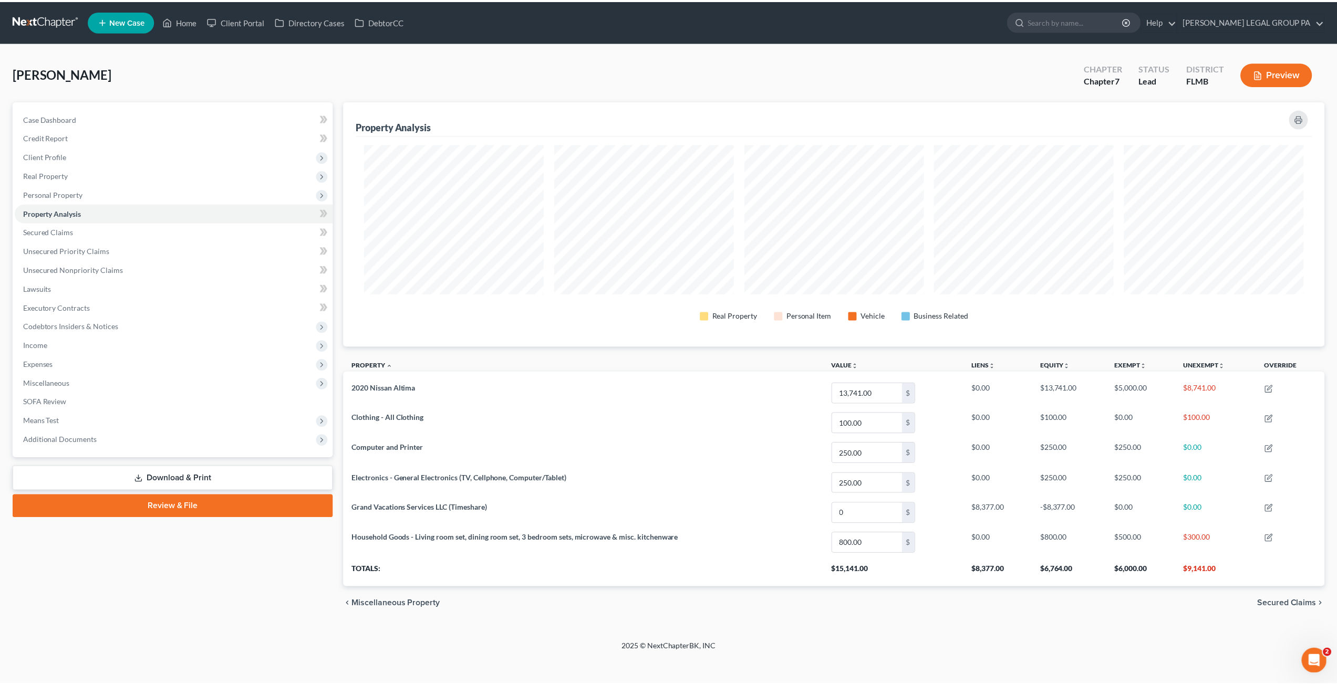
scroll to position [245, 986]
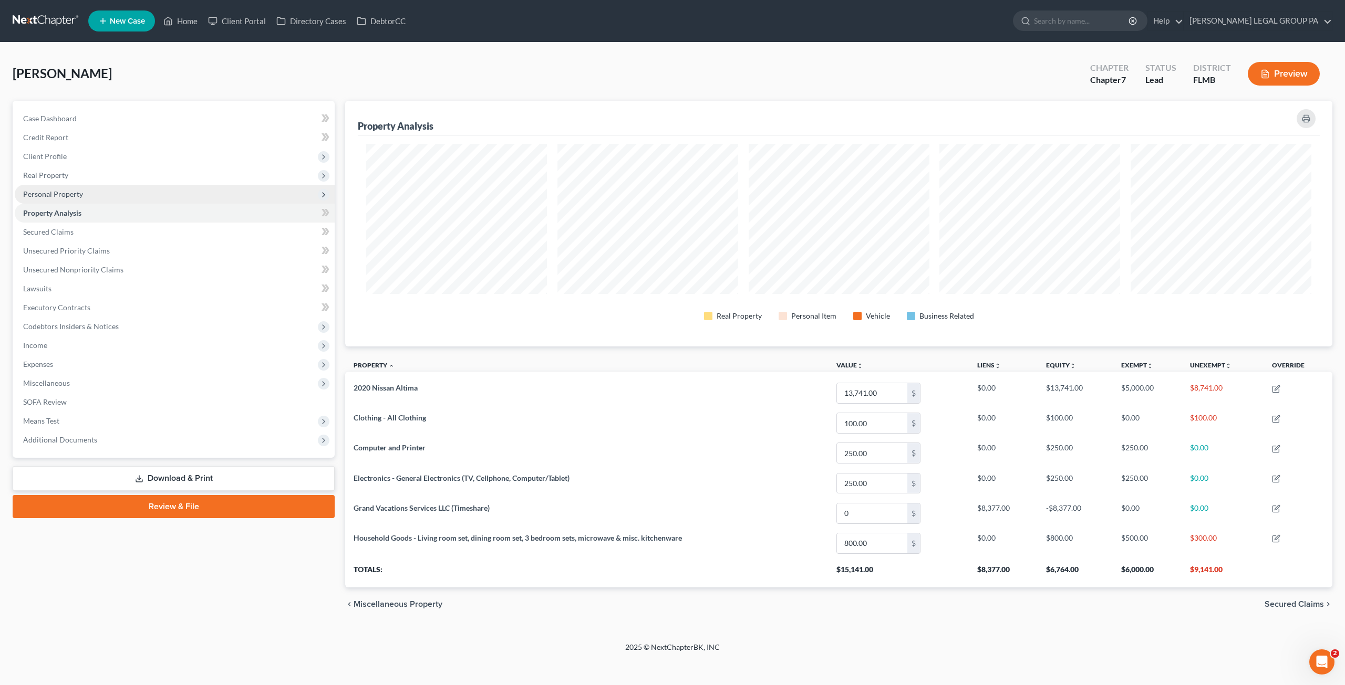
click at [49, 194] on span "Personal Property" at bounding box center [53, 194] width 60 height 9
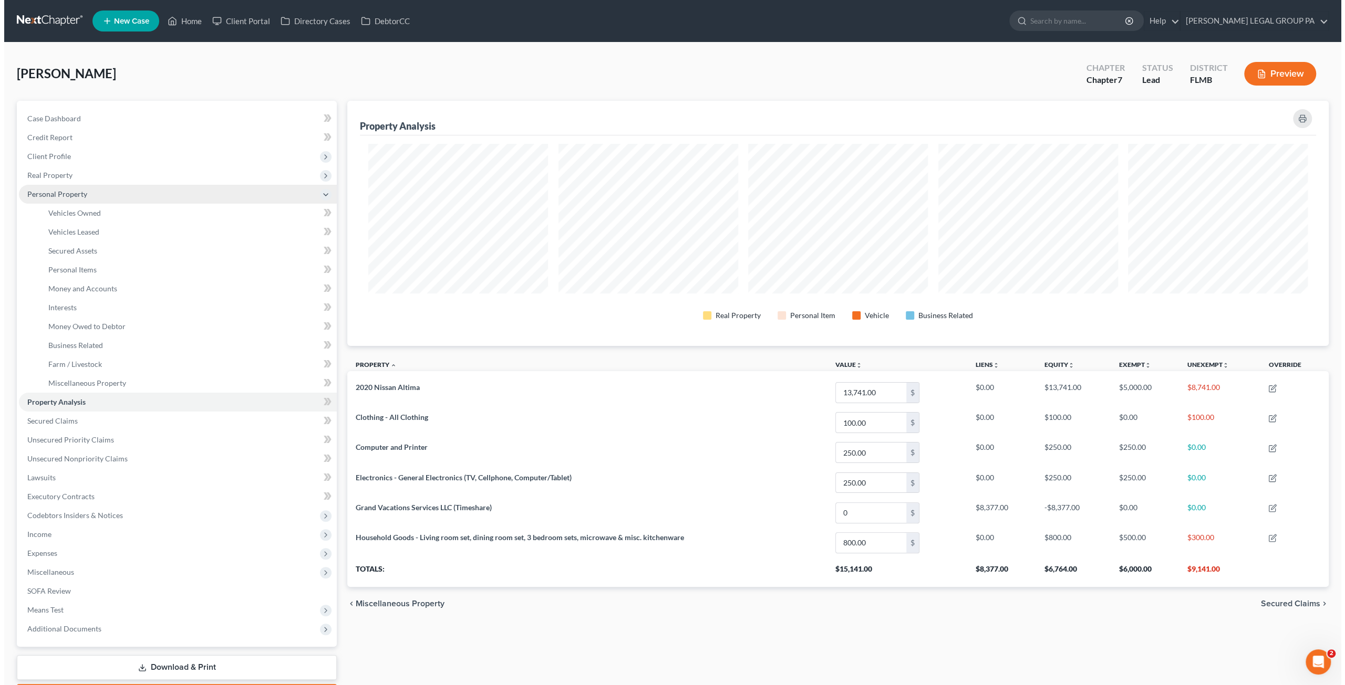
scroll to position [524974, 524238]
click at [58, 219] on link "Vehicles Owned" at bounding box center [184, 213] width 297 height 19
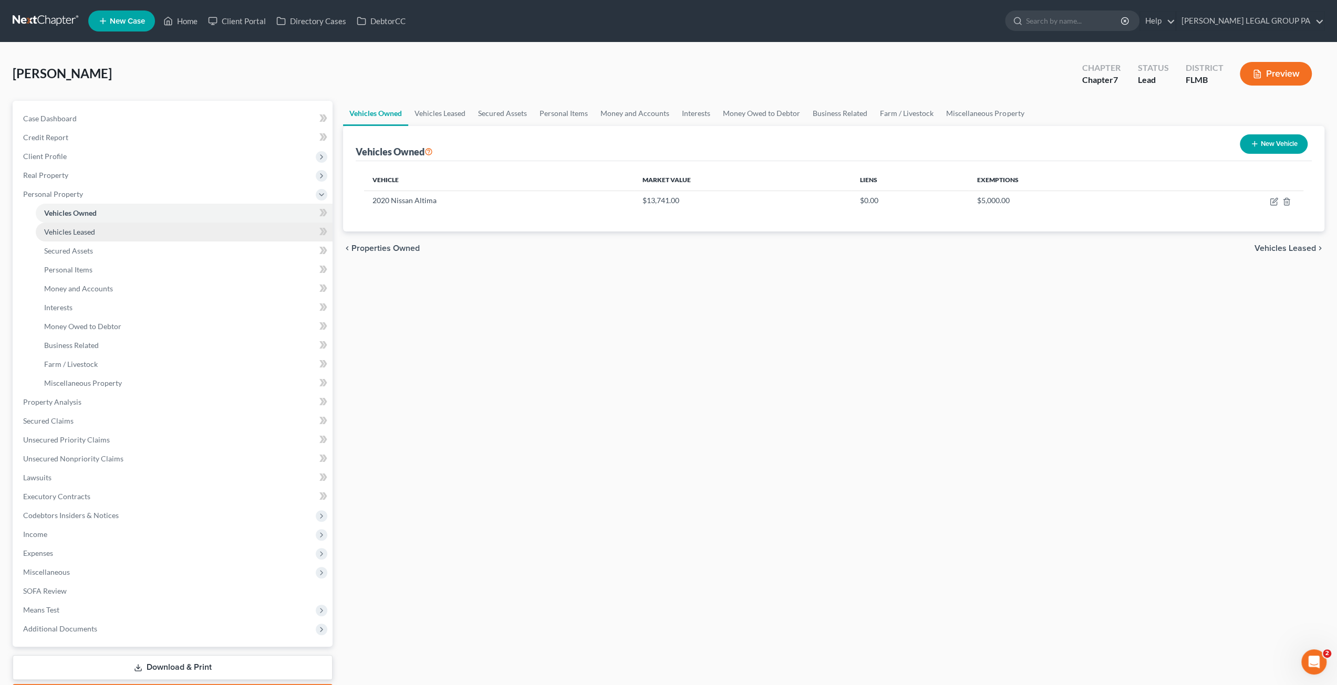
click at [74, 234] on span "Vehicles Leased" at bounding box center [69, 231] width 51 height 9
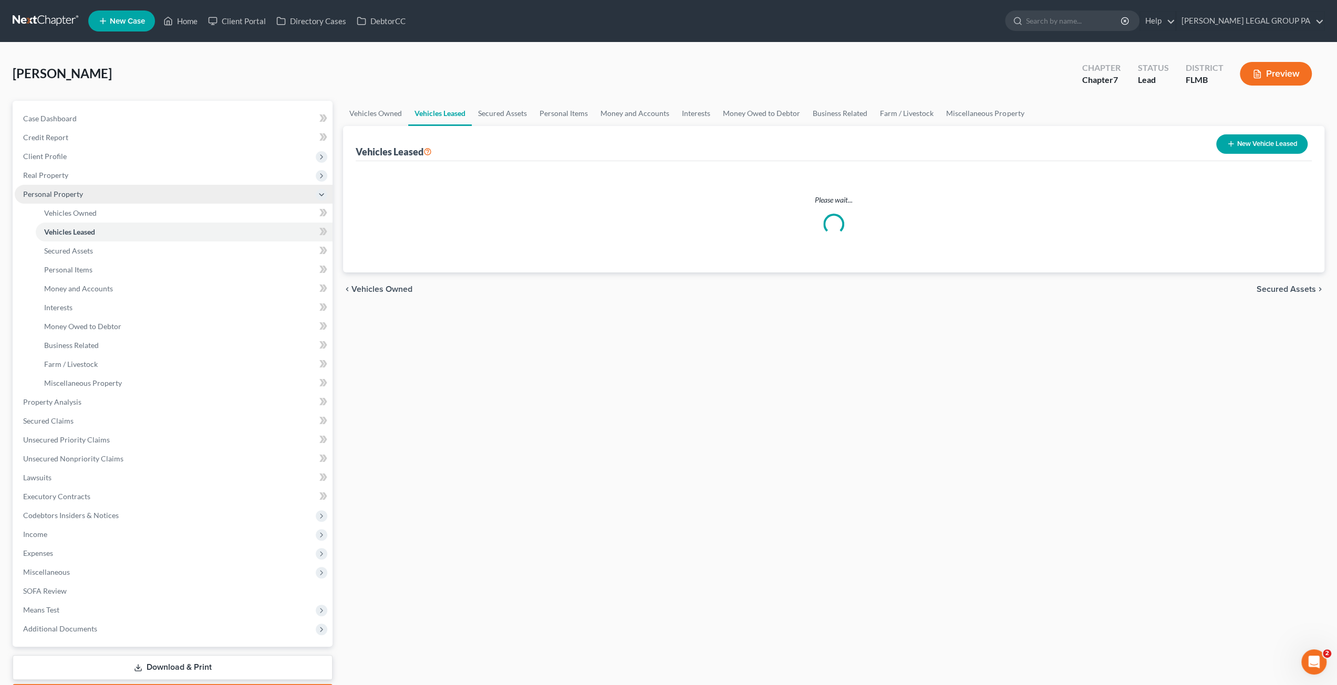
click at [69, 192] on span "Personal Property" at bounding box center [53, 194] width 60 height 9
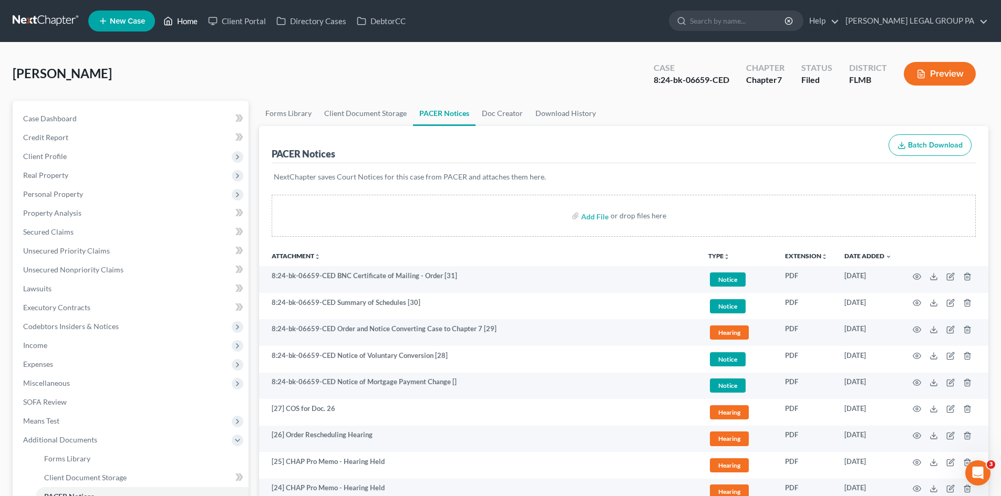
click at [184, 27] on link "Home" at bounding box center [180, 21] width 45 height 19
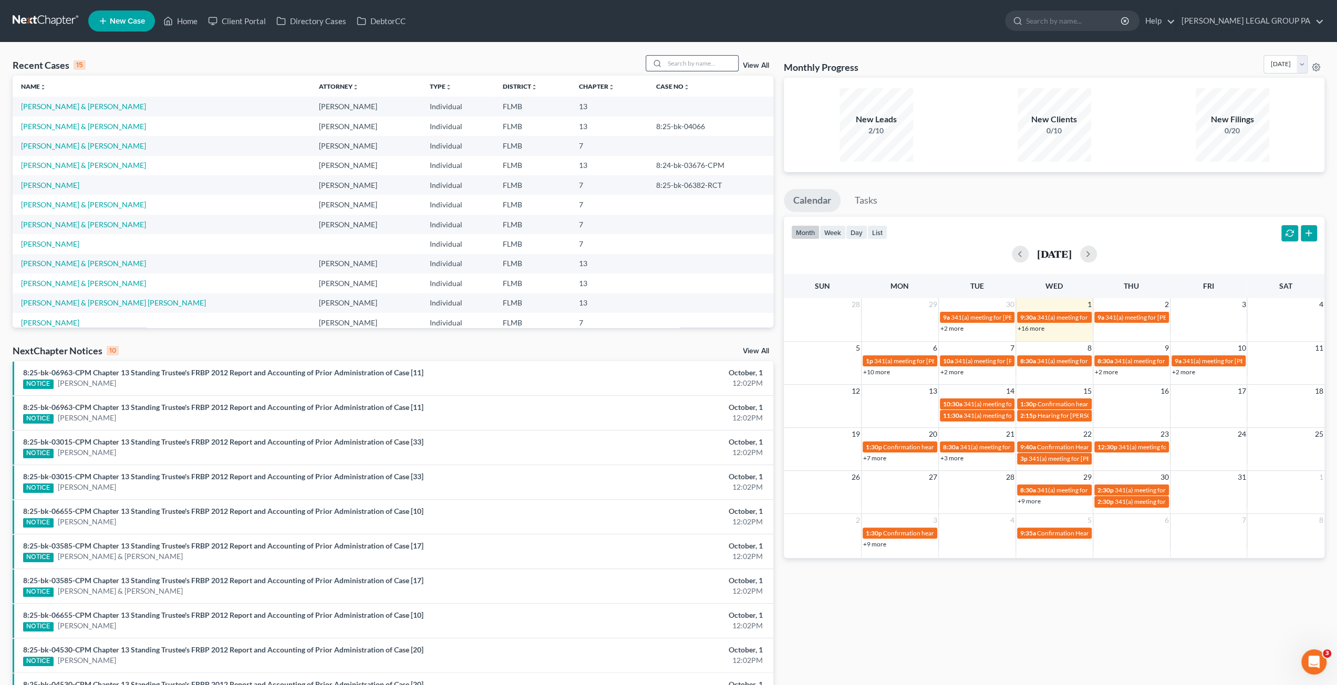
click at [678, 63] on input "search" at bounding box center [701, 63] width 74 height 15
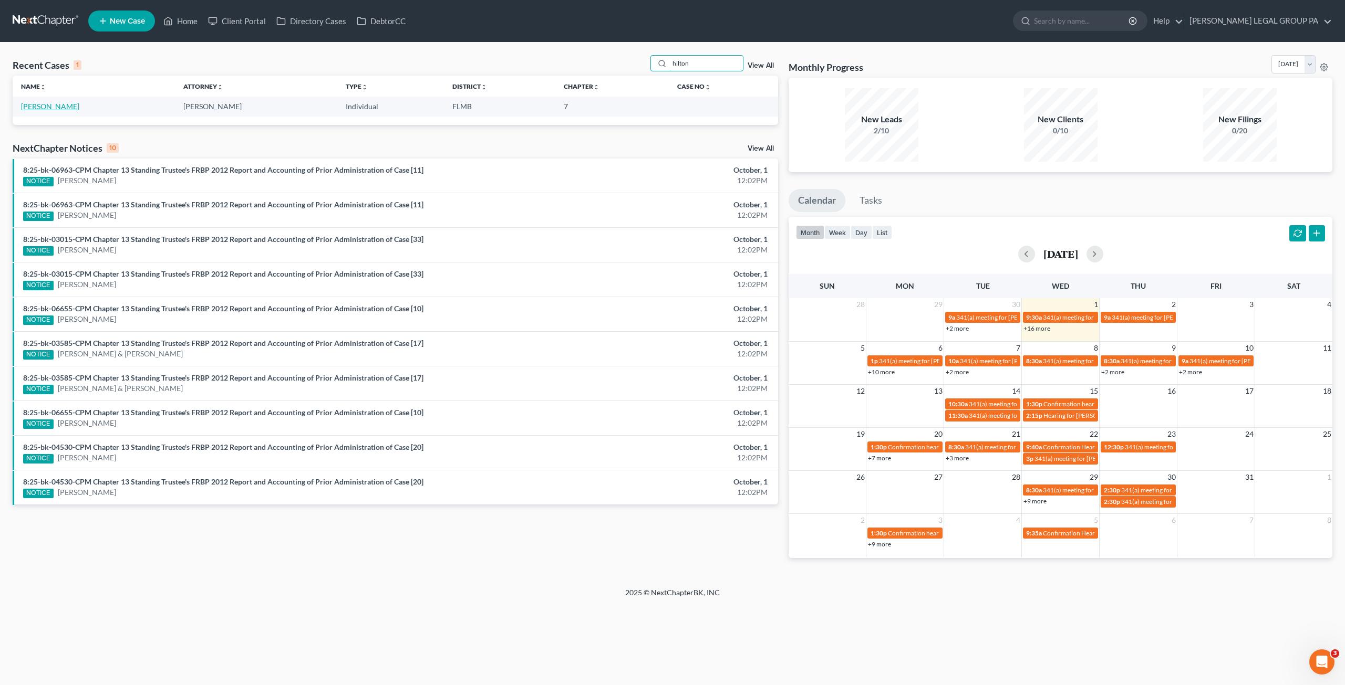
type input "hilton"
click at [46, 105] on link "[PERSON_NAME]" at bounding box center [50, 106] width 58 height 9
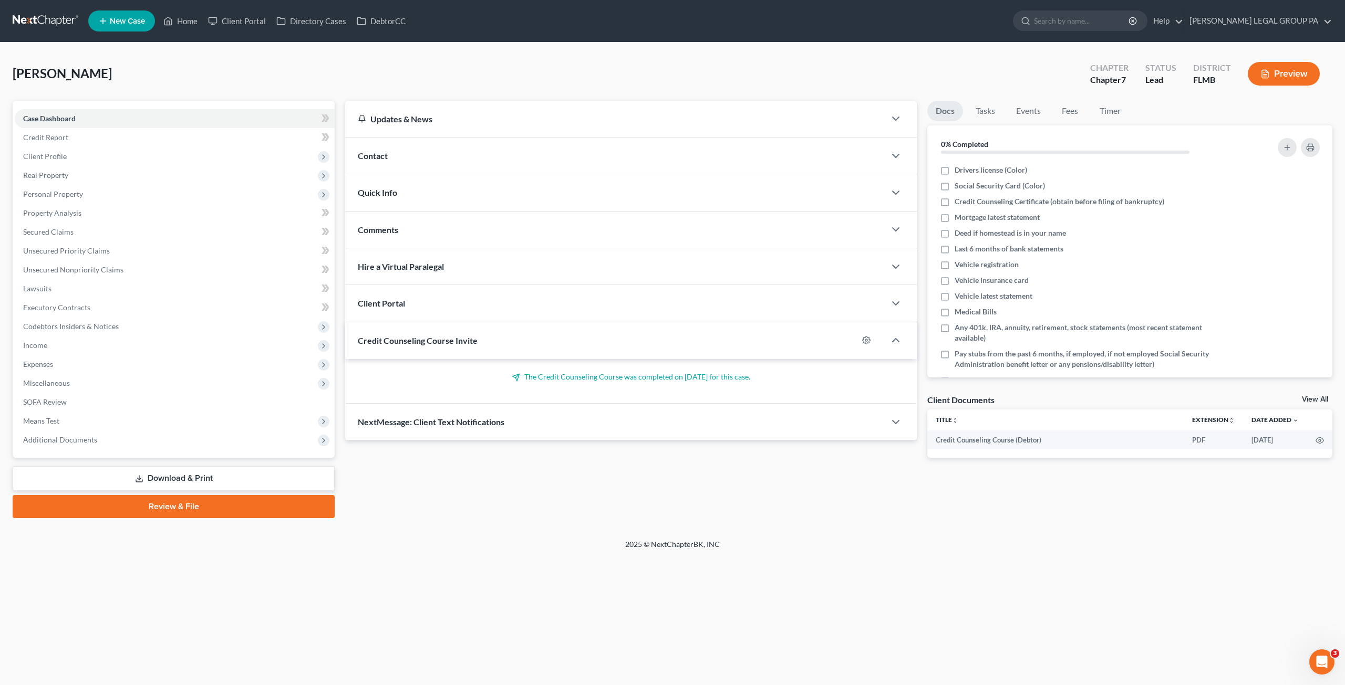
click at [637, 334] on div "Credit Counseling Course Invite" at bounding box center [601, 340] width 513 height 36
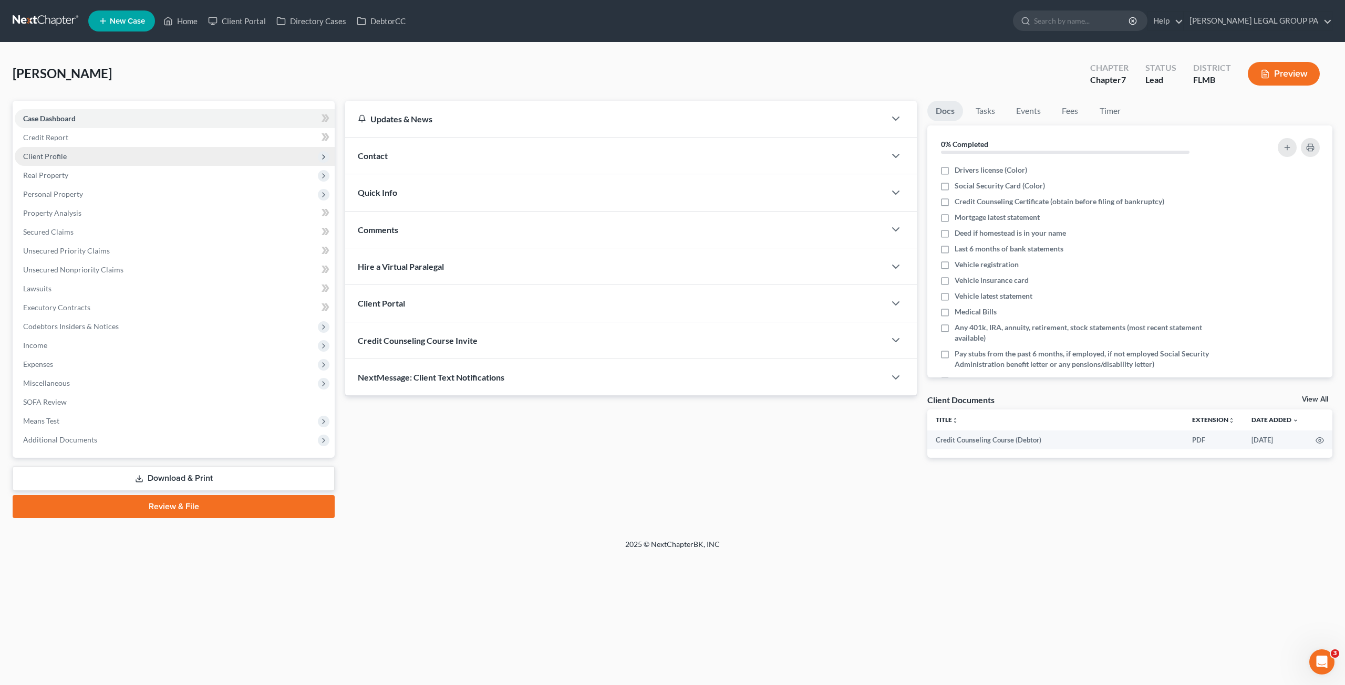
click at [45, 162] on span "Client Profile" at bounding box center [175, 156] width 320 height 19
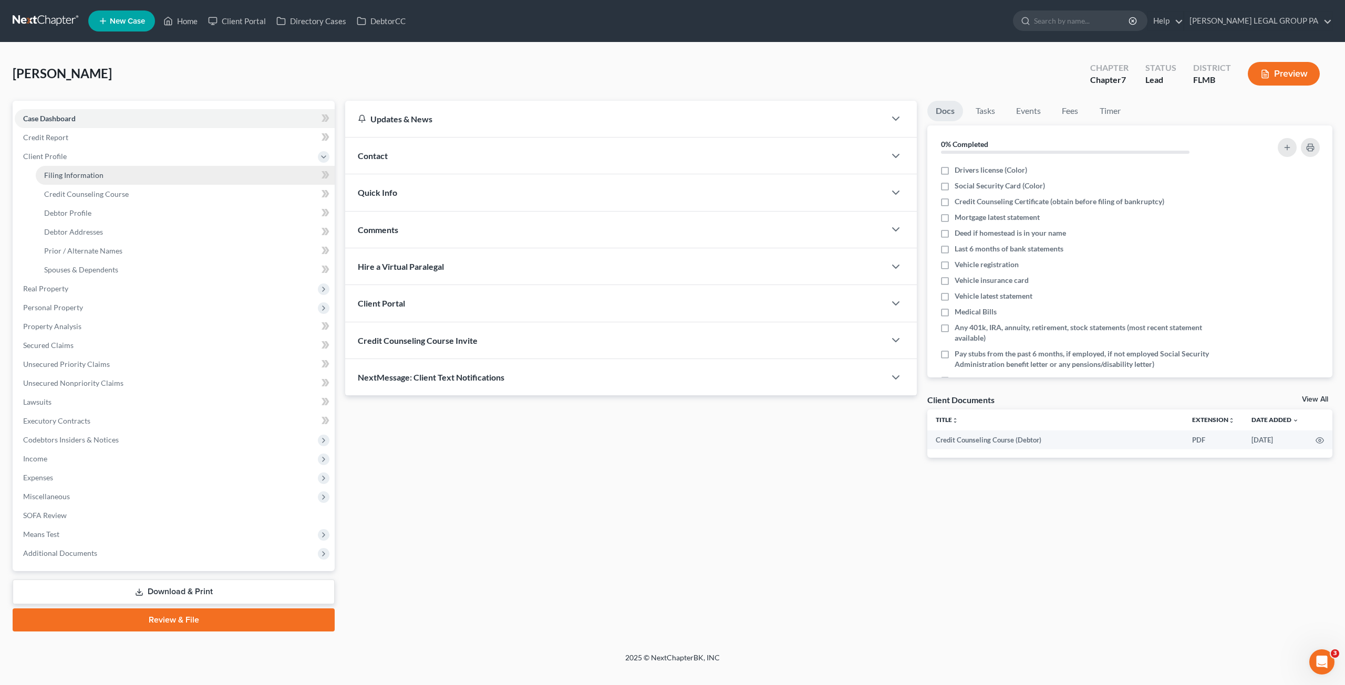
click at [69, 182] on link "Filing Information" at bounding box center [185, 175] width 299 height 19
select select "1"
select select "0"
select select "9"
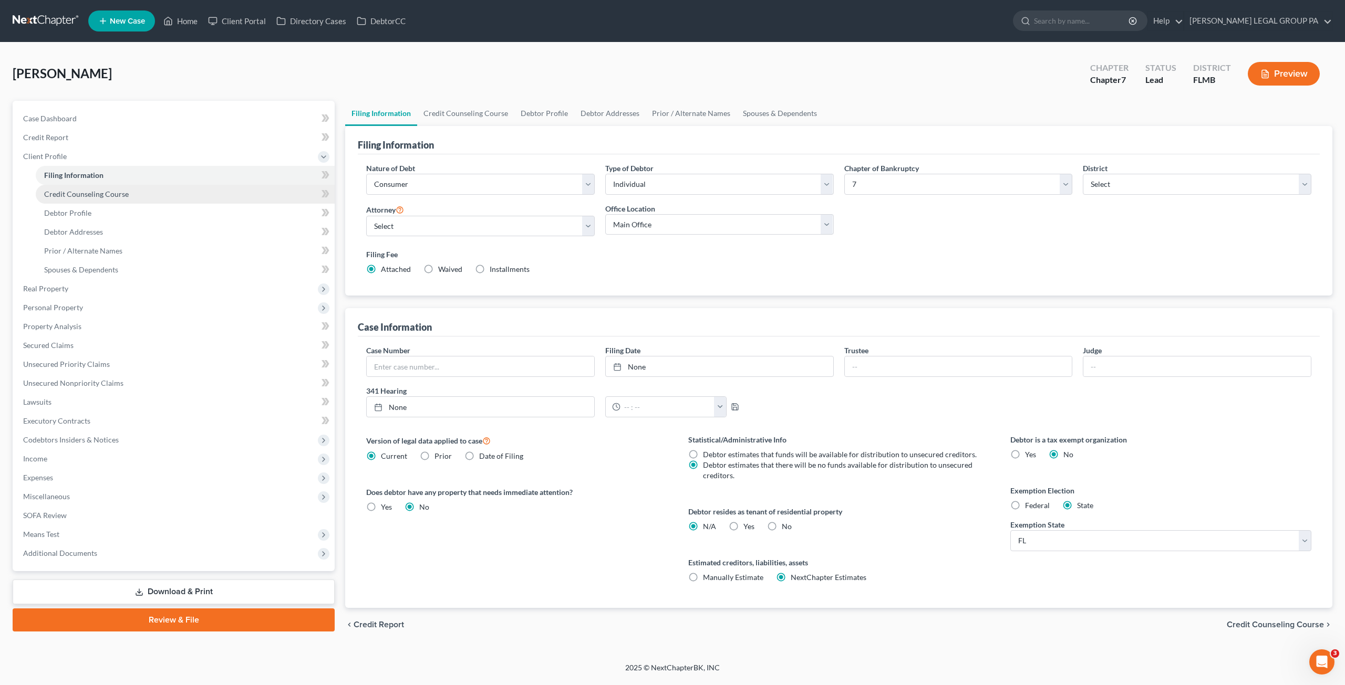
click at [79, 193] on span "Credit Counseling Course" at bounding box center [86, 194] width 85 height 9
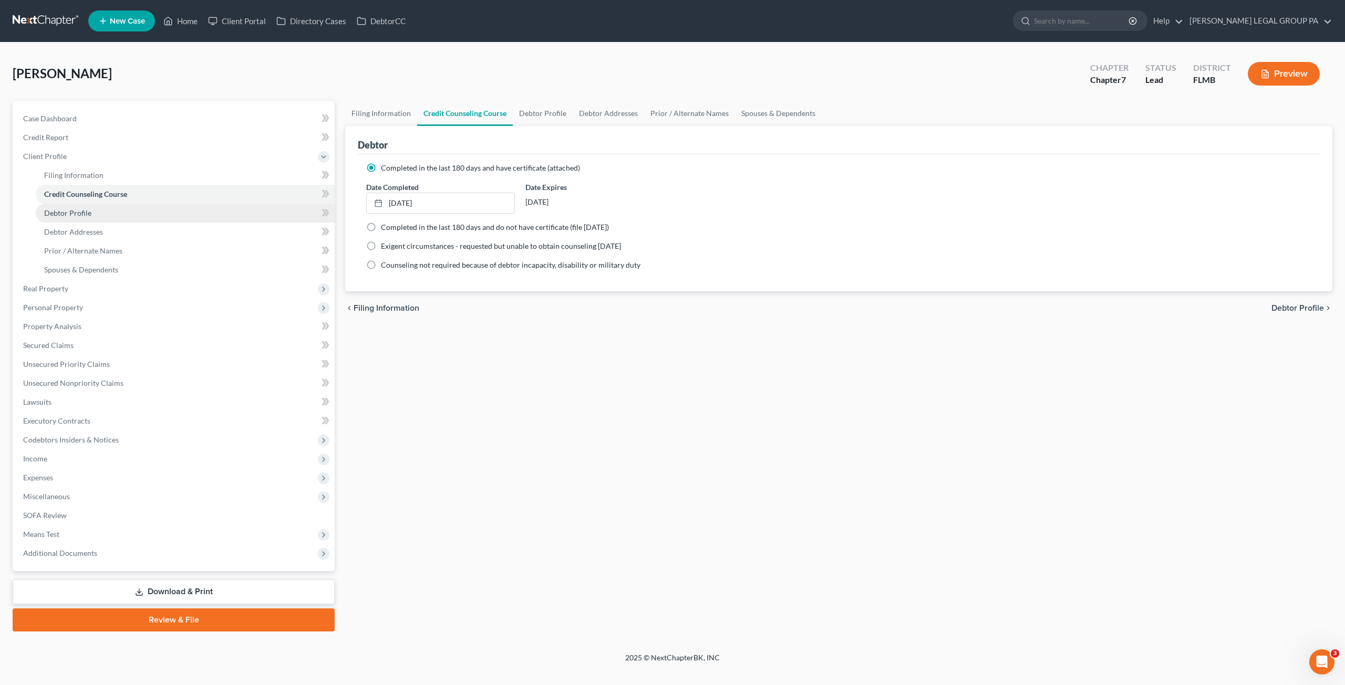
click at [78, 209] on span "Debtor Profile" at bounding box center [67, 213] width 47 height 9
select select "1"
select select "2"
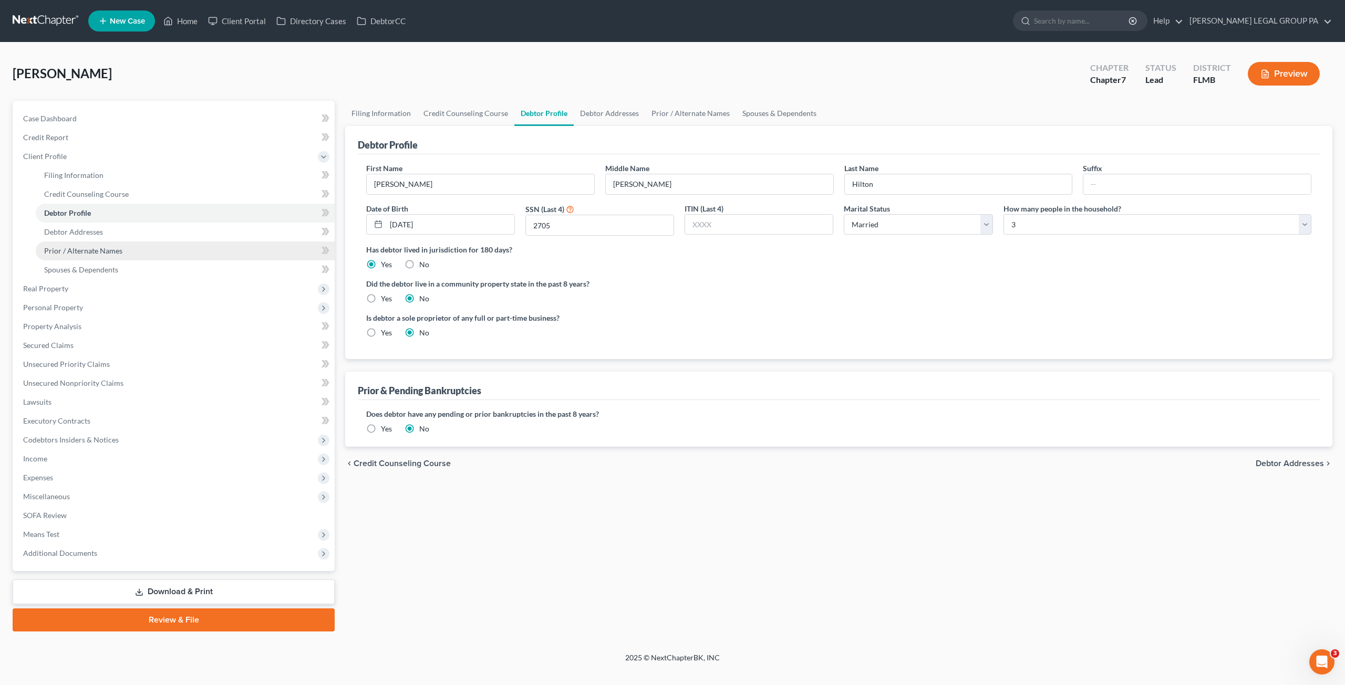
click at [91, 243] on link "Prior / Alternate Names" at bounding box center [185, 251] width 299 height 19
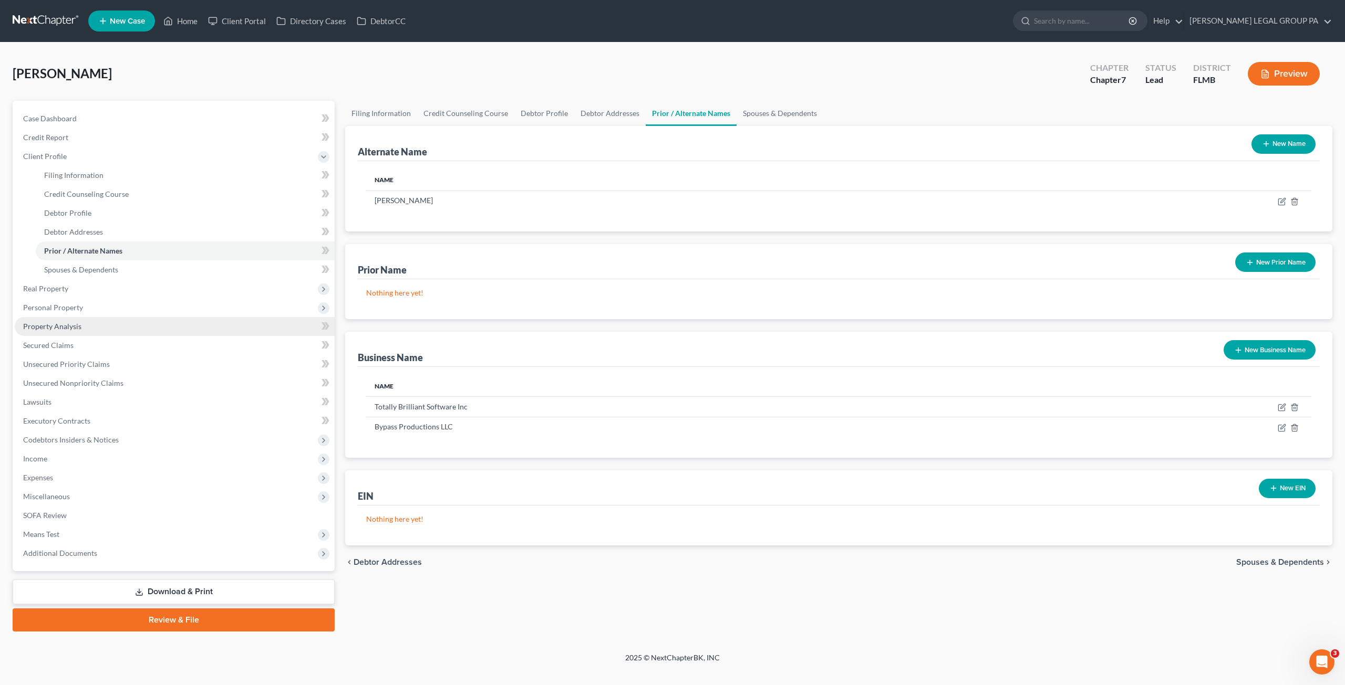
click at [70, 329] on span "Property Analysis" at bounding box center [52, 326] width 58 height 9
